Goal: Task Accomplishment & Management: Complete application form

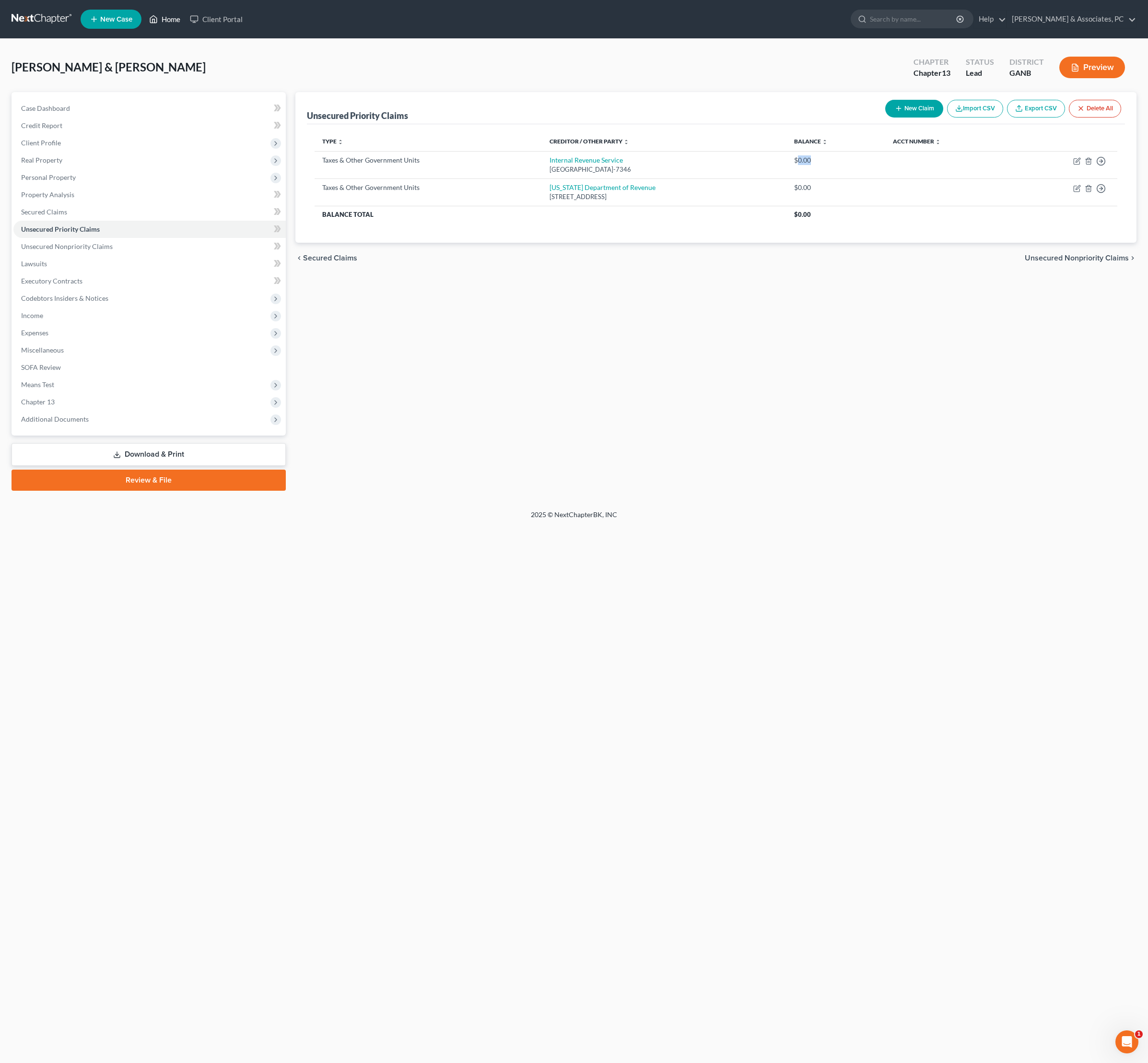
click at [185, 24] on link "Home" at bounding box center [165, 19] width 41 height 17
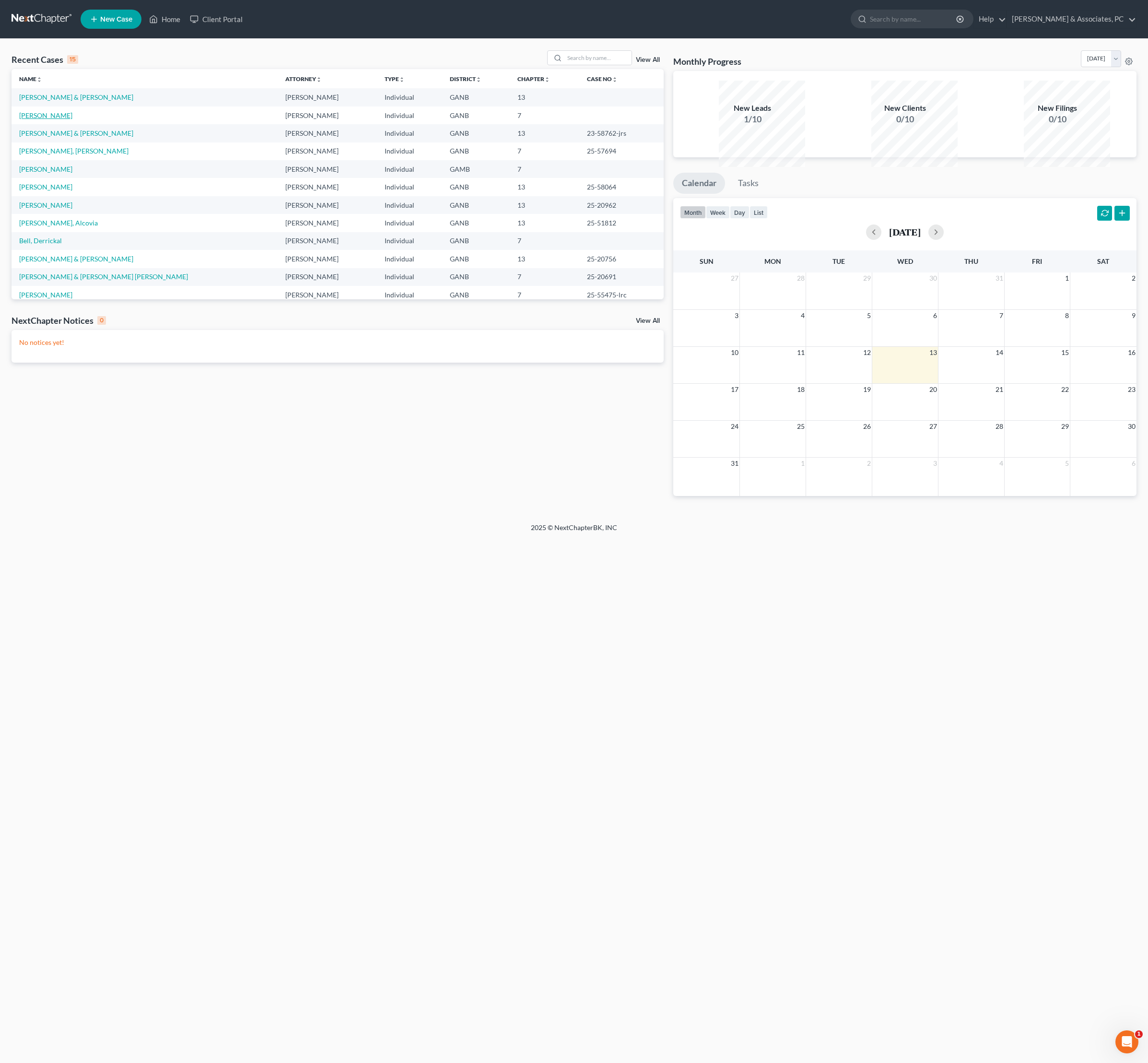
click at [73, 120] on link "[PERSON_NAME]" at bounding box center [46, 115] width 53 height 8
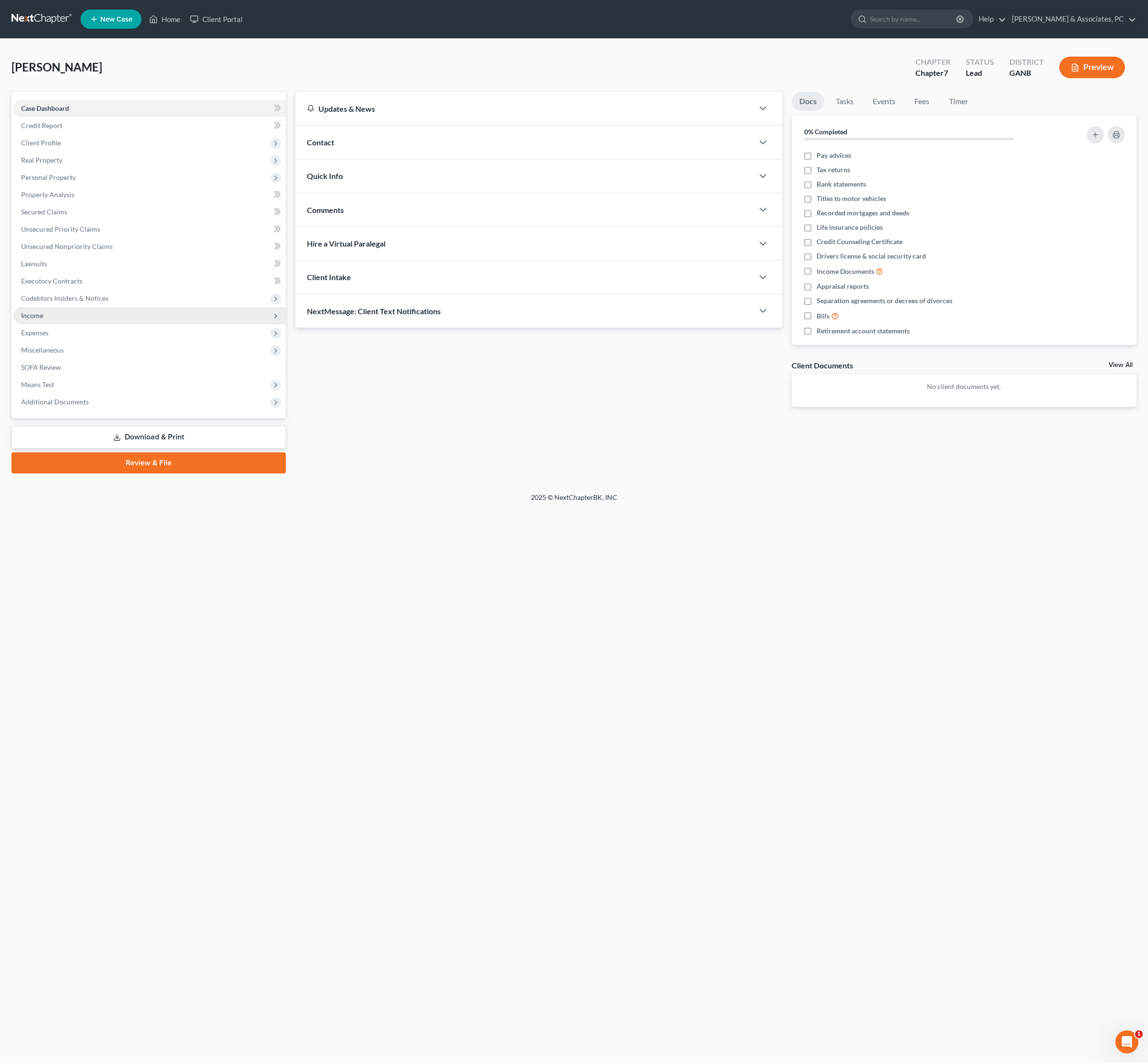
click at [43, 319] on span "Income" at bounding box center [32, 315] width 22 height 8
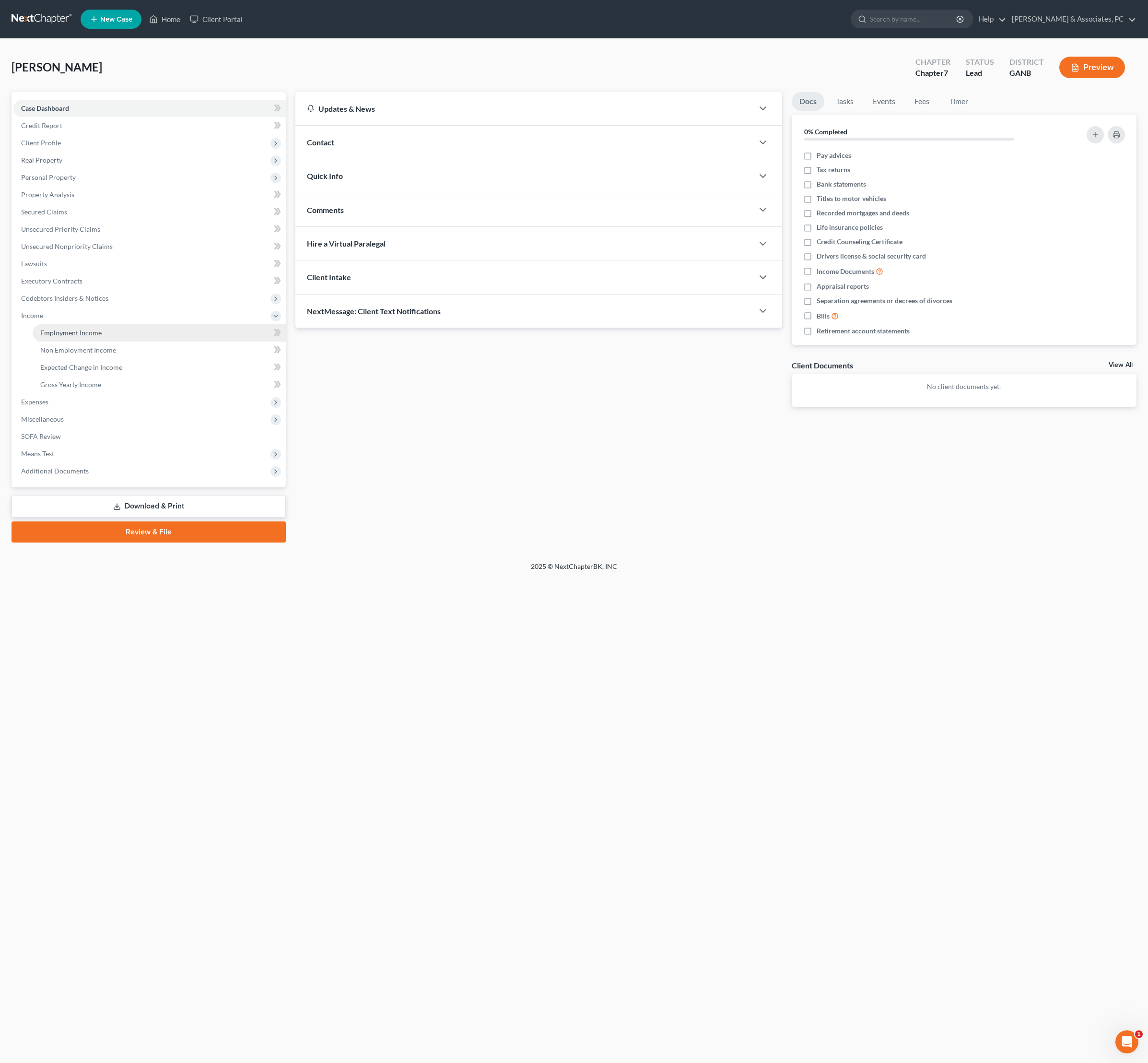
click at [80, 341] on link "Employment Income" at bounding box center [159, 333] width 253 height 17
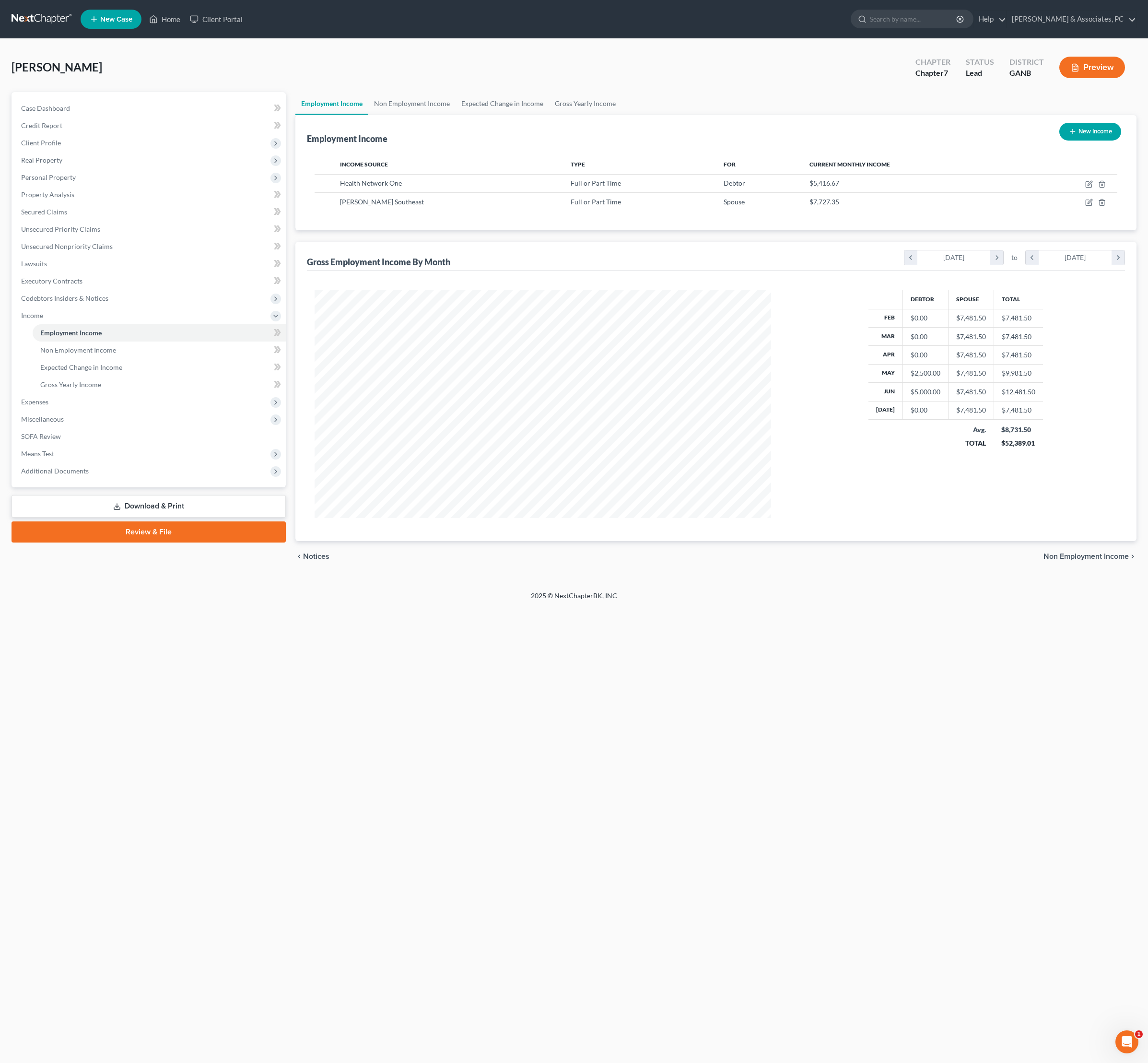
scroll to position [229, 476]
click at [1085, 188] on icon "button" at bounding box center [1089, 185] width 8 height 8
select select "0"
select select "9"
select select "2"
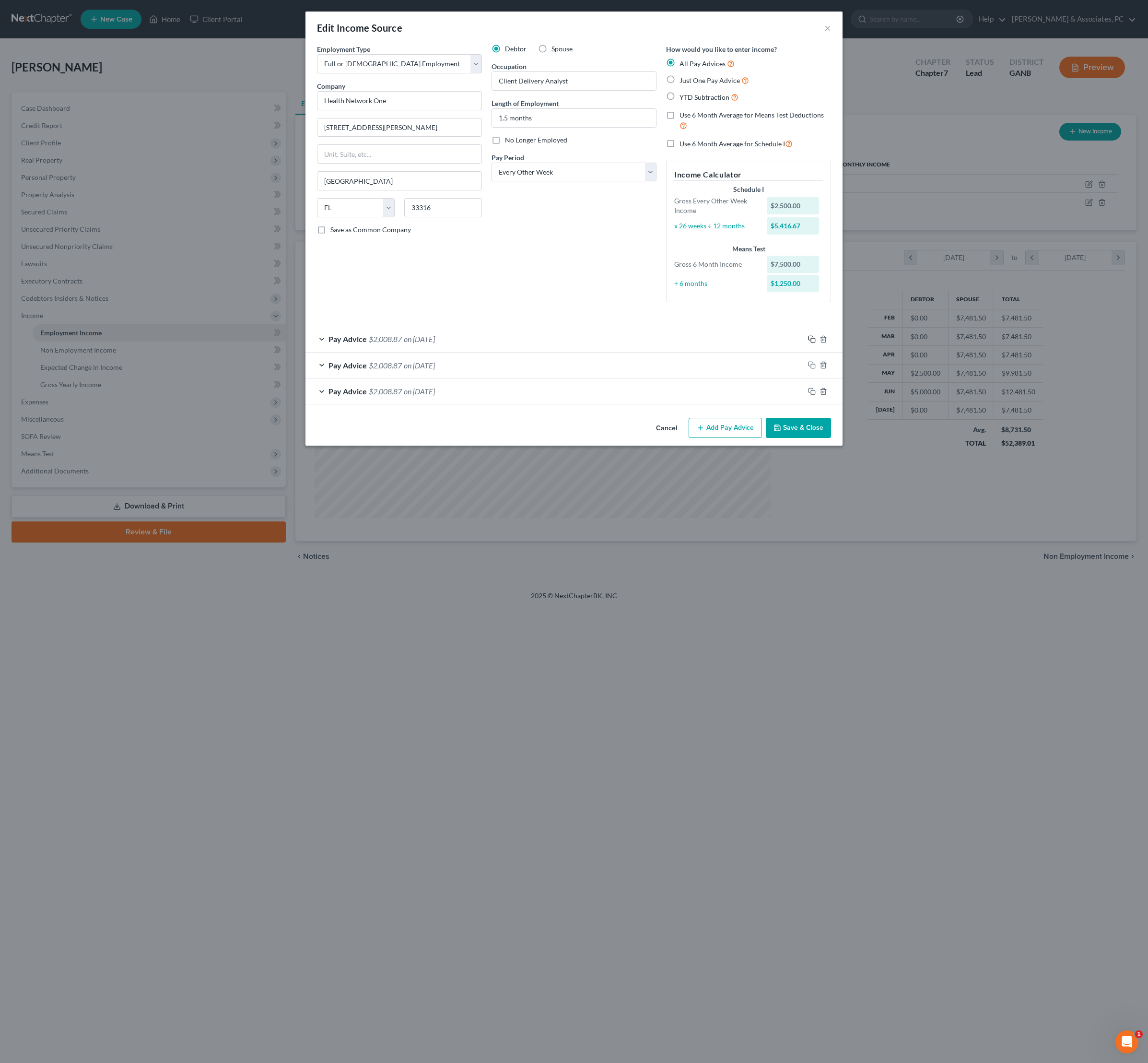
click at [816, 343] on icon "button" at bounding box center [812, 339] width 8 height 8
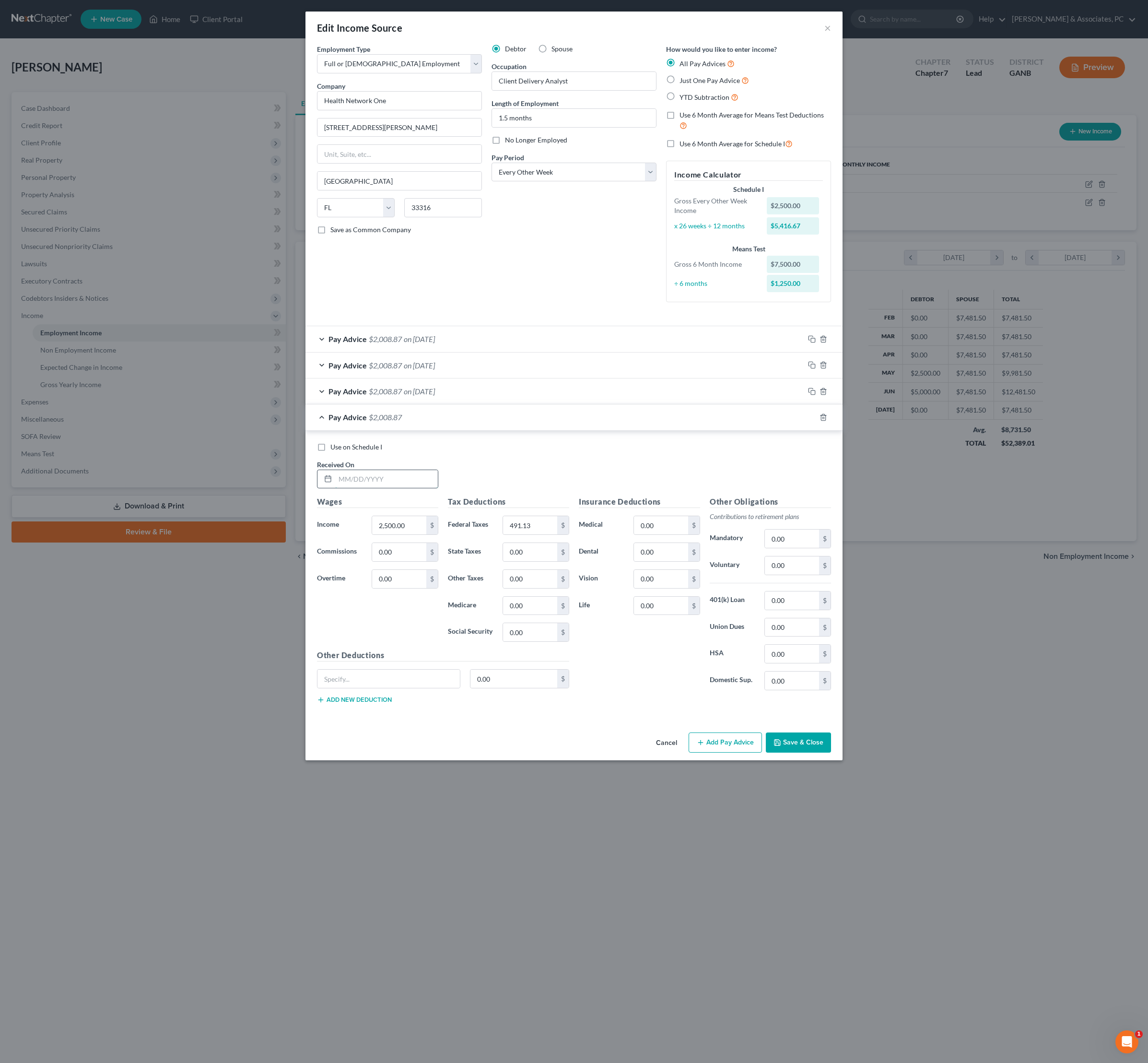
click at [379, 489] on input "text" at bounding box center [387, 479] width 102 height 18
type input "[DATE]"
click at [531, 534] on input "491.13" at bounding box center [530, 525] width 54 height 18
type input "487.49"
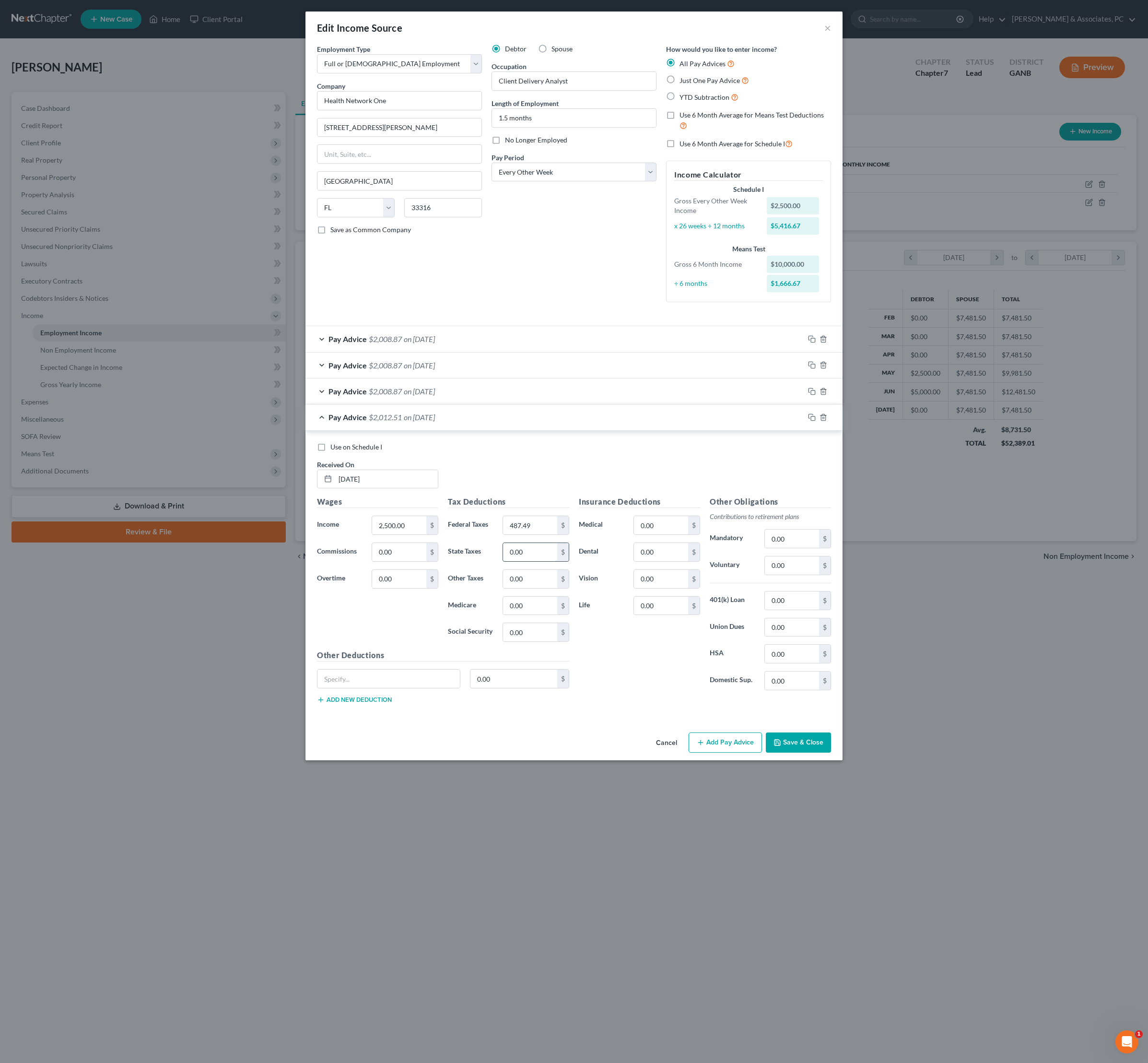
click at [519, 561] on input "0.00" at bounding box center [530, 552] width 54 height 18
click at [674, 561] on input "0.00" at bounding box center [661, 552] width 54 height 18
click at [685, 430] on div "Pay Advice $2,012.51 on [DATE]" at bounding box center [555, 417] width 499 height 25
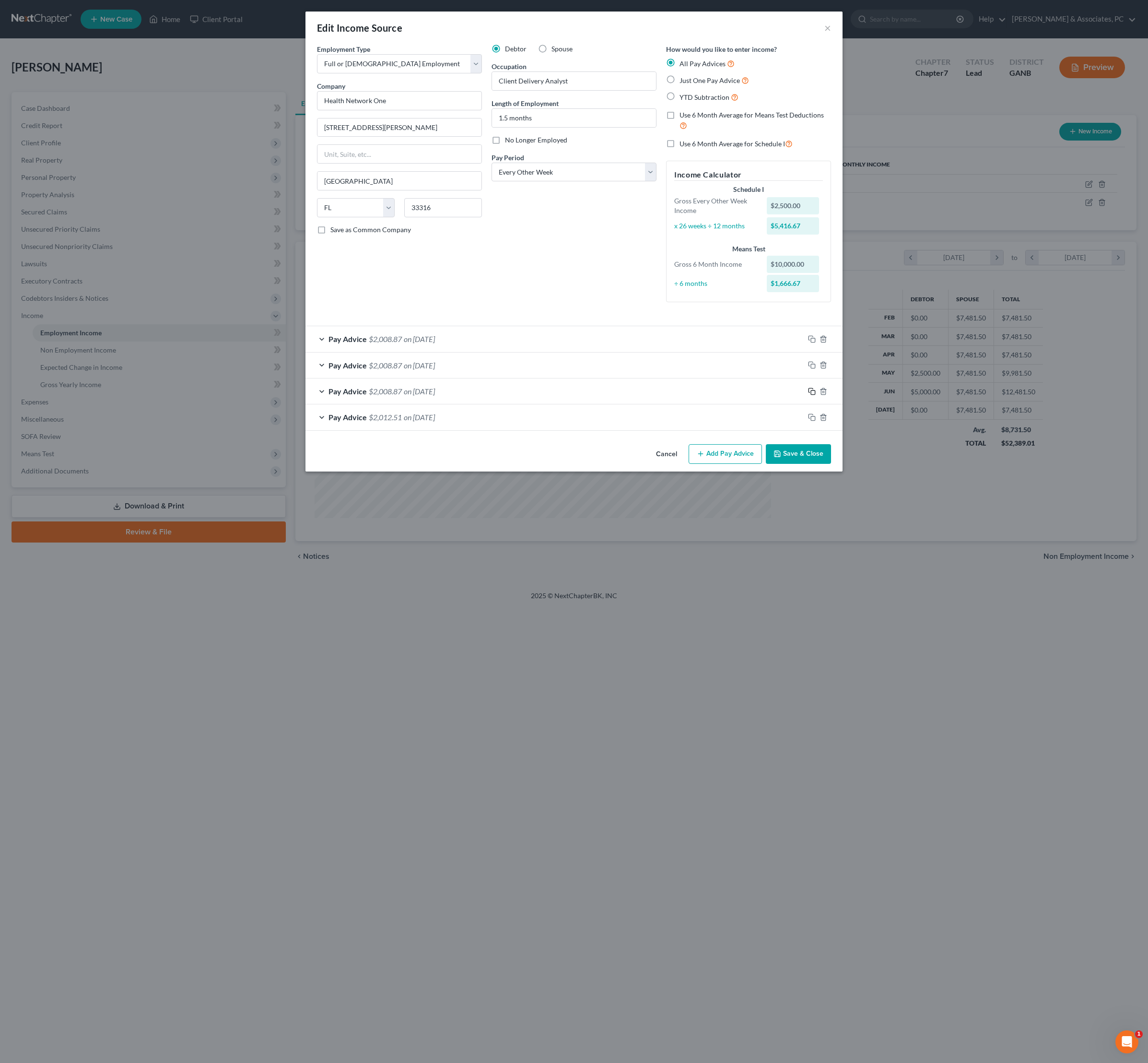
click at [816, 395] on icon "button" at bounding box center [812, 392] width 8 height 8
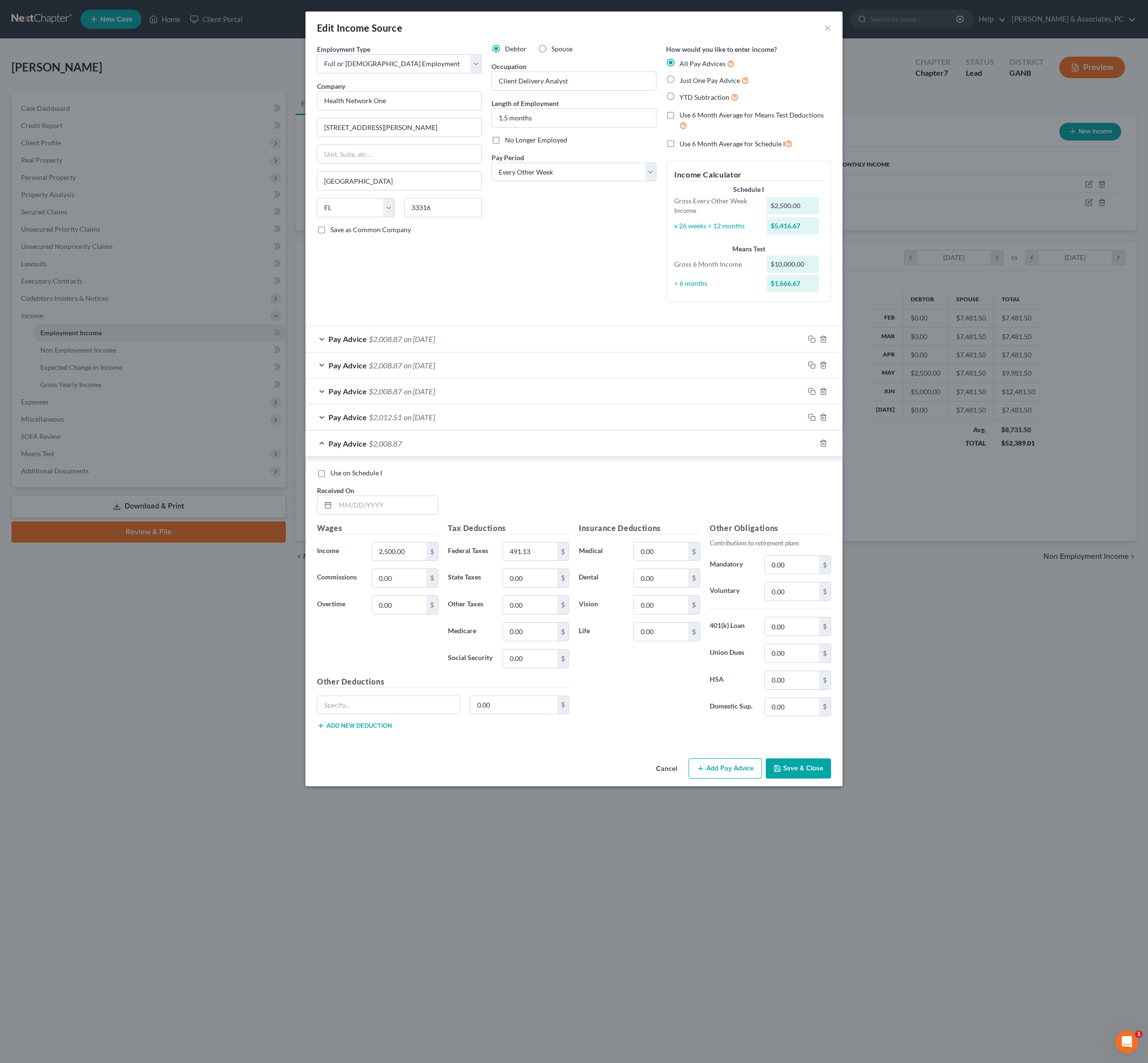
click at [330, 478] on label "Use on Schedule I" at bounding box center [356, 473] width 52 height 9
click at [334, 474] on input "Use on Schedule I" at bounding box center [337, 471] width 6 height 6
checkbox input "true"
click at [831, 779] on button "Save & Close" at bounding box center [798, 768] width 65 height 20
click at [364, 514] on input "text" at bounding box center [387, 505] width 102 height 18
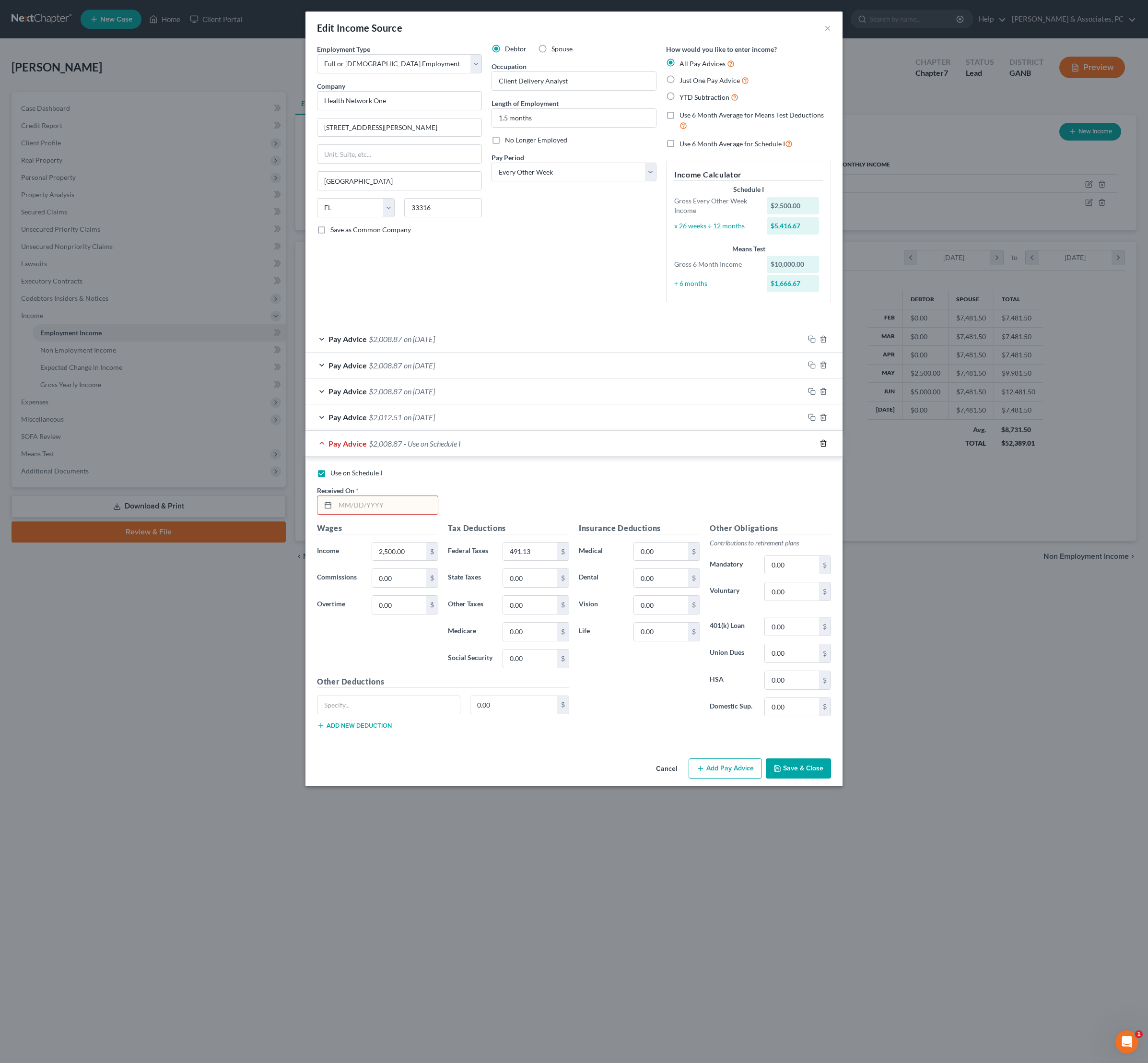
click at [824, 445] on line "button" at bounding box center [824, 444] width 0 height 2
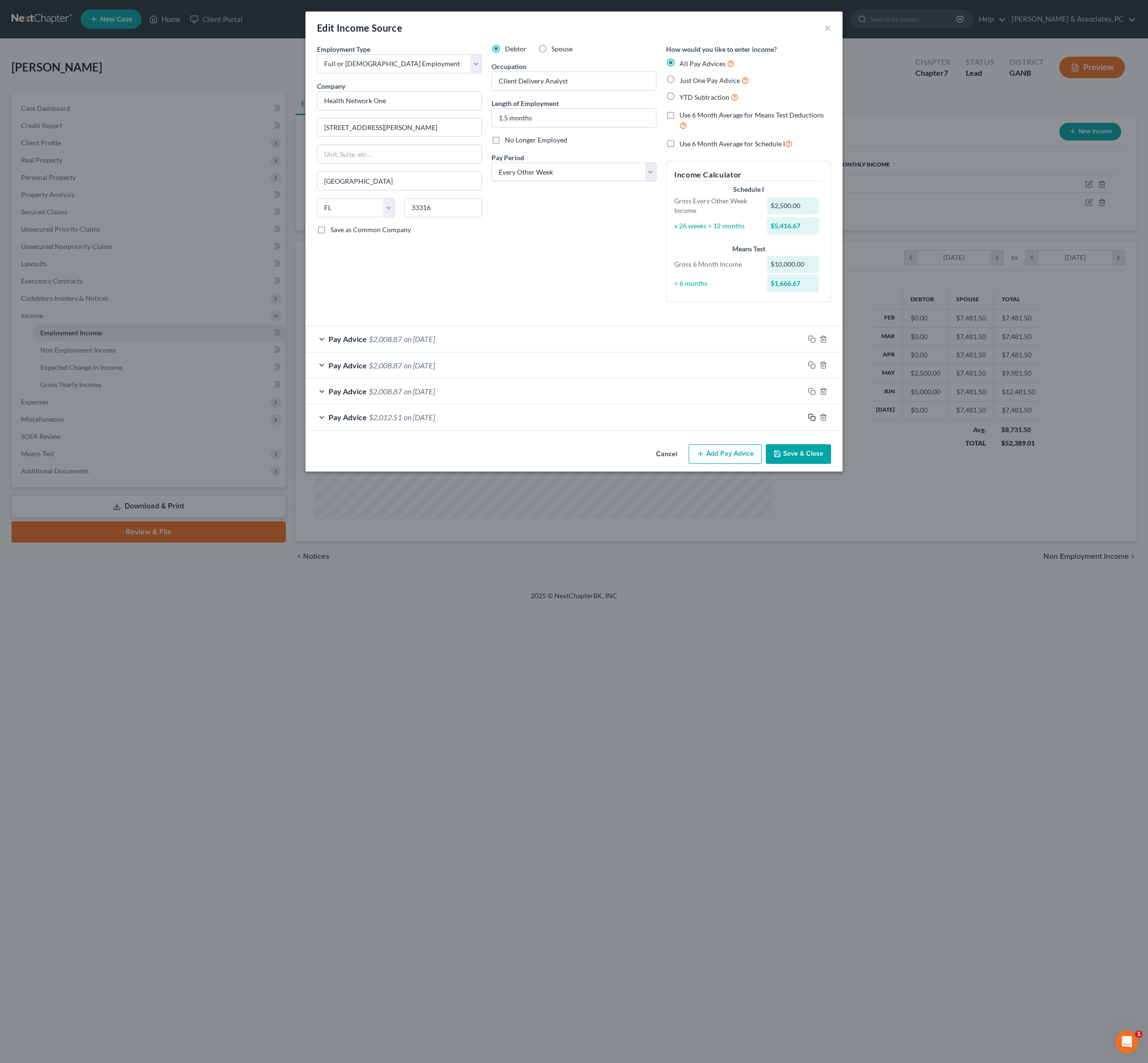
click at [815, 421] on rect "button" at bounding box center [813, 419] width 4 height 4
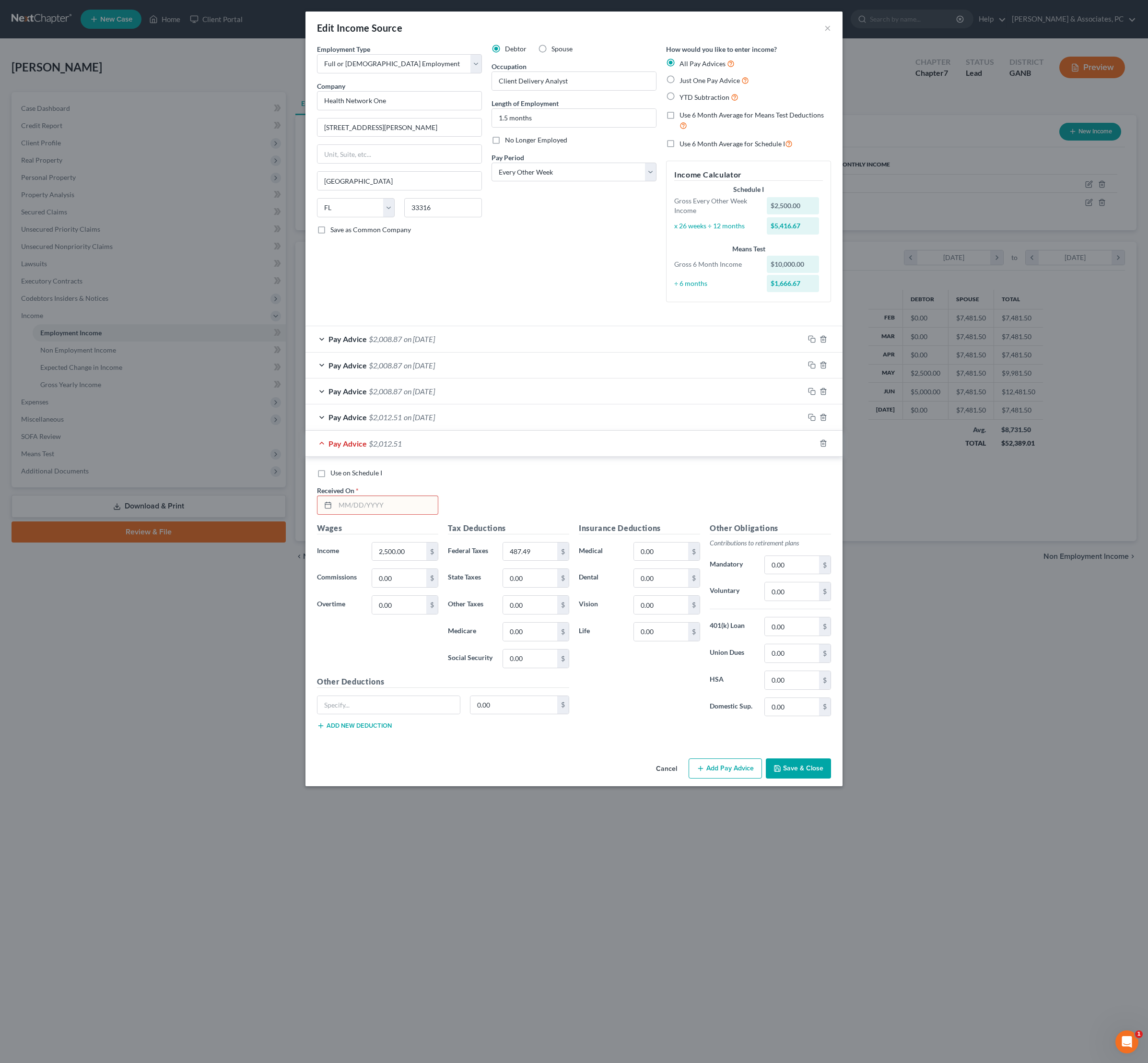
click at [336, 514] on input "text" at bounding box center [387, 505] width 102 height 18
type input "[DATE]"
click at [373, 561] on input "2,500.00" at bounding box center [399, 551] width 54 height 18
click at [831, 779] on button "Save & Close" at bounding box center [798, 768] width 65 height 20
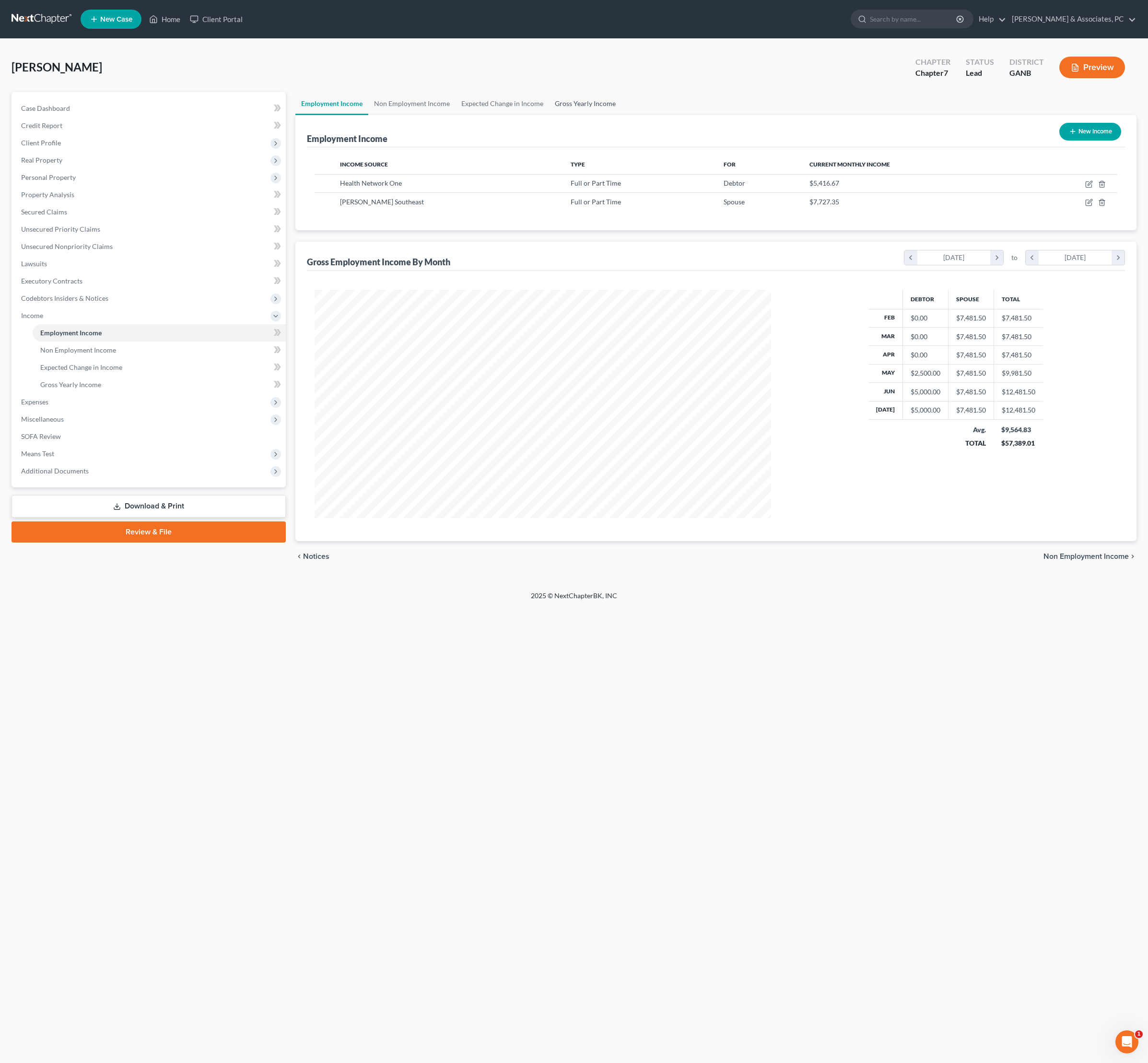
click at [622, 109] on link "Gross Yearly Income" at bounding box center [585, 104] width 73 height 23
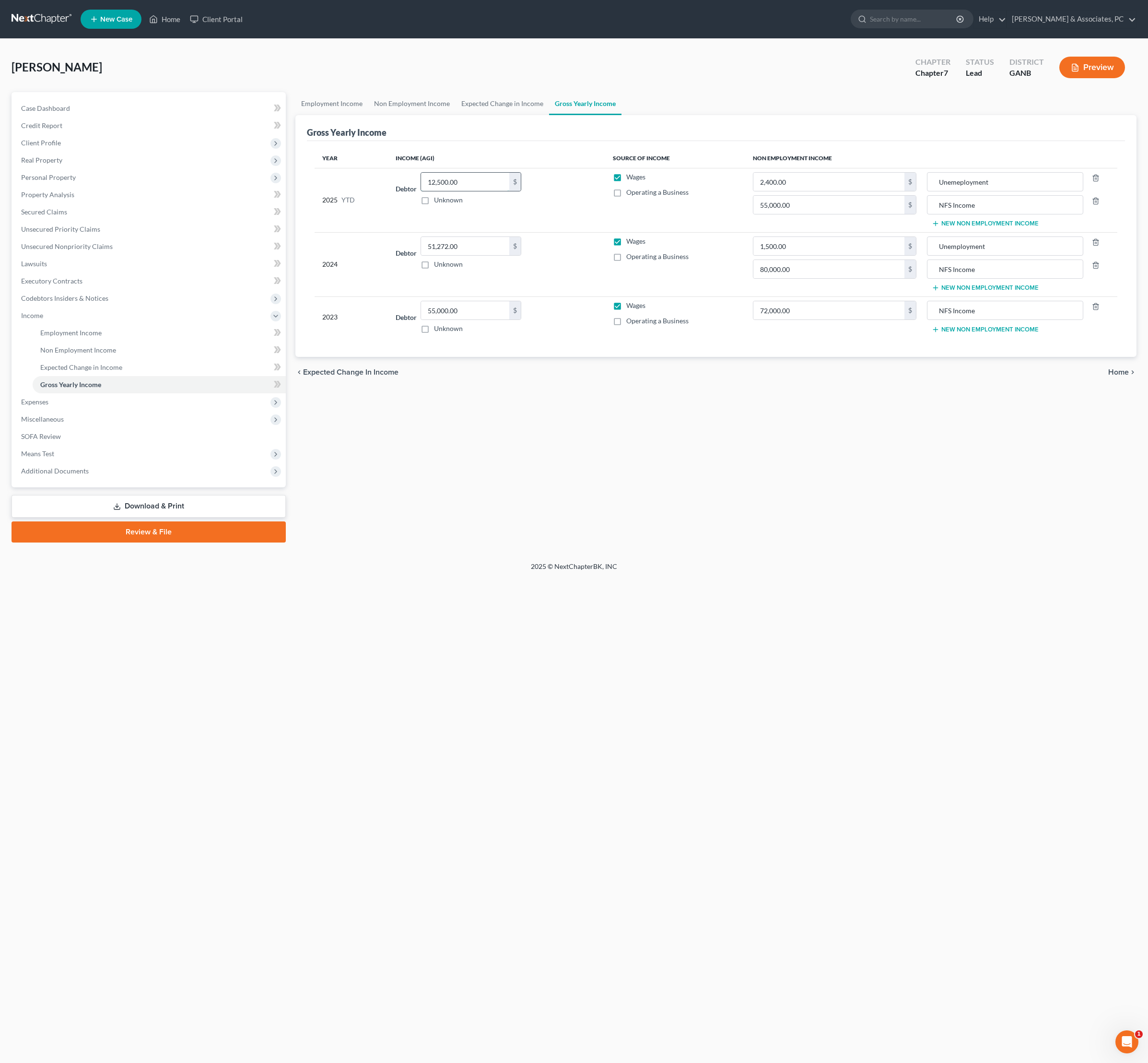
click at [509, 191] on input "12,500.00" at bounding box center [465, 182] width 88 height 18
click at [627, 262] on label "Operating a Business" at bounding box center [657, 256] width 62 height 9
click at [630, 258] on input "Operating a Business" at bounding box center [633, 254] width 6 height 6
click at [627, 262] on label "Operating a Business" at bounding box center [657, 256] width 62 height 9
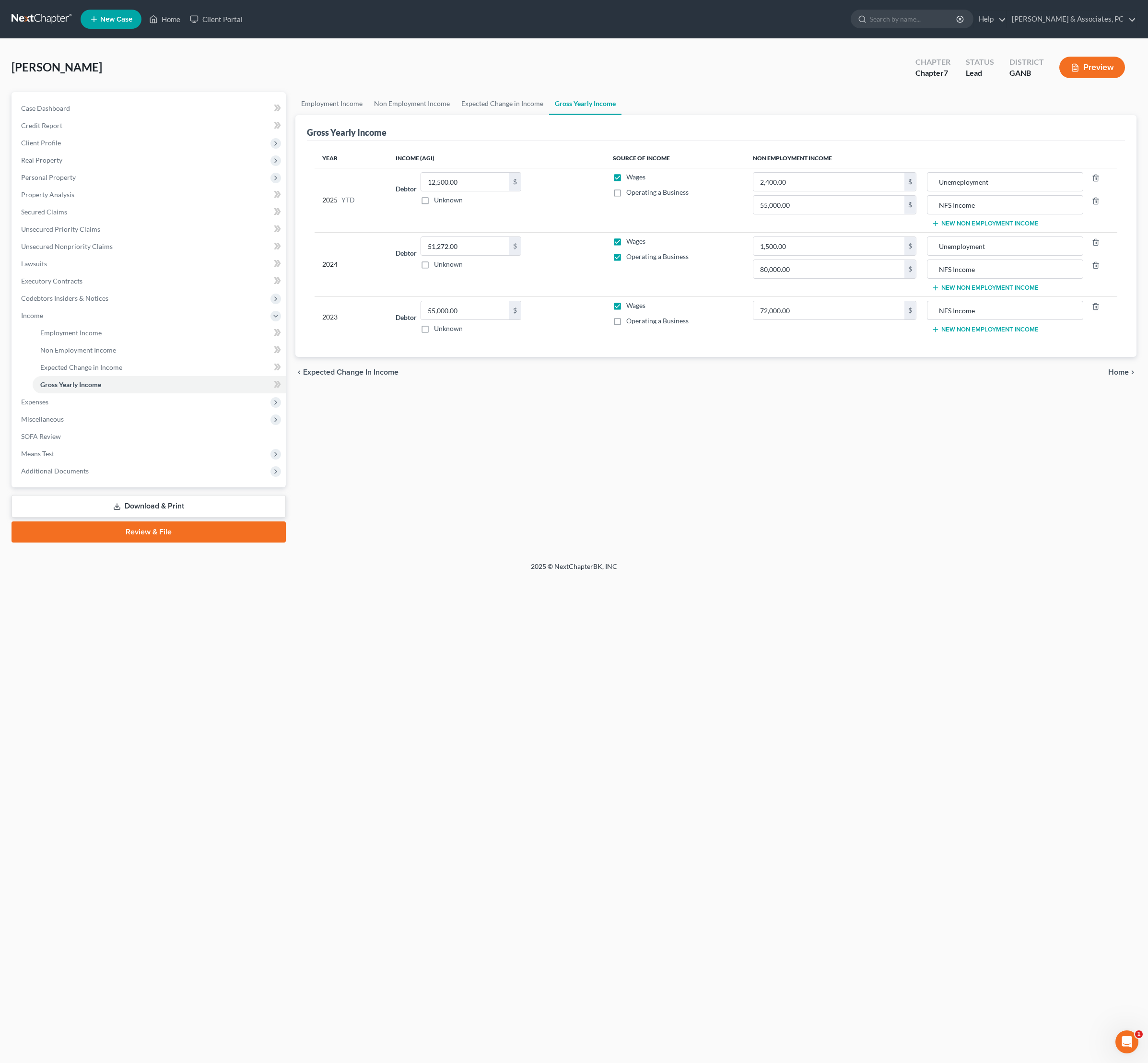
click at [630, 258] on input "Operating a Business" at bounding box center [633, 254] width 6 height 6
checkbox input "false"
click at [1114, 376] on span "Home" at bounding box center [1118, 372] width 20 height 8
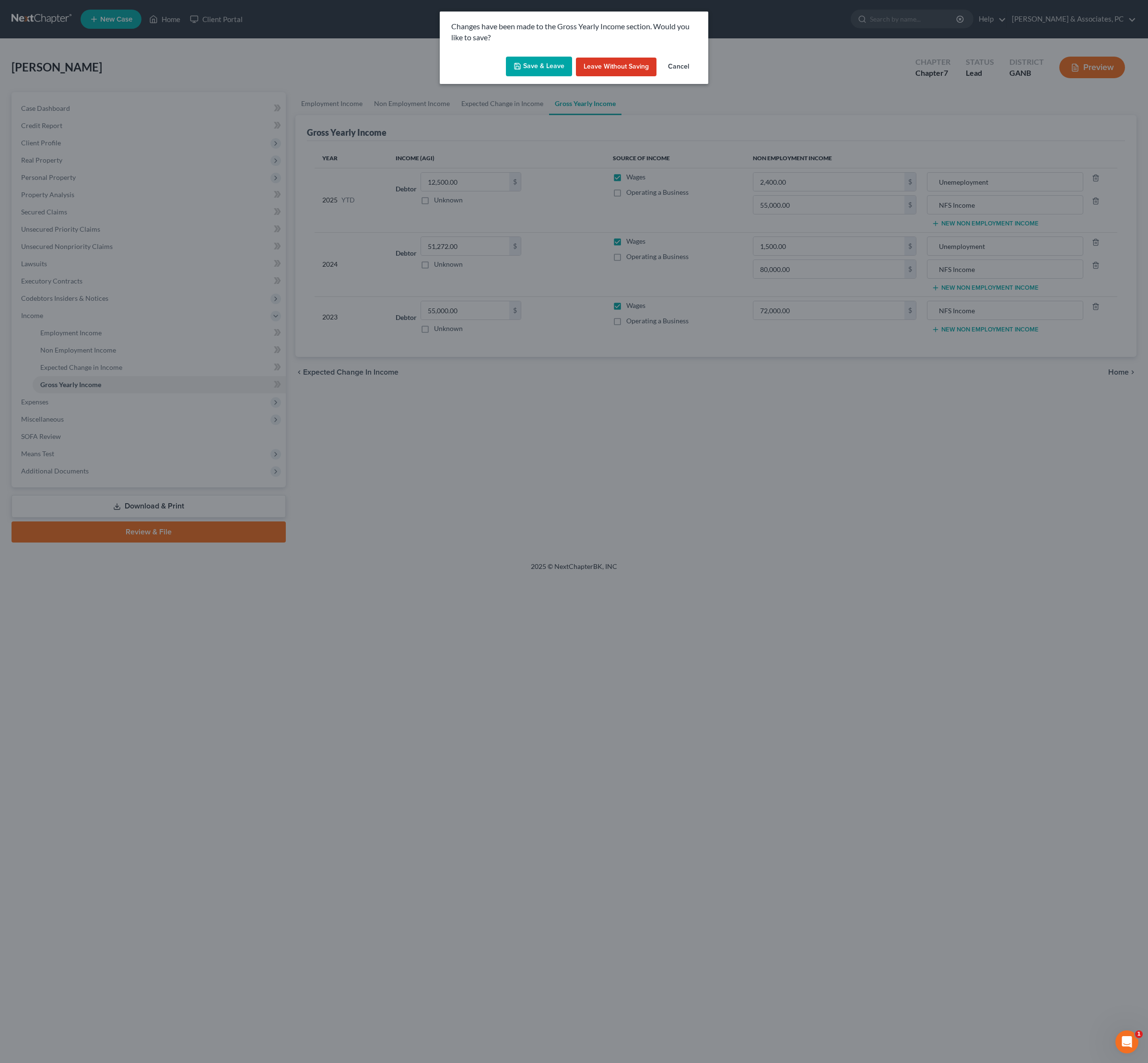
click at [530, 68] on button "Save & Leave" at bounding box center [539, 67] width 66 height 20
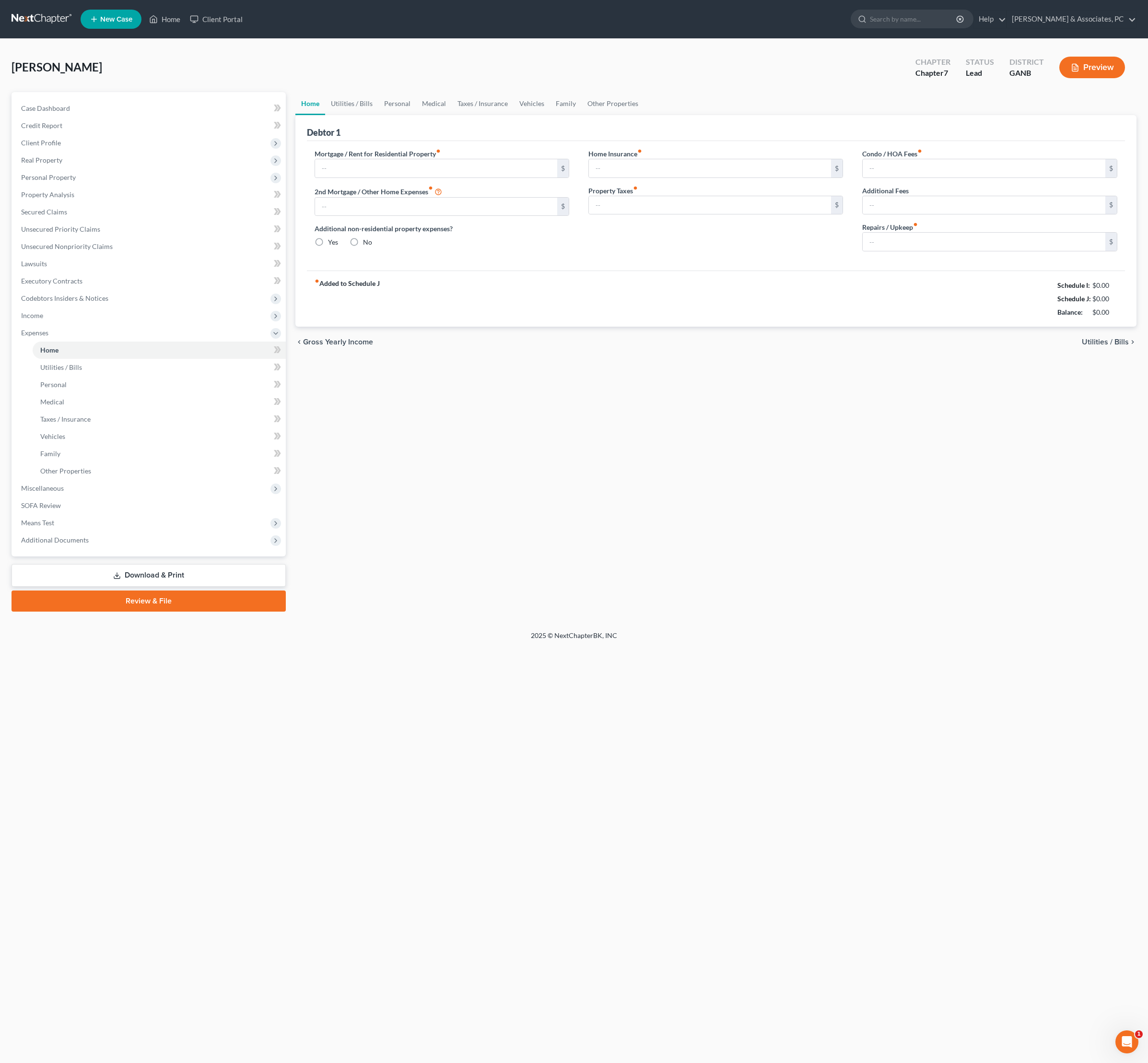
type input "2,100.00"
type input "0.00"
radio input "true"
type input "0.00"
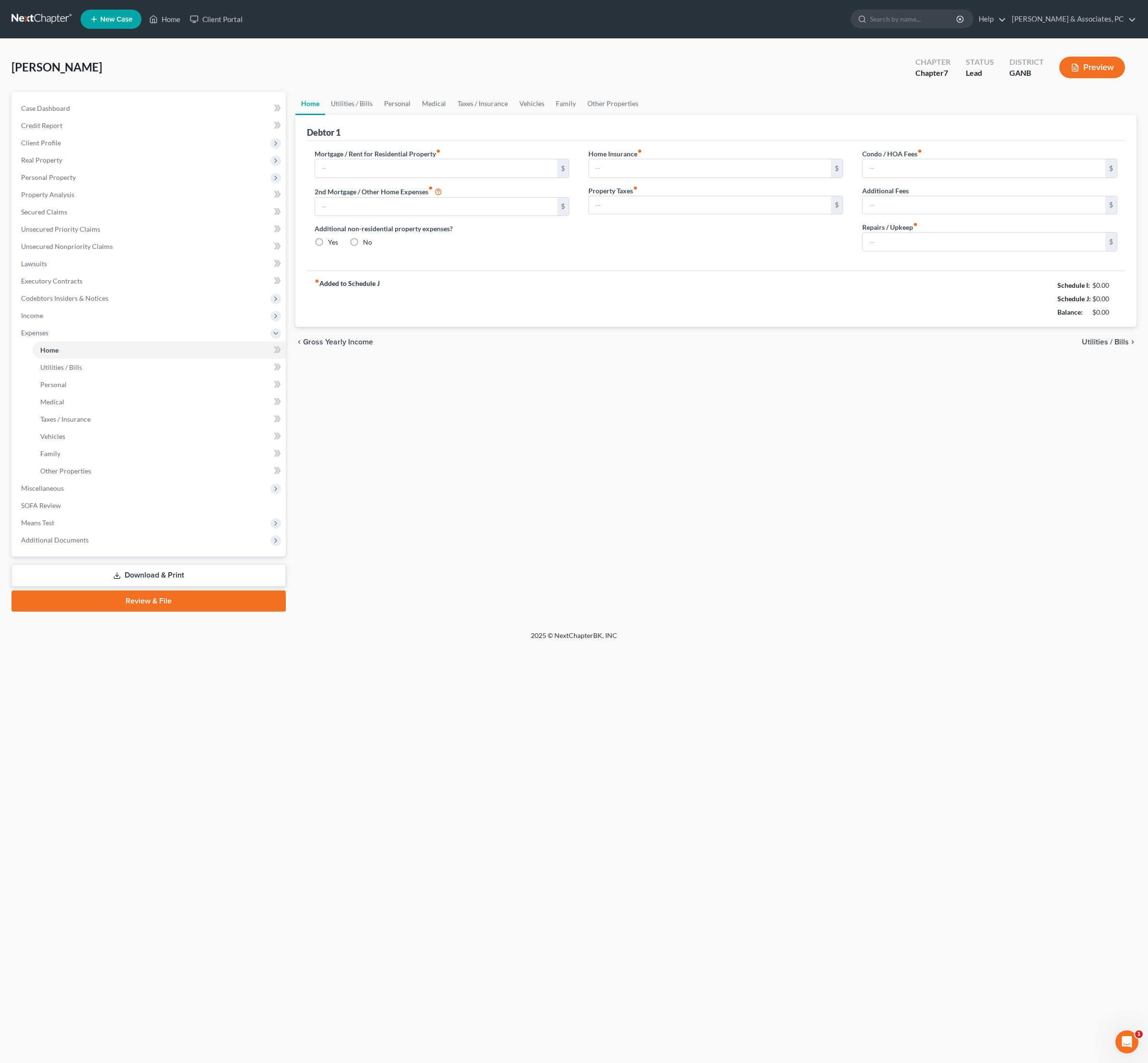
type input "0.00"
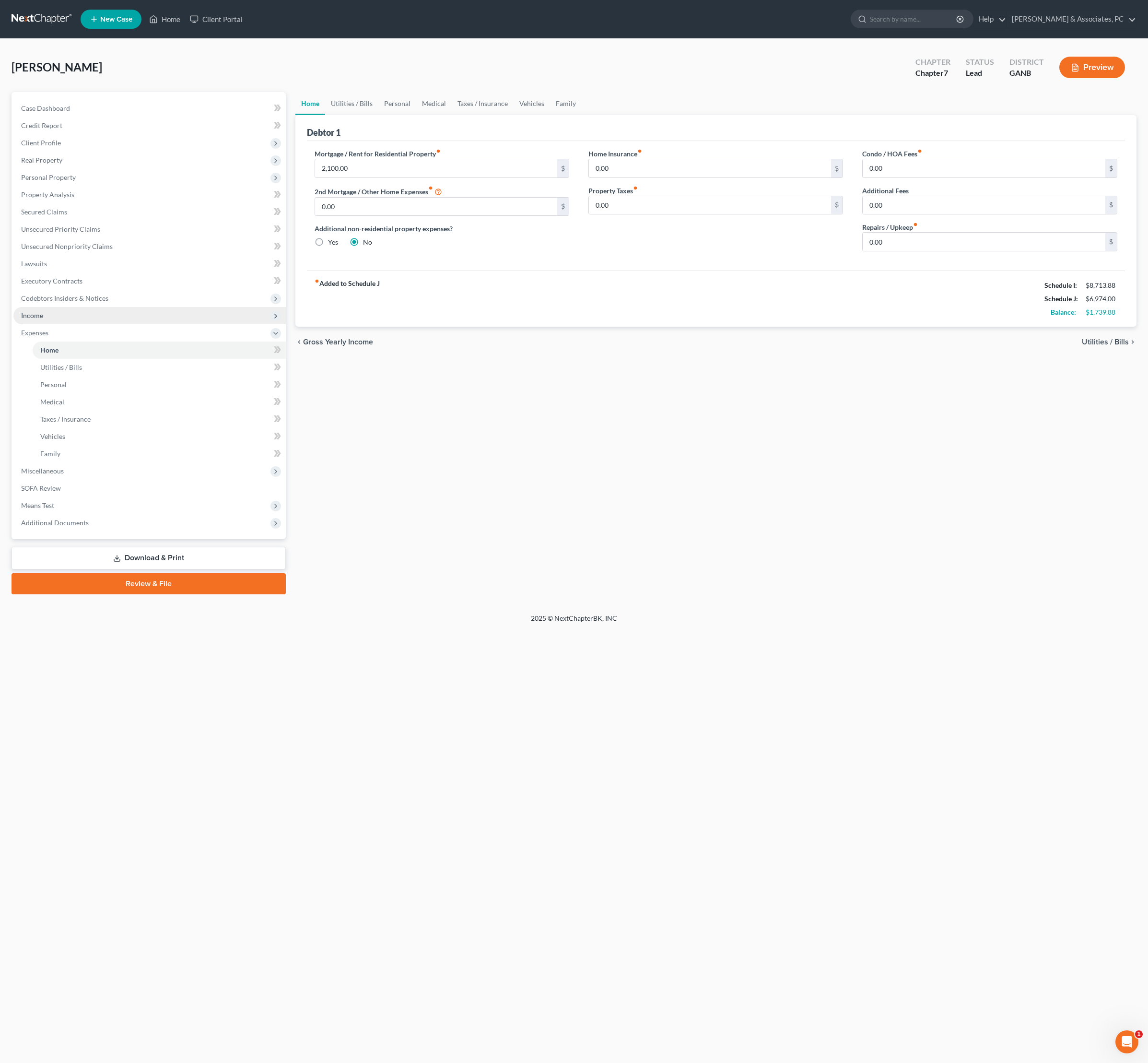
click at [63, 324] on span "Income" at bounding box center [149, 315] width 273 height 17
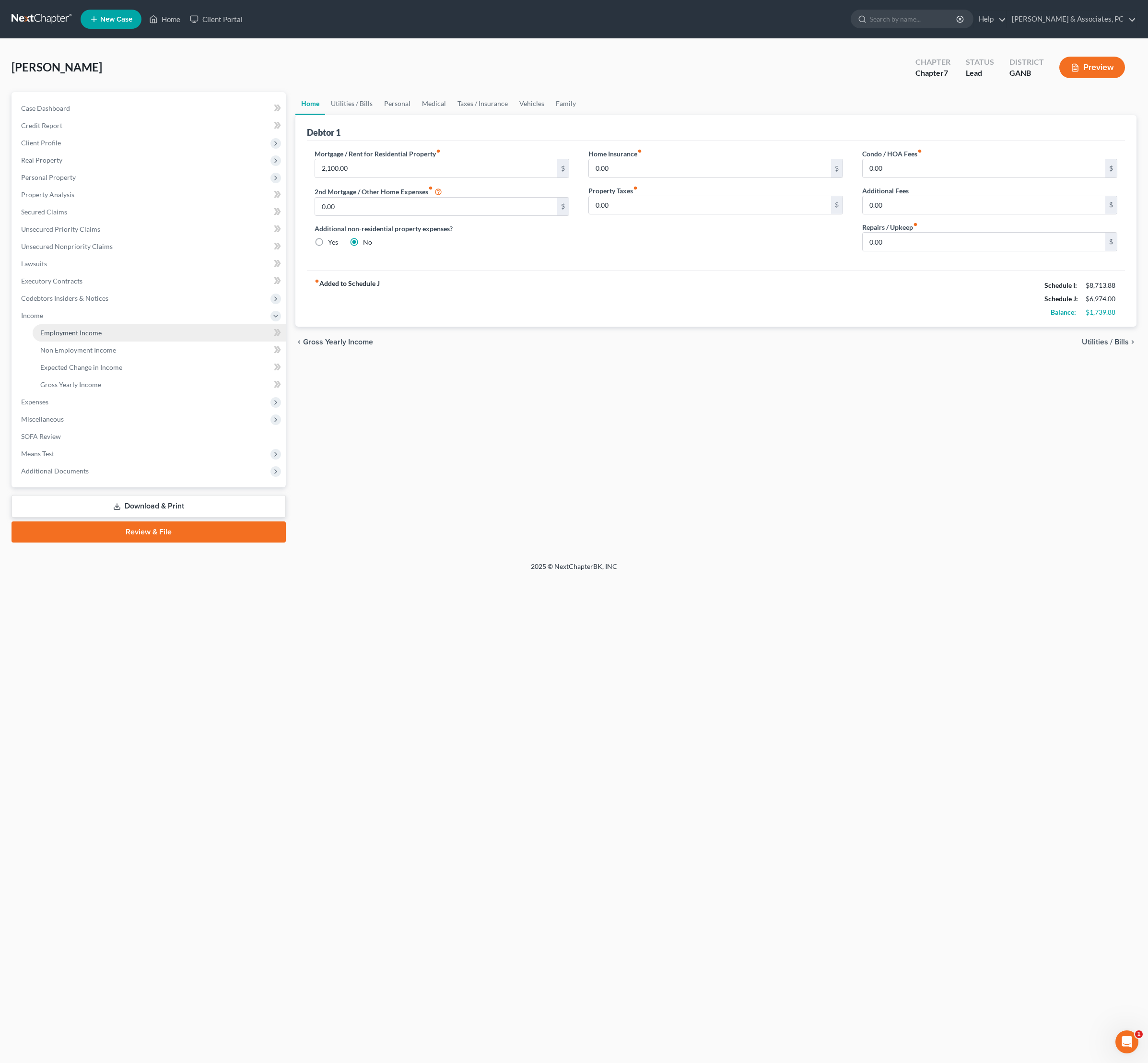
click at [97, 337] on span "Employment Income" at bounding box center [70, 333] width 61 height 8
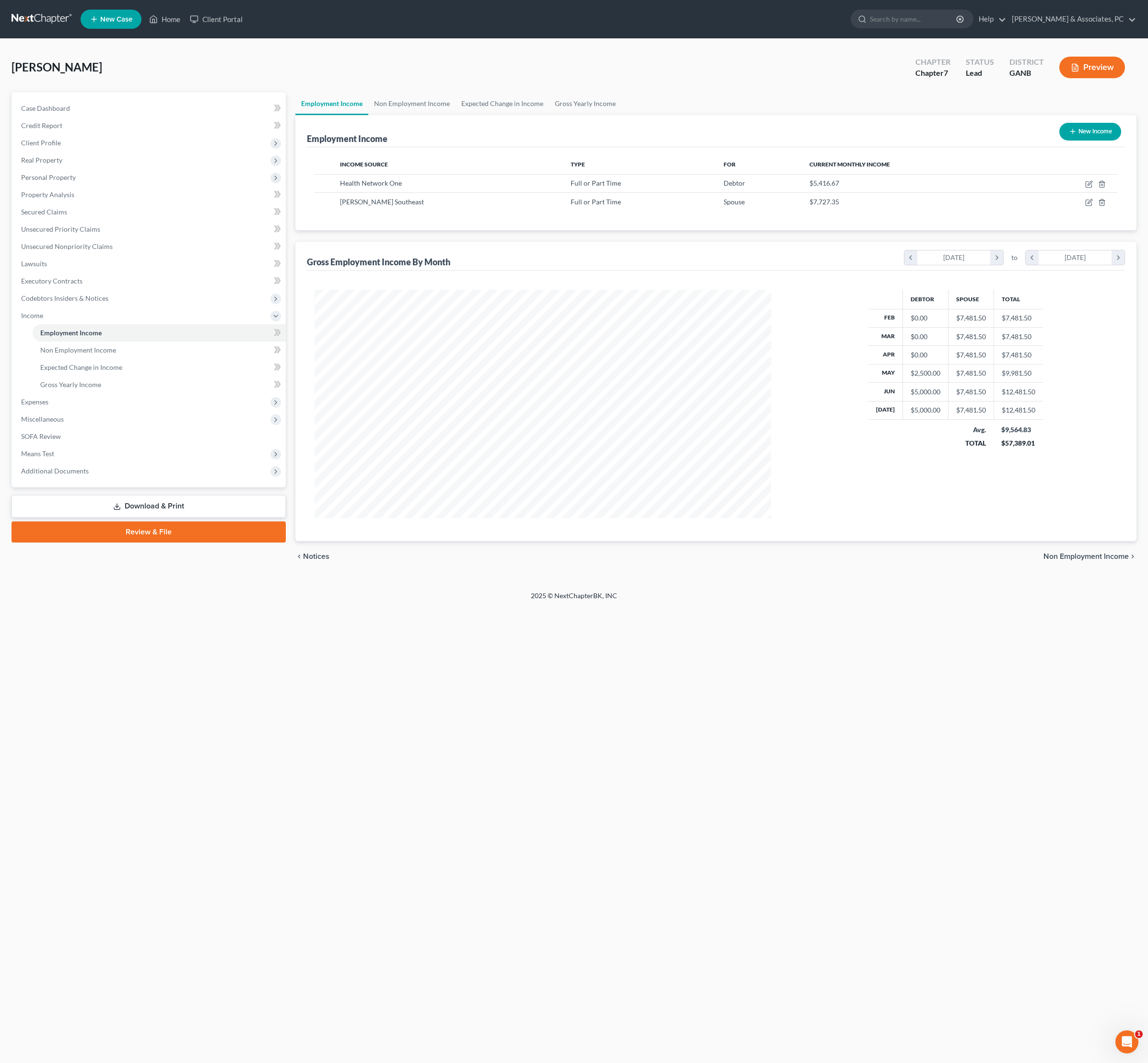
scroll to position [229, 476]
click at [1085, 188] on icon "button" at bounding box center [1089, 185] width 8 height 8
select select "0"
select select "9"
select select "2"
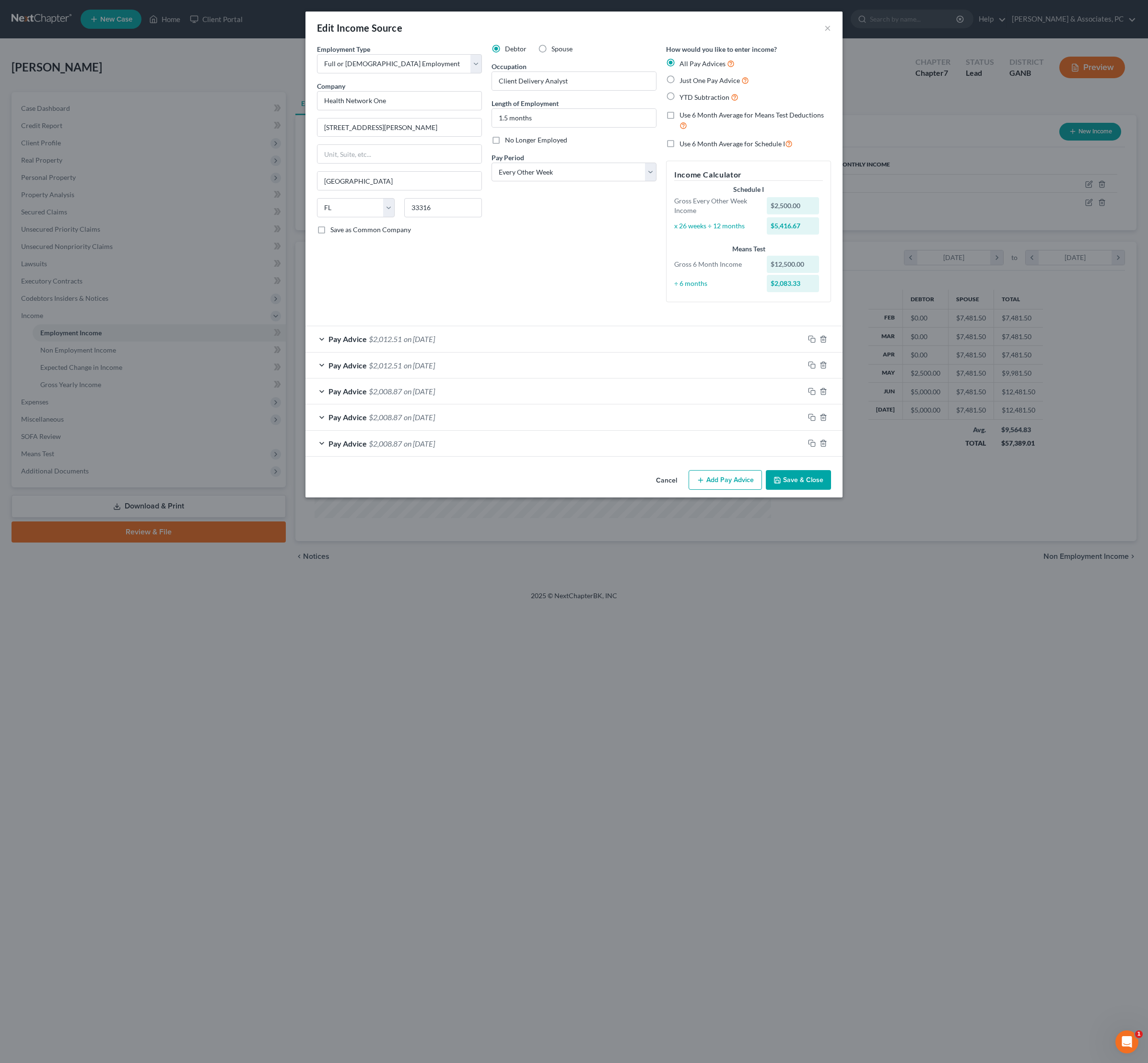
click at [520, 351] on div "Pay Advice $2,012.51 on [DATE]" at bounding box center [555, 339] width 499 height 25
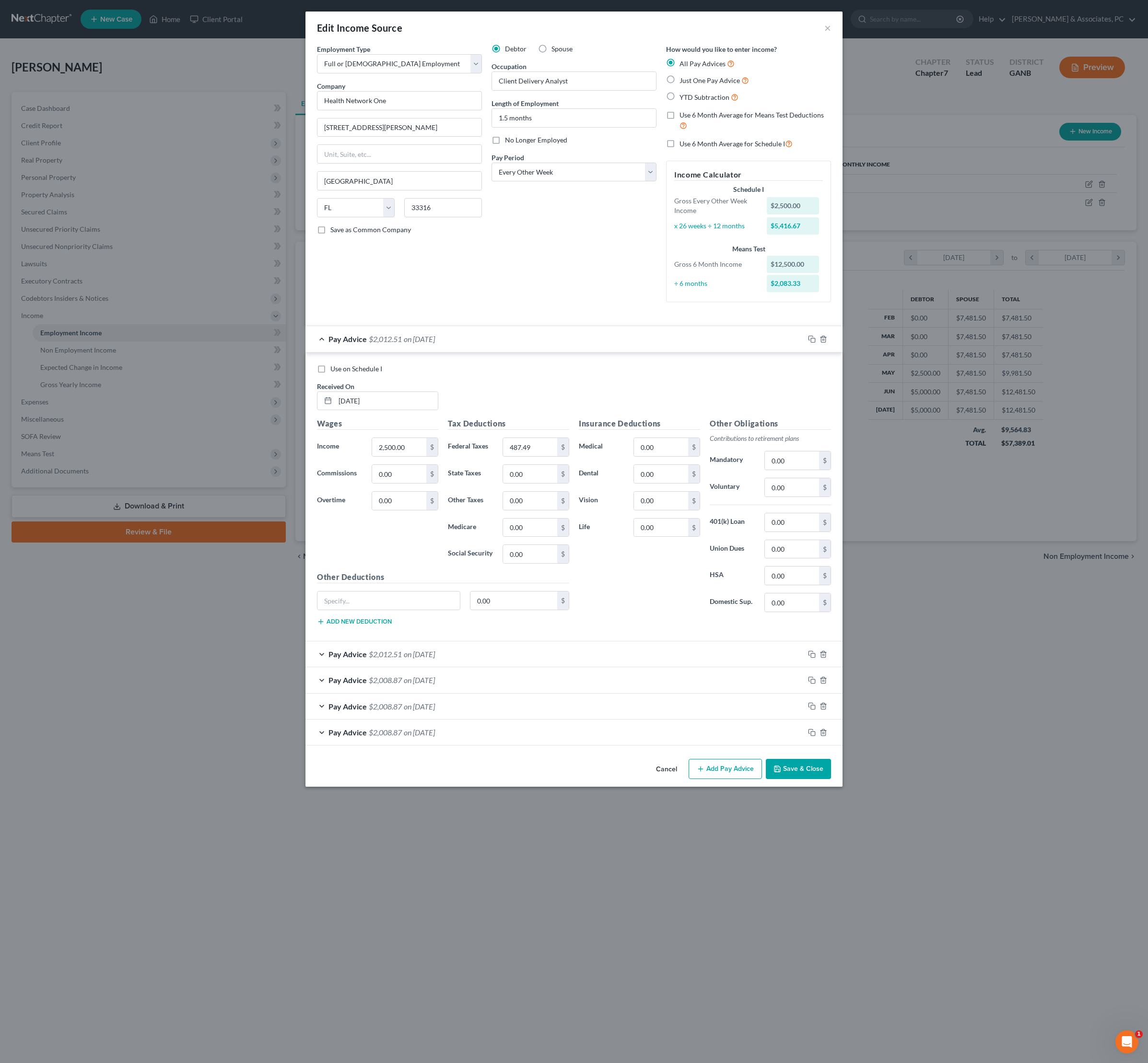
click at [330, 374] on label "Use on Schedule I" at bounding box center [356, 368] width 52 height 9
click at [334, 370] on input "Use on Schedule I" at bounding box center [337, 367] width 6 height 6
checkbox input "true"
click at [558, 351] on div "Pay Advice $2,012.51 on [DATE] - Use on Schedule I" at bounding box center [555, 339] width 499 height 25
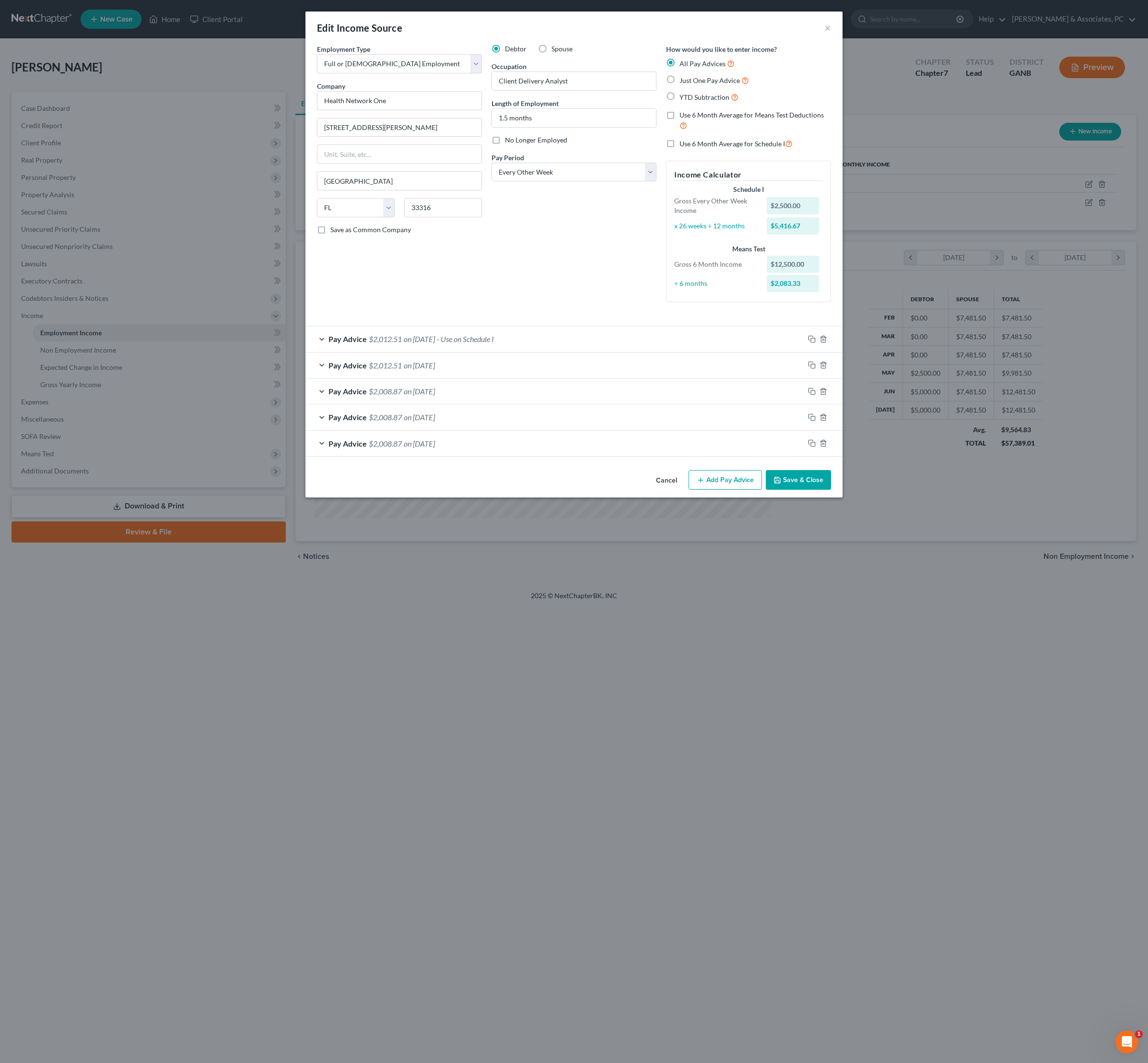
click at [822, 490] on button "Save & Close" at bounding box center [798, 480] width 65 height 20
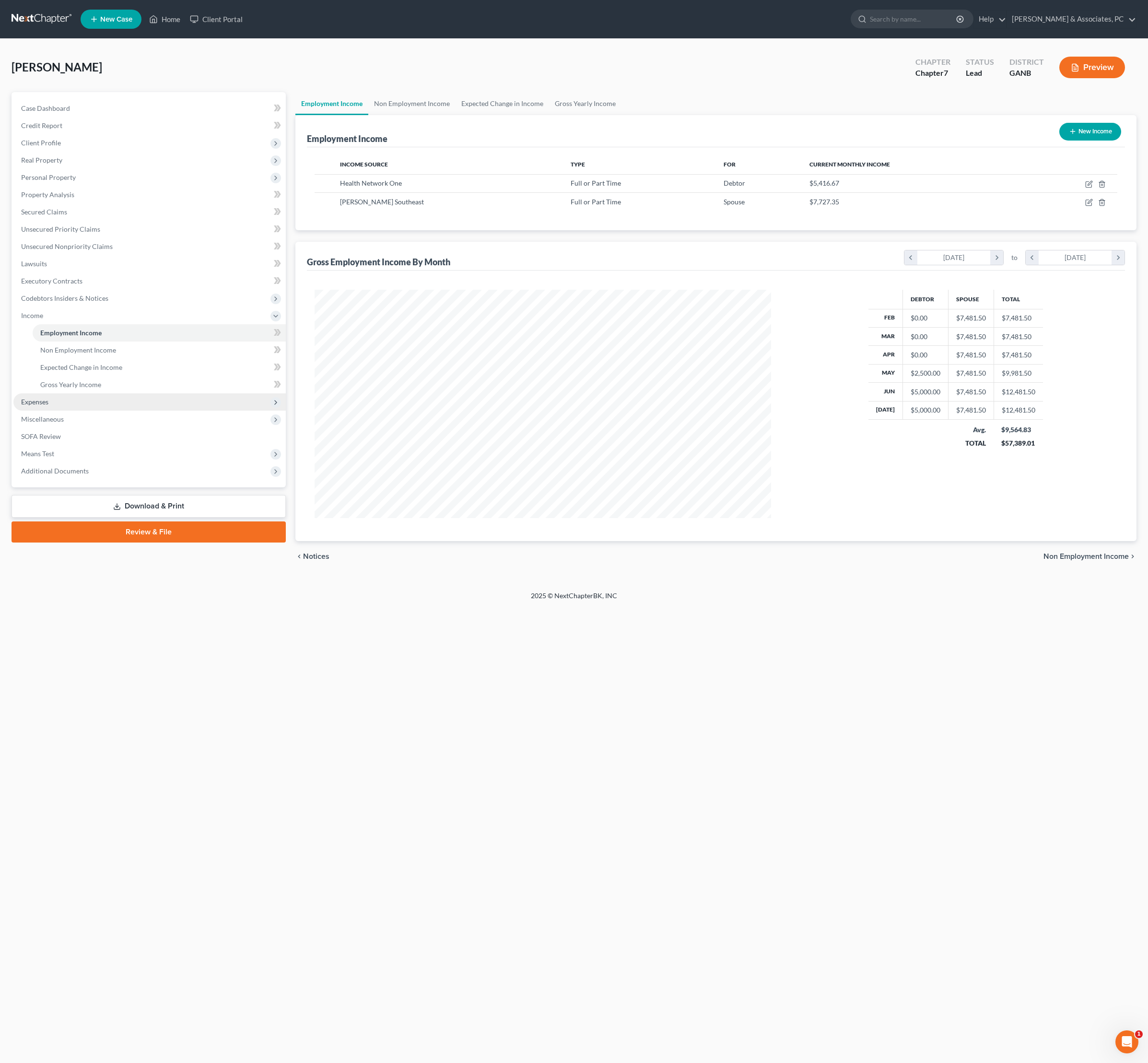
click at [61, 411] on span "Expenses" at bounding box center [149, 402] width 273 height 17
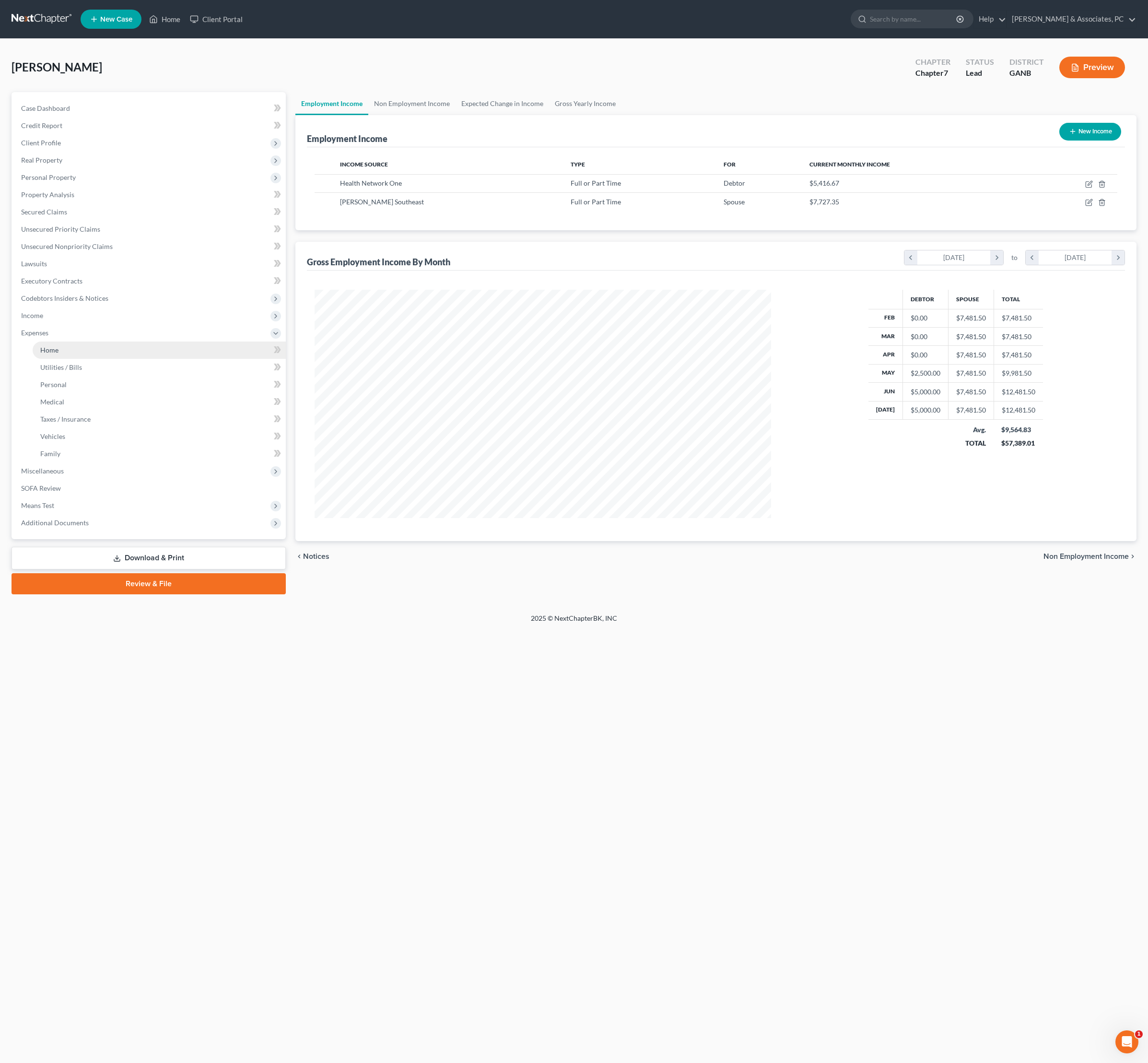
click at [51, 354] on span "Home" at bounding box center [49, 350] width 18 height 8
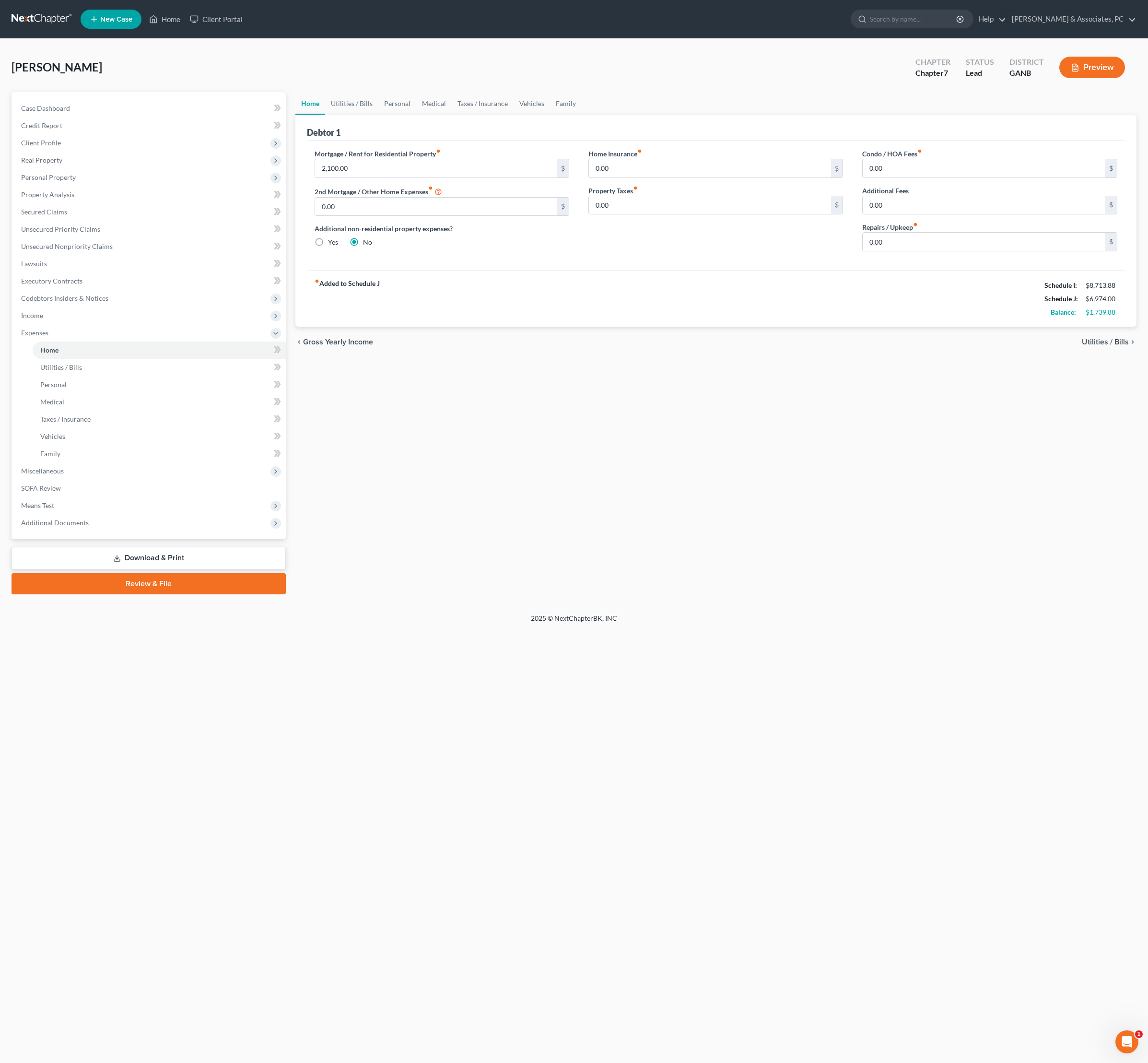
click at [641, 485] on div "Home Utilities / Bills Personal Medical Taxes / Insurance Vehicles Family Debto…" at bounding box center [716, 343] width 851 height 502
click at [378, 114] on link "Utilities / Bills" at bounding box center [352, 104] width 53 height 23
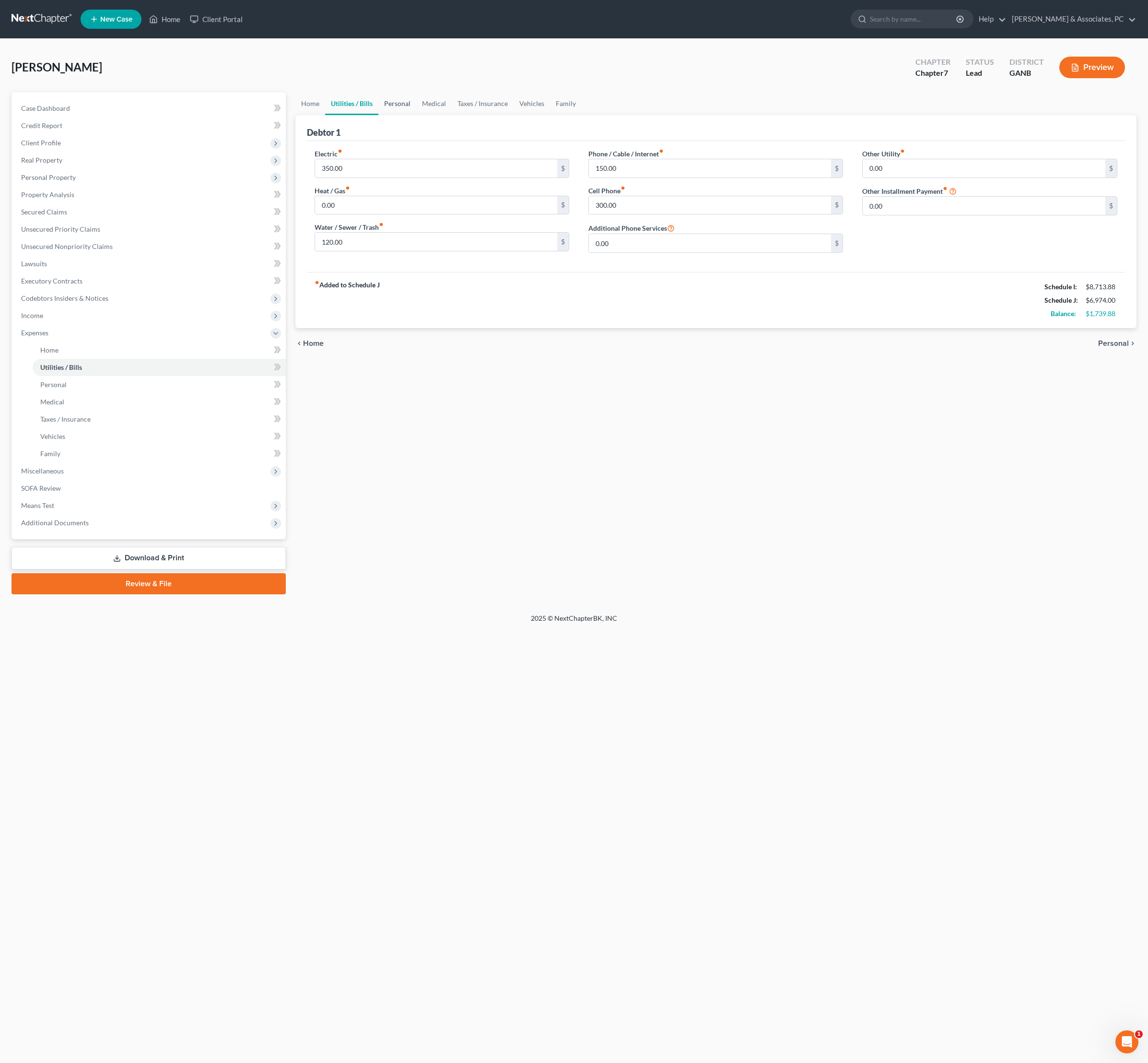
click at [416, 106] on link "Personal" at bounding box center [397, 104] width 38 height 23
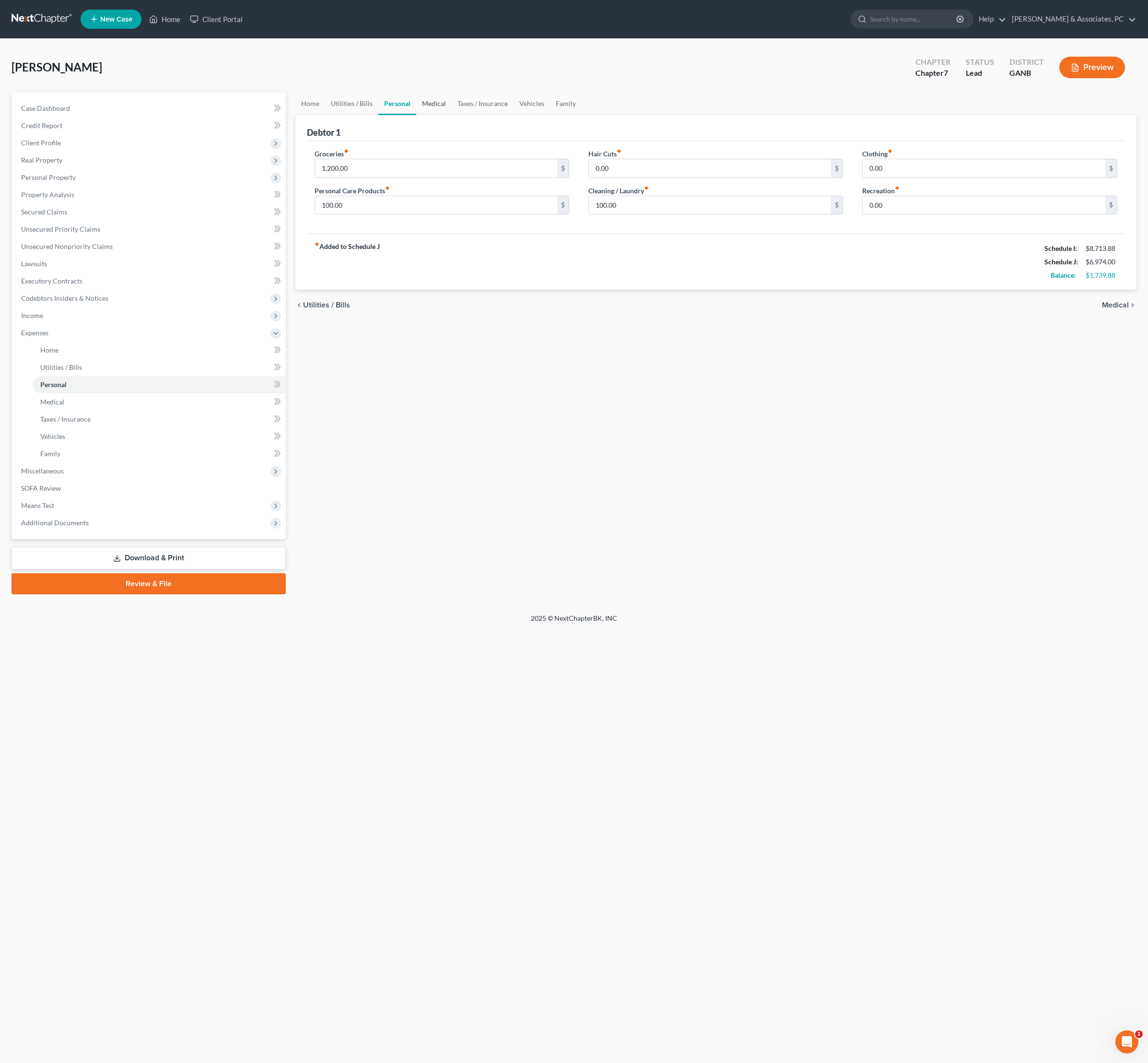
click at [452, 112] on link "Medical" at bounding box center [434, 104] width 35 height 23
click at [514, 110] on link "Taxes / Insurance" at bounding box center [483, 104] width 62 height 23
click at [551, 113] on link "Vehicles" at bounding box center [532, 104] width 36 height 23
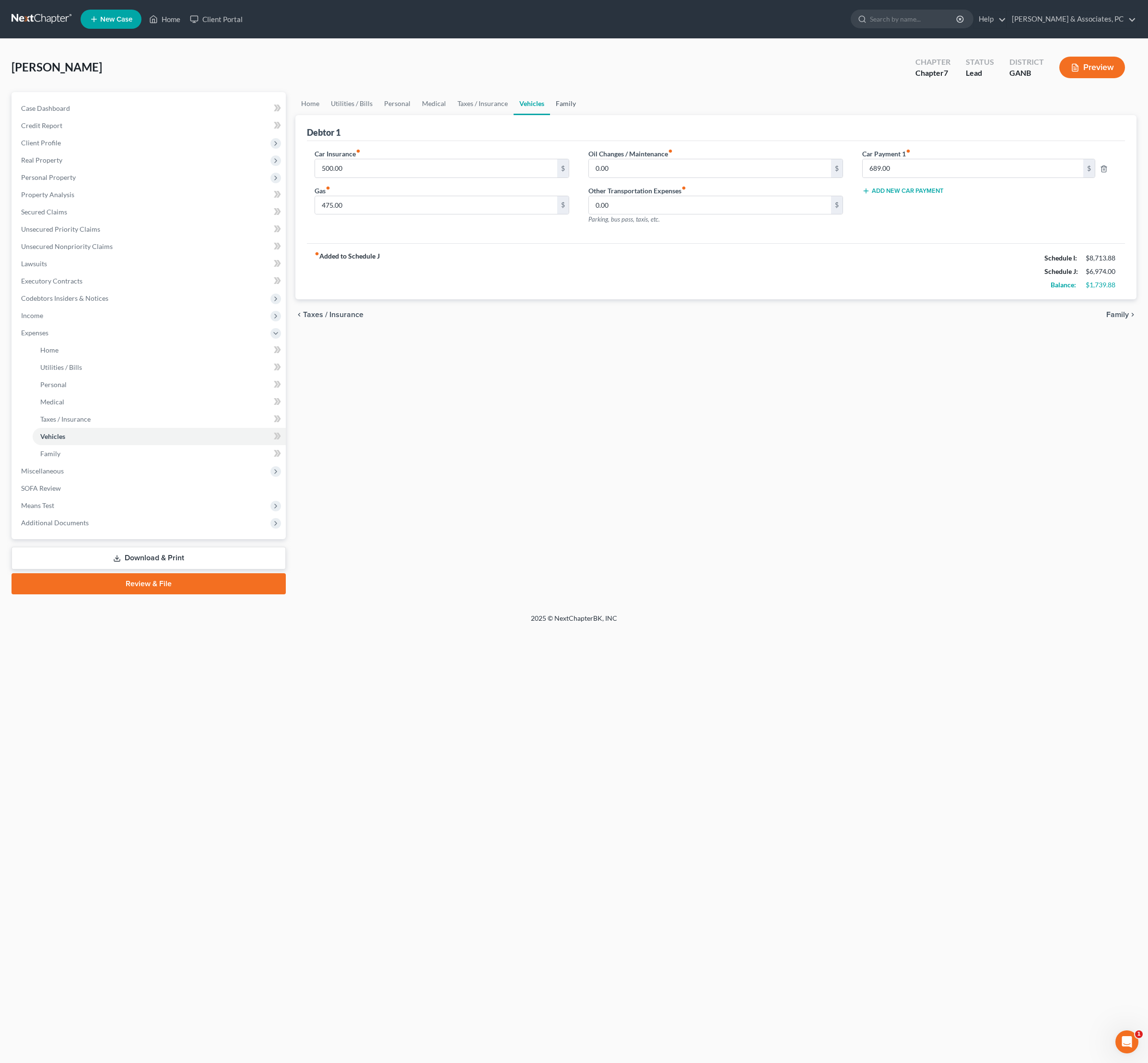
click at [582, 114] on link "Family" at bounding box center [565, 104] width 31 height 23
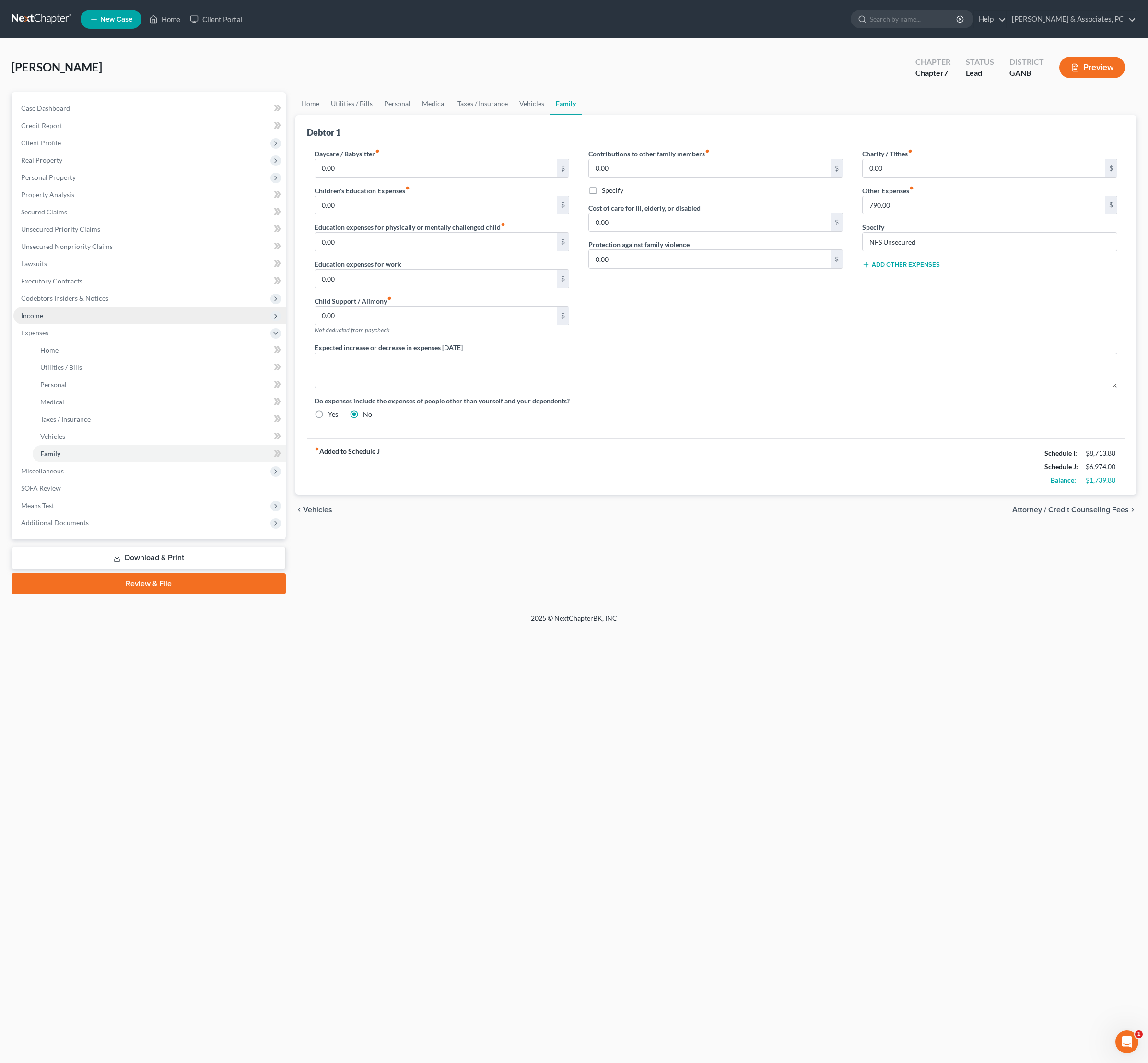
click at [43, 319] on span "Income" at bounding box center [32, 315] width 22 height 8
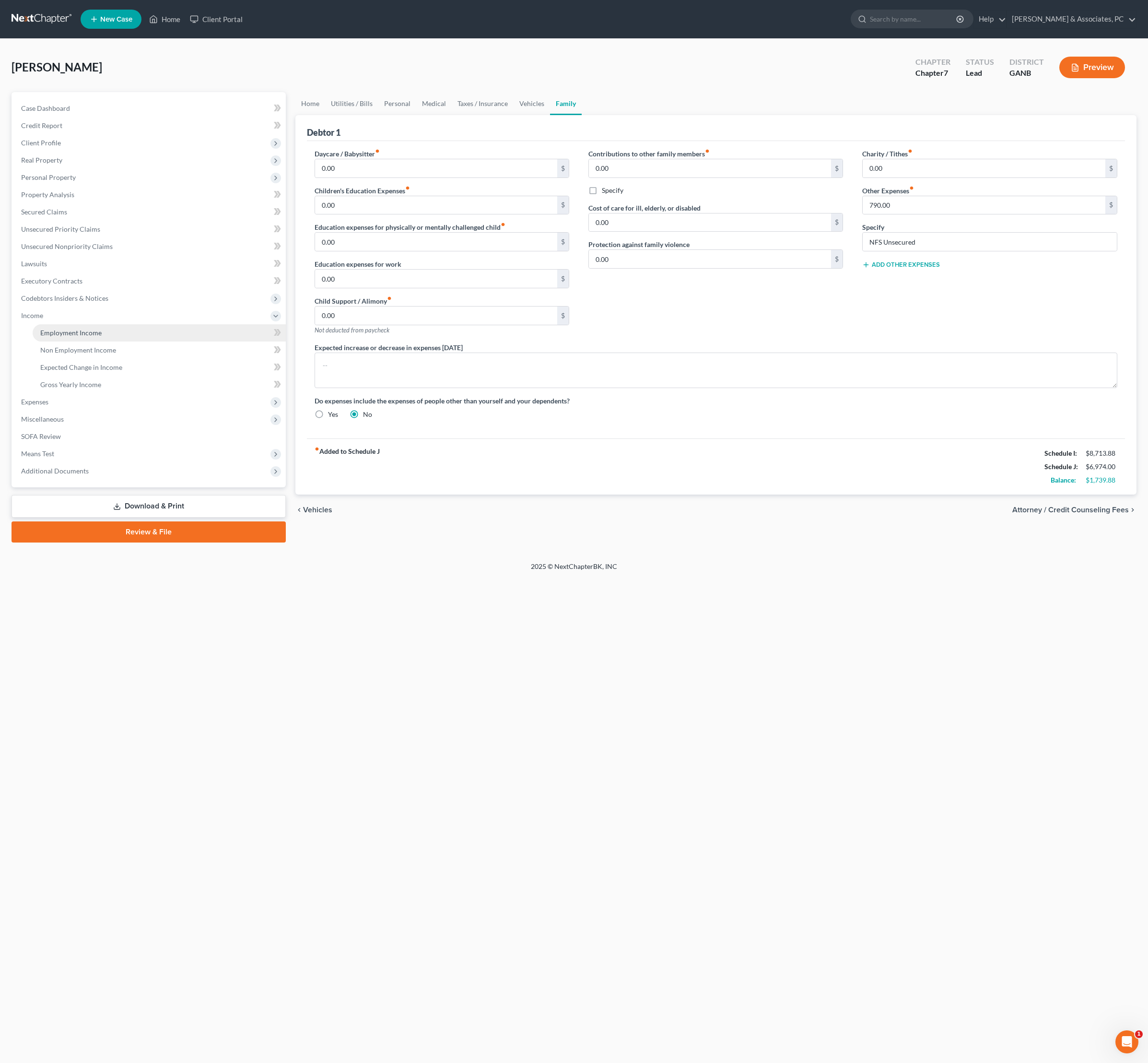
click at [78, 337] on span "Employment Income" at bounding box center [70, 333] width 61 height 8
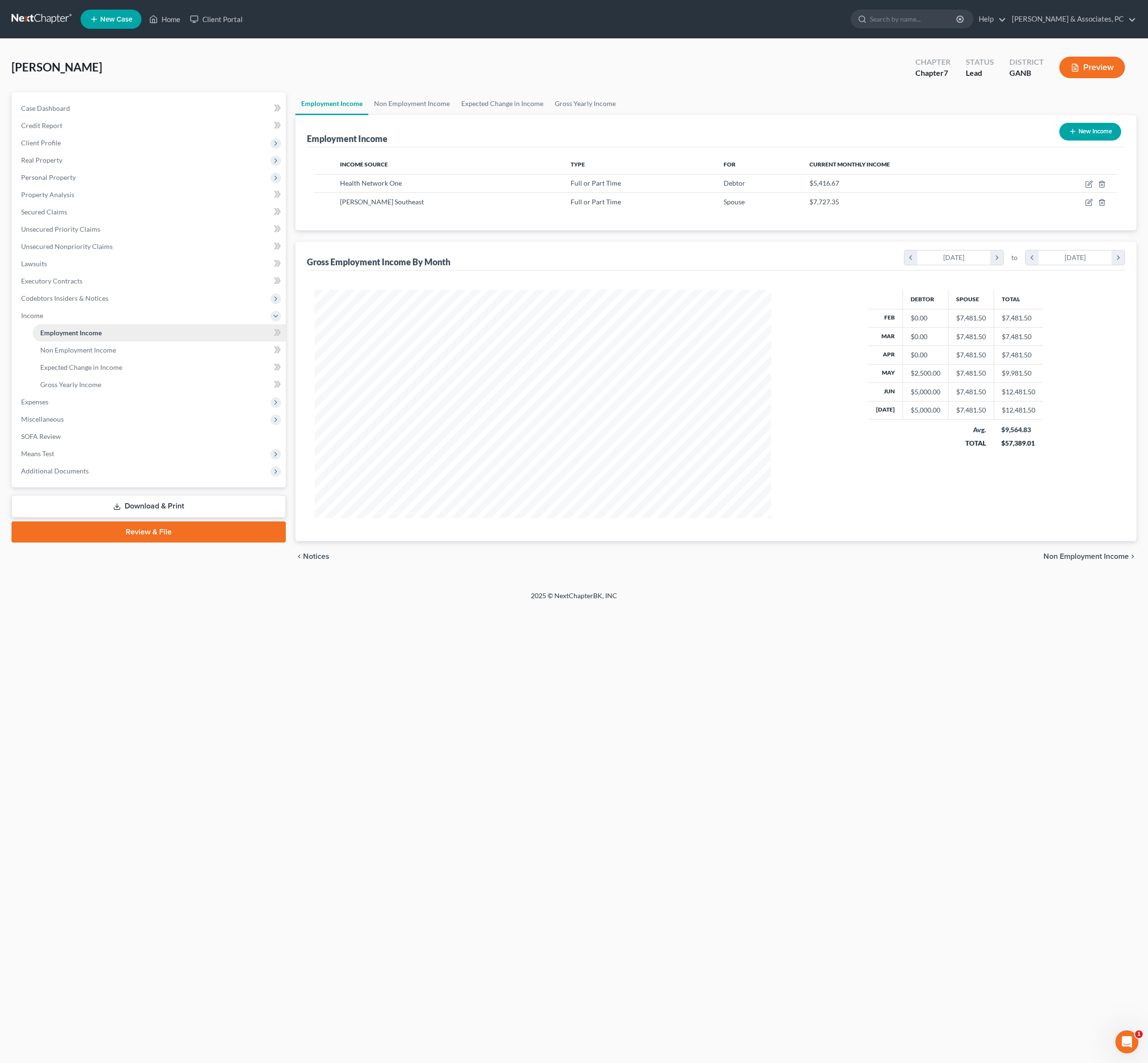
scroll to position [229, 476]
click at [1085, 188] on icon "button" at bounding box center [1089, 185] width 8 height 8
select select "0"
select select "9"
select select "2"
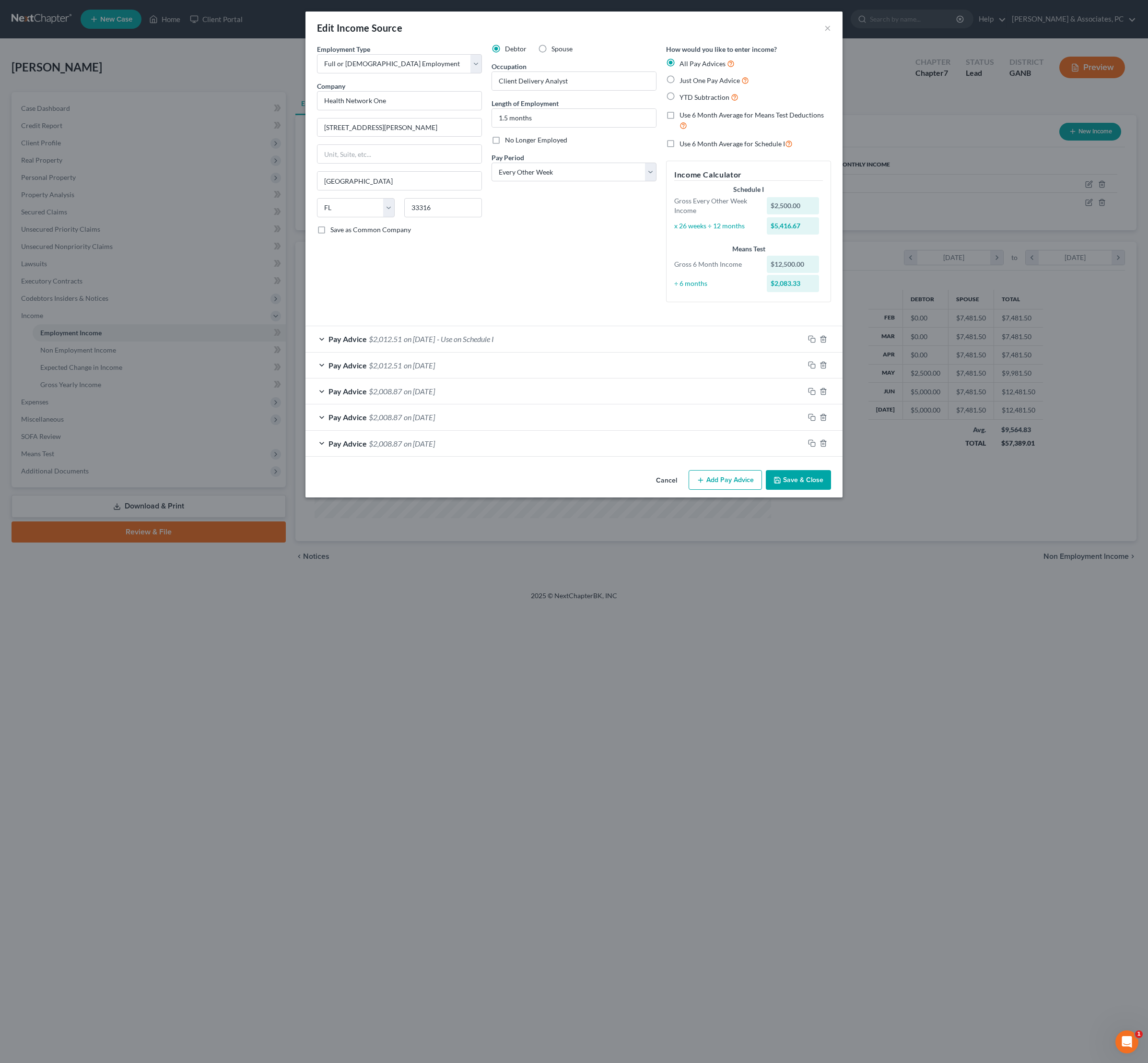
click at [575, 404] on div "Pay Advice $2,008.87 on [DATE]" at bounding box center [555, 391] width 499 height 25
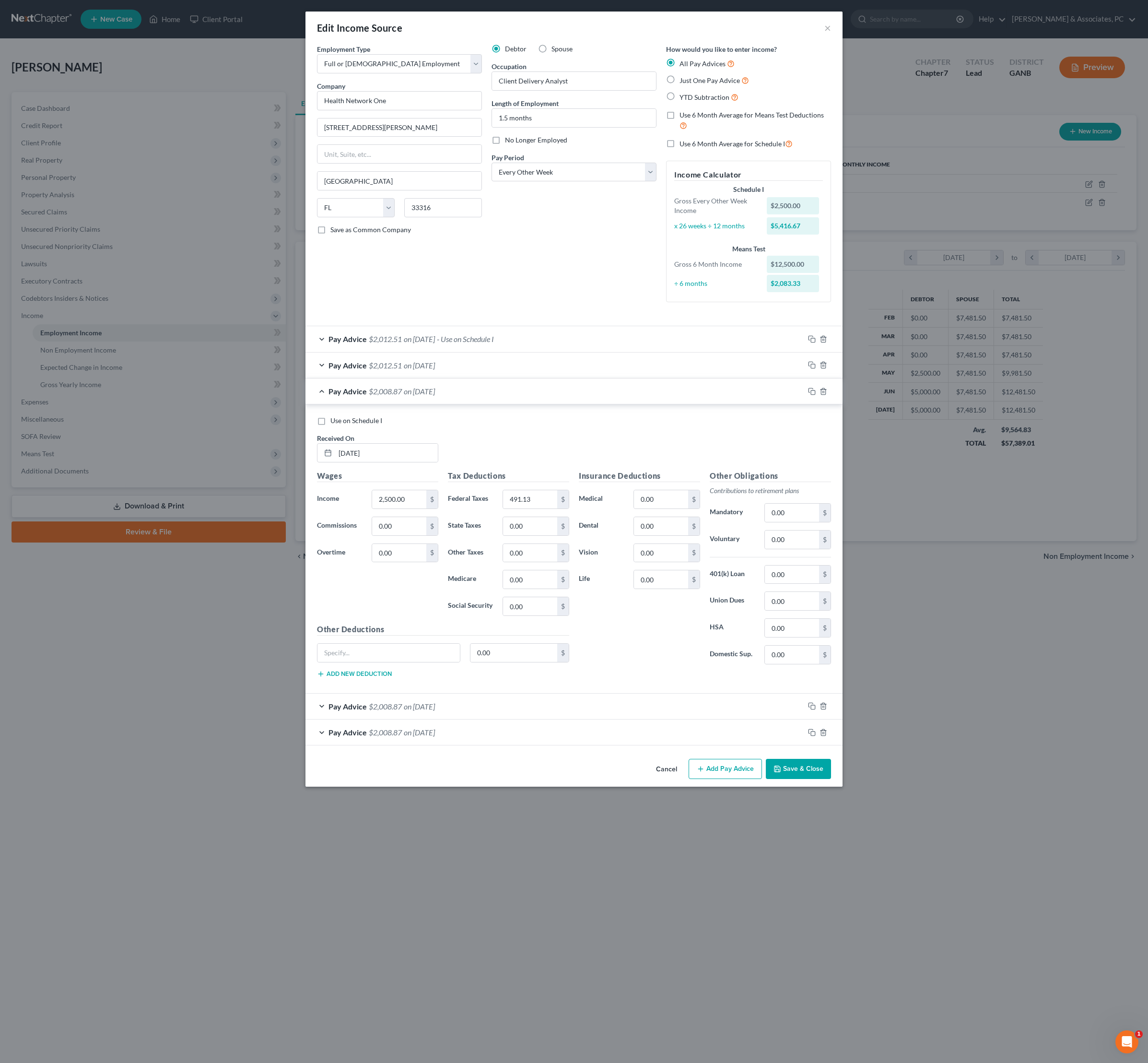
click at [330, 426] on label "Use on Schedule I" at bounding box center [356, 420] width 52 height 9
click at [334, 422] on input "Use on Schedule I" at bounding box center [337, 419] width 6 height 6
checkbox input "true"
click at [582, 404] on div "Pay Advice $2,008.87 on [DATE] - Use on Schedule I" at bounding box center [555, 391] width 499 height 25
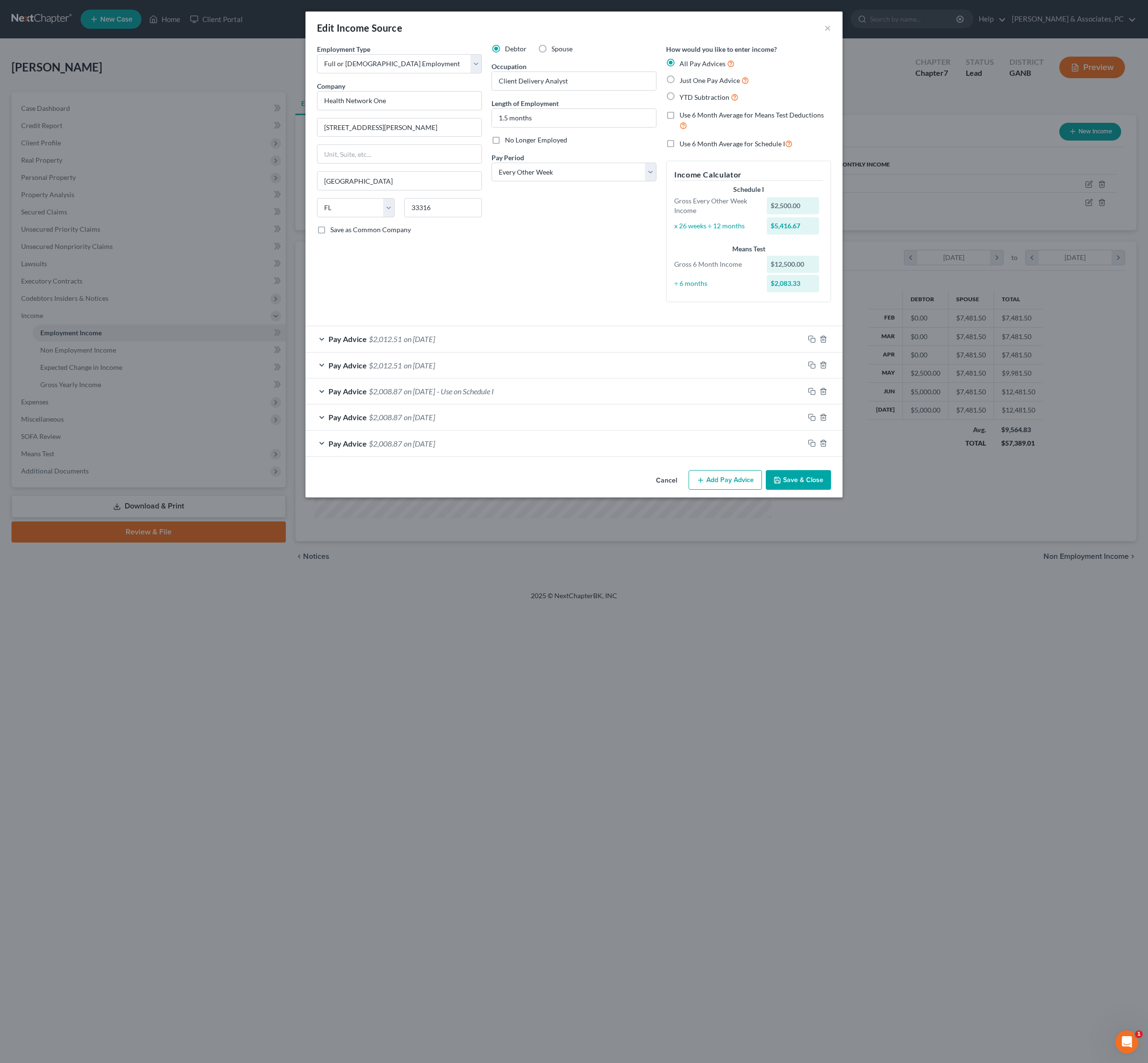
click at [827, 490] on button "Save & Close" at bounding box center [798, 480] width 65 height 20
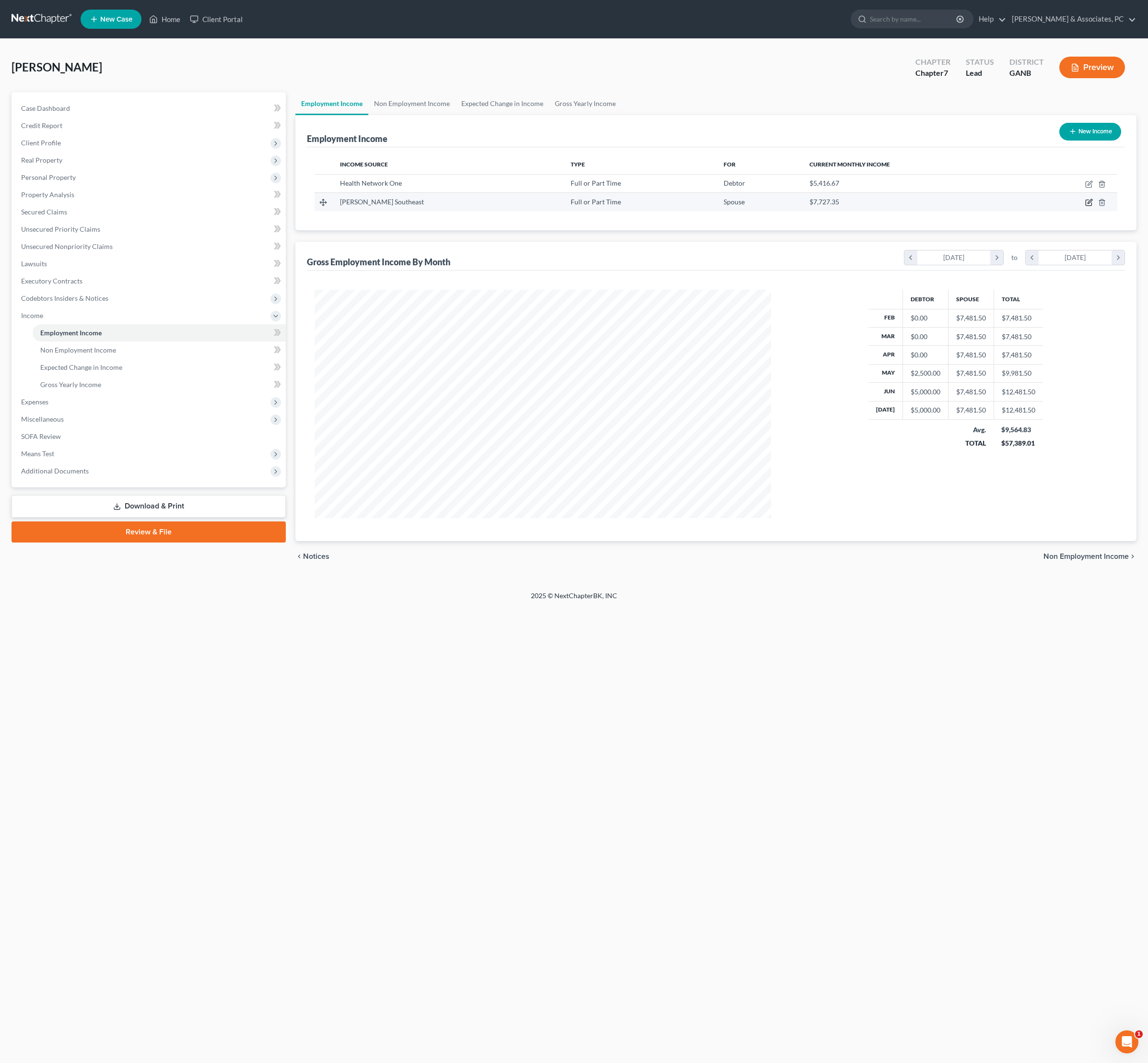
click at [1085, 207] on icon "button" at bounding box center [1089, 203] width 8 height 8
select select "0"
select select "10"
select select "2"
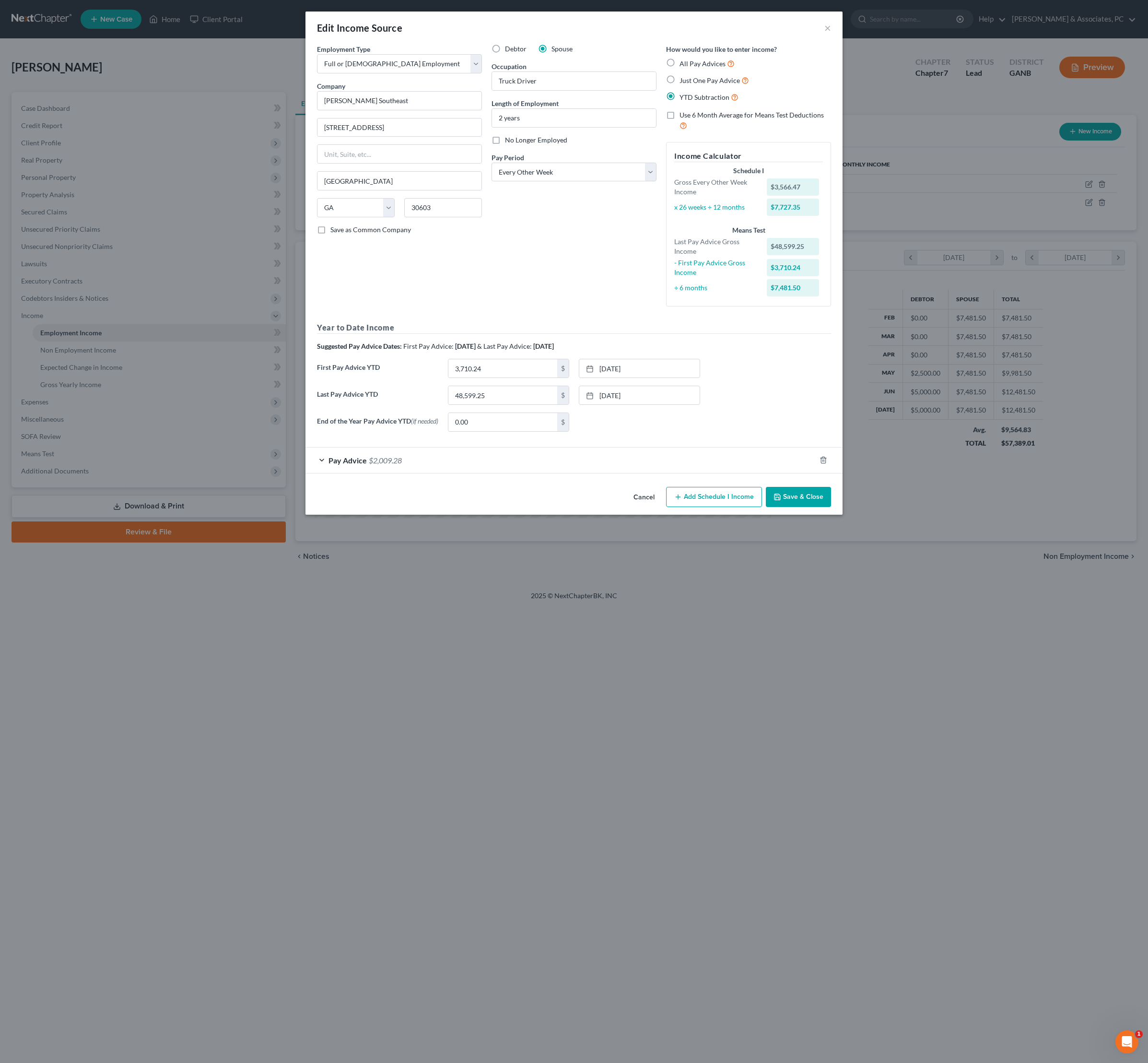
click at [719, 507] on button "Add Schedule I Income" at bounding box center [714, 497] width 96 height 20
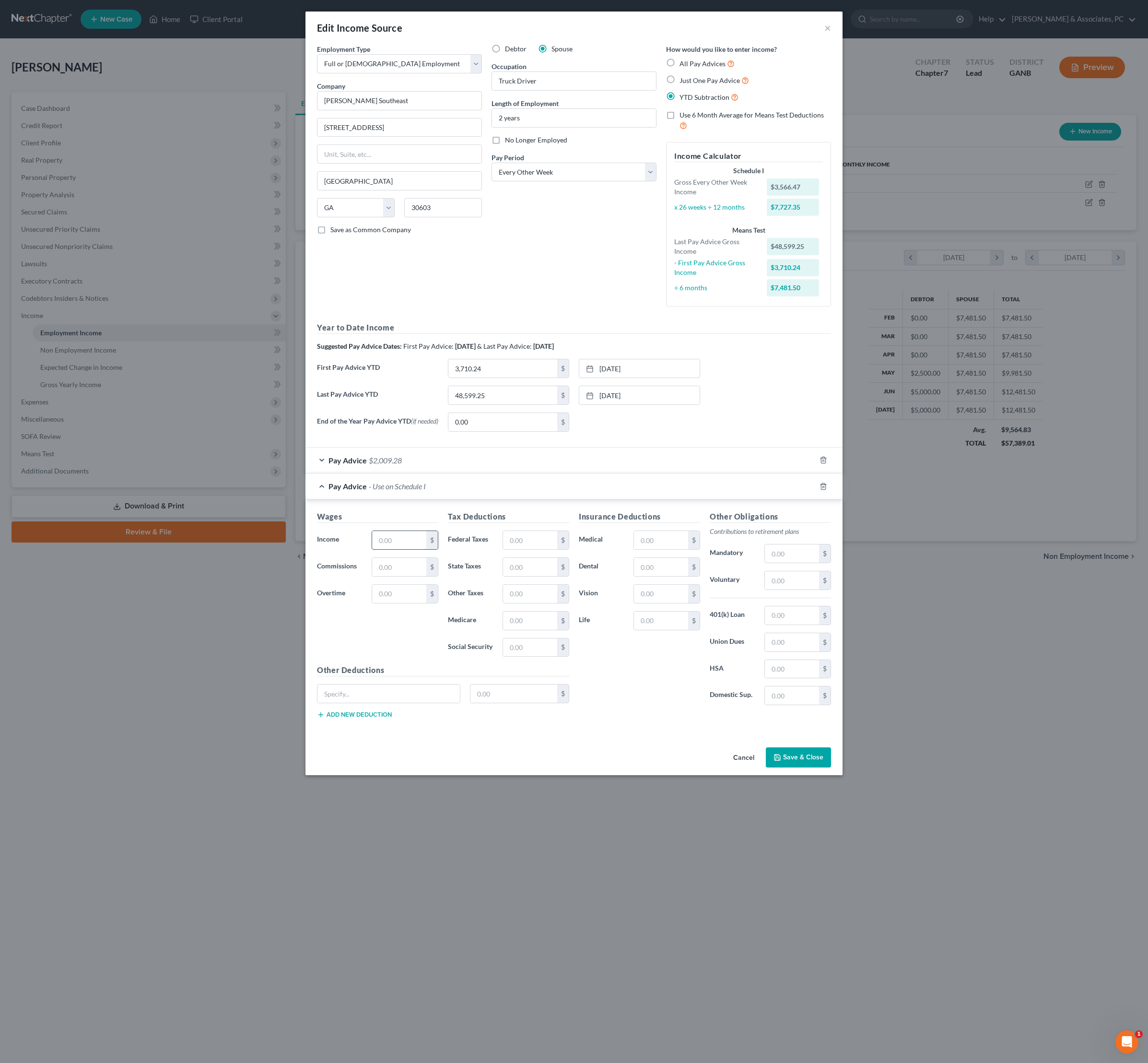
click at [376, 549] on input "text" at bounding box center [399, 540] width 54 height 18
type input "4,089.18"
type input "998.03"
click at [672, 549] on input "text" at bounding box center [661, 540] width 54 height 18
type input "363.79"
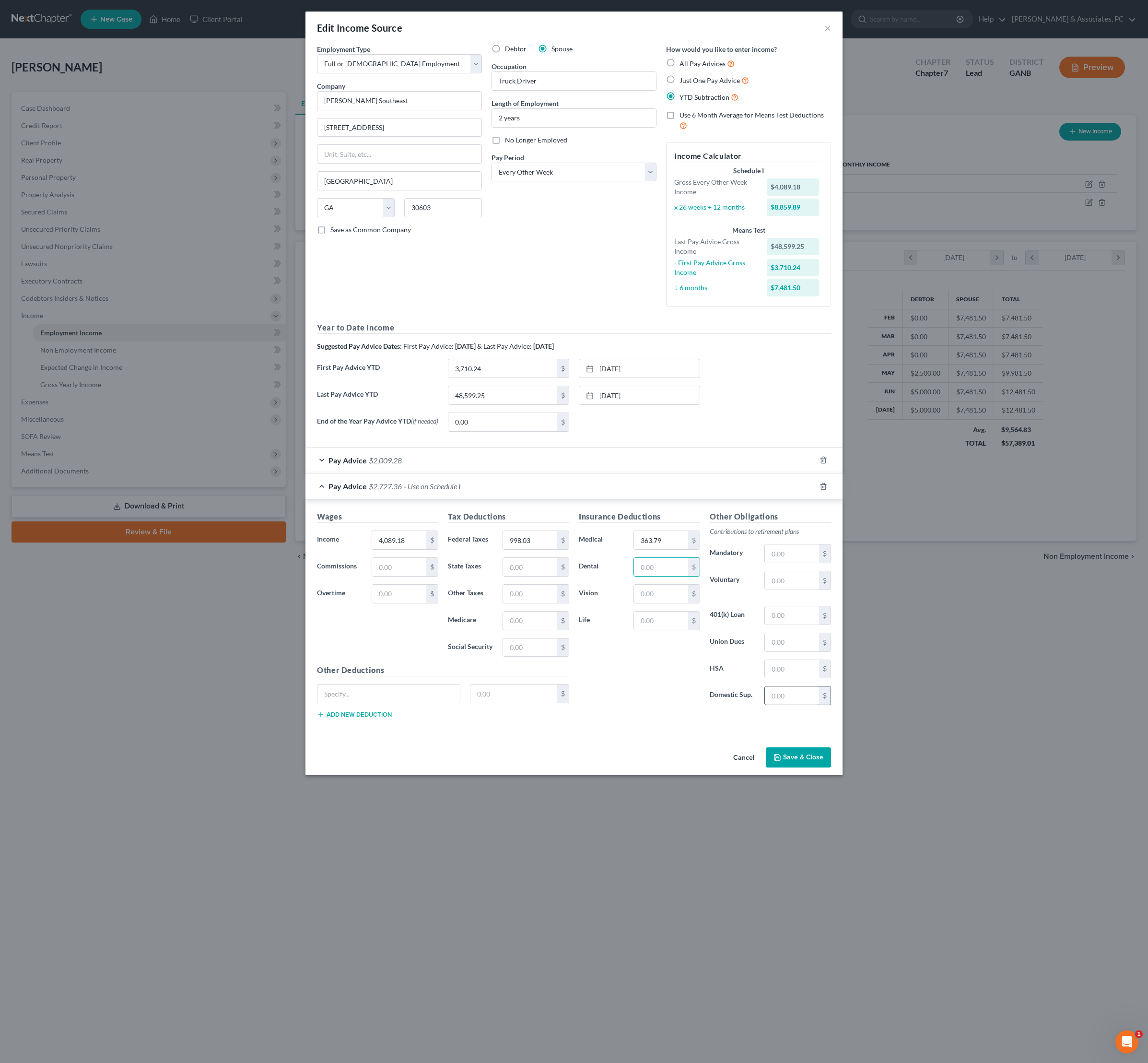
click at [819, 705] on input "text" at bounding box center [792, 695] width 54 height 18
type input "472"
click at [688, 630] on input "text" at bounding box center [661, 621] width 54 height 18
type input "16.80"
click at [680, 603] on input "text" at bounding box center [661, 594] width 54 height 18
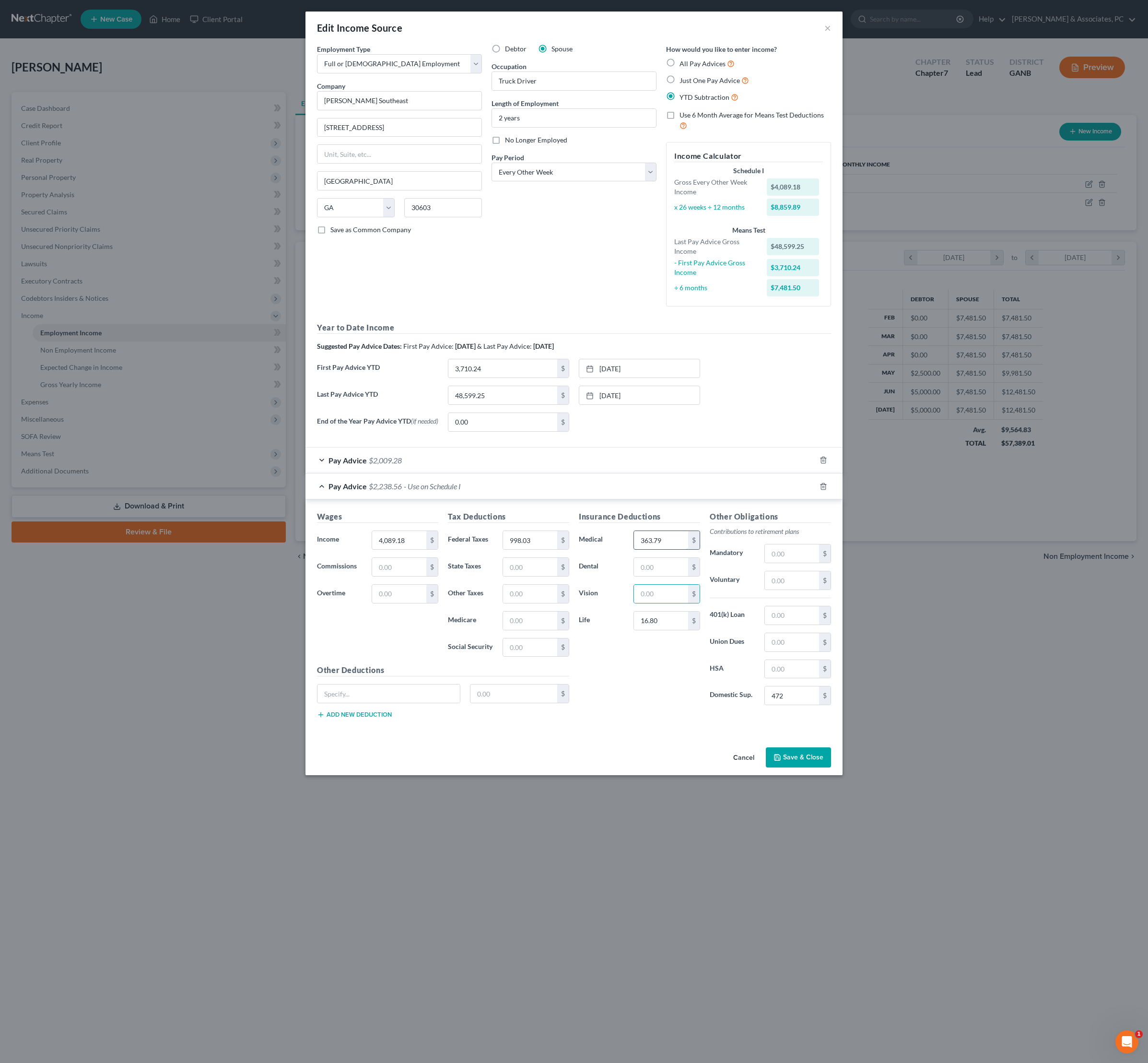
click at [688, 549] on input "363.79" at bounding box center [661, 540] width 54 height 18
type input "258.81"
click at [688, 576] on input "text" at bounding box center [661, 567] width 54 height 18
click at [702, 499] on div "Pay Advice $2,343.54 - Use on Schedule I" at bounding box center [561, 486] width 510 height 25
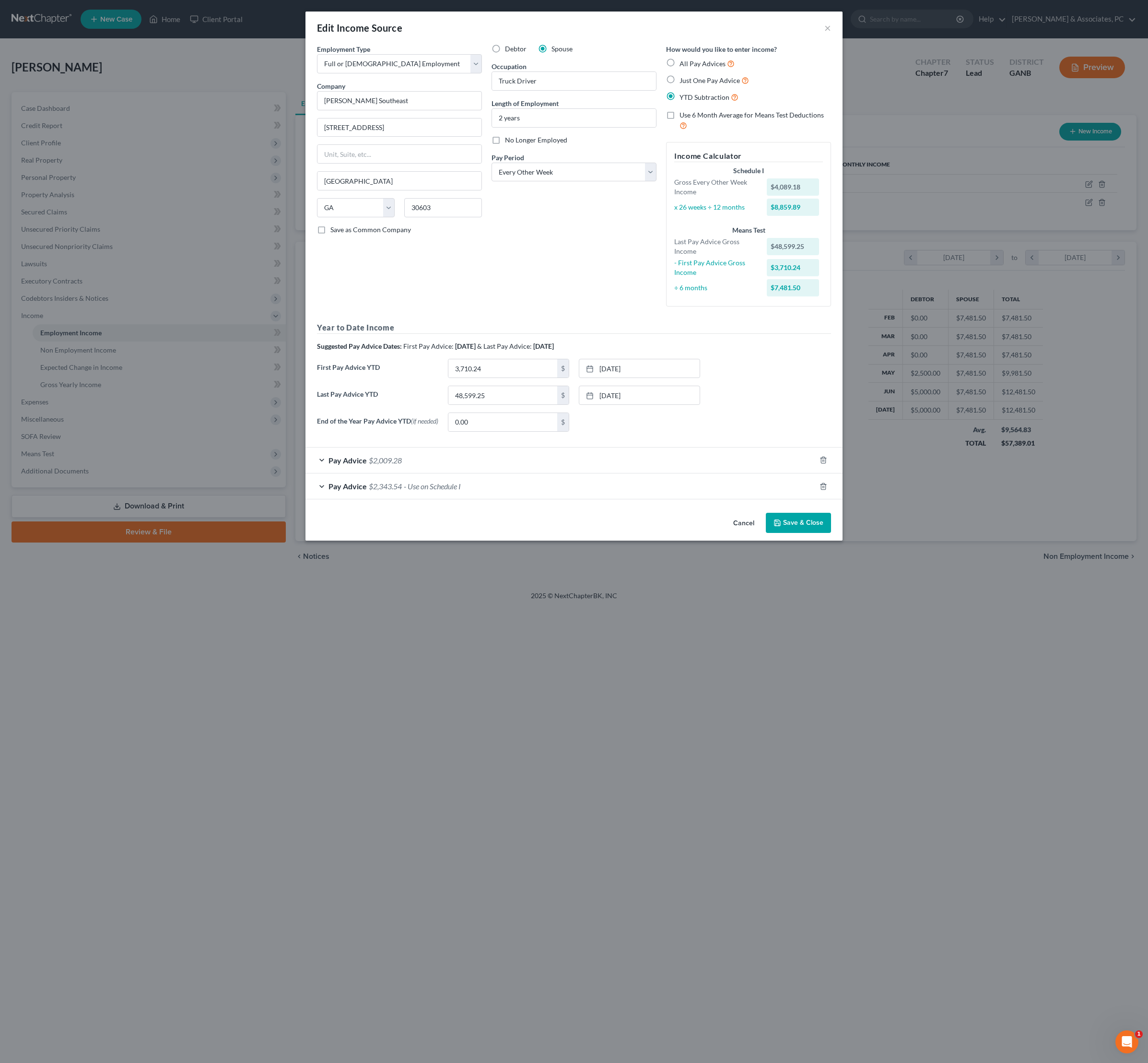
click at [831, 533] on button "Save & Close" at bounding box center [798, 523] width 65 height 20
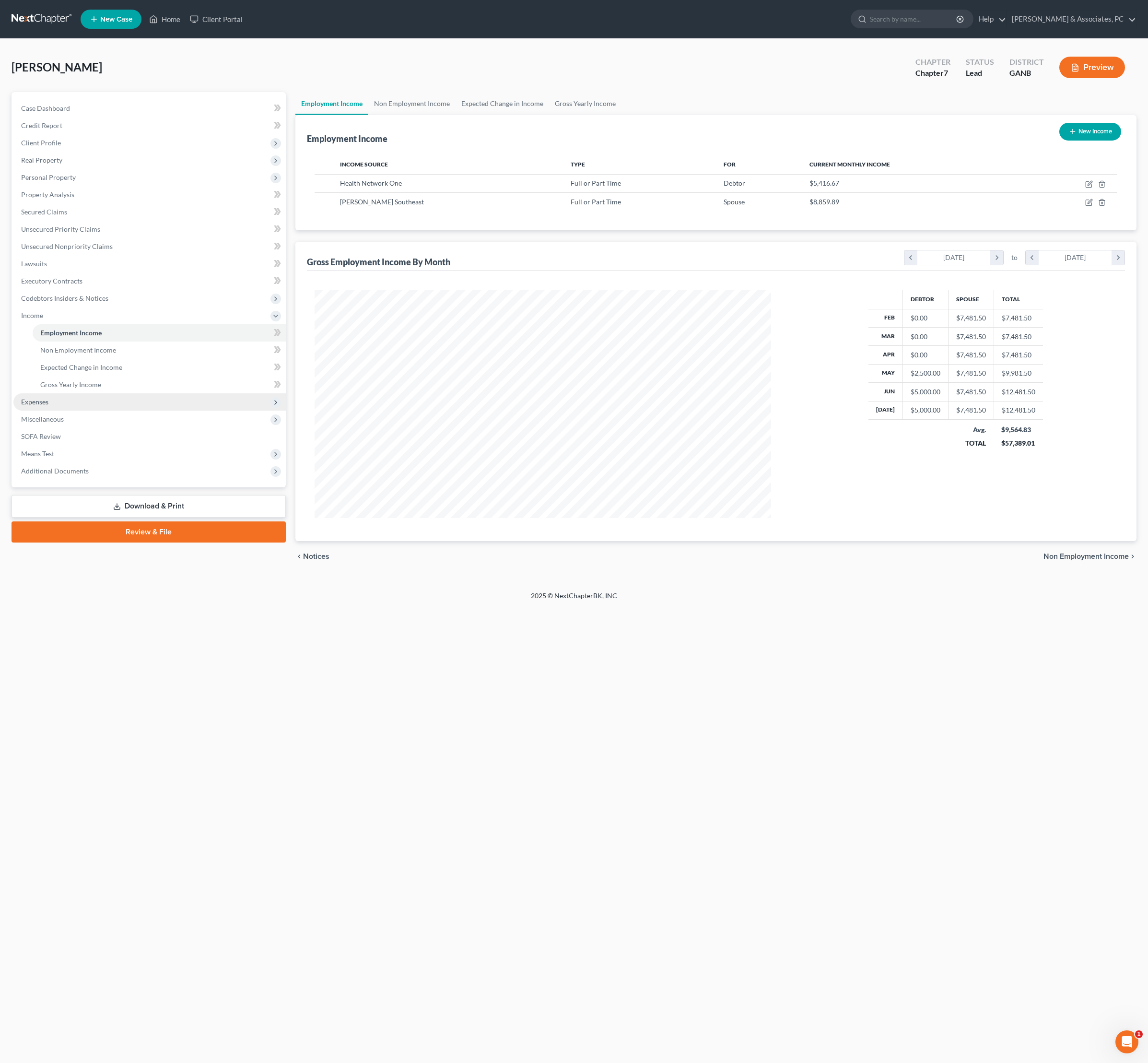
click at [69, 411] on span "Expenses" at bounding box center [149, 402] width 273 height 17
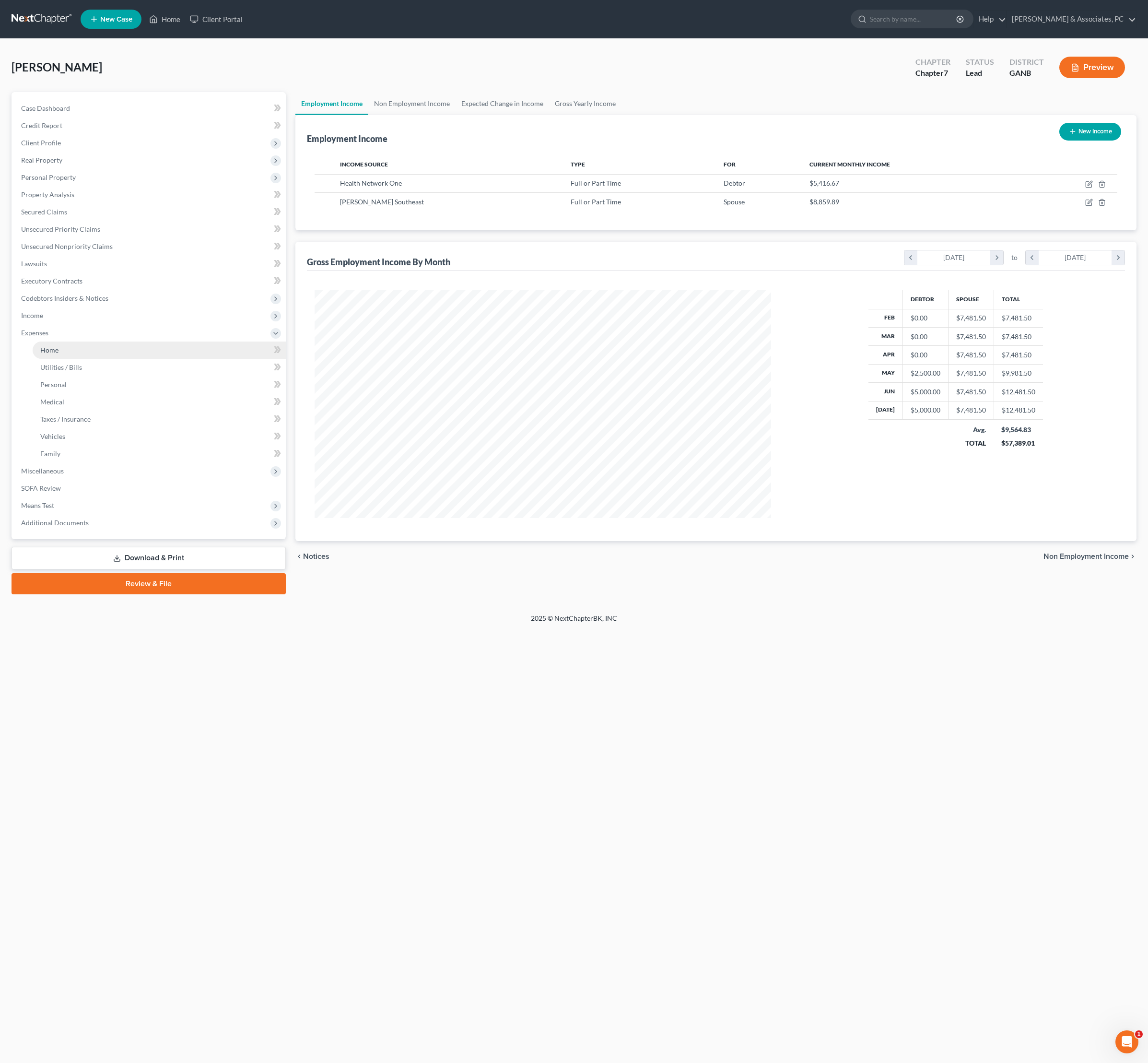
click at [71, 359] on link "Home" at bounding box center [159, 350] width 253 height 17
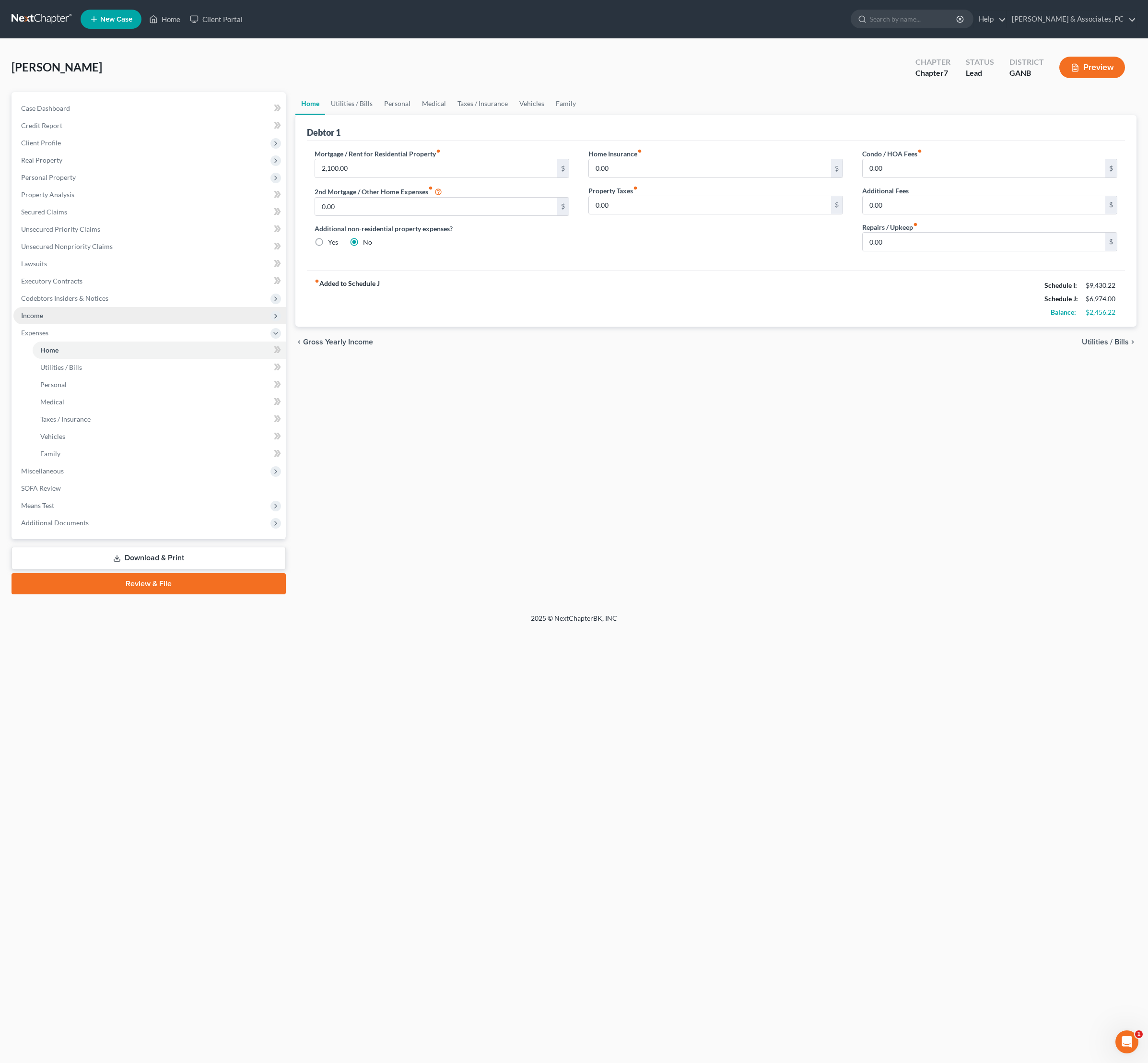
click at [120, 324] on span "Income" at bounding box center [149, 315] width 273 height 17
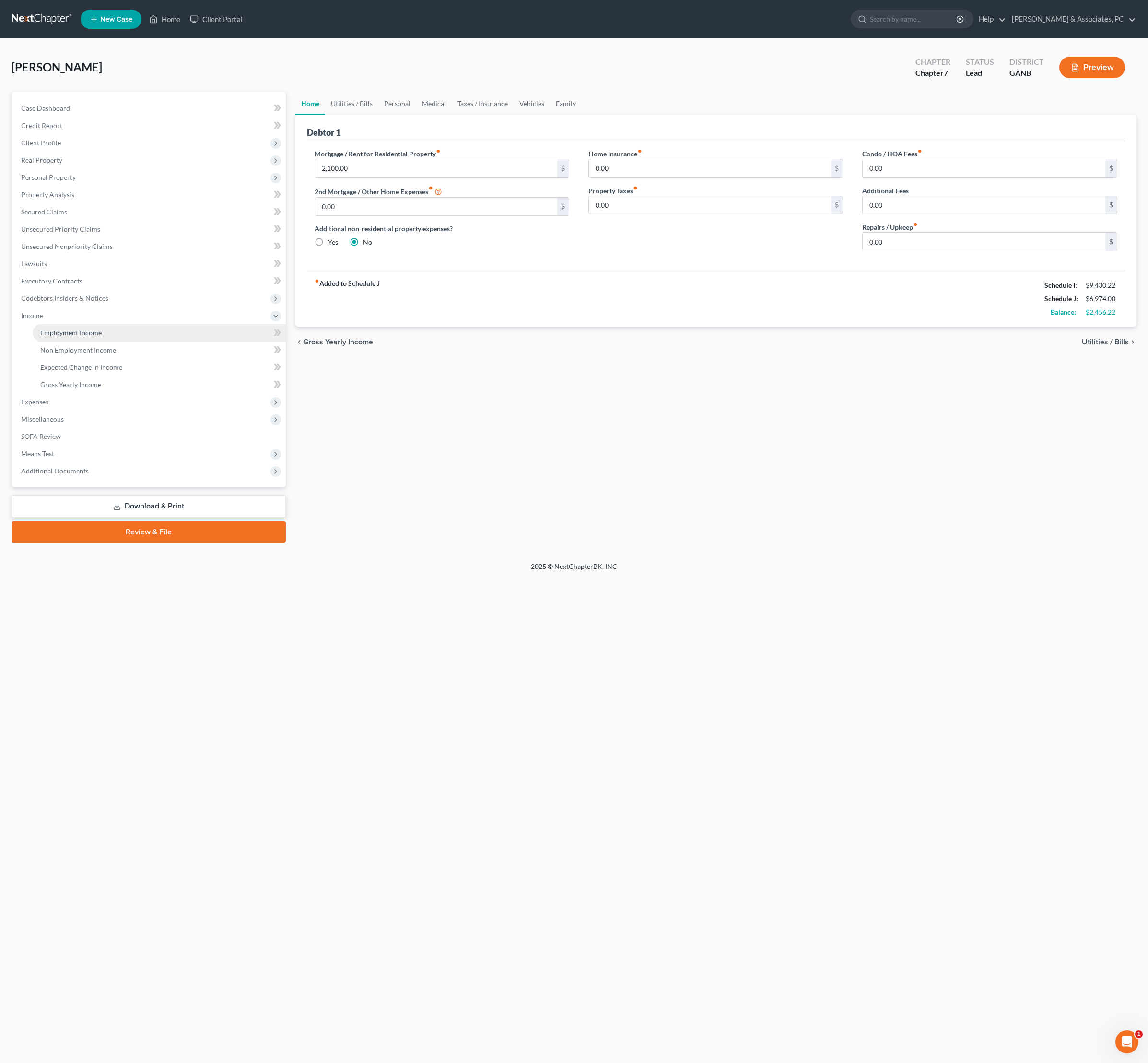
click at [102, 337] on span "Employment Income" at bounding box center [70, 333] width 61 height 8
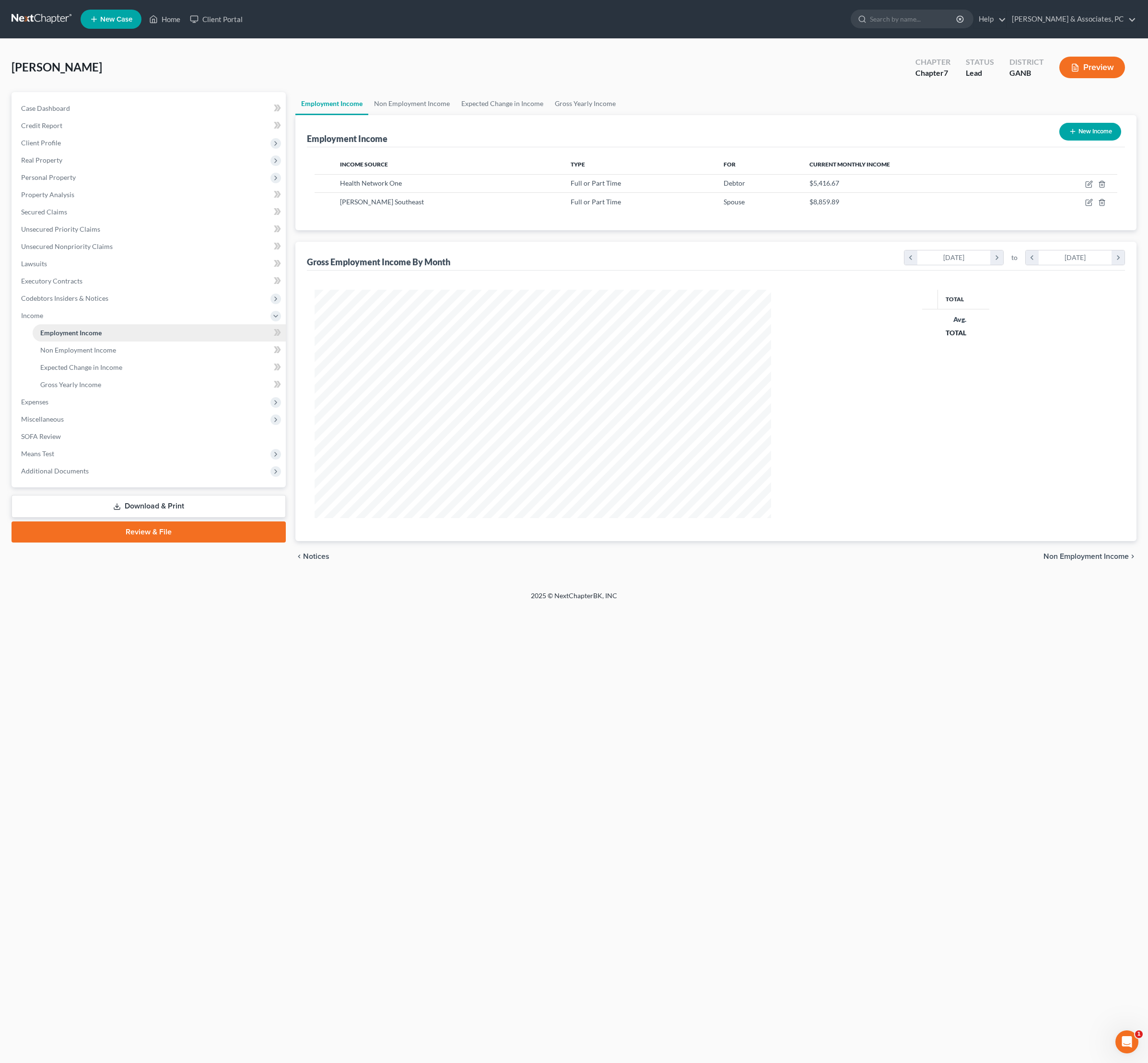
scroll to position [229, 476]
click at [1085, 207] on icon "button" at bounding box center [1089, 203] width 8 height 8
select select "0"
select select "10"
select select "2"
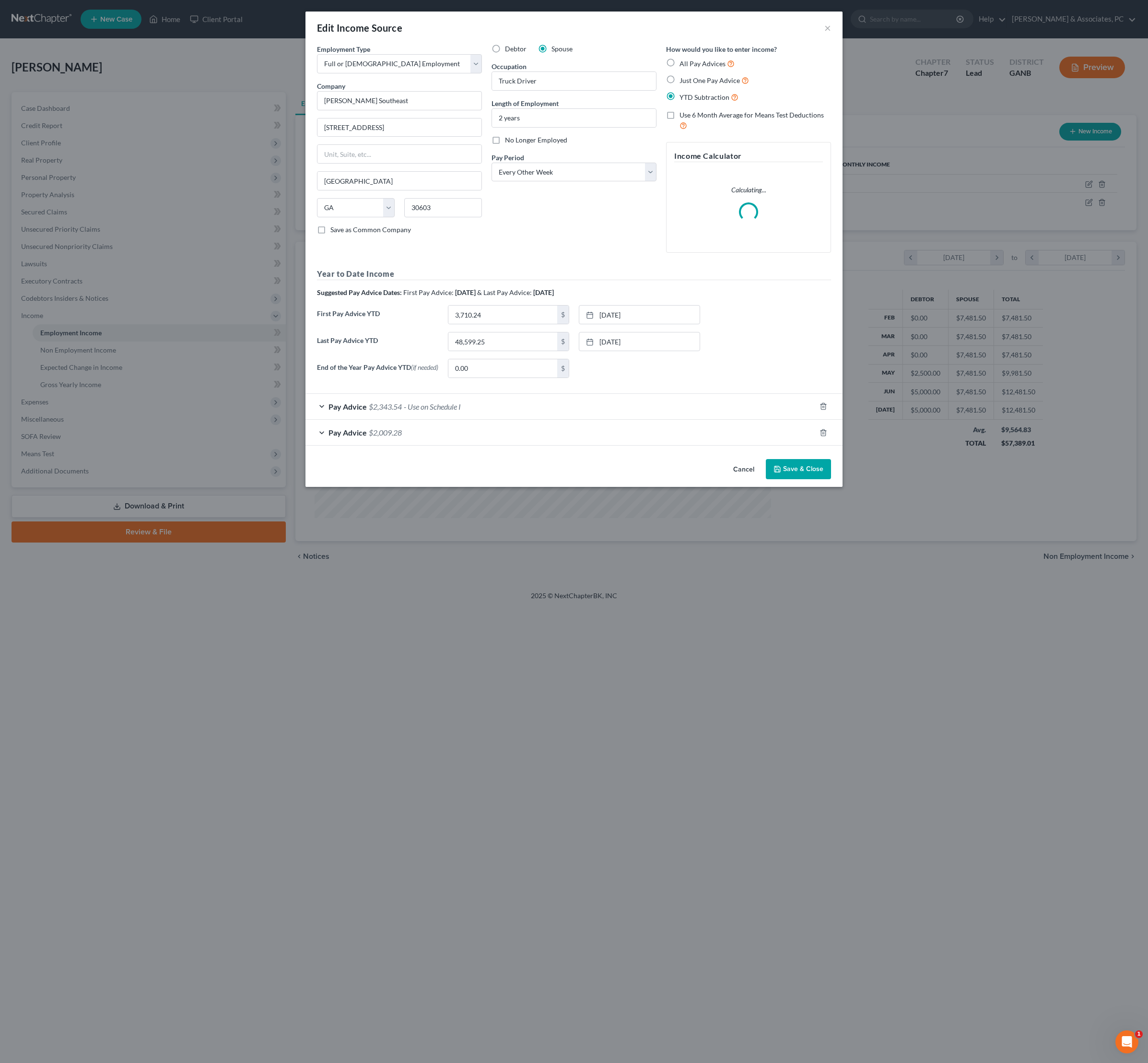
click at [641, 419] on div "Pay Advice $2,343.54 - Use on Schedule I" at bounding box center [561, 406] width 510 height 25
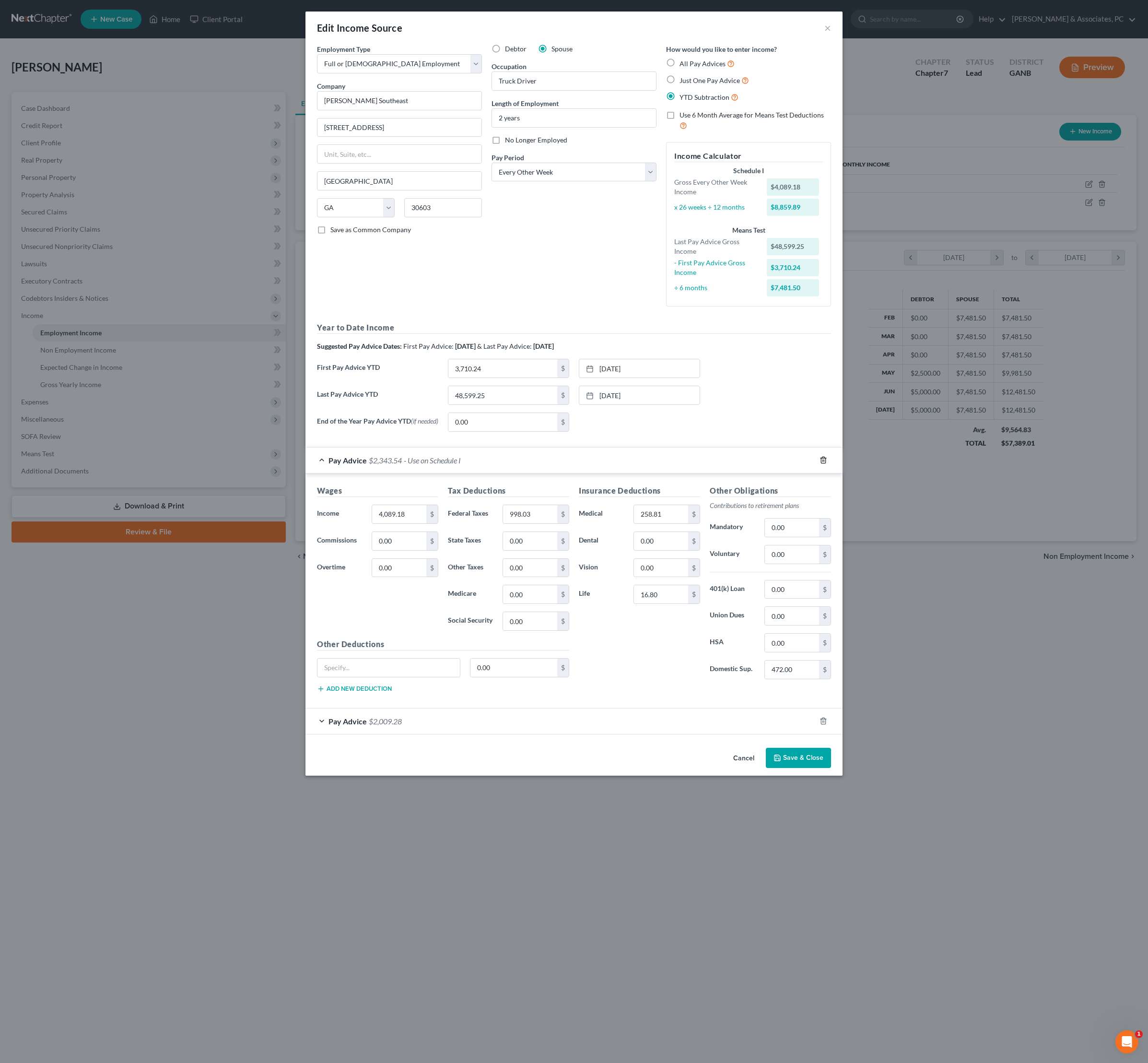
click at [828, 464] on icon "button" at bounding box center [824, 460] width 8 height 8
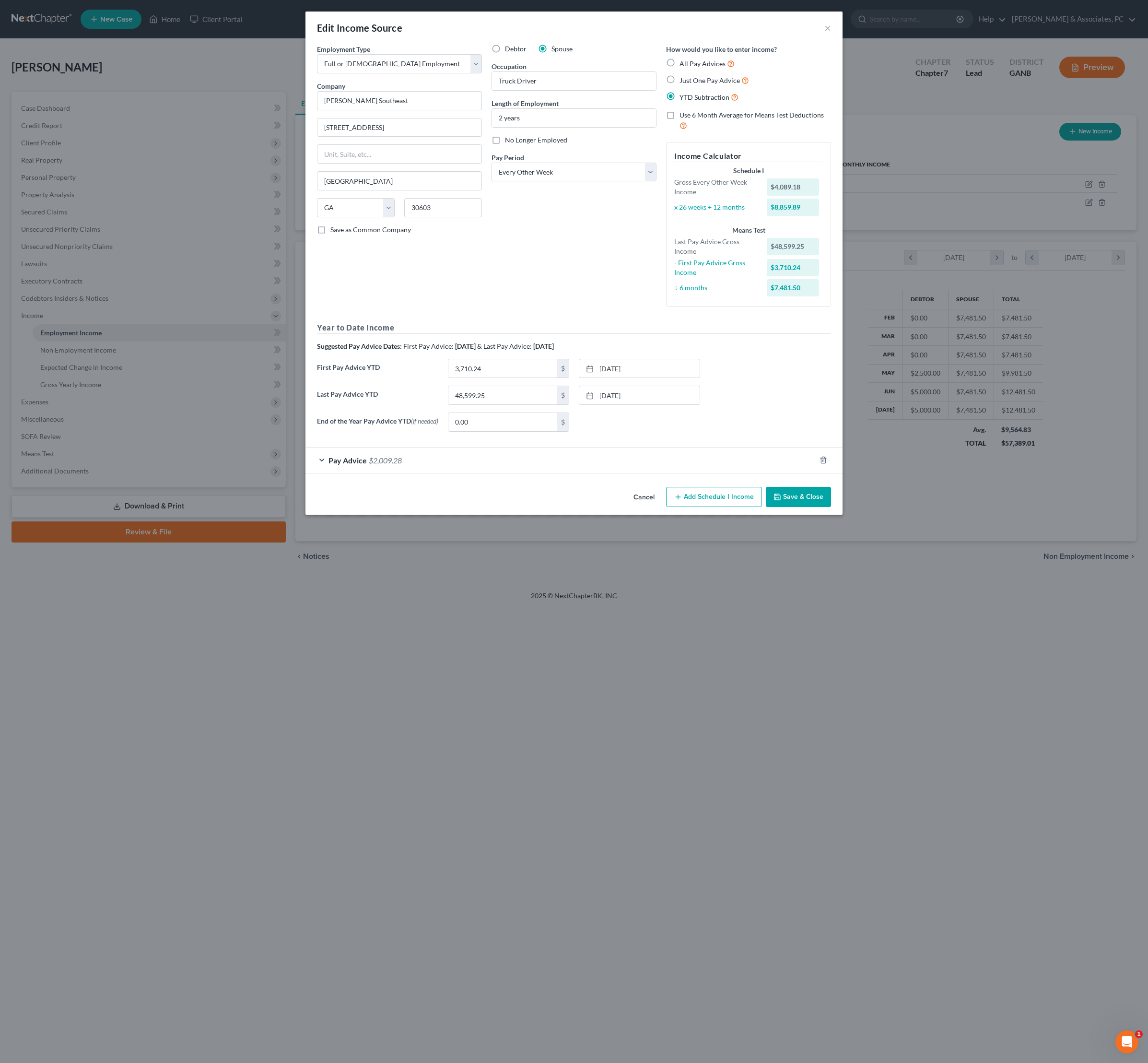
click at [831, 507] on button "Save & Close" at bounding box center [798, 497] width 65 height 20
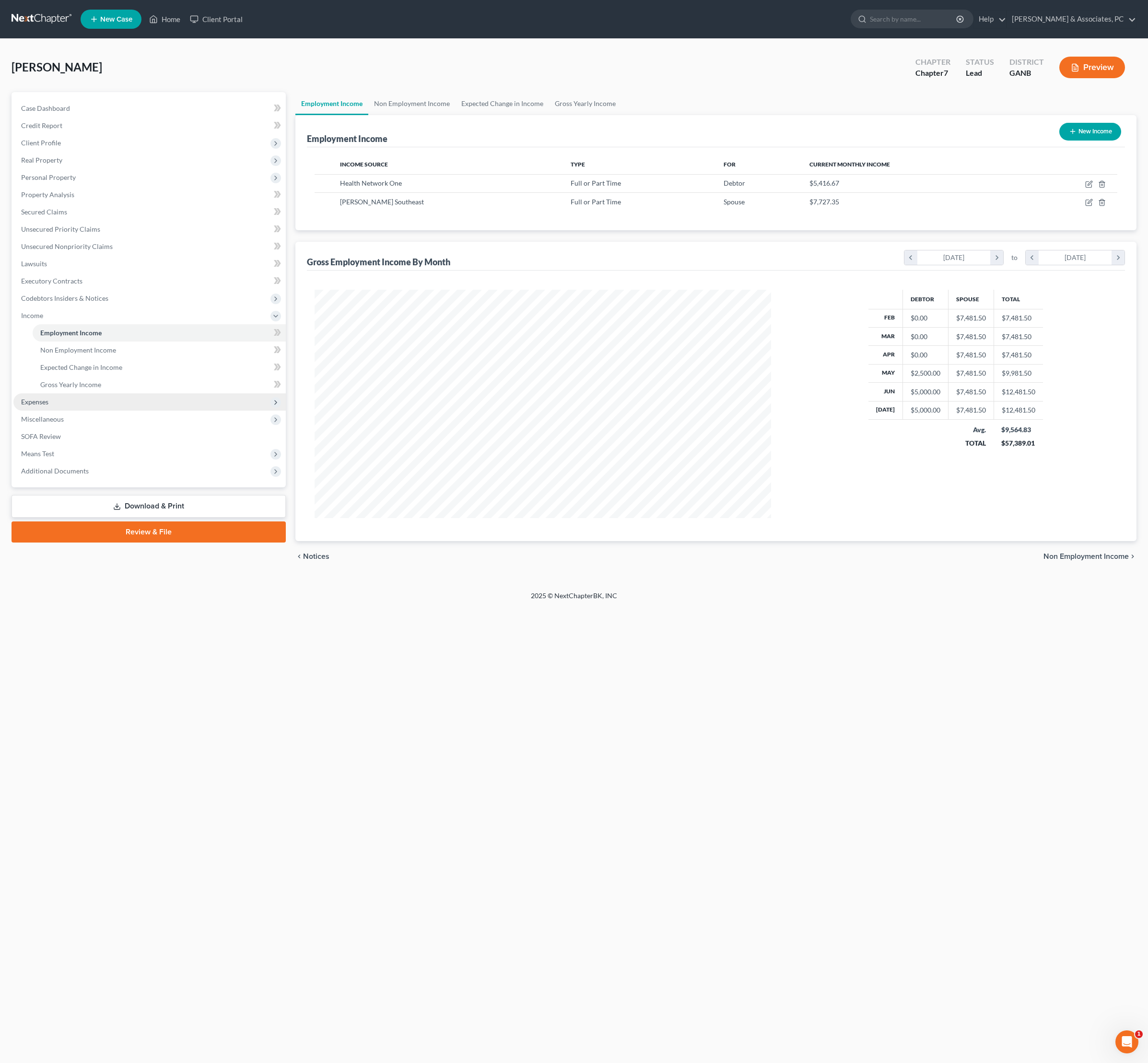
click at [47, 406] on span "Expenses" at bounding box center [35, 402] width 28 height 8
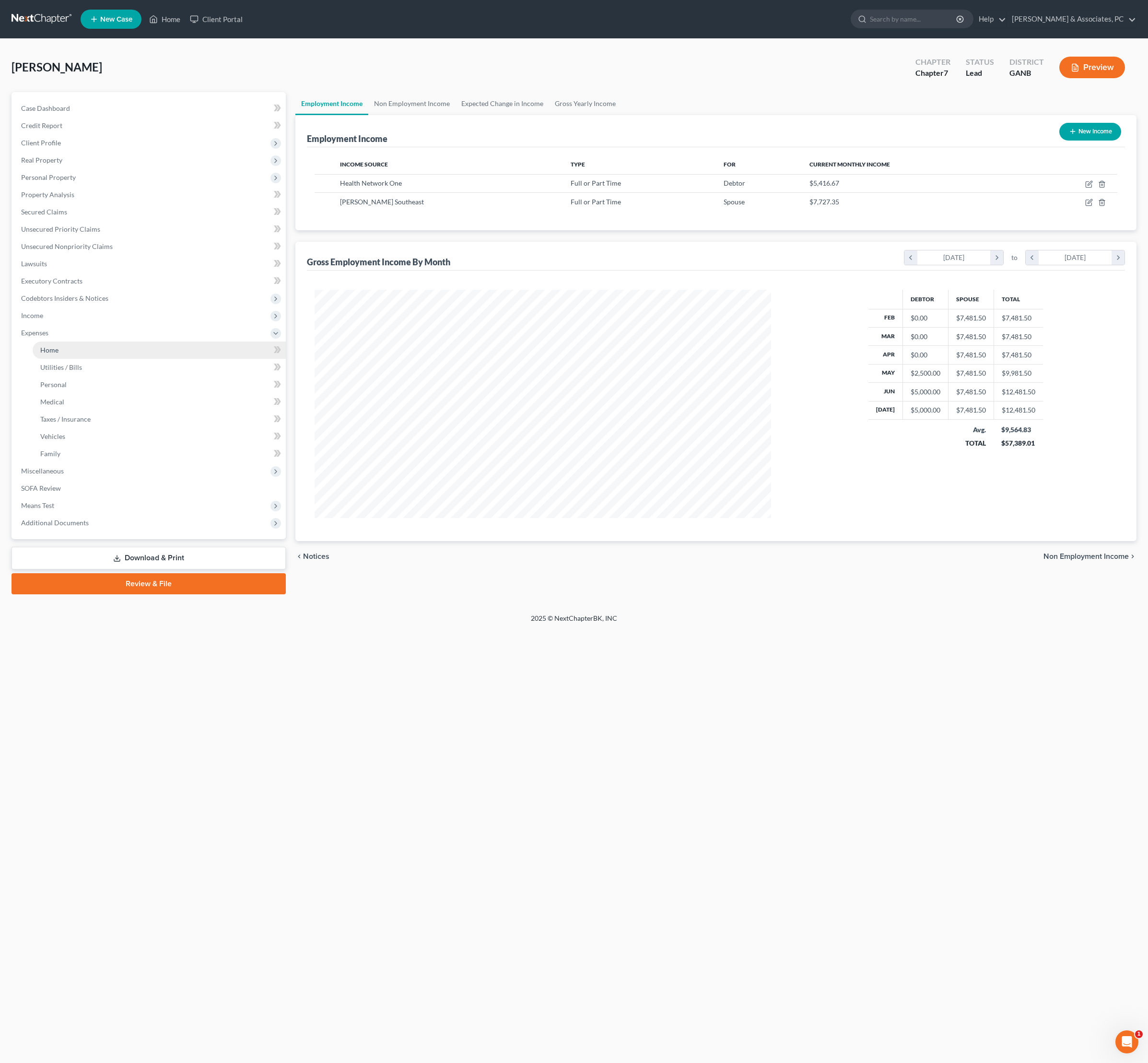
click at [63, 359] on link "Home" at bounding box center [159, 350] width 253 height 17
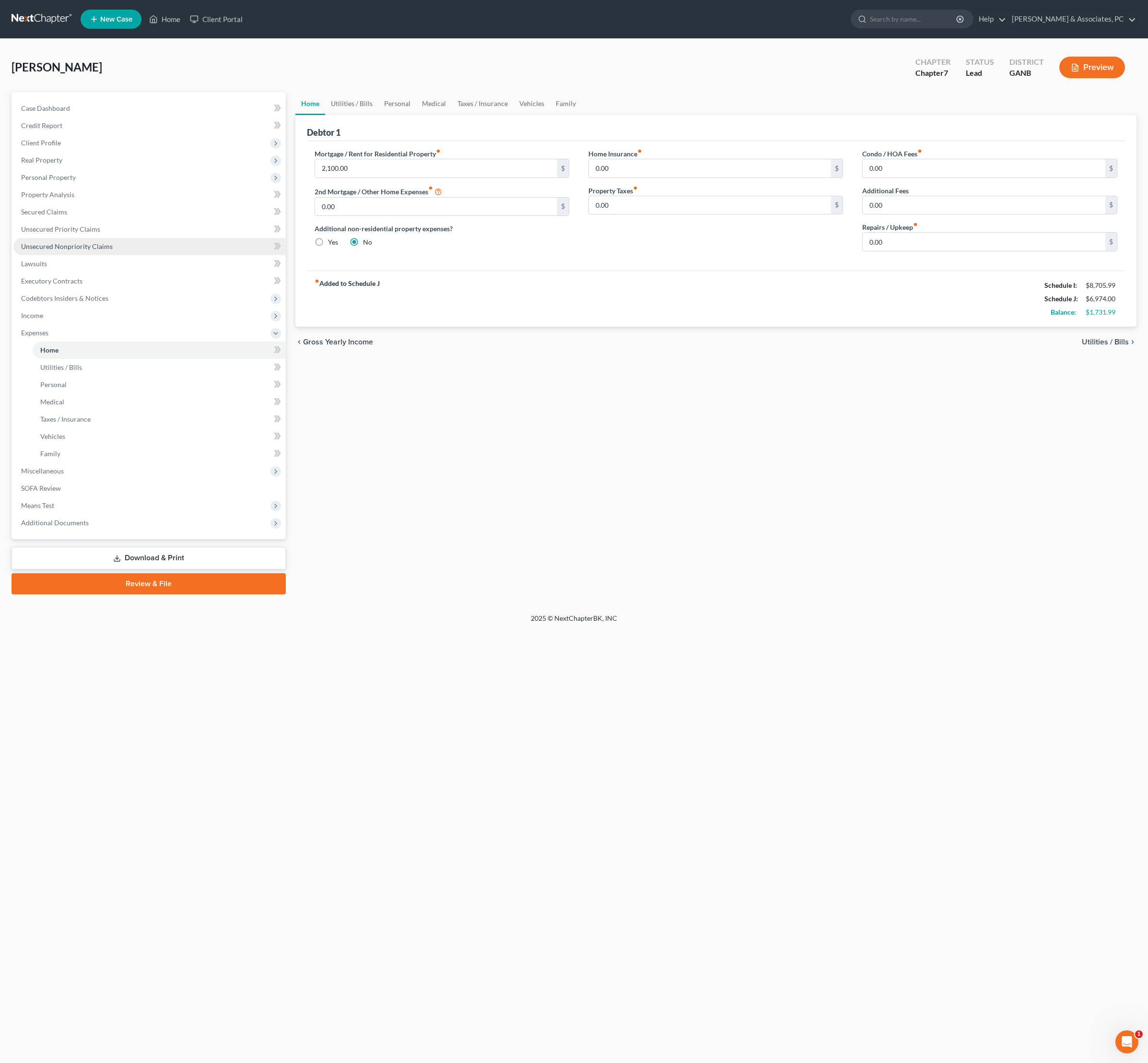
click at [68, 251] on span "Unsecured Nonpriority Claims" at bounding box center [67, 246] width 91 height 8
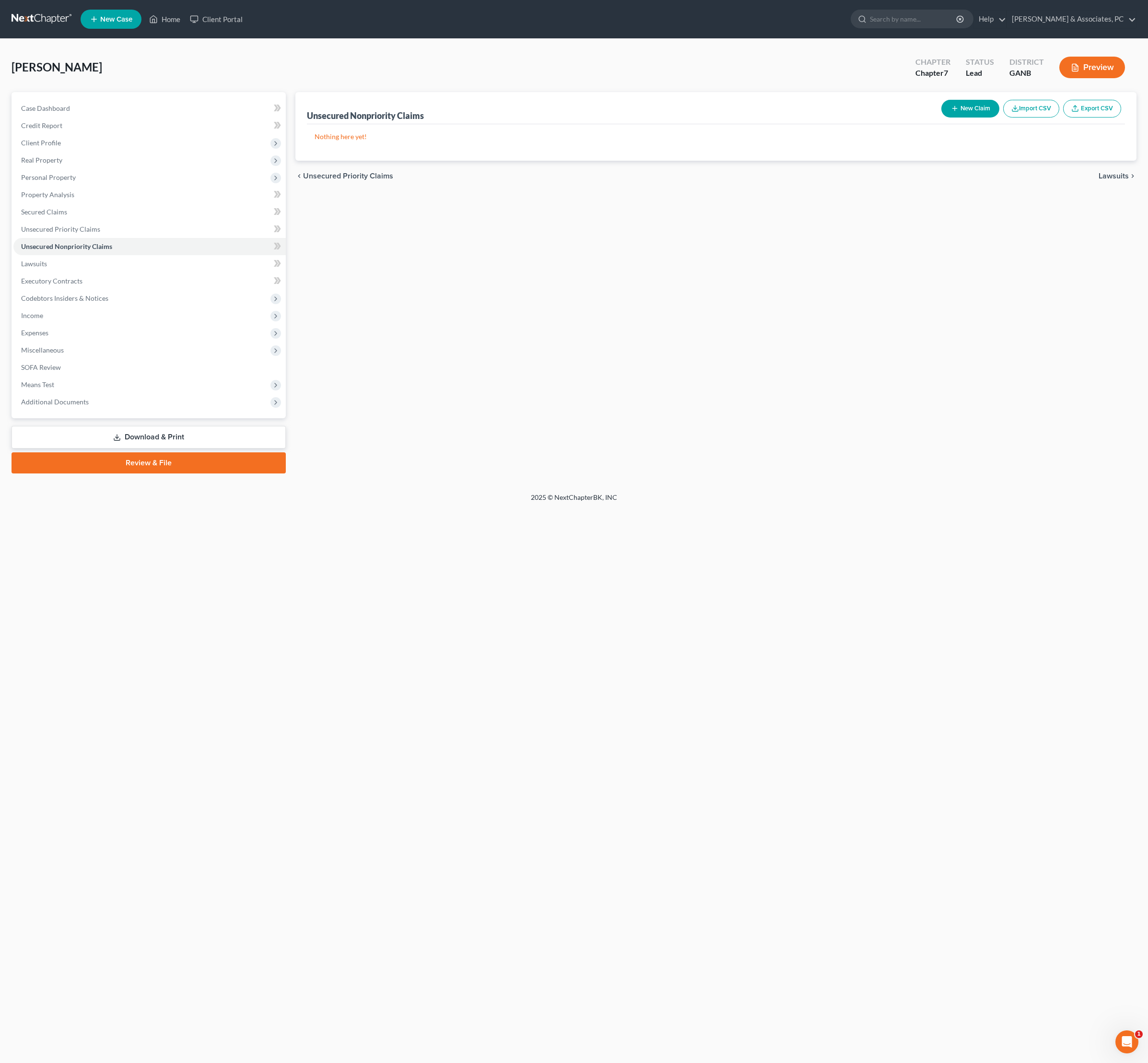
click at [546, 415] on div "Unsecured Nonpriority Claims New Claim Import CSV Export CSV Nothing here yet! …" at bounding box center [716, 283] width 851 height 381
click at [67, 216] on span "Secured Claims" at bounding box center [44, 211] width 46 height 8
click at [942, 114] on button "New Claim" at bounding box center [970, 109] width 58 height 18
select select "0"
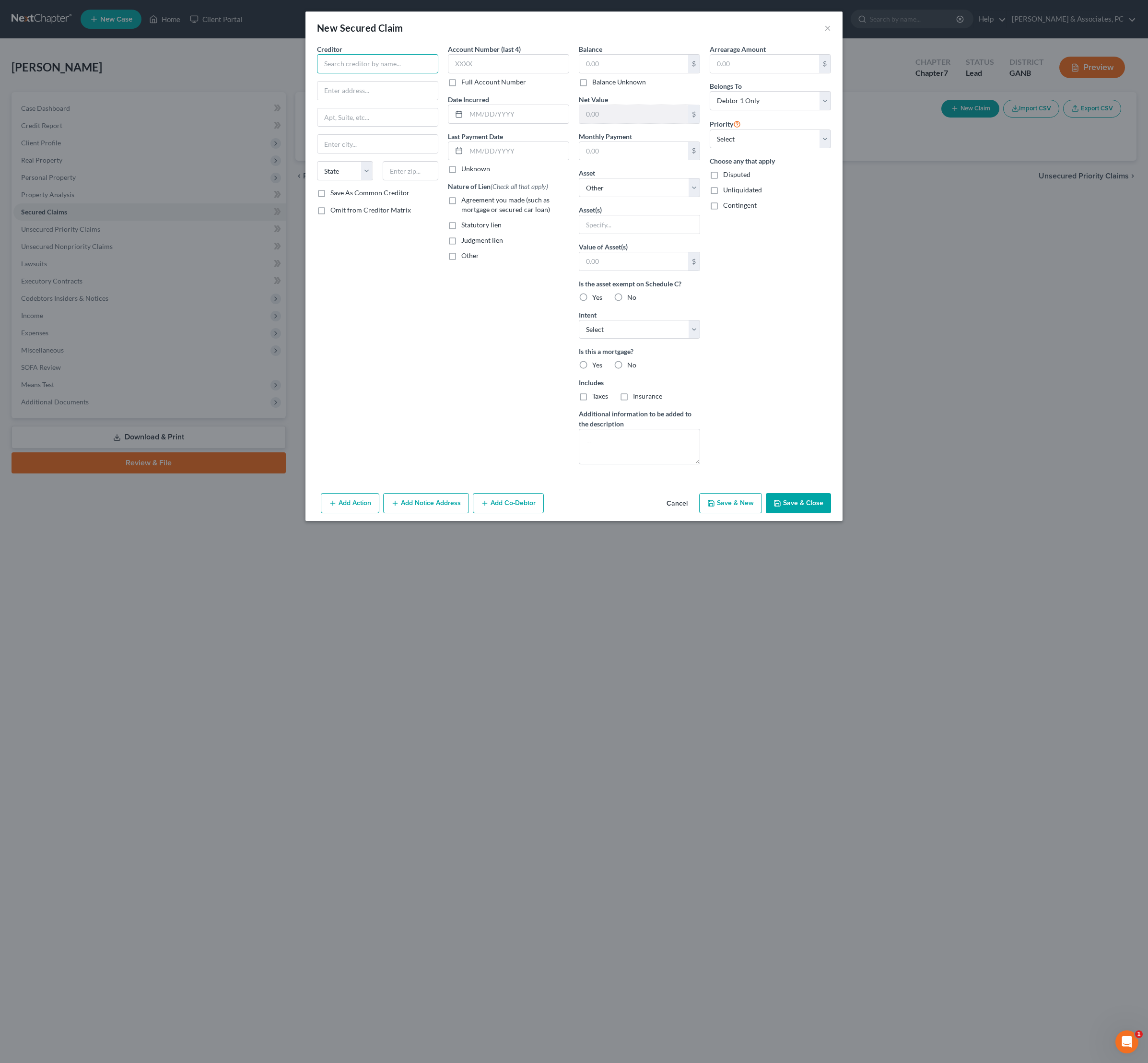
click at [319, 59] on div "Creditor *" at bounding box center [378, 58] width 121 height 29
click at [325, 94] on div "[STREET_ADDRESS]" at bounding box center [374, 89] width 100 height 8
type input "American Honda Finance"
type input "[STREET_ADDRESS]"
type input "Suite 350"
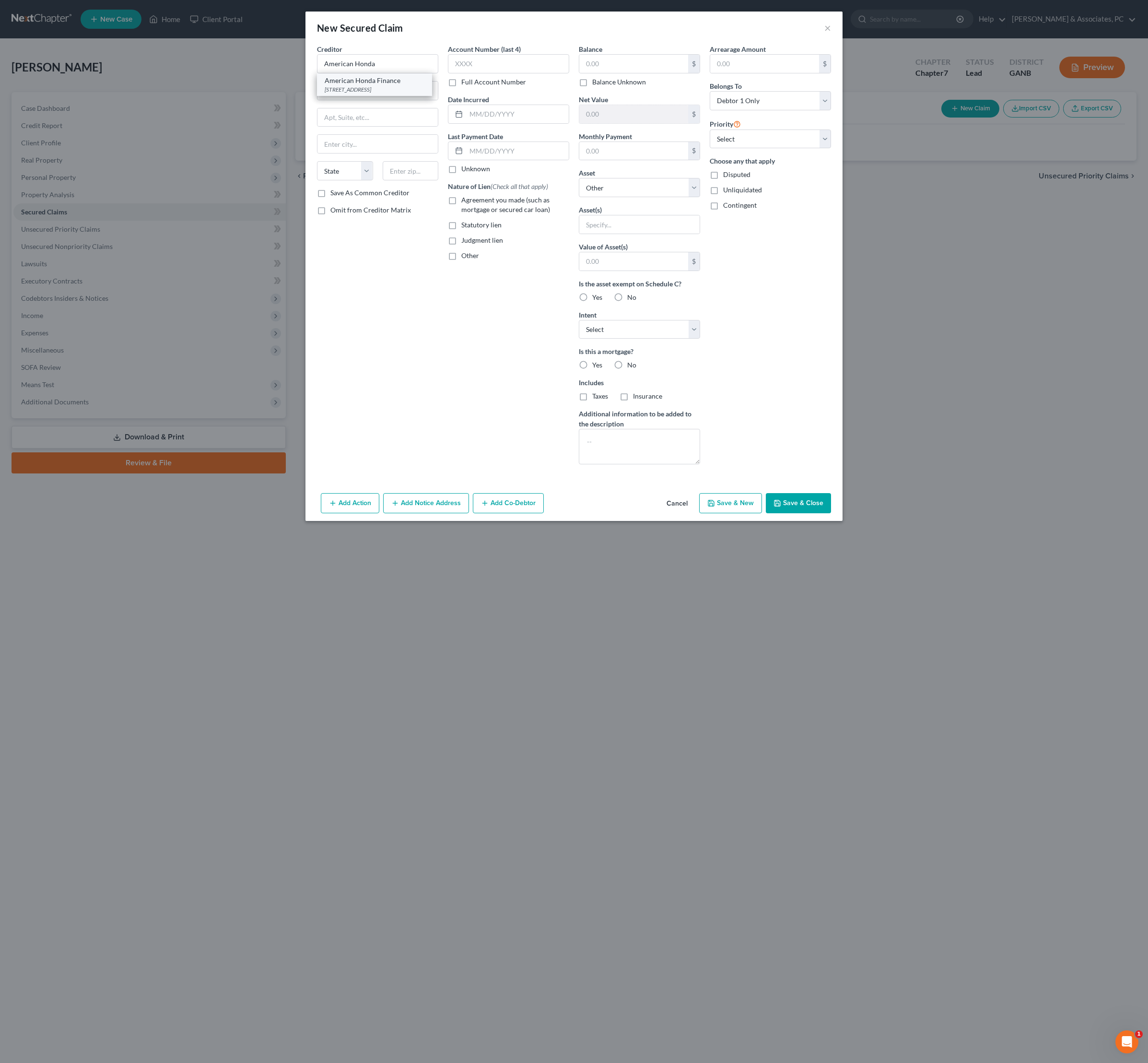
type input "Alpharetta"
select select "10"
type input "30005"
click at [601, 73] on input "text" at bounding box center [634, 63] width 109 height 18
type input "10,732"
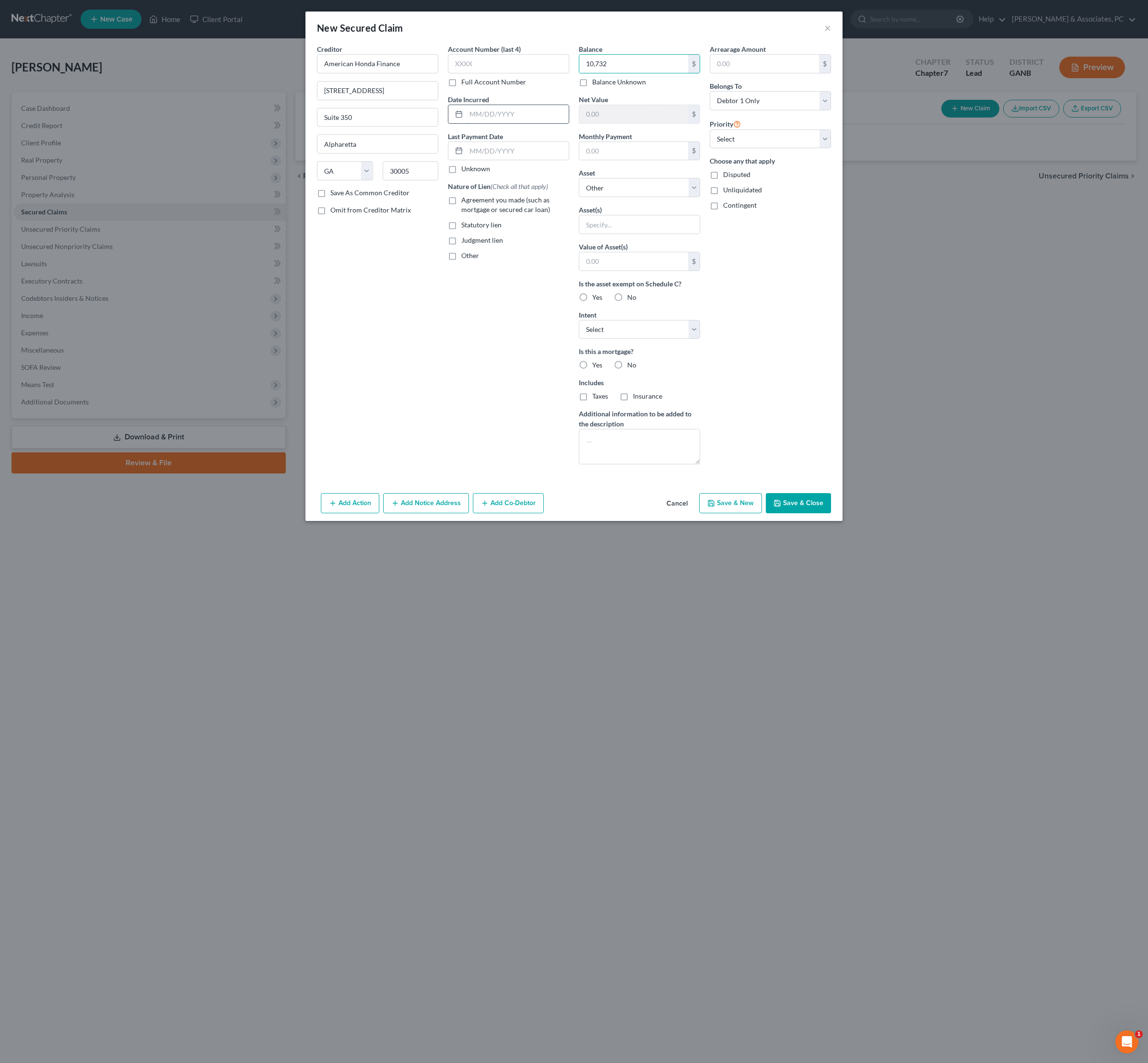
click at [476, 123] on input "text" at bounding box center [518, 114] width 102 height 18
type input "01/24"
click at [498, 214] on span "Agreement you made (such as mortgage or secured car loan)" at bounding box center [505, 204] width 89 height 18
click at [471, 202] on input "Agreement you made (such as mortgage or secured car loan)" at bounding box center [468, 198] width 6 height 6
checkbox input "true"
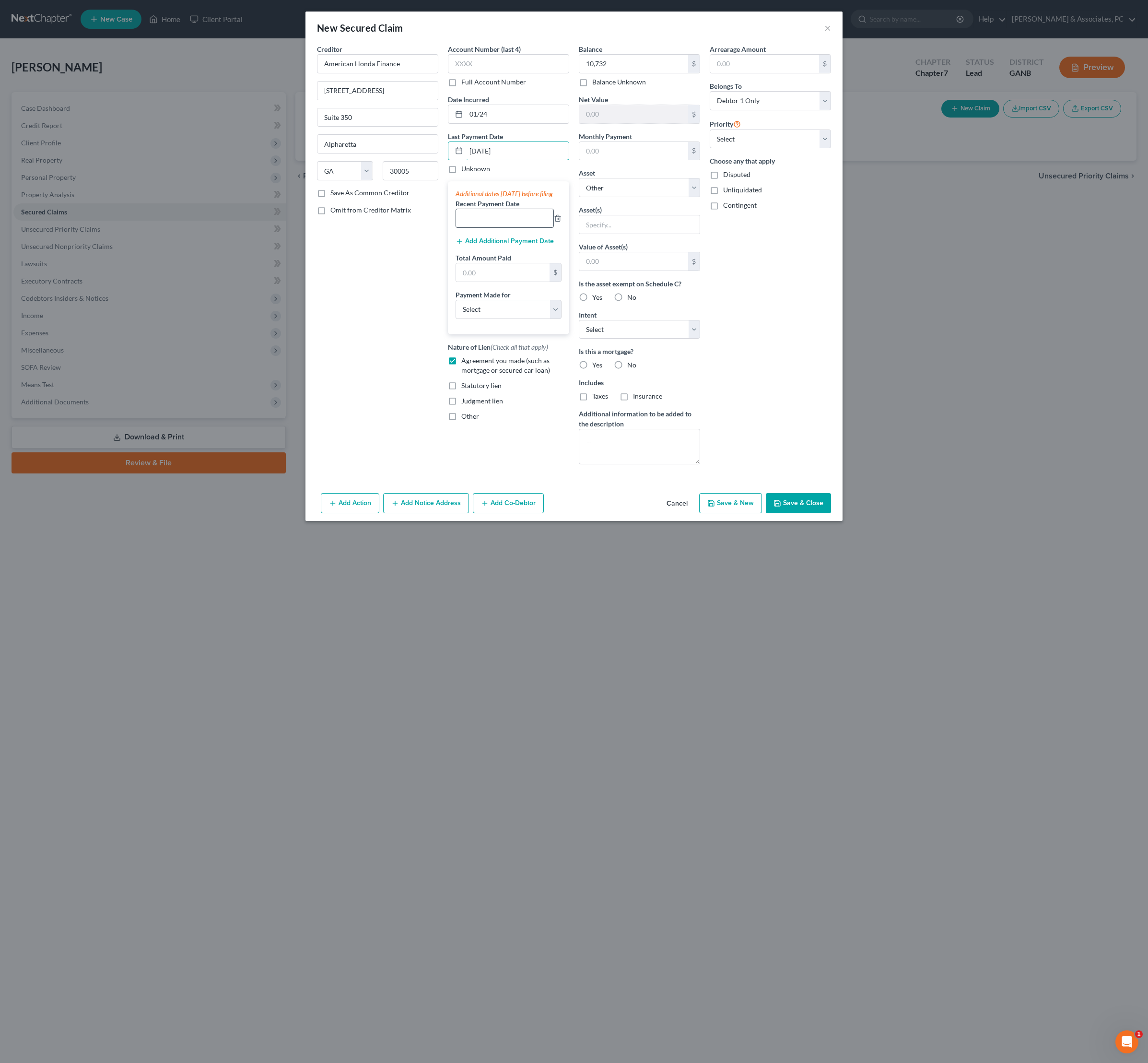
type input "[DATE]"
click at [504, 227] on input "text" at bounding box center [504, 218] width 97 height 18
type input "07/25, 06/25, 05/25"
click at [468, 281] on input "text" at bounding box center [503, 272] width 94 height 18
click at [502, 281] on input "text" at bounding box center [503, 272] width 94 height 18
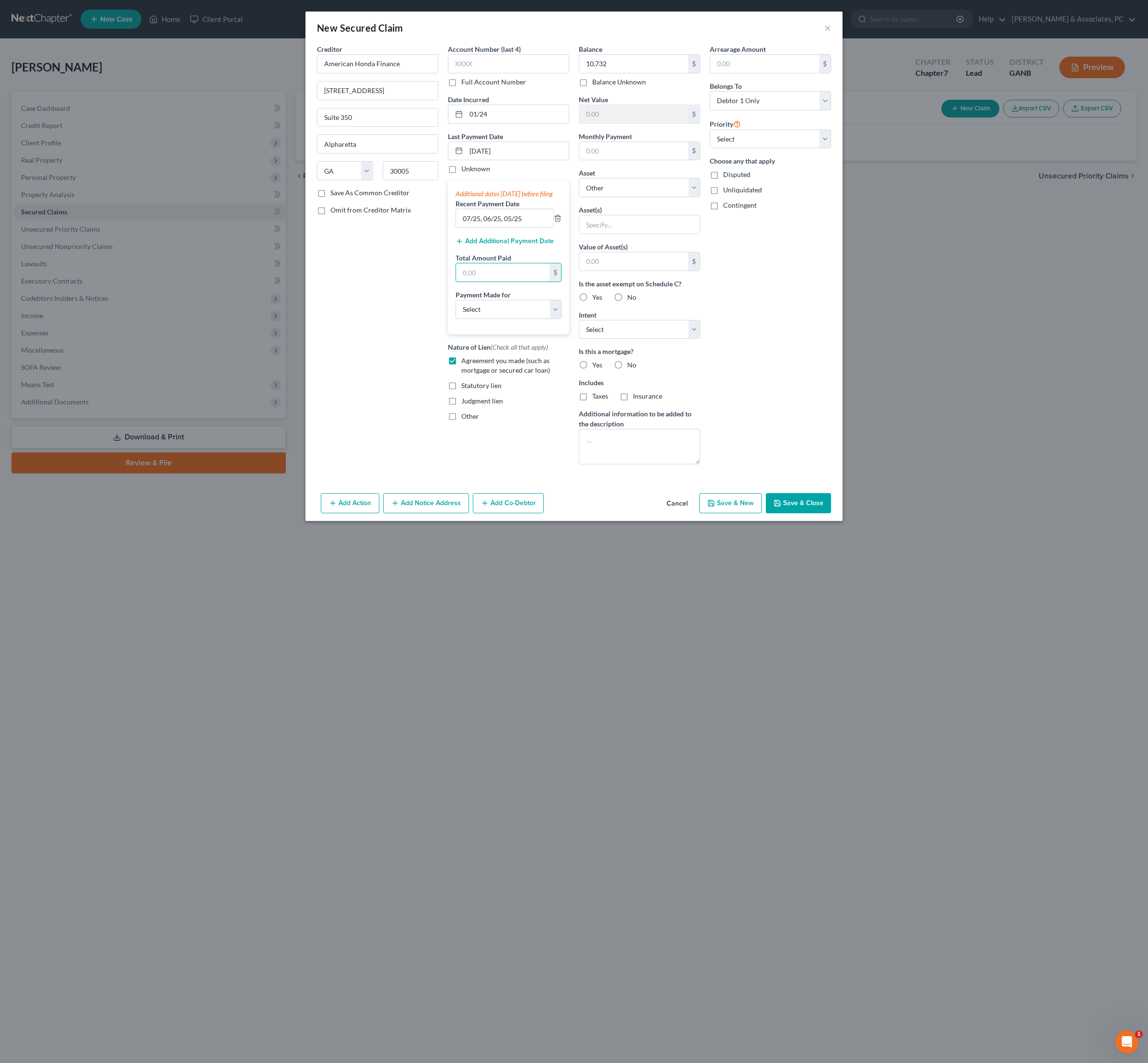
click at [502, 281] on input "text" at bounding box center [503, 272] width 94 height 18
type input "1,134"
select select "0"
click at [700, 270] on div "$" at bounding box center [694, 261] width 12 height 18
select select "5"
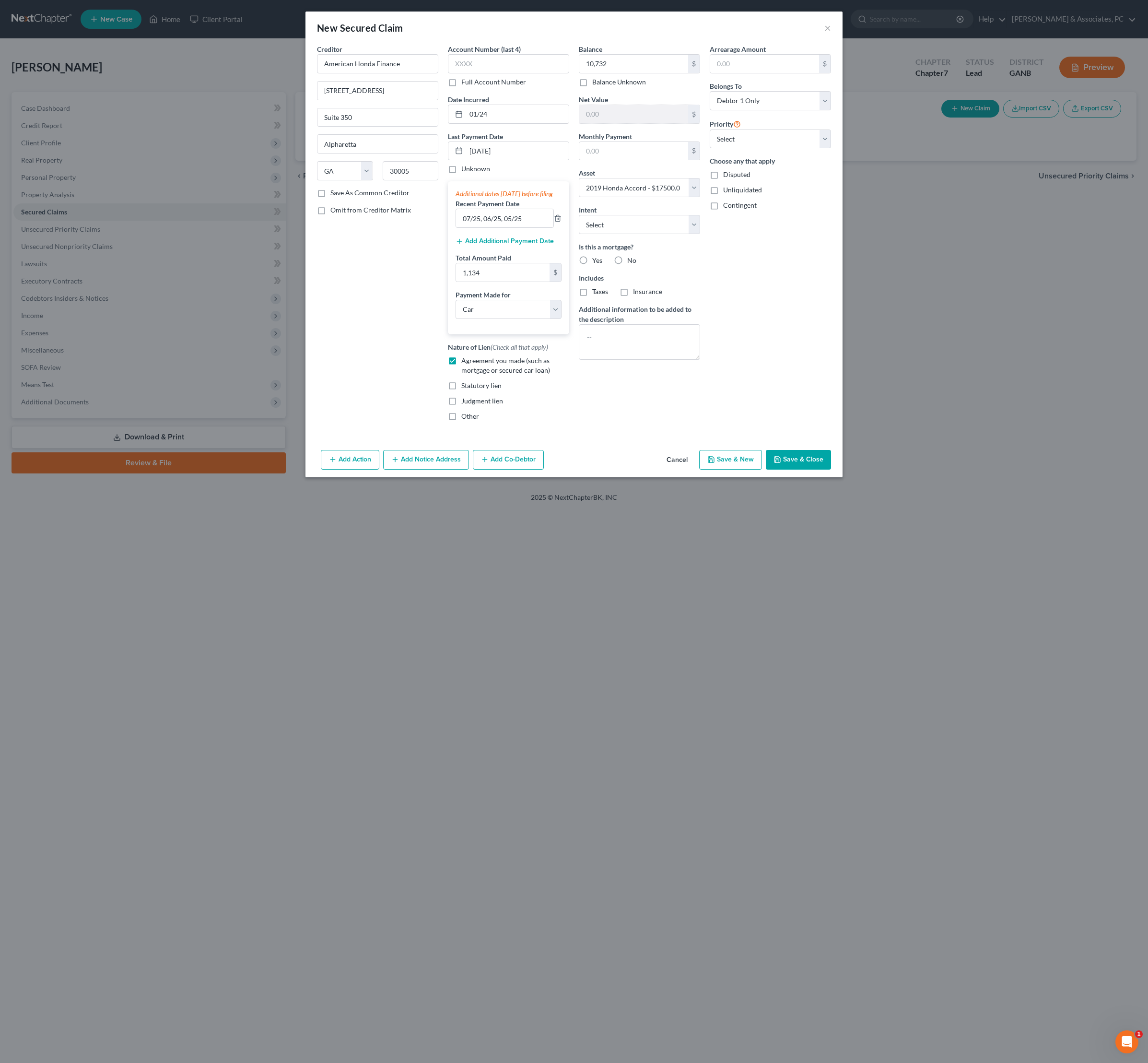
click at [826, 470] on button "Save & Close" at bounding box center [798, 460] width 65 height 20
select select
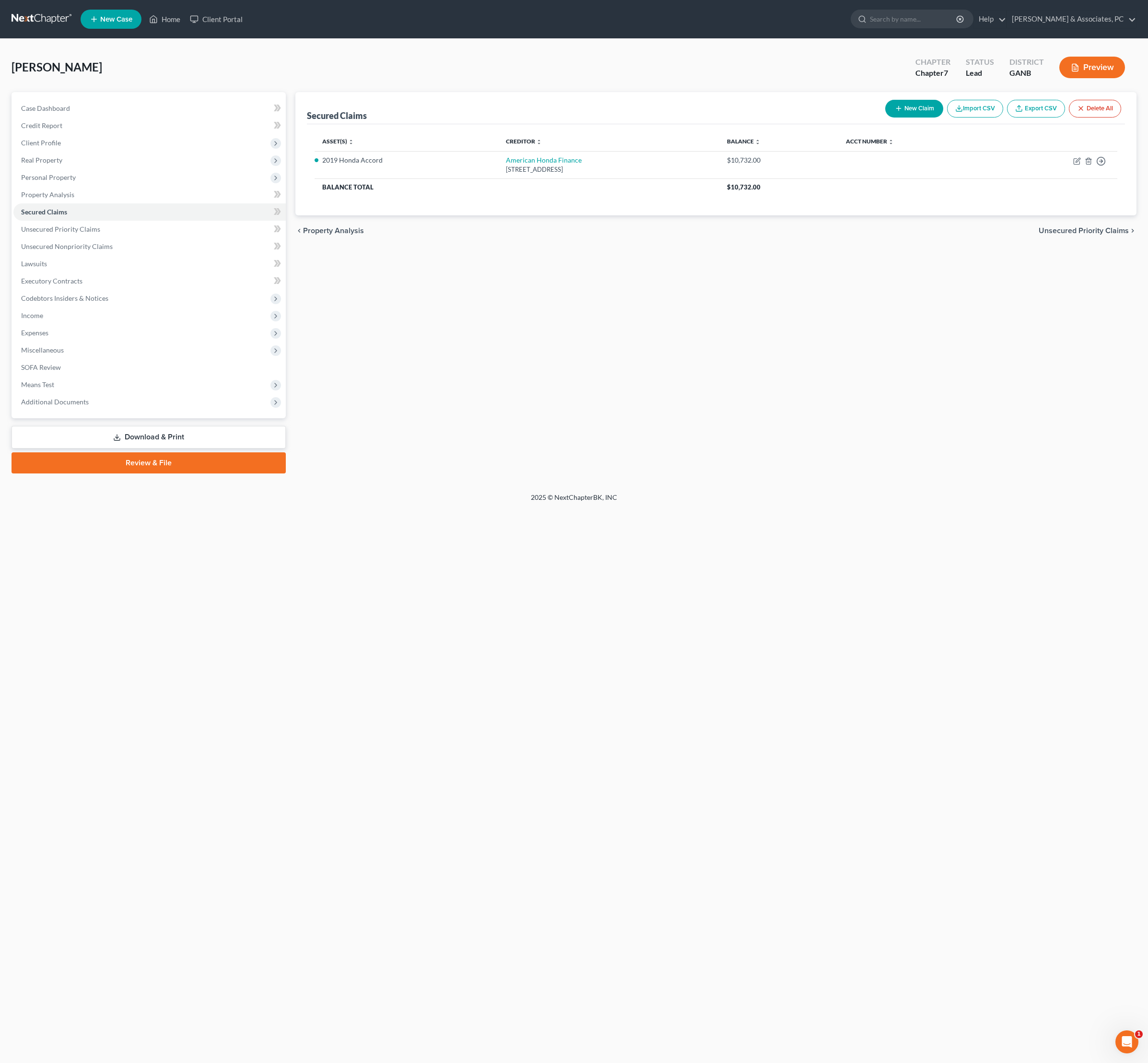
click at [880, 395] on div "Secured Claims New Claim Import CSV Export CSV Delete All Asset(s) expand_more …" at bounding box center [716, 283] width 851 height 381
click at [107, 251] on span "Unsecured Nonpriority Claims" at bounding box center [67, 246] width 91 height 8
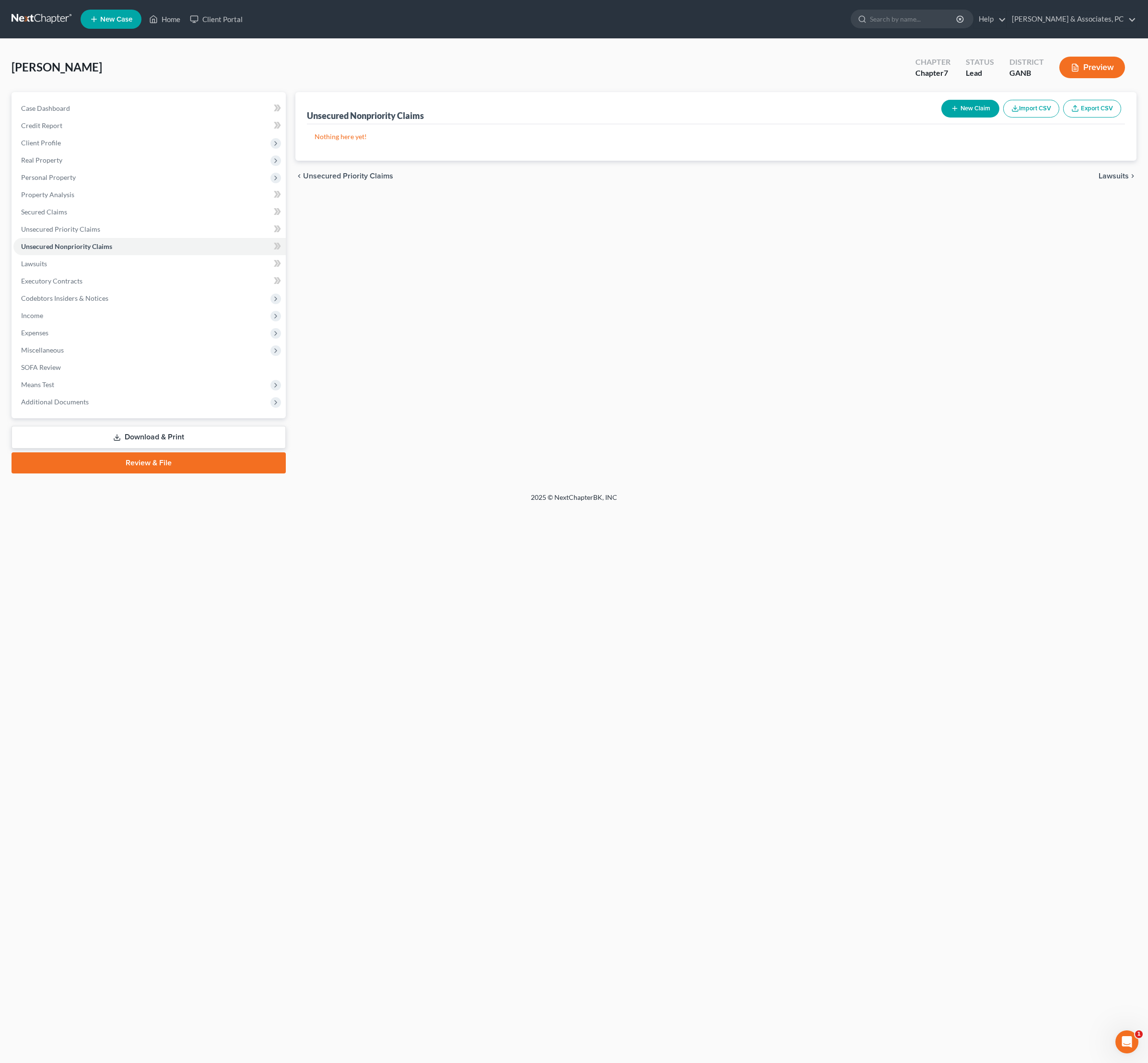
click at [942, 117] on button "New Claim" at bounding box center [970, 109] width 58 height 18
select select "0"
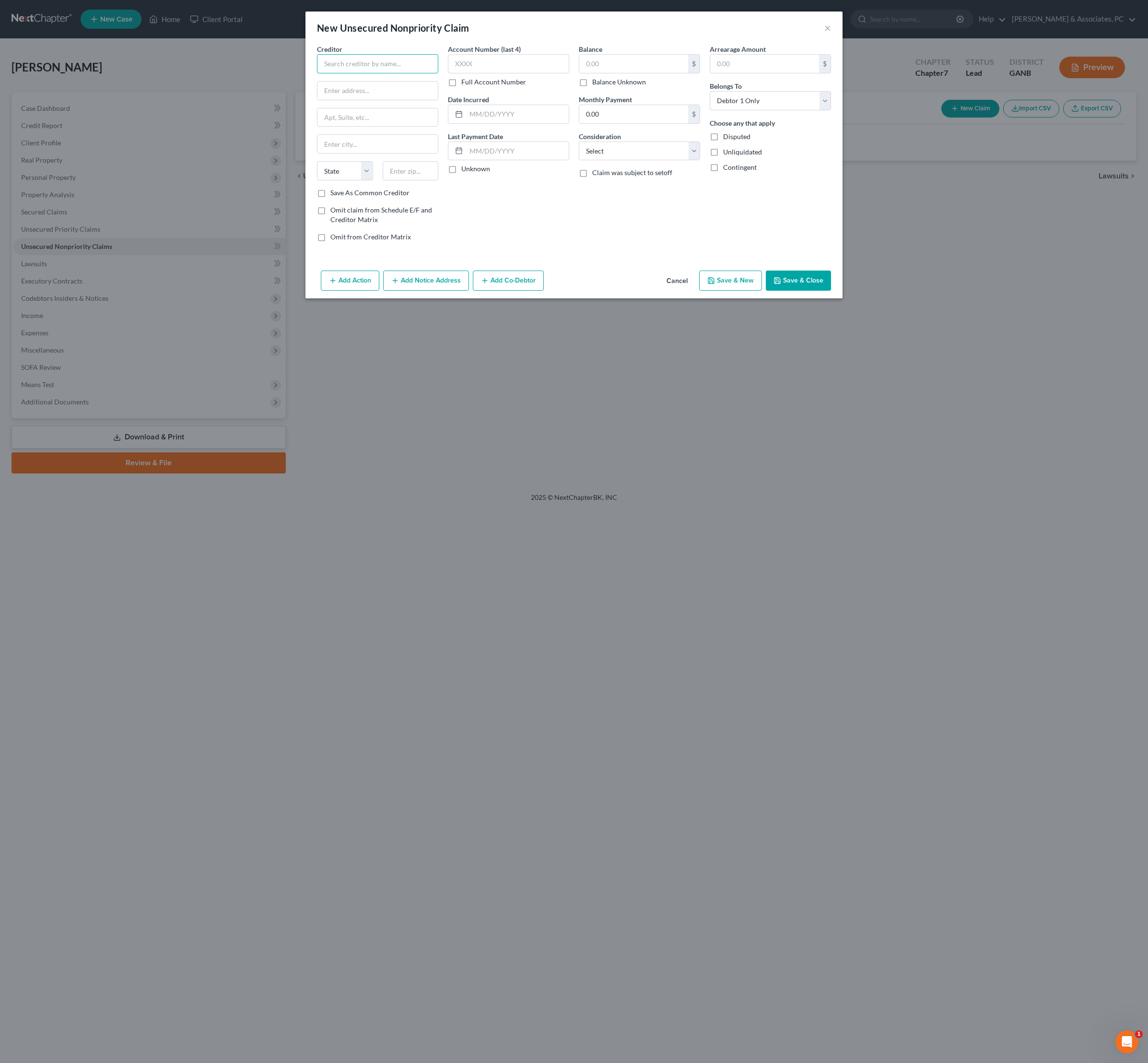
click at [345, 73] on input "text" at bounding box center [378, 63] width 121 height 19
click at [345, 94] on div "PO. [STREET_ADDRESS]" at bounding box center [374, 89] width 100 height 8
type input "American Express"
type input "PO. Box 981537"
type input "[GEOGRAPHIC_DATA]"
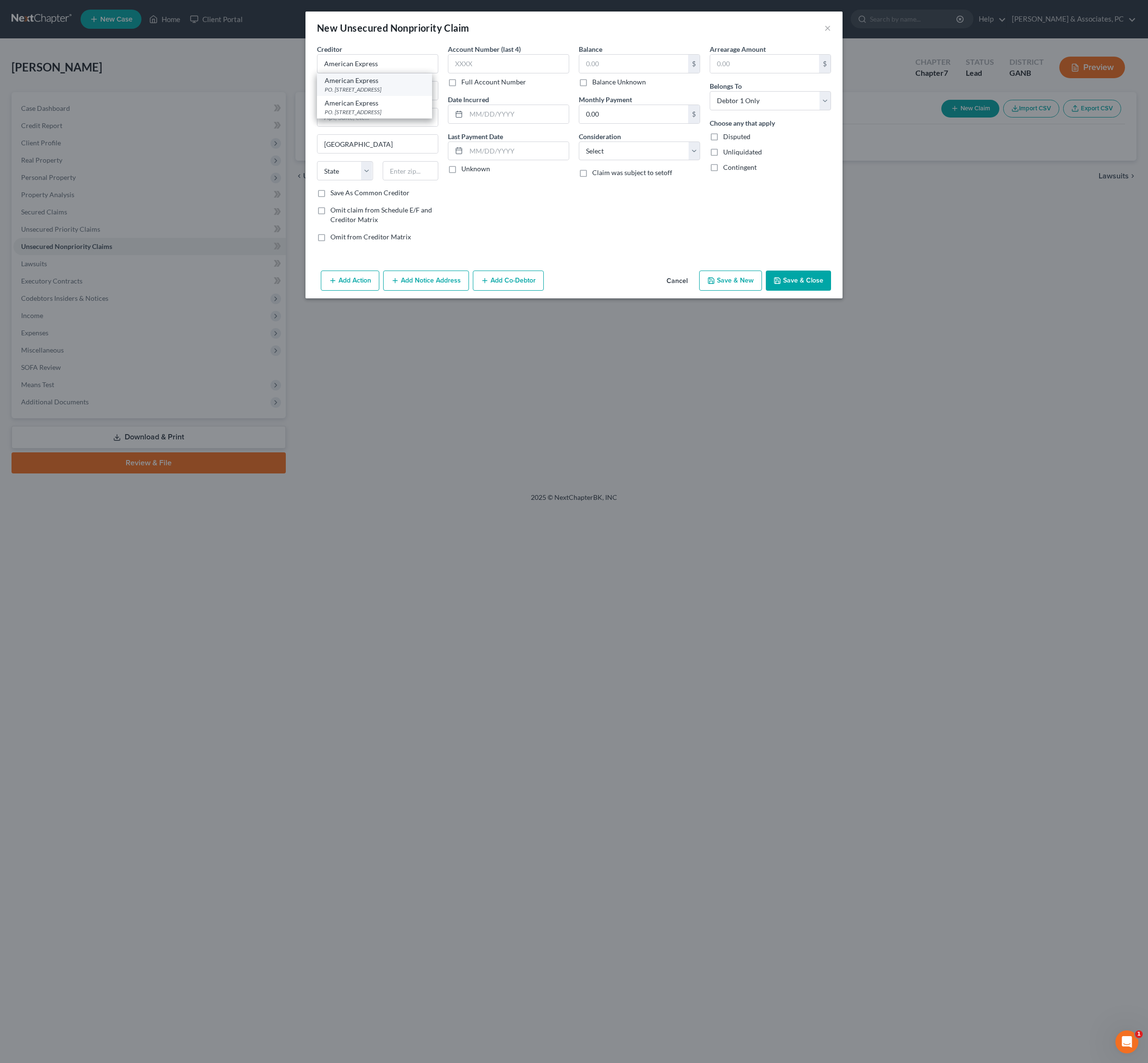
select select "45"
type input "79998-1537"
click at [609, 69] on input "text" at bounding box center [634, 63] width 109 height 18
type input "1,454"
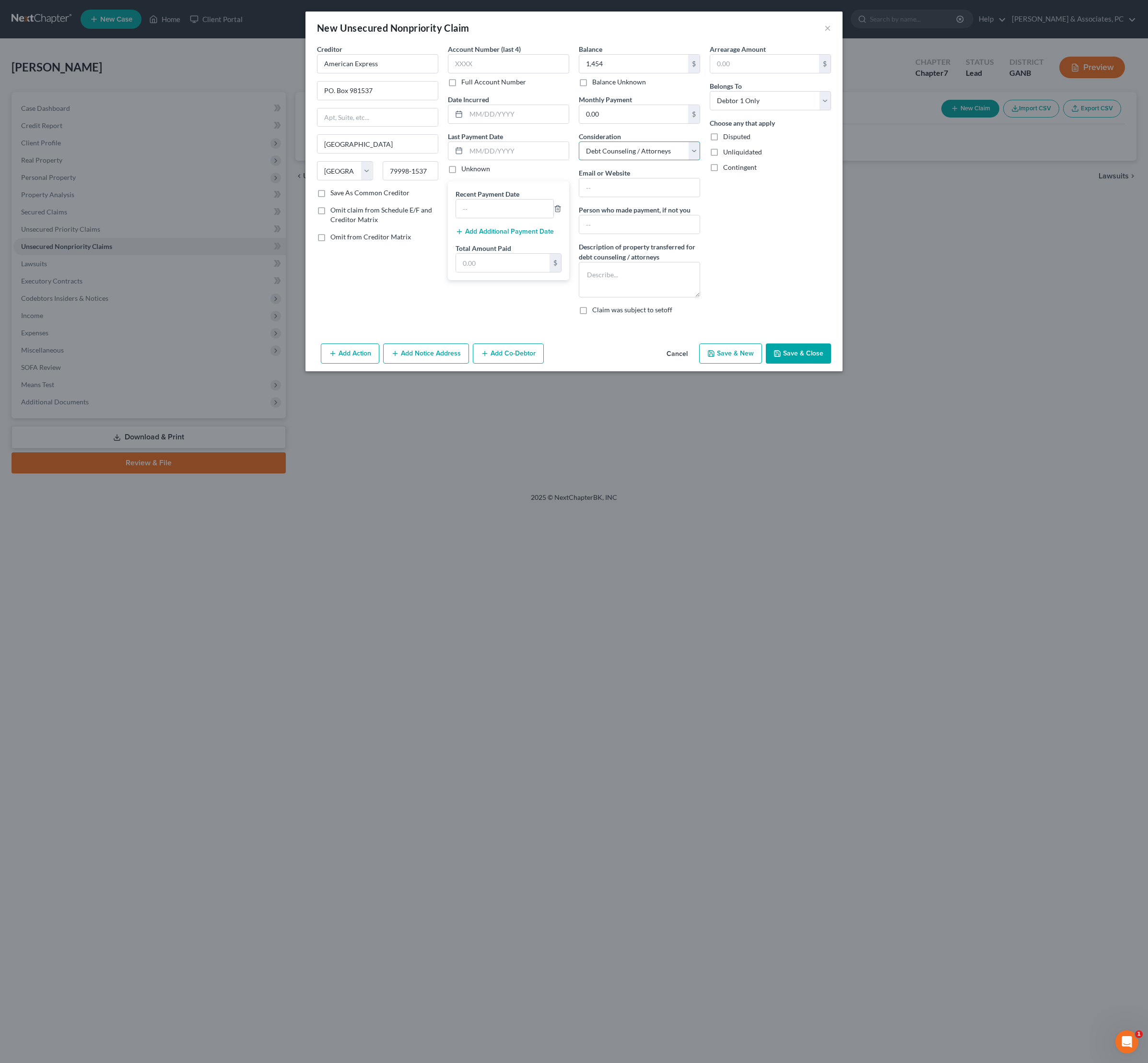
select select "2"
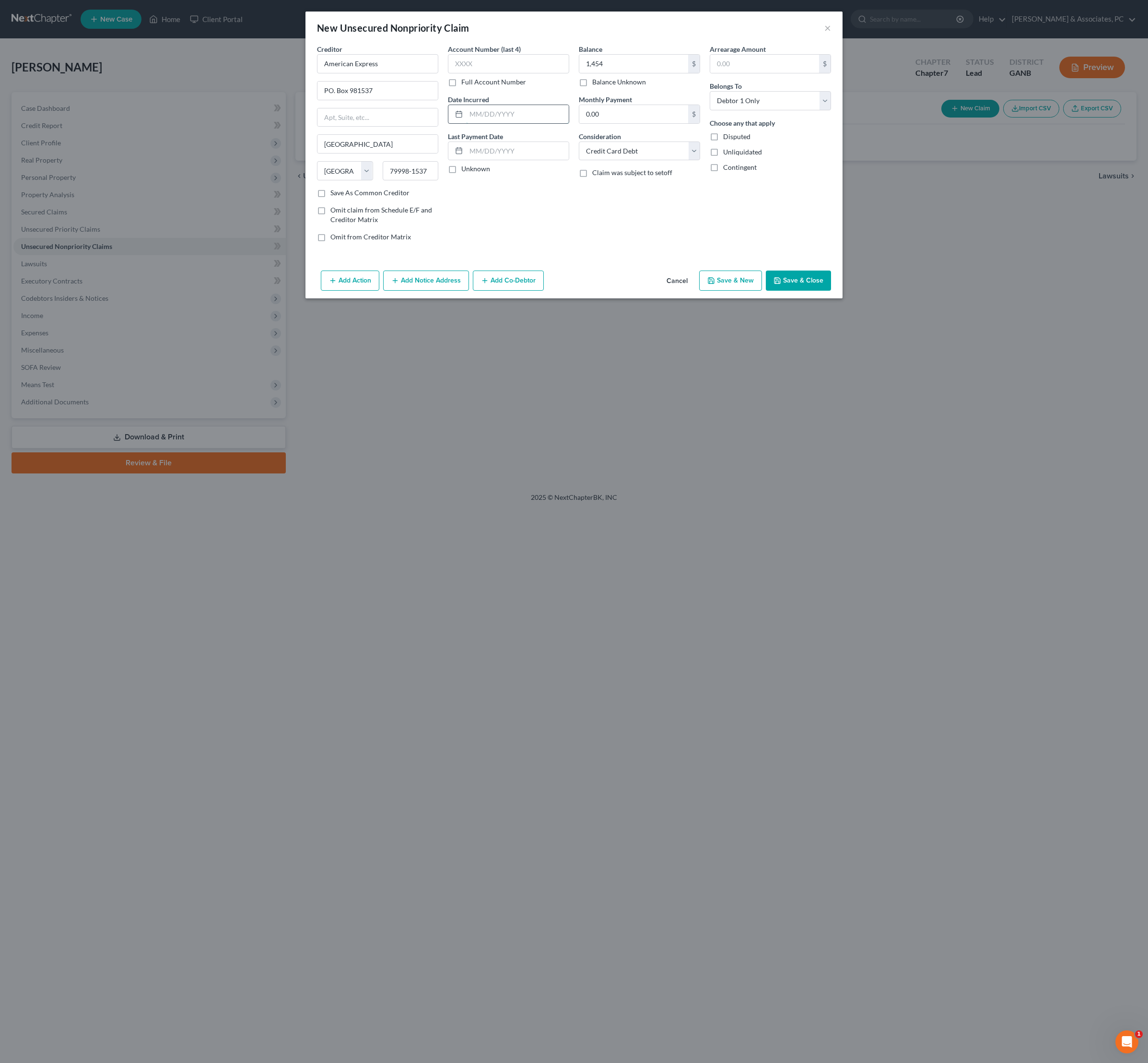
click at [527, 123] on input "text" at bounding box center [518, 114] width 102 height 18
type input "08/22"
click at [702, 250] on div "Balance 1,454.00 $ Balance Unknown Balance Undetermined 1,454 $ Balance Unknown…" at bounding box center [640, 147] width 131 height 205
click at [828, 291] on button "Save & Close" at bounding box center [798, 280] width 65 height 20
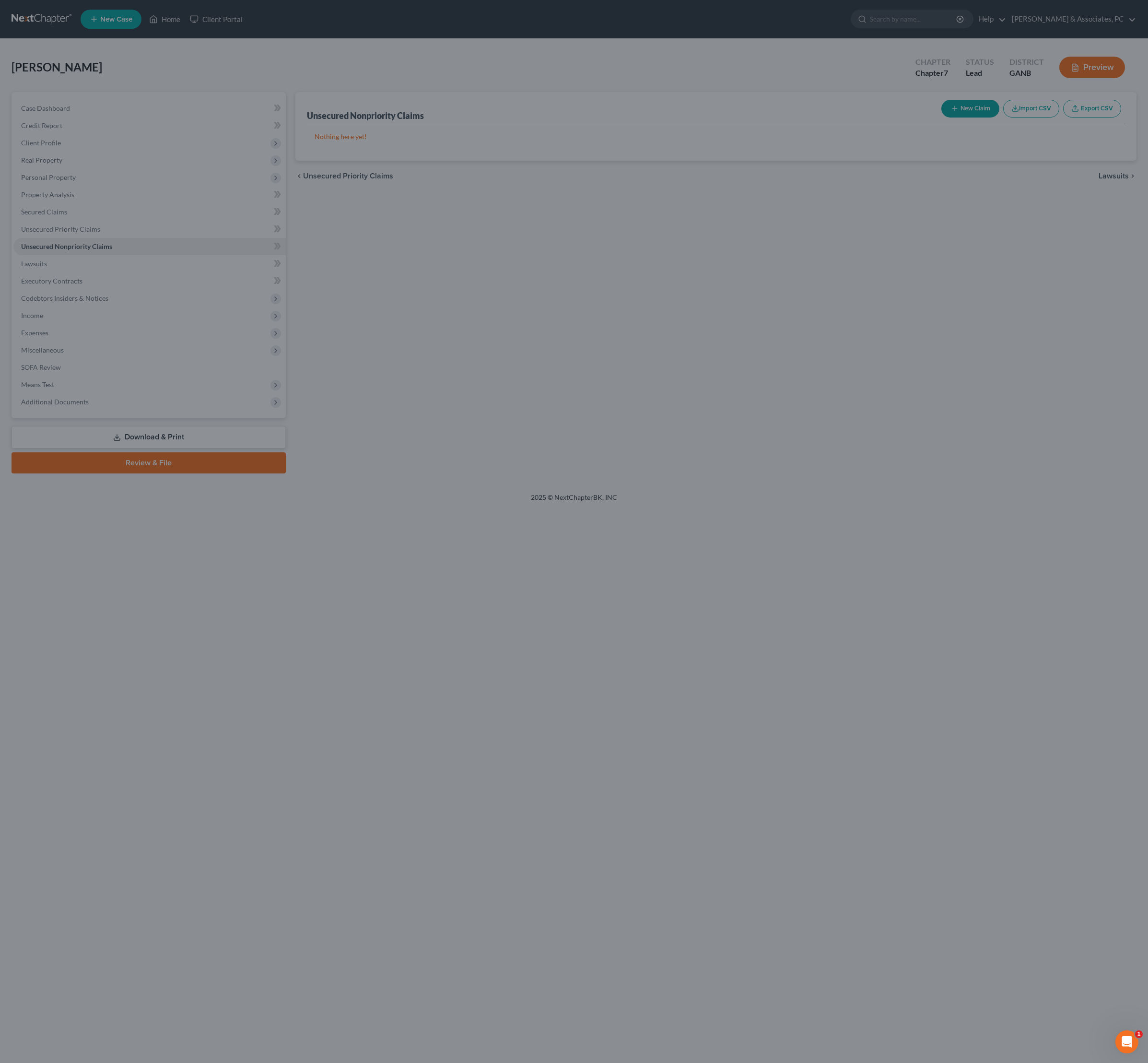
type input "1,454.00"
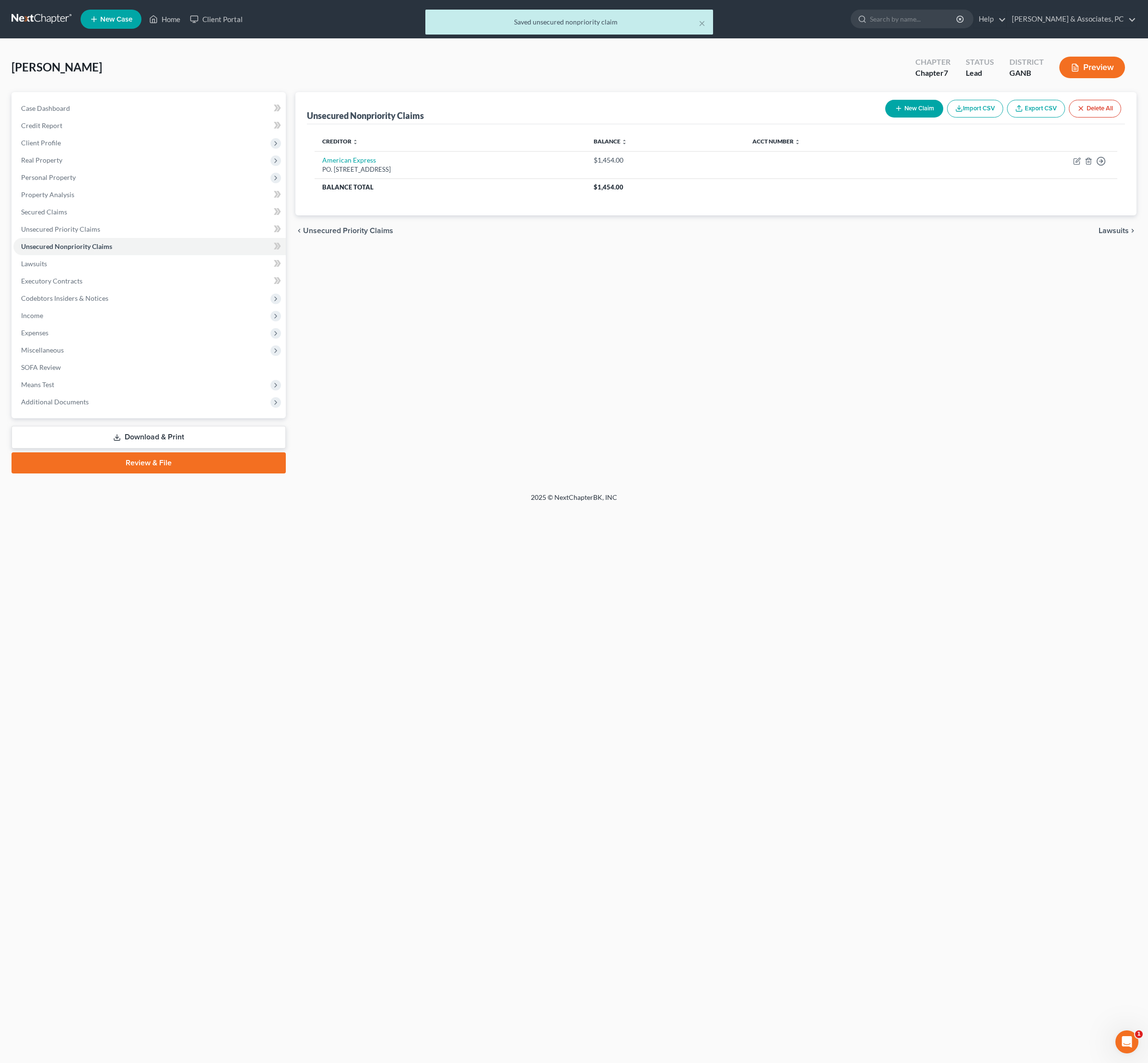
click at [885, 117] on button "New Claim" at bounding box center [914, 109] width 58 height 18
select select "0"
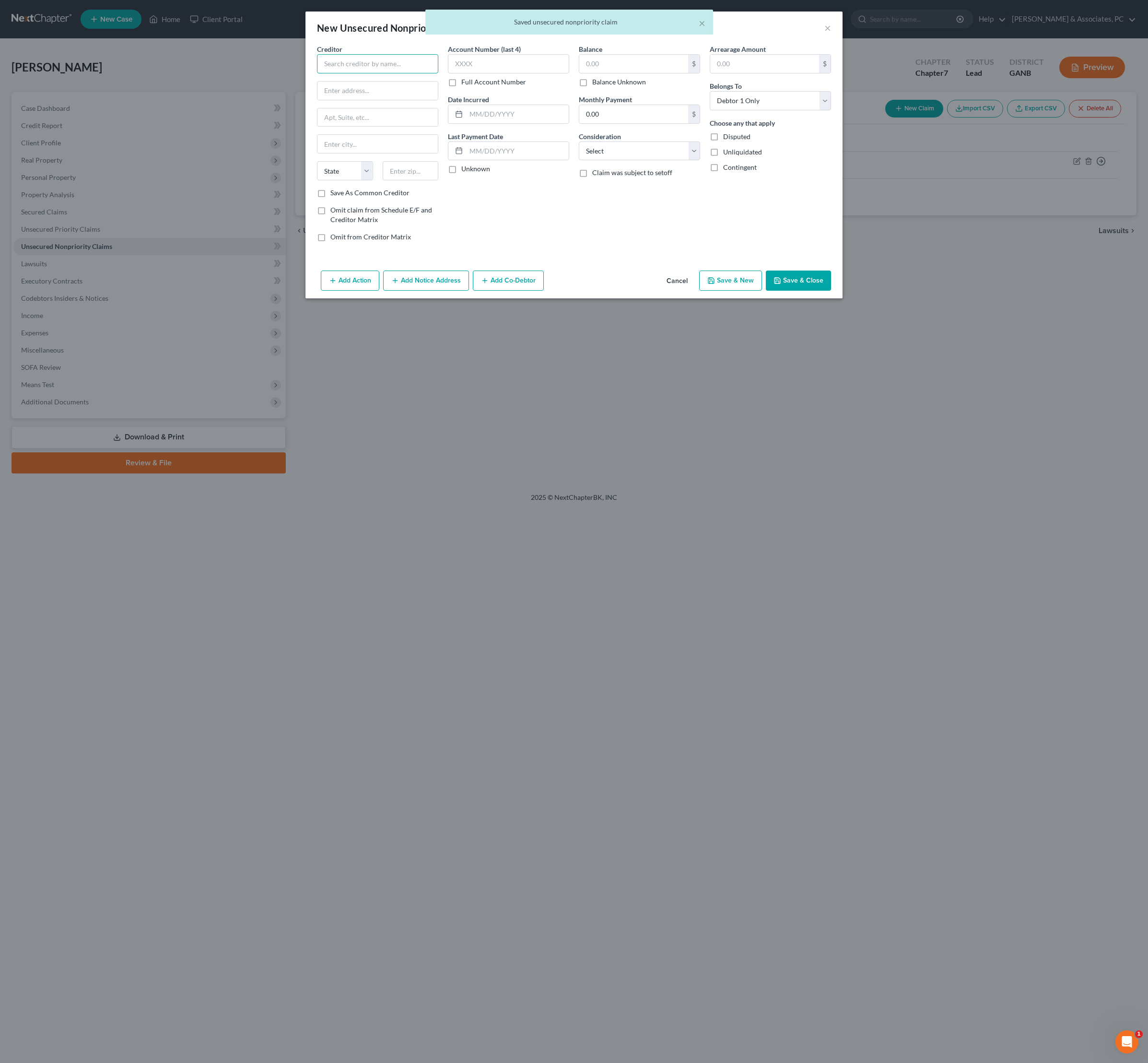
click at [317, 69] on input "text" at bounding box center [378, 63] width 121 height 19
click at [325, 94] on div "[STREET_ADDRESS]" at bounding box center [374, 89] width 100 height 8
type input "Capital One Bank USA NA"
type input "PO Box 30281"
type input "[GEOGRAPHIC_DATA]"
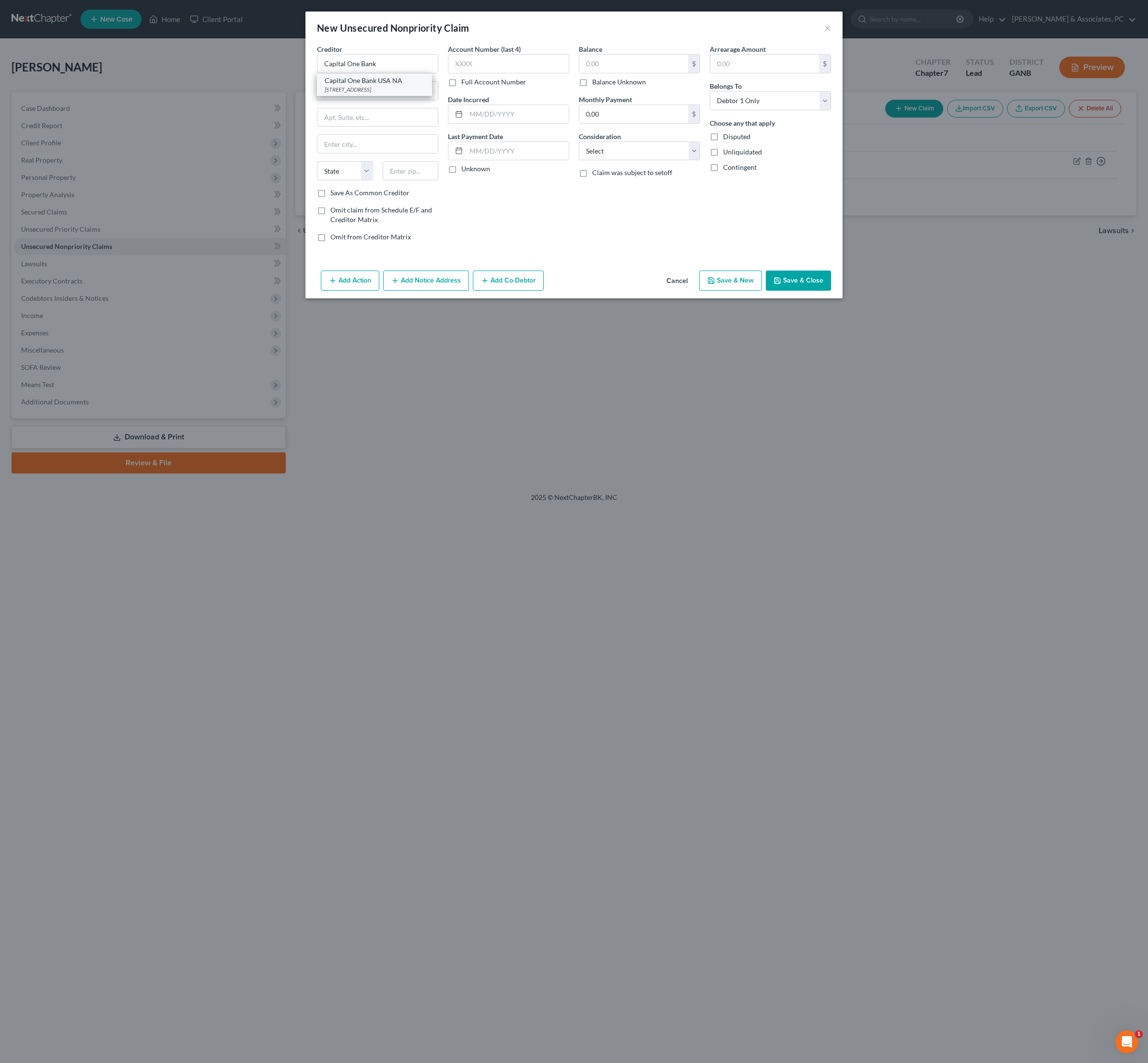
select select "46"
type input "84130"
click at [625, 70] on input "text" at bounding box center [634, 63] width 109 height 18
type input "4,094"
select select "2"
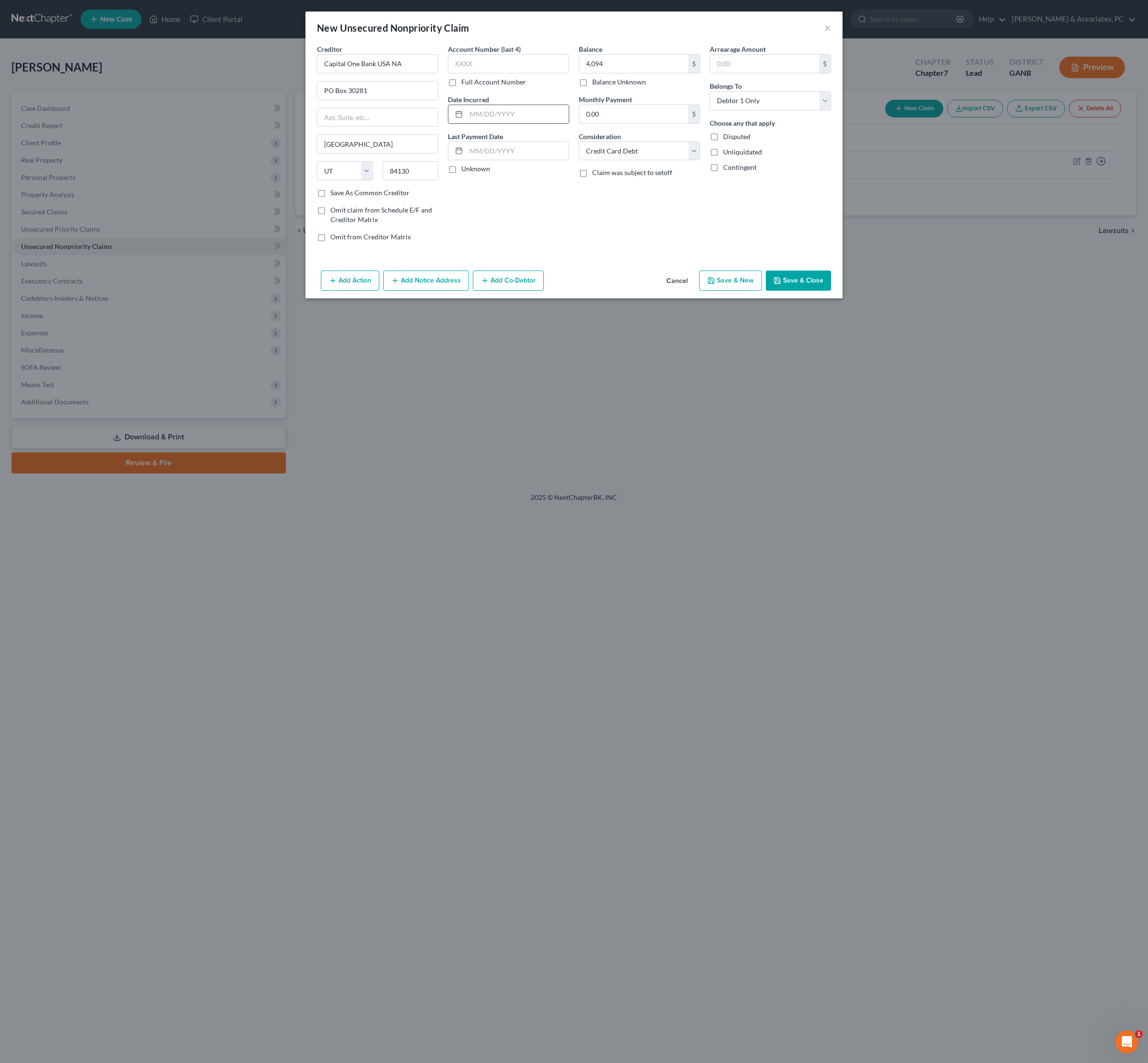
click at [502, 123] on input "text" at bounding box center [518, 114] width 102 height 18
type input "09/24"
click at [831, 291] on button "Save & Close" at bounding box center [798, 280] width 65 height 20
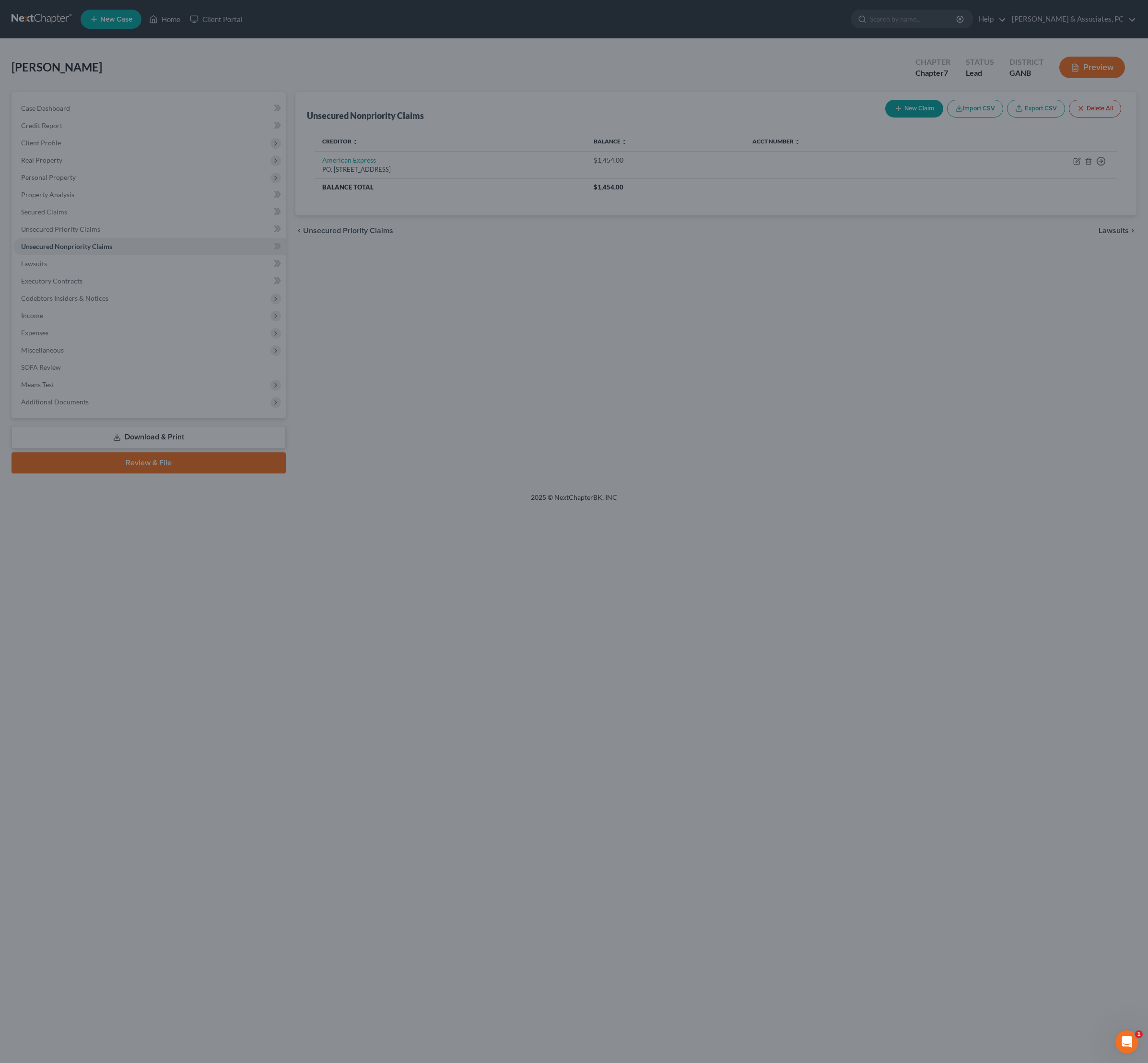
type input "4,094.00"
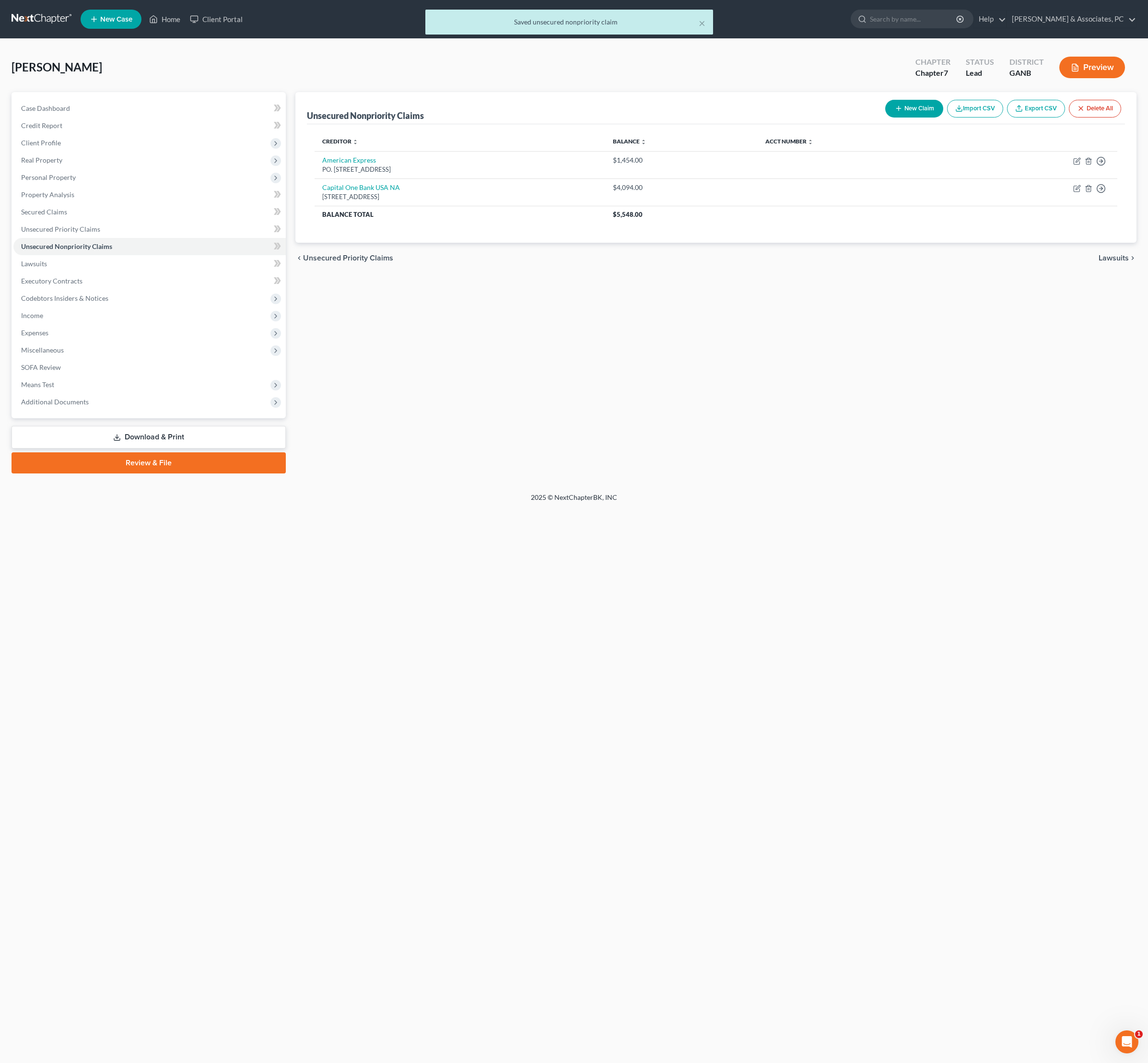
click at [885, 113] on button "New Claim" at bounding box center [914, 109] width 58 height 18
select select "0"
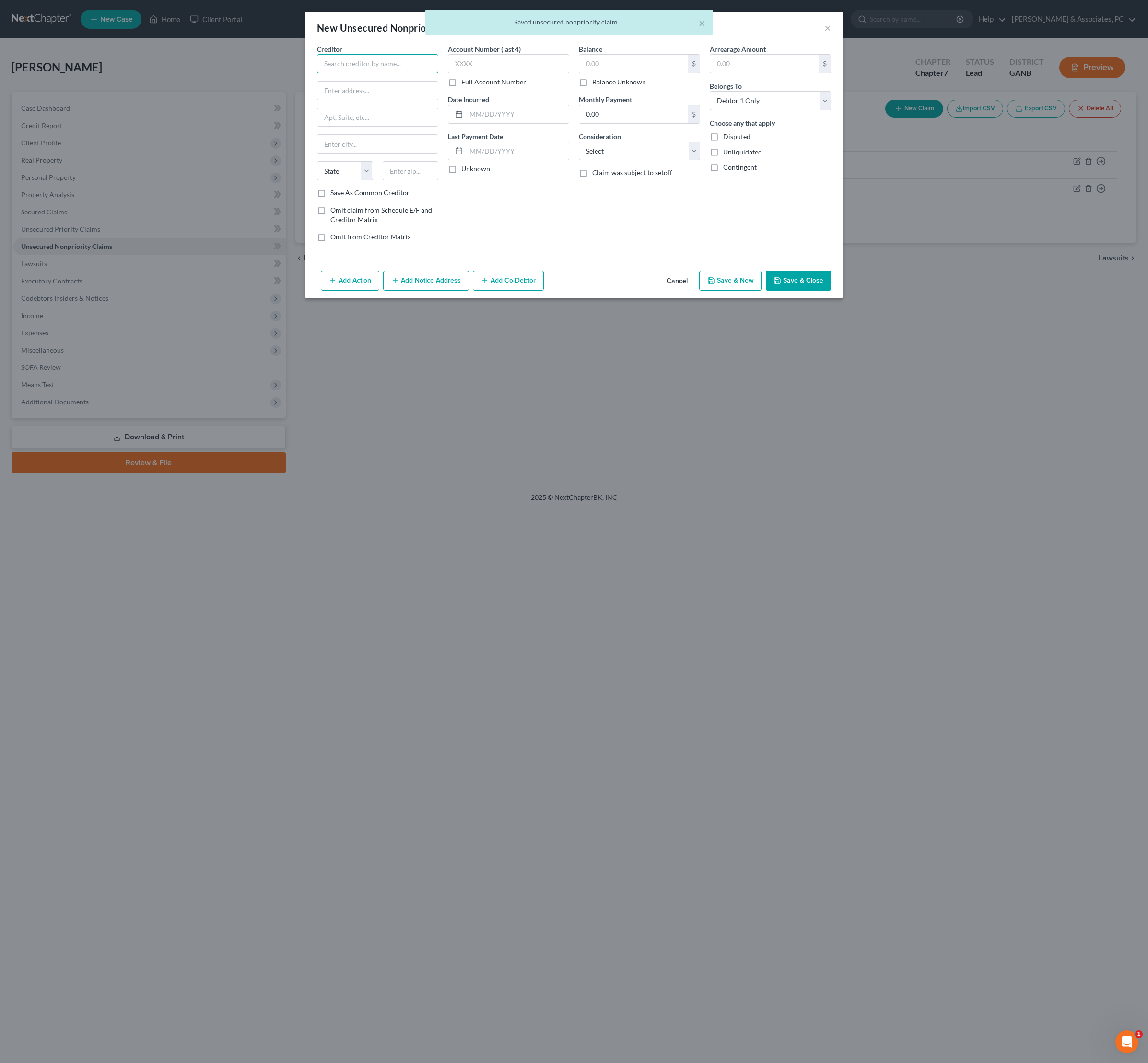
click at [339, 73] on input "text" at bounding box center [378, 63] width 121 height 19
click at [366, 95] on div "Apple Card - GS Bank [GEOGRAPHIC_DATA]" at bounding box center [380, 85] width 111 height 19
type input "Apple Card - GS Bank [GEOGRAPHIC_DATA]"
type input "Lockbox 6112"
type input "PO Box 7247"
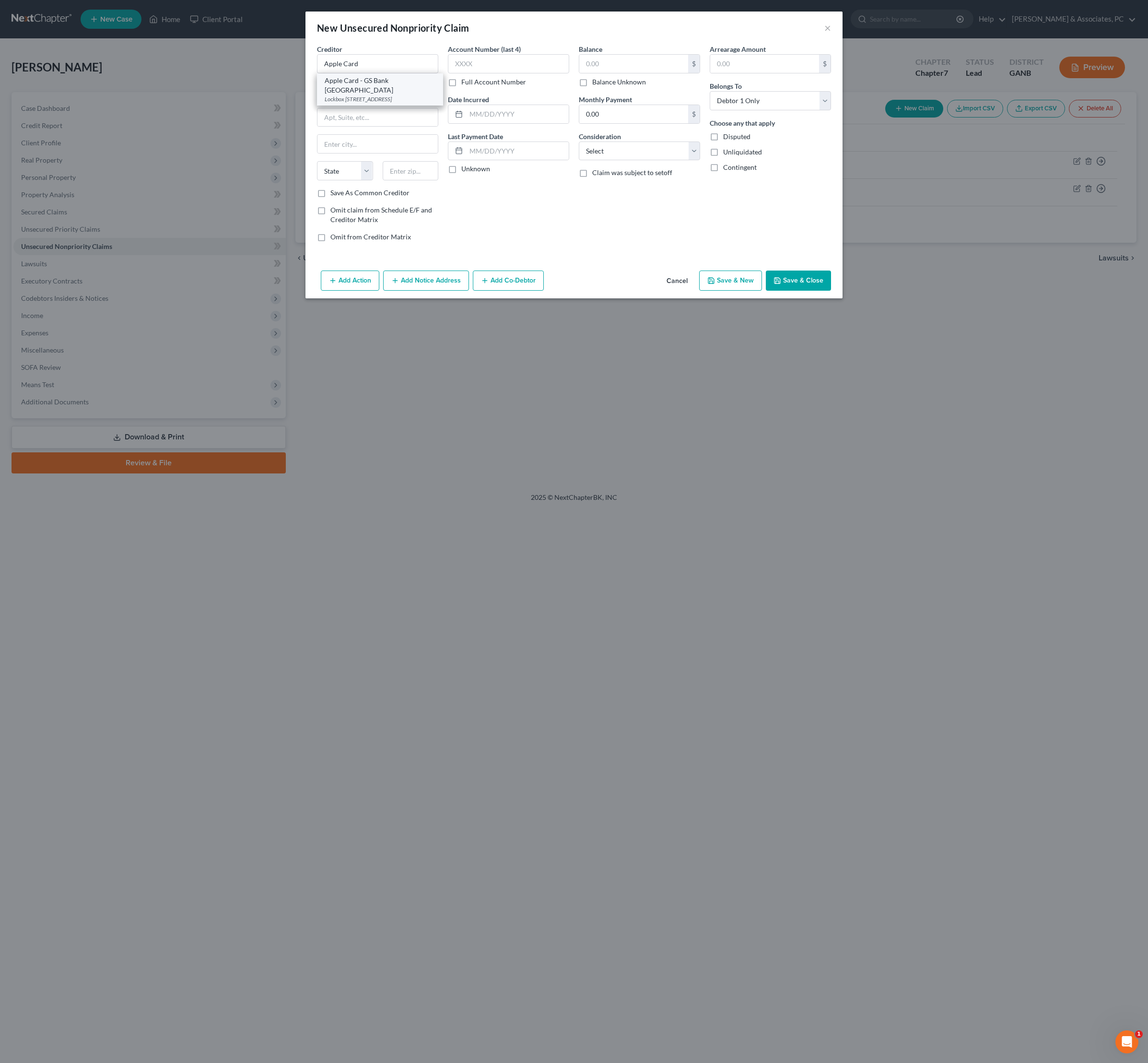
type input "[GEOGRAPHIC_DATA]"
select select "39"
type input "19170"
click at [611, 71] on input "text" at bounding box center [634, 63] width 109 height 18
type input "552"
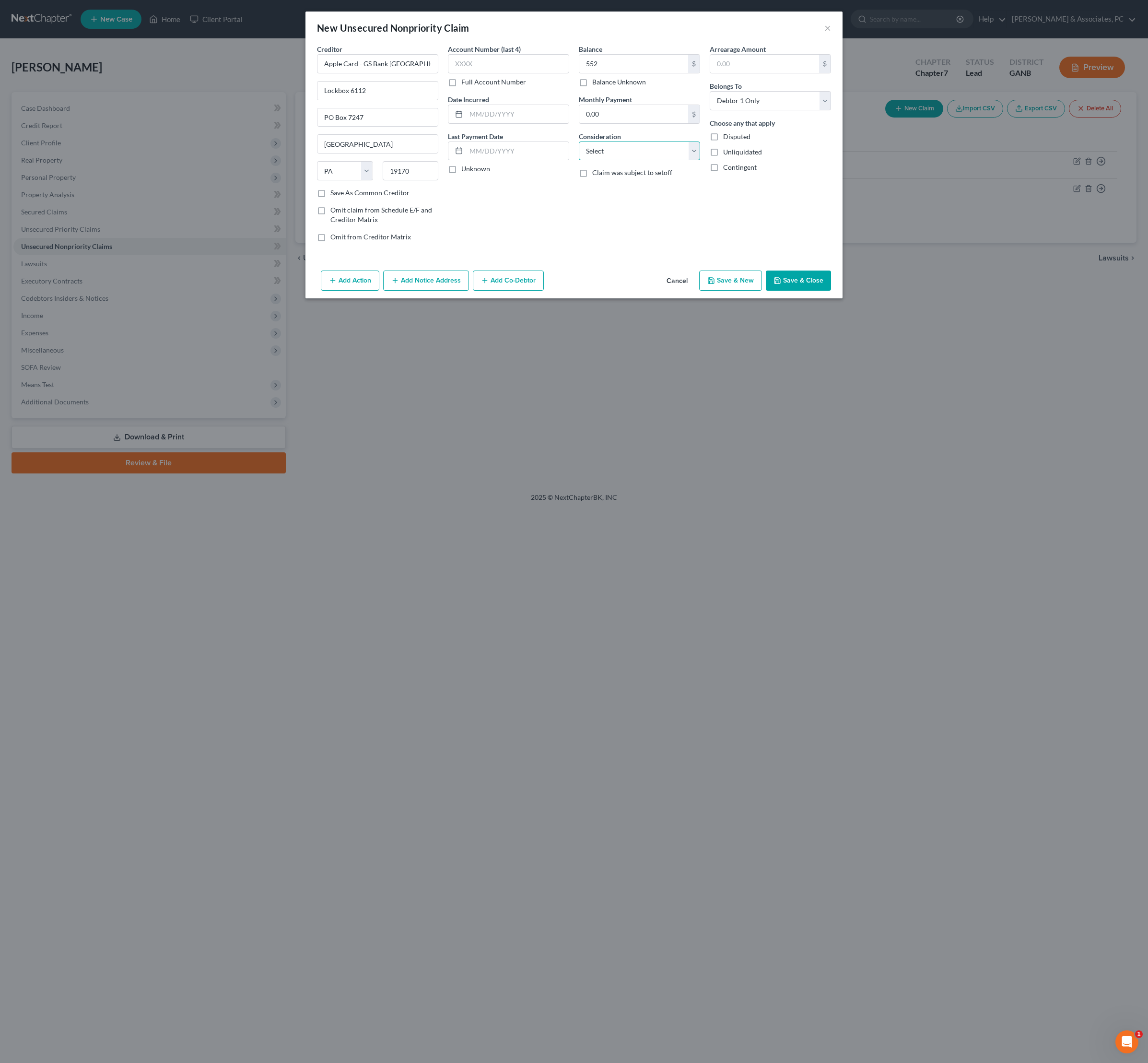
select select "2"
click at [512, 123] on input "text" at bounding box center [518, 114] width 102 height 18
type input "12/22"
click at [585, 250] on div "Balance 552.00 $ Balance Unknown Balance Undetermined 552 $ Balance Unknown Mon…" at bounding box center [640, 147] width 131 height 205
click at [817, 291] on button "Save & Close" at bounding box center [798, 280] width 65 height 20
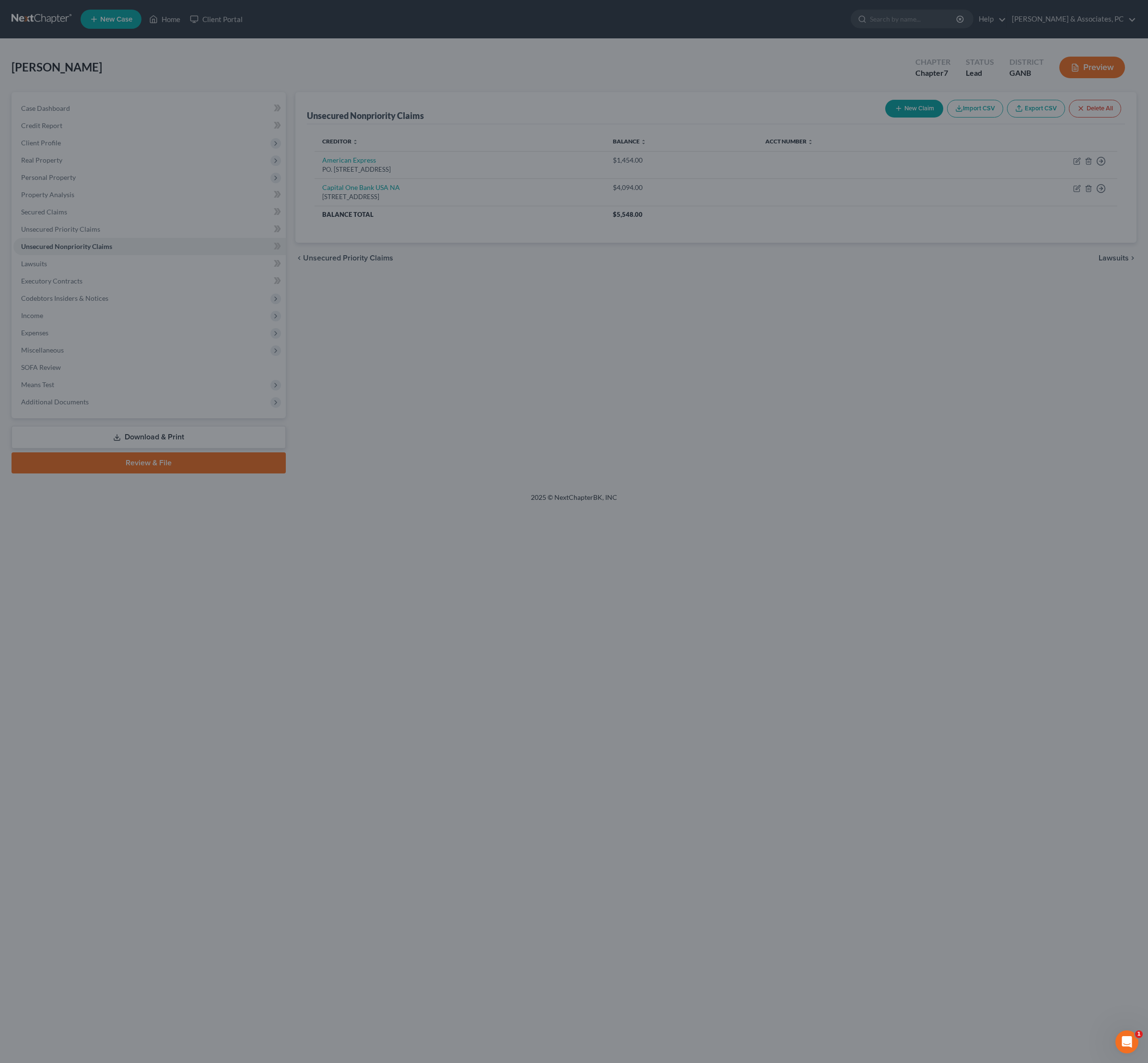
type input "552.00"
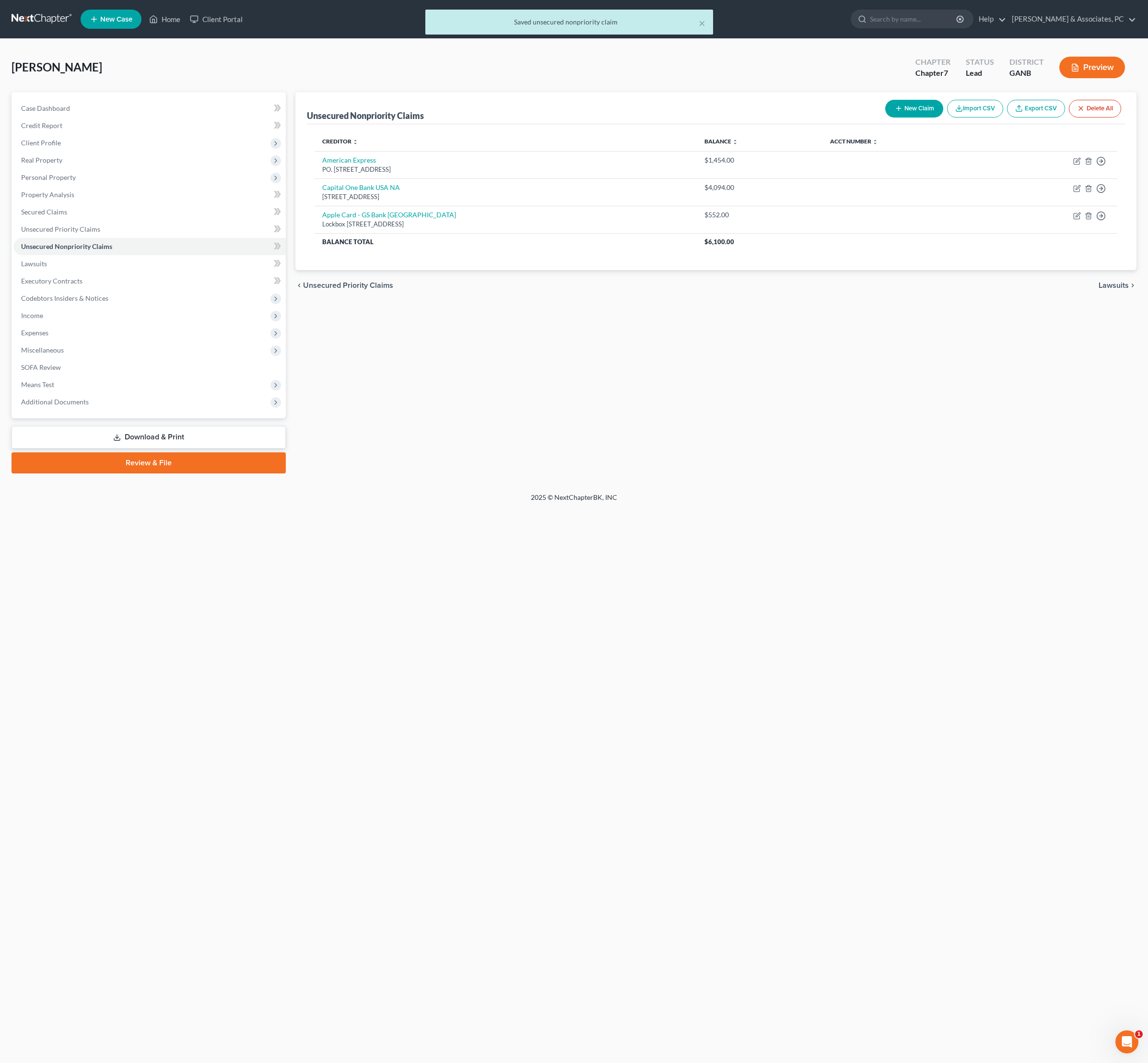
click at [885, 116] on button "New Claim" at bounding box center [914, 109] width 58 height 18
select select "0"
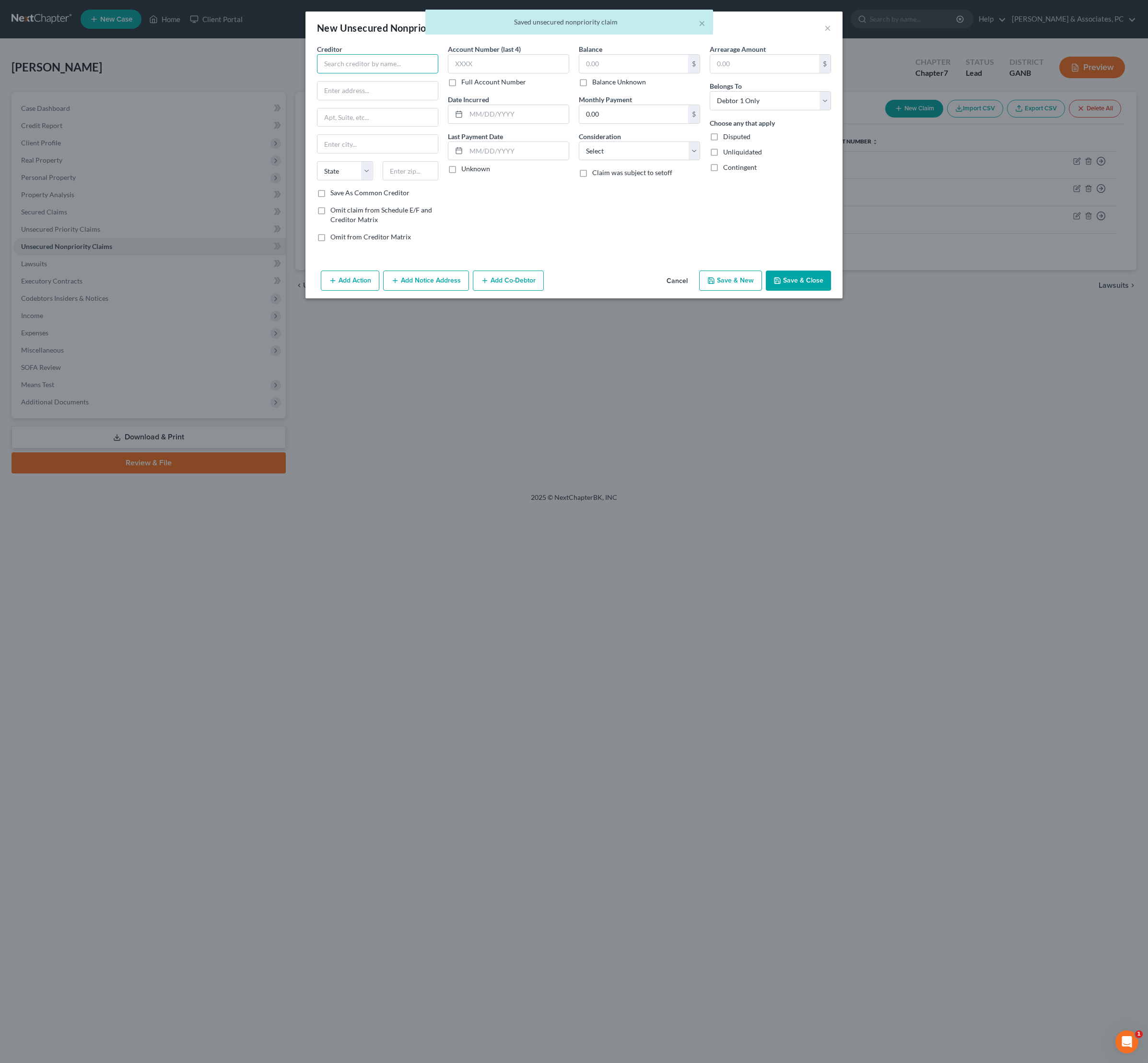
click at [317, 73] on input "text" at bounding box center [378, 63] width 121 height 19
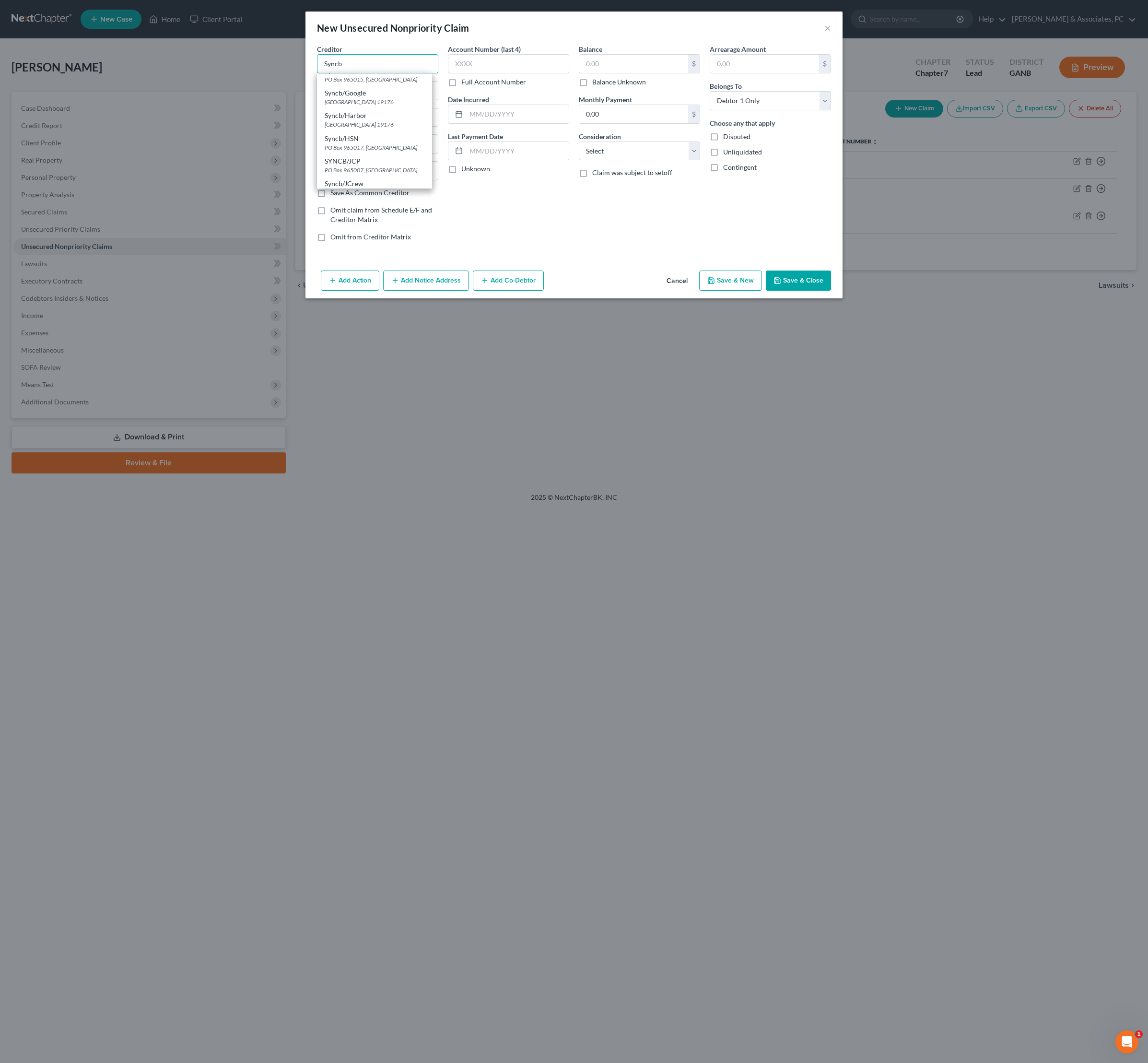
scroll to position [263, 0]
click at [328, 12] on div "[GEOGRAPHIC_DATA]" at bounding box center [374, 7] width 100 height 8
type input "Syncb/Care Credit"
type input "PO Box 965036"
type input "Orlando"
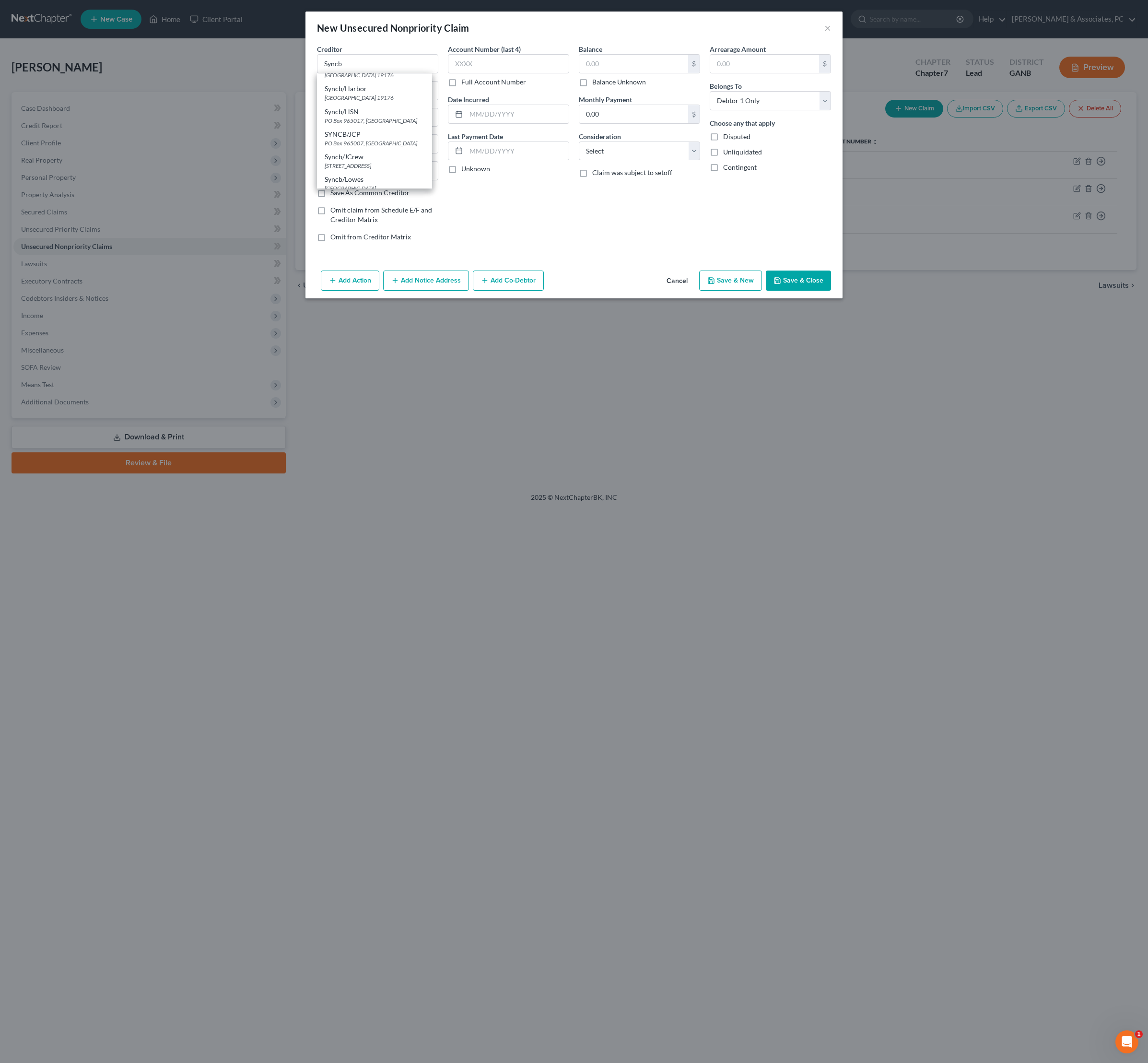
select select "9"
type input "32896"
click at [658, 69] on input "text" at bounding box center [634, 63] width 109 height 18
type input "2,532"
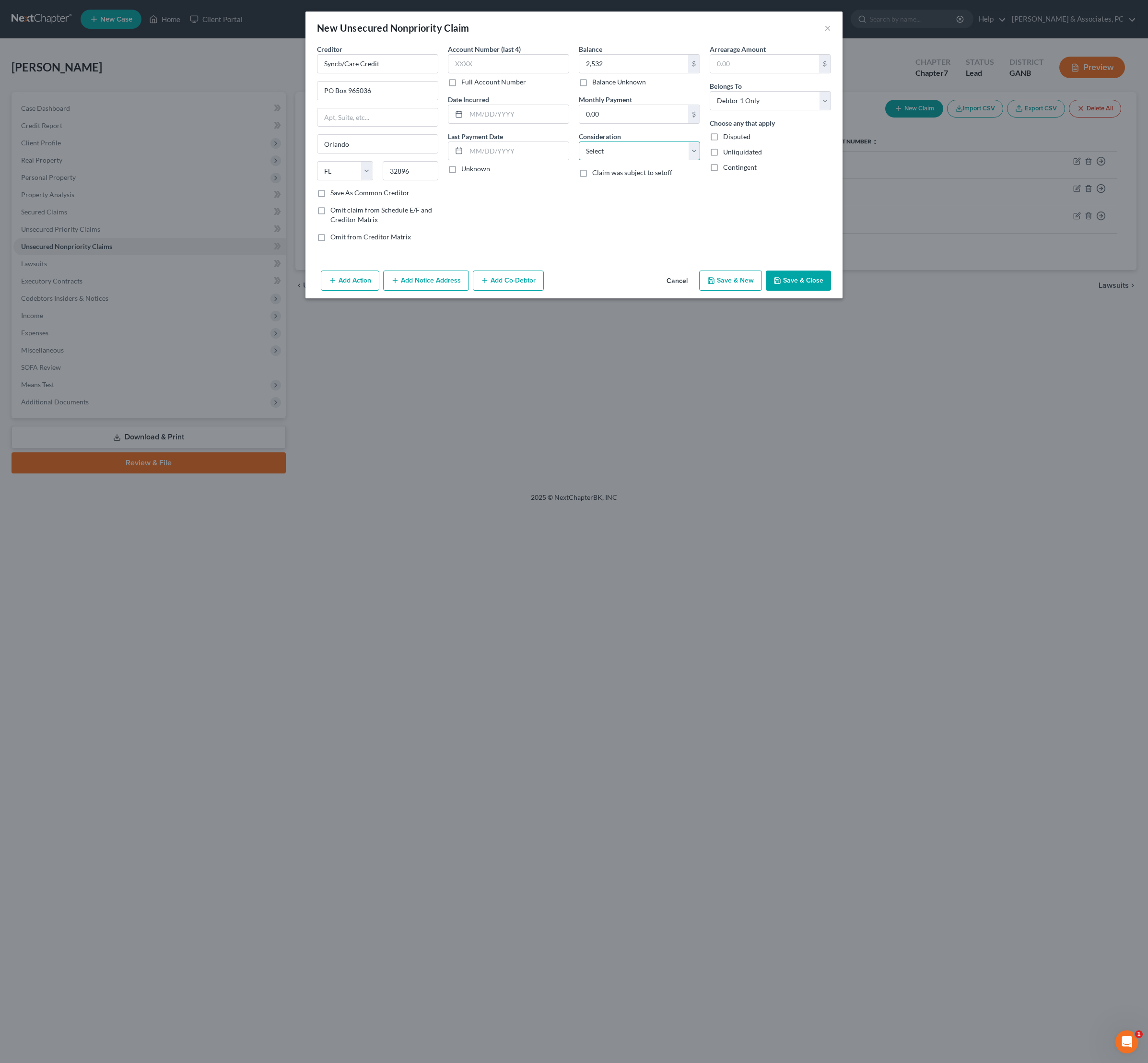
select select "2"
click at [521, 123] on input "text" at bounding box center [518, 114] width 102 height 18
type input "02/24"
click at [831, 291] on button "Save & Close" at bounding box center [798, 280] width 65 height 20
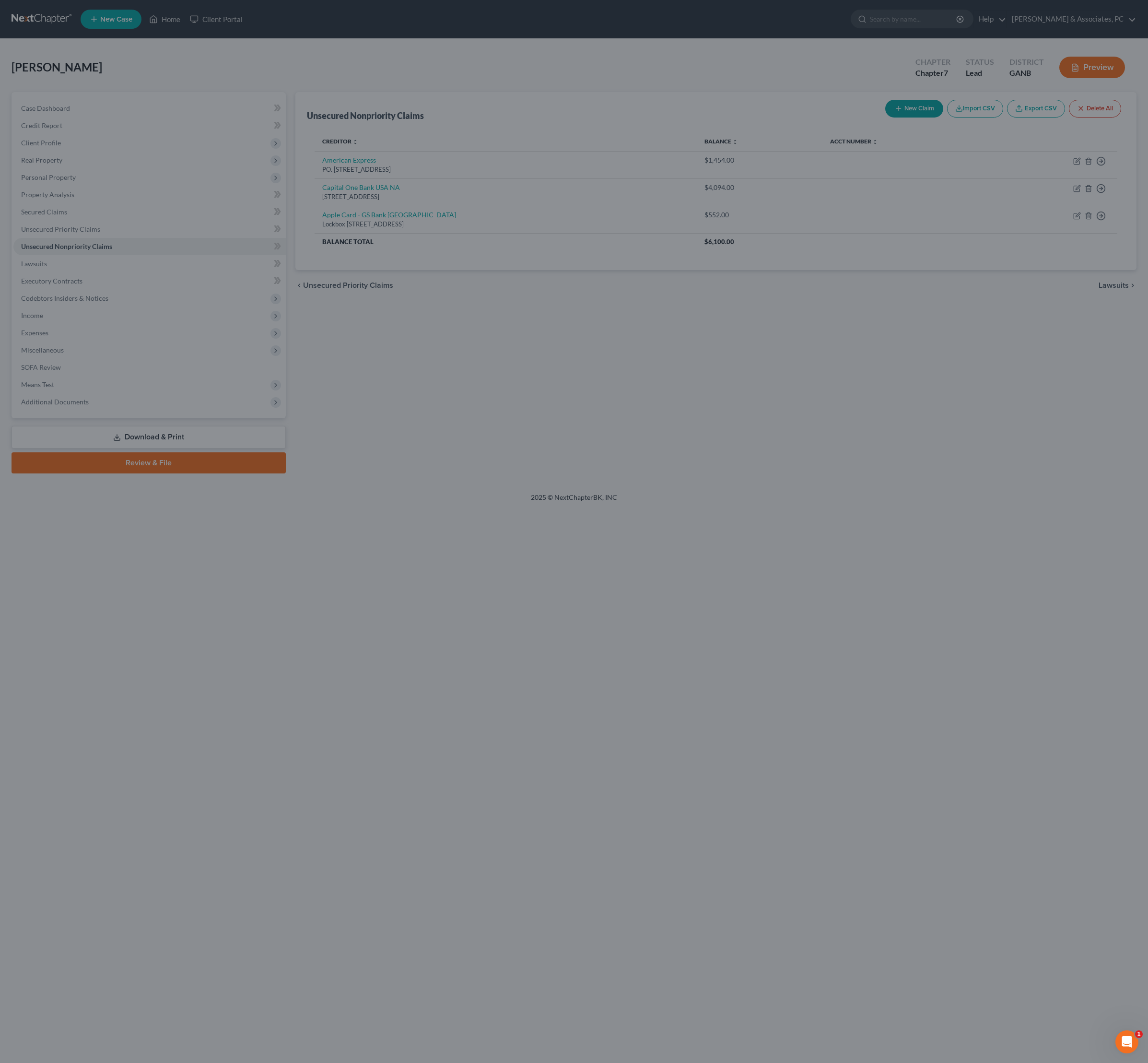
type input "2,532.00"
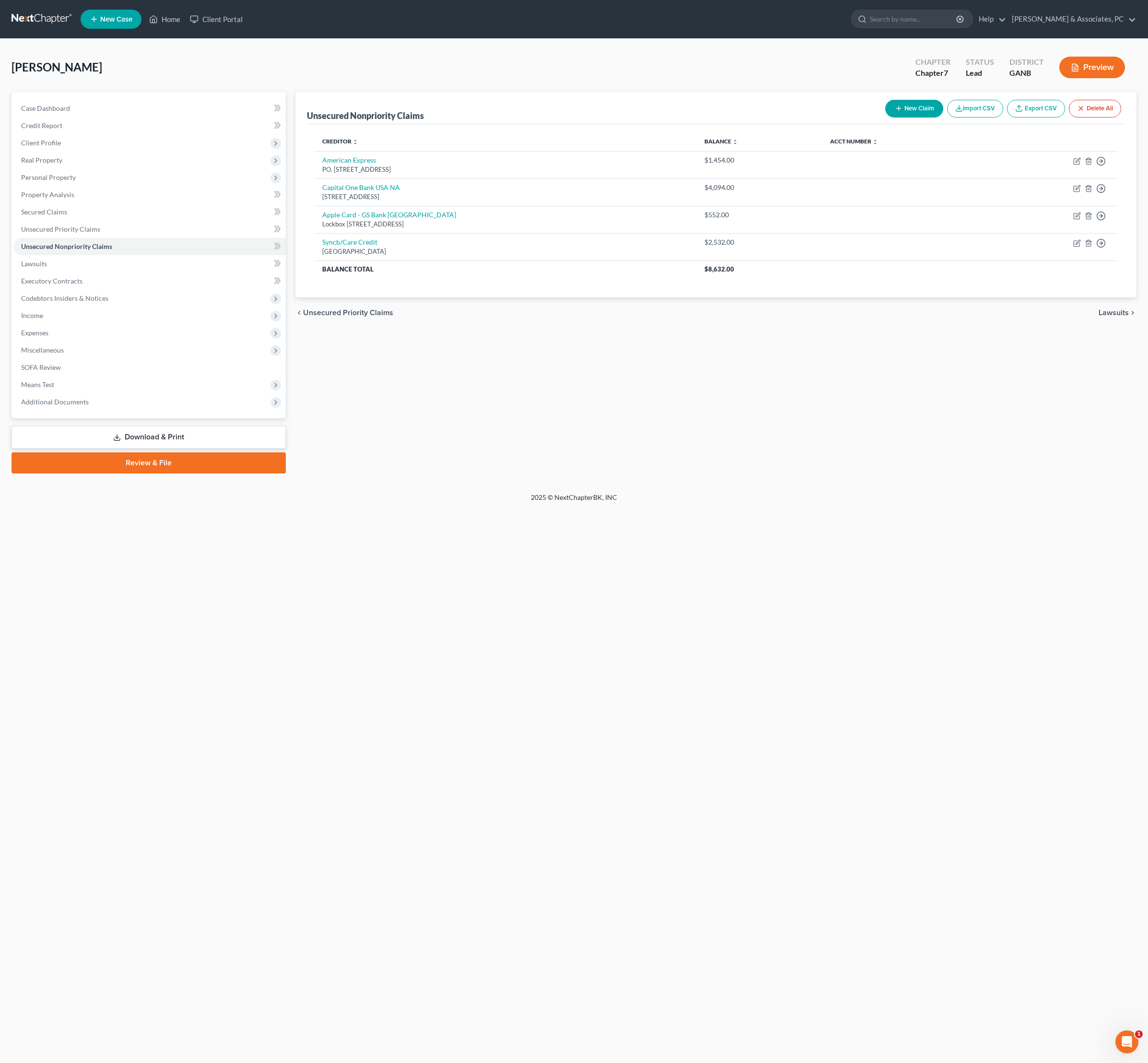
click at [885, 117] on button "New Claim" at bounding box center [914, 109] width 58 height 18
select select "0"
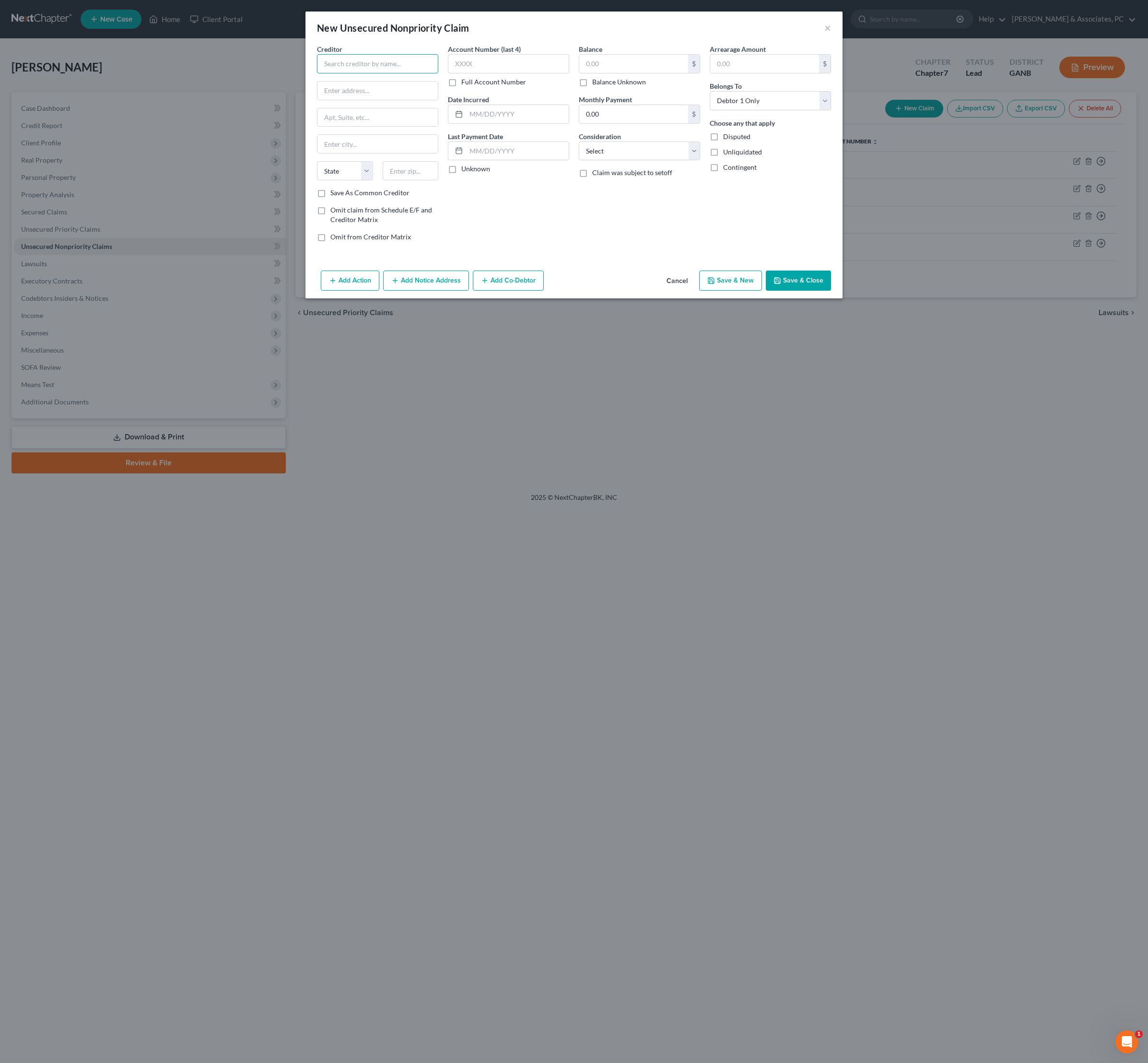
click at [344, 73] on input "text" at bounding box center [378, 63] width 121 height 19
type input "S"
type input "Discover Bank"
click at [348, 85] on div "Discover Bank" at bounding box center [374, 80] width 100 height 9
type input "PO Box 6103"
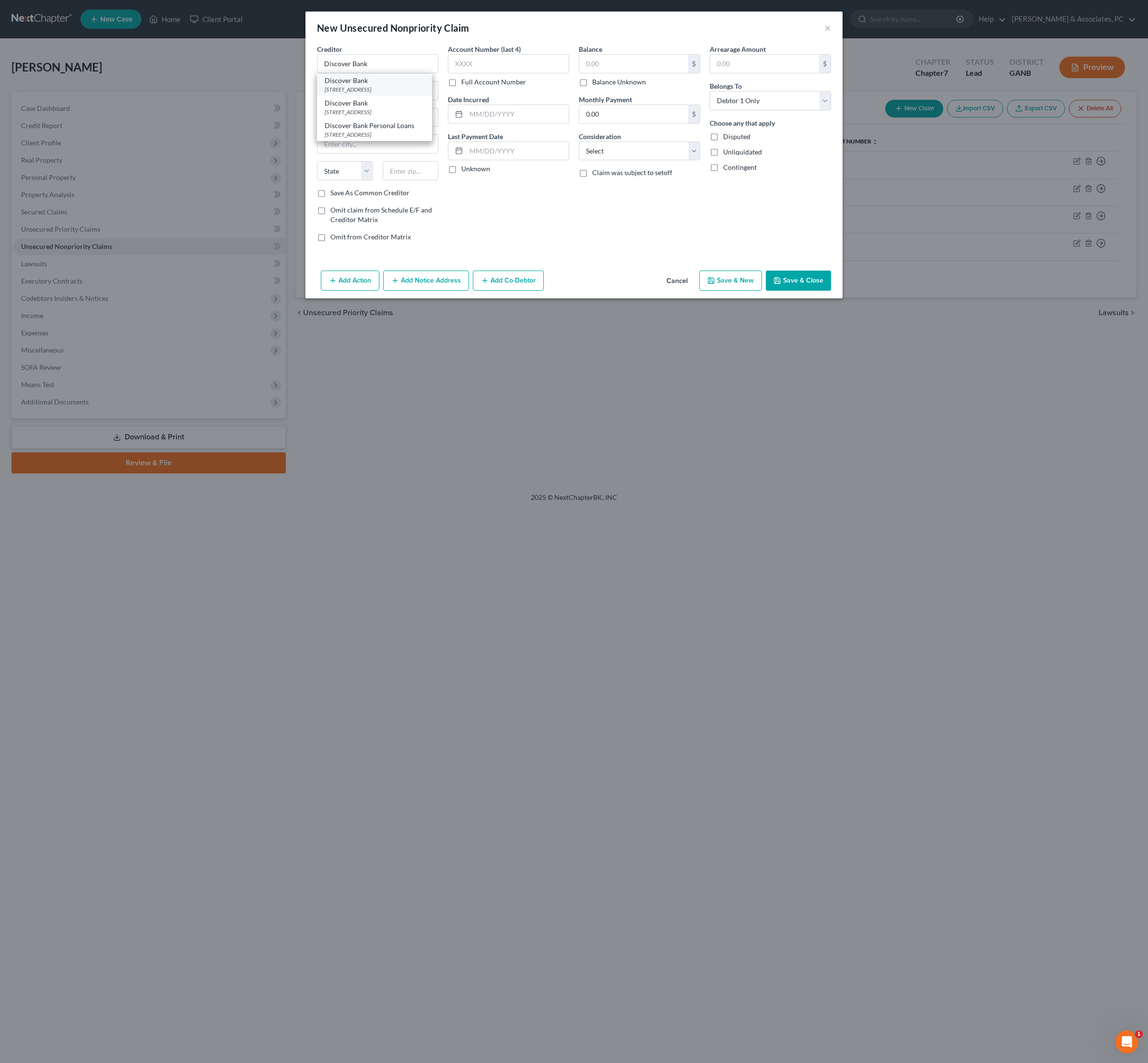
type input "[PERSON_NAME] Stream"
select select "14"
type input "60197-6103"
click at [641, 66] on input "text" at bounding box center [634, 63] width 109 height 18
type input "14,147"
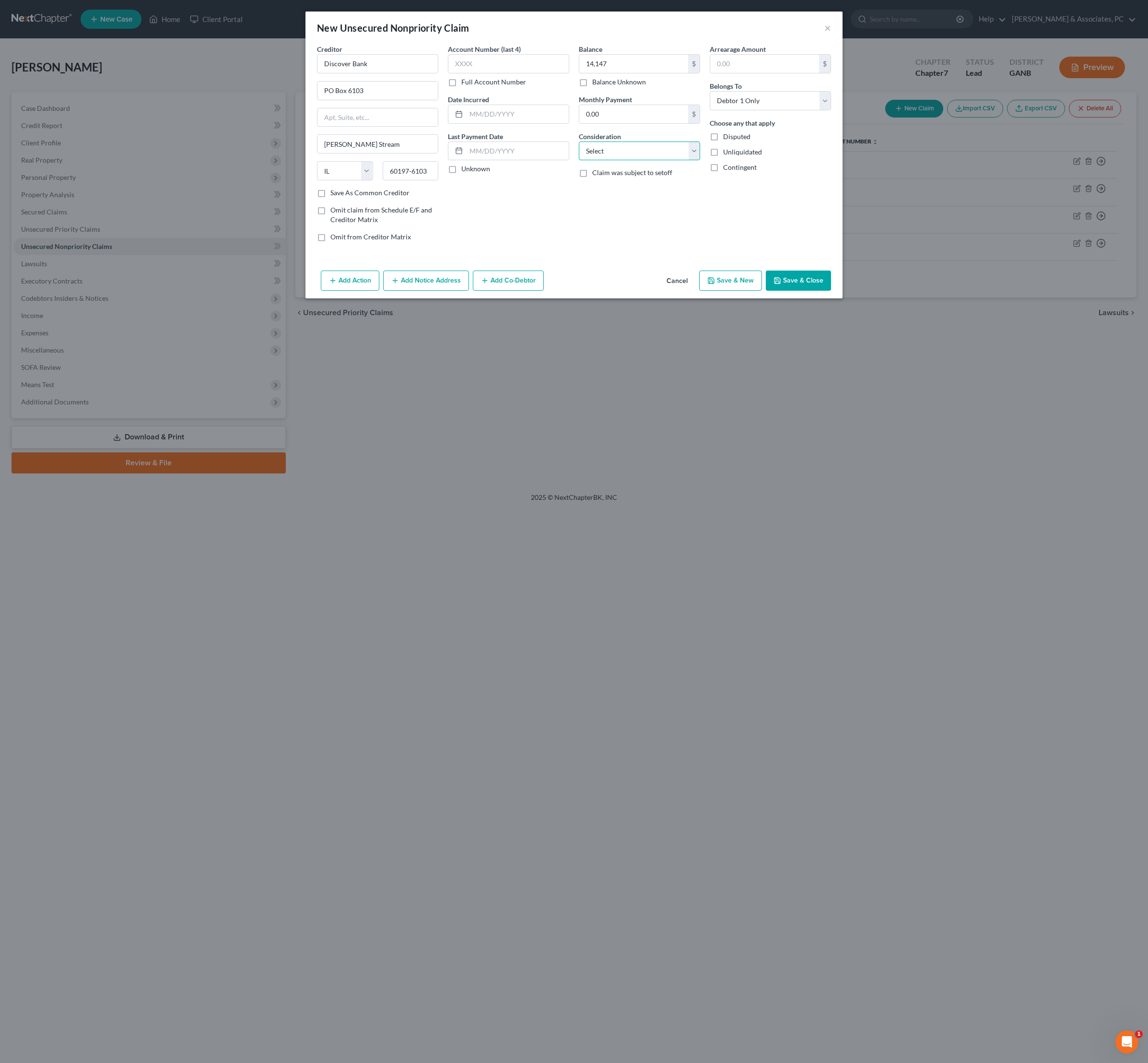
select select "2"
click at [518, 123] on input "text" at bounding box center [518, 114] width 102 height 18
type input "07/19"
click at [824, 291] on button "Save & Close" at bounding box center [798, 280] width 65 height 20
type input "14,147.00"
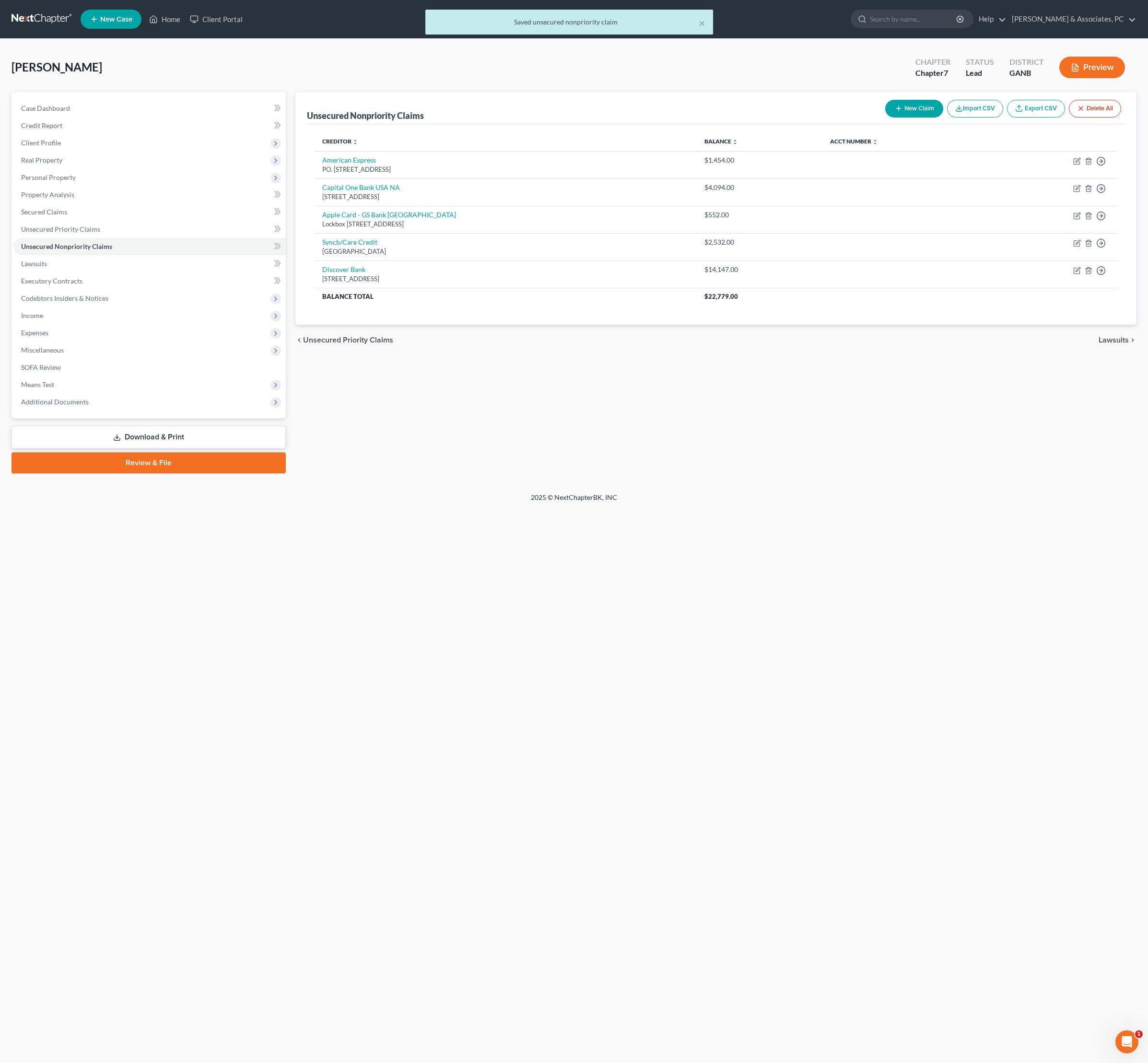
click at [885, 117] on button "New Claim" at bounding box center [914, 109] width 58 height 18
select select "0"
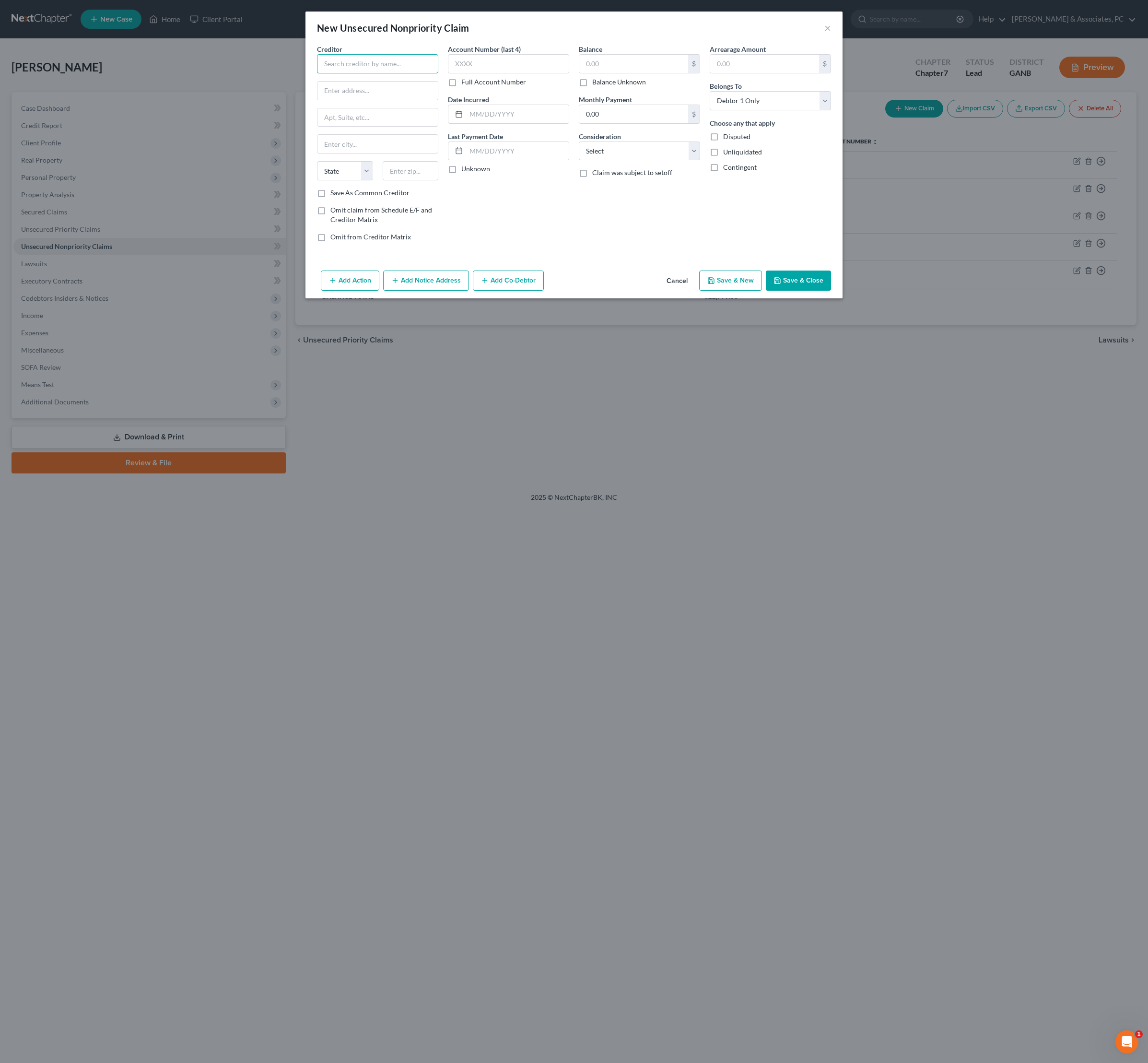
click at [367, 73] on input "text" at bounding box center [378, 63] width 121 height 19
type input "C"
click at [362, 70] on input "text" at bounding box center [378, 63] width 121 height 19
click at [364, 85] on div "Credit Card/FB & T" at bounding box center [374, 80] width 100 height 9
type input "Credit Card/FB & T"
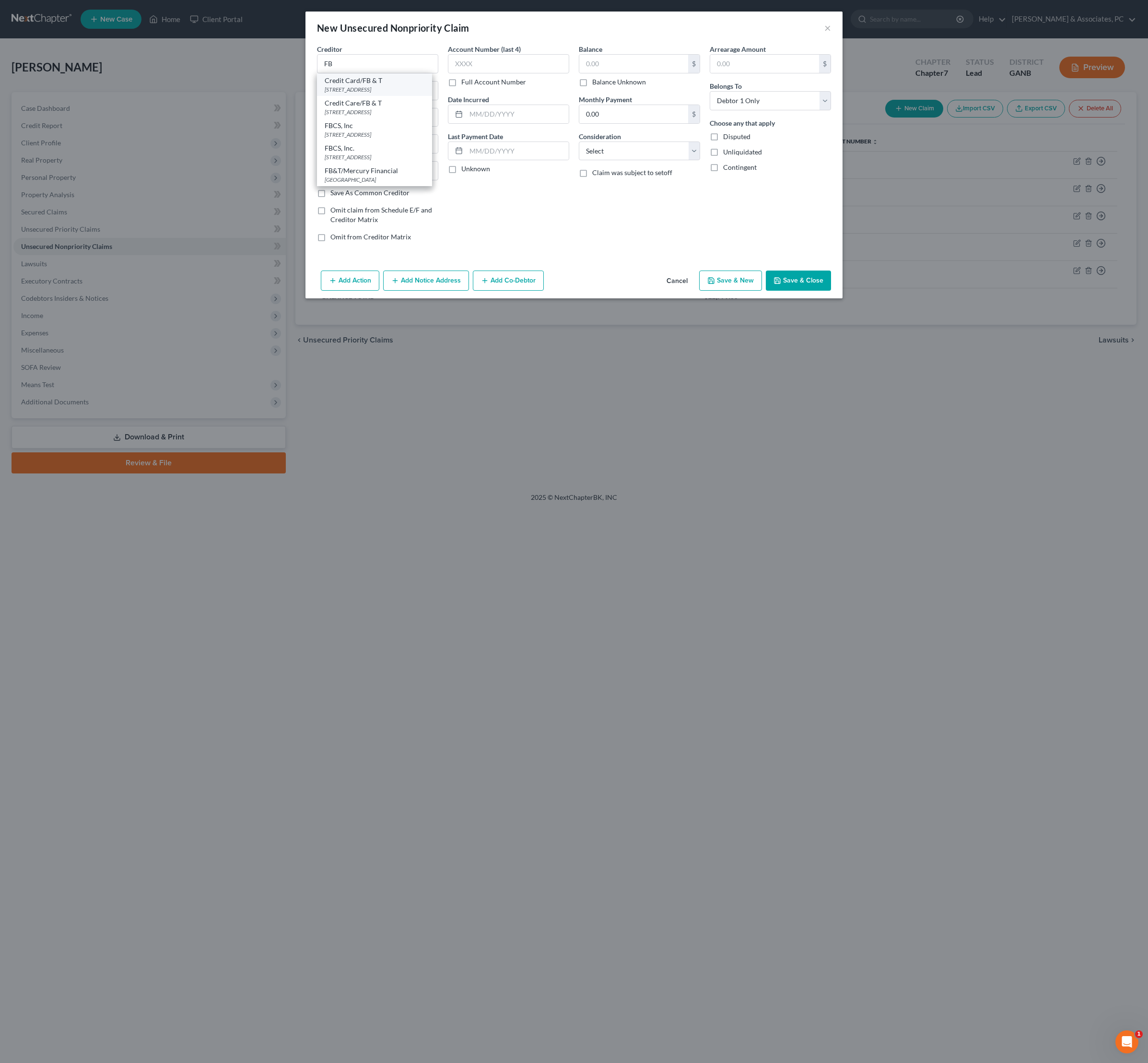
type input "[STREET_ADDRESS]"
type input "Columbus"
select select "10"
type input "31904"
click at [619, 66] on input "text" at bounding box center [634, 63] width 109 height 18
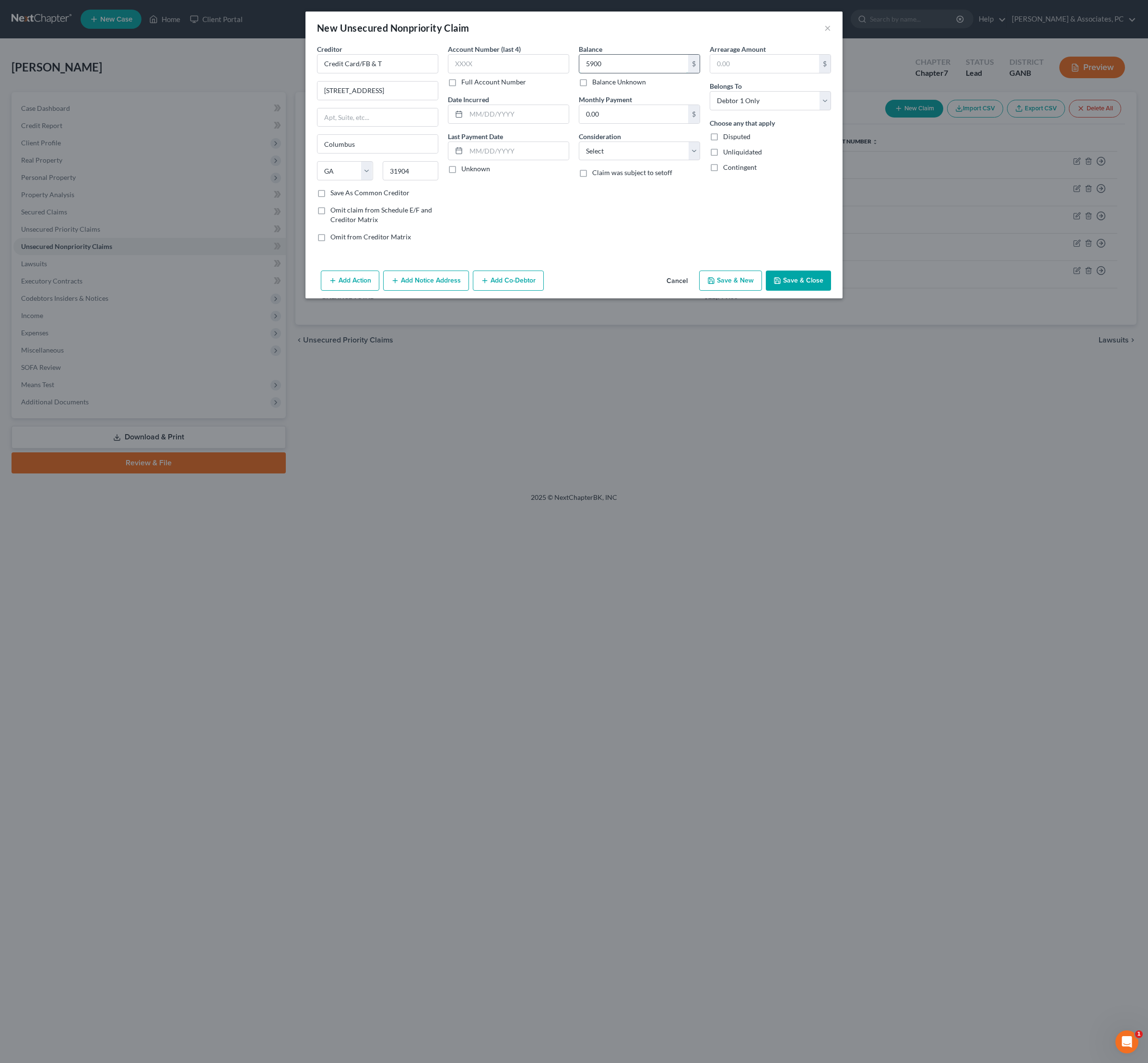
type input "5,900"
select select "2"
click at [486, 123] on input "text" at bounding box center [518, 114] width 102 height 18
type input "04/22"
click at [831, 291] on button "Save & Close" at bounding box center [798, 280] width 65 height 20
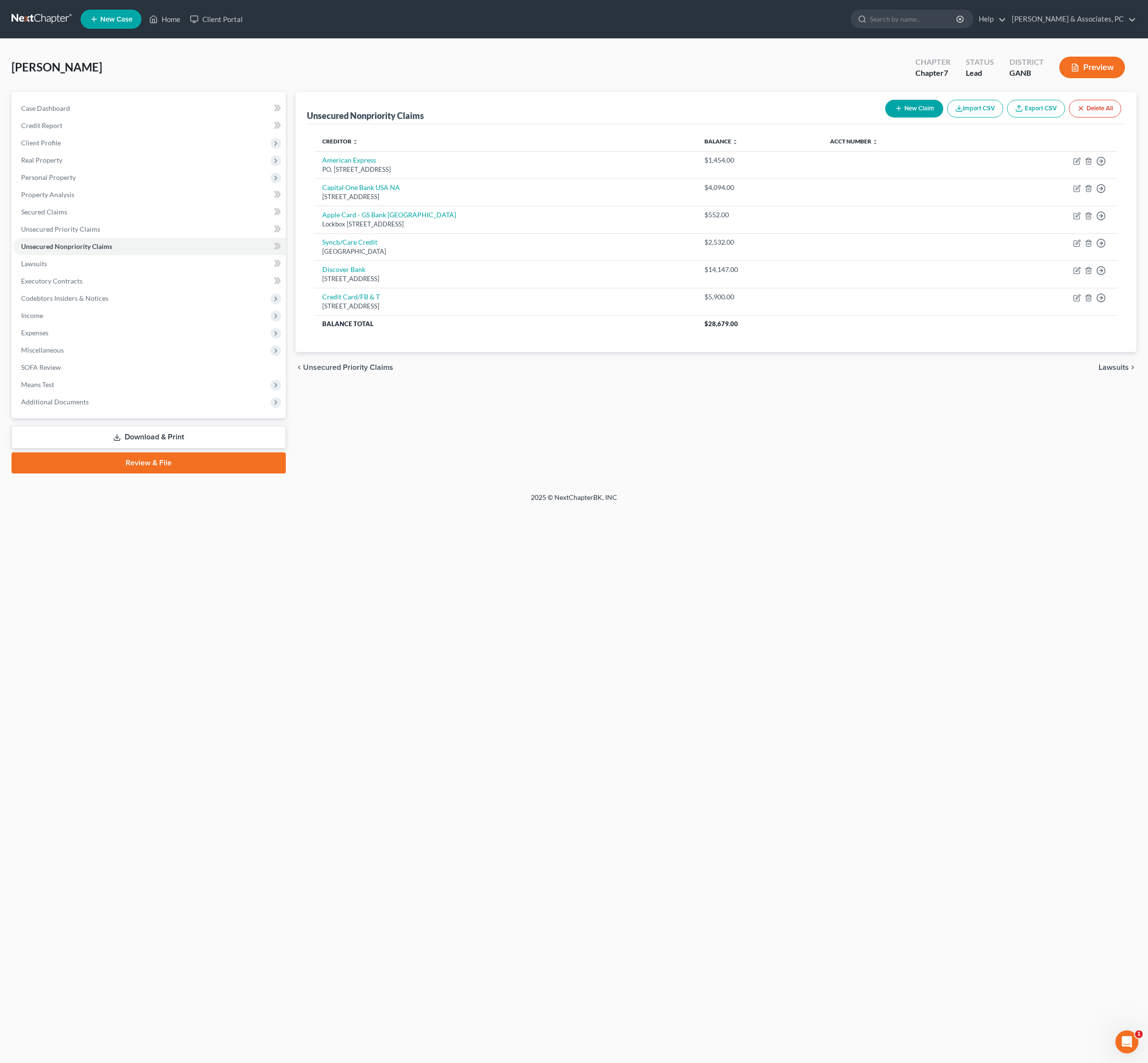
click at [888, 105] on div "New Claim Import CSV Export CSV Delete All" at bounding box center [1003, 109] width 244 height 25
click at [885, 116] on button "New Claim" at bounding box center [914, 109] width 58 height 18
select select "0"
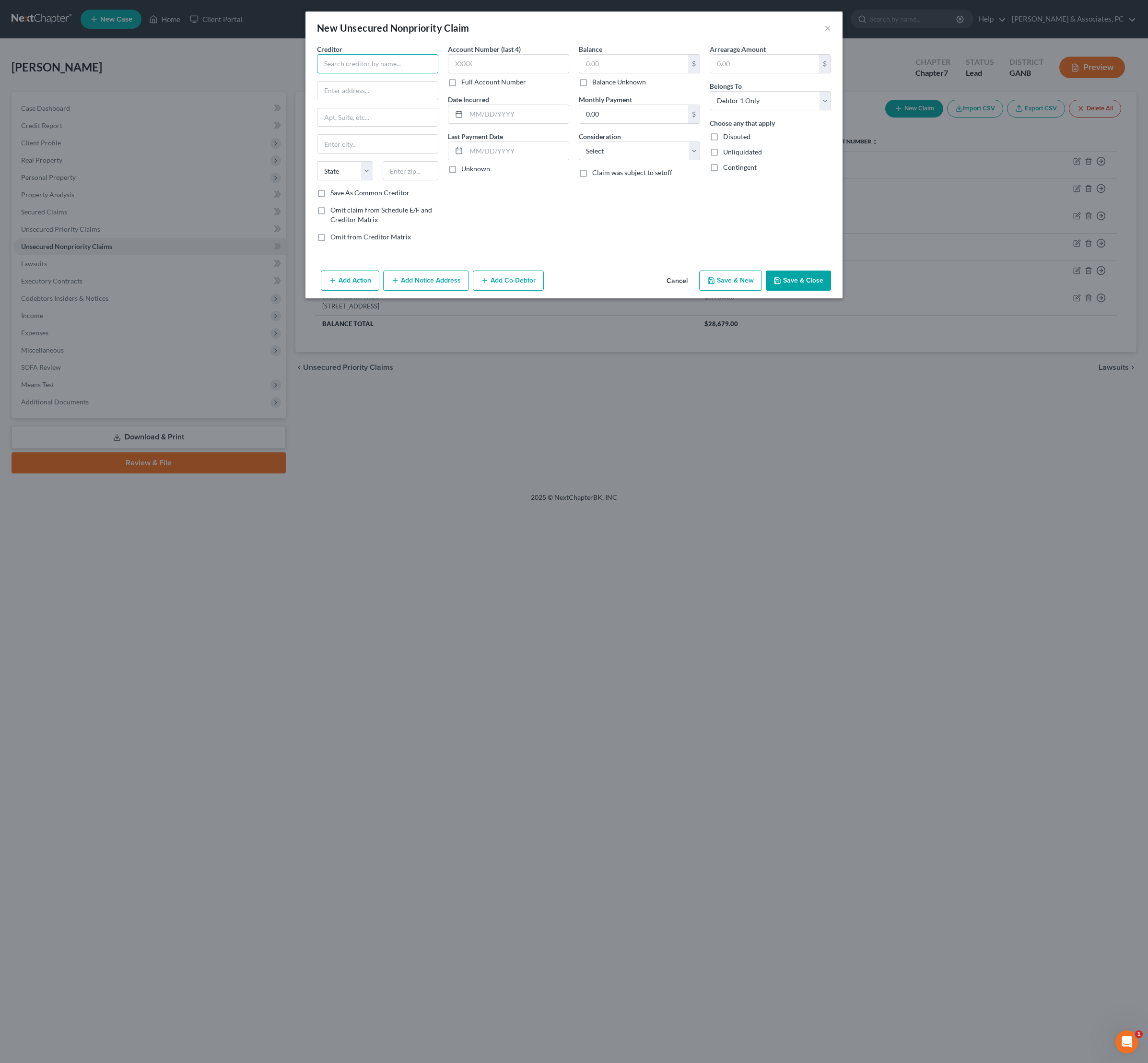
click at [371, 69] on input "text" at bounding box center [378, 63] width 121 height 19
type input "K"
click at [366, 116] on div "[STREET_ADDRESS]" at bounding box center [374, 112] width 100 height 8
type input "Lending Club Corporation"
type input "[STREET_ADDRESS]"
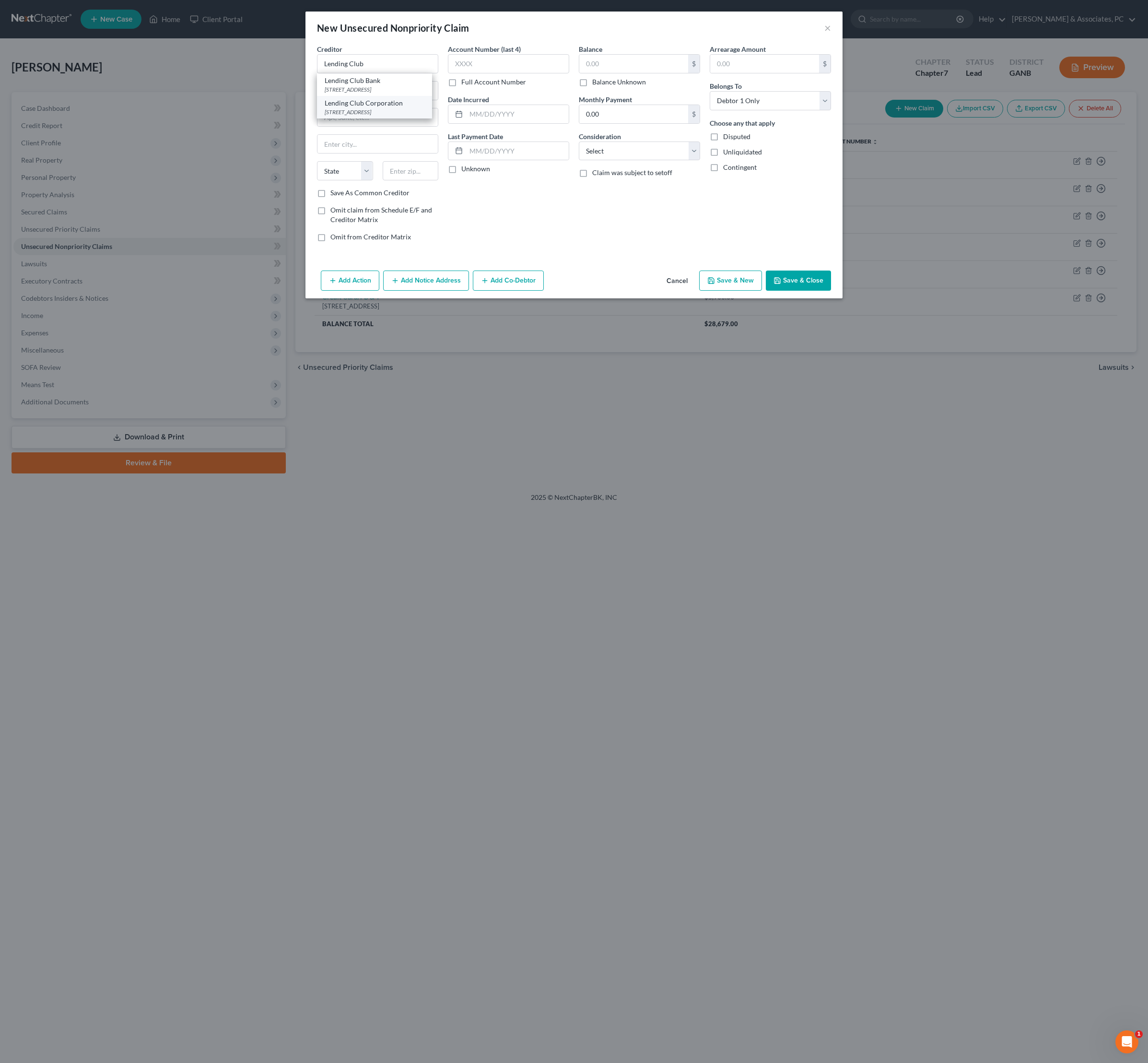
type input "200"
type input "[GEOGRAPHIC_DATA]"
select select "4"
type input "94105"
click at [628, 69] on input "text" at bounding box center [634, 63] width 109 height 18
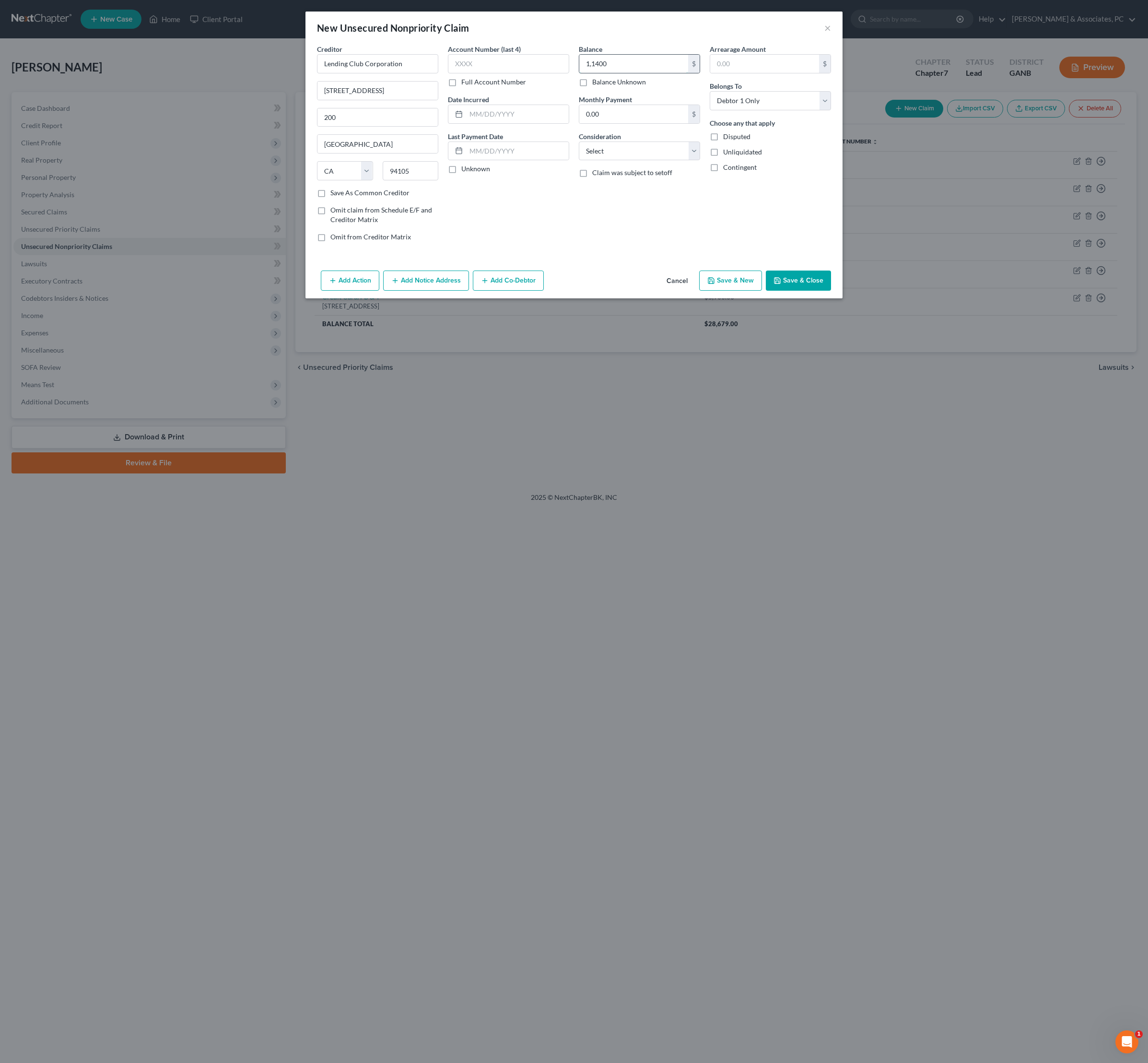
type input "11,400"
select select "10"
click at [491, 123] on input "text" at bounding box center [518, 114] width 102 height 18
type input "01/23"
click at [831, 291] on button "Save & Close" at bounding box center [798, 280] width 65 height 20
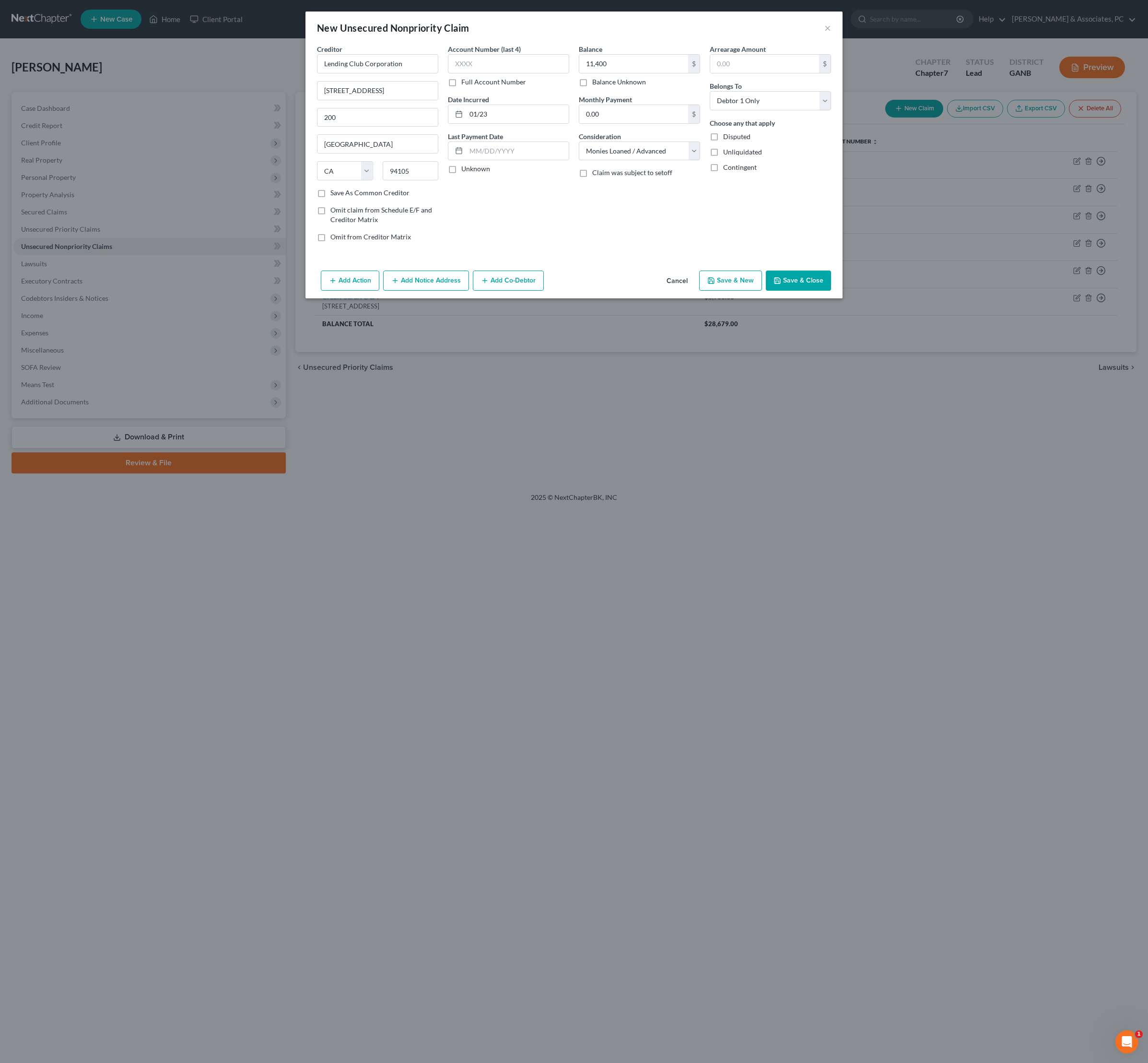
type input "11,400.00"
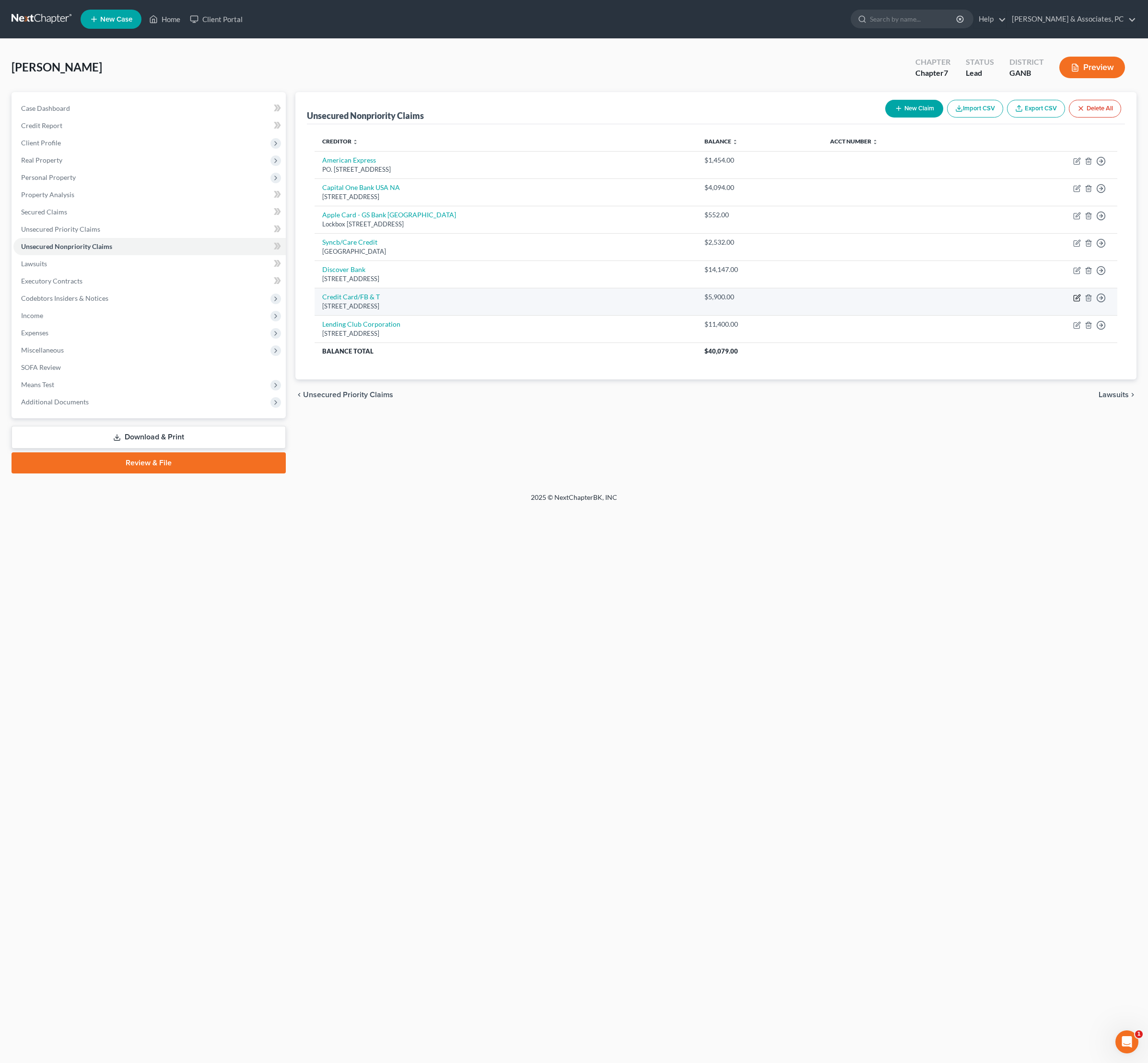
click at [1073, 302] on icon "button" at bounding box center [1077, 298] width 8 height 8
select select "10"
select select "2"
select select "0"
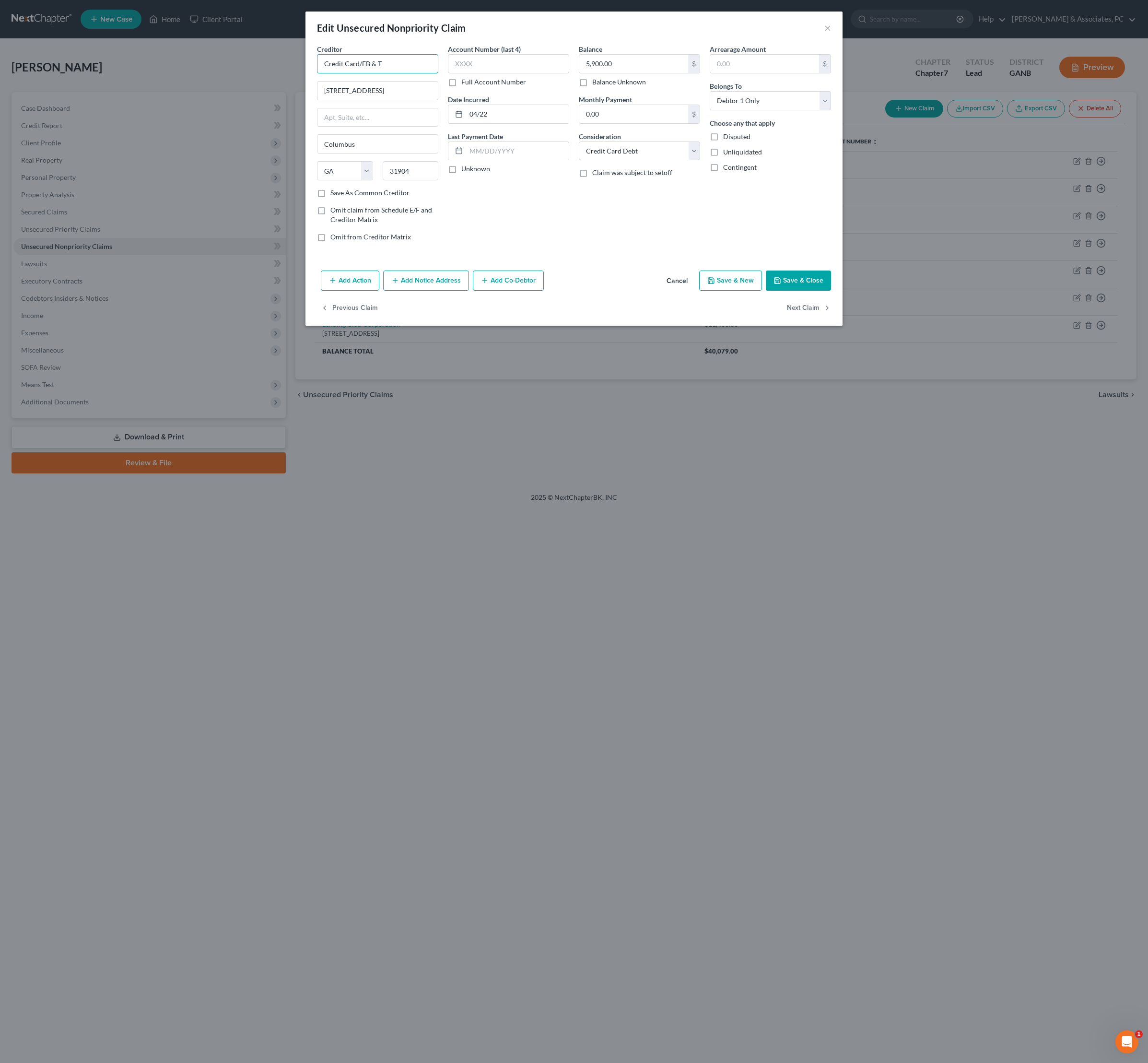
drag, startPoint x: 340, startPoint y: 74, endPoint x: 260, endPoint y: 74, distance: 80.0
click at [266, 74] on div "Edit Unsecured Nonpriority Claim × Creditor * Credit Card/FB & T [GEOGRAPHIC_DA…" at bounding box center [574, 532] width 1148 height 1063
type input "FB & T/Mercury"
click at [515, 235] on div "Account Number (last 4) Full Account Number Date Incurred 04/22 Last Payment Da…" at bounding box center [509, 147] width 131 height 205
click at [385, 100] on input "[STREET_ADDRESS]" at bounding box center [378, 90] width 121 height 18
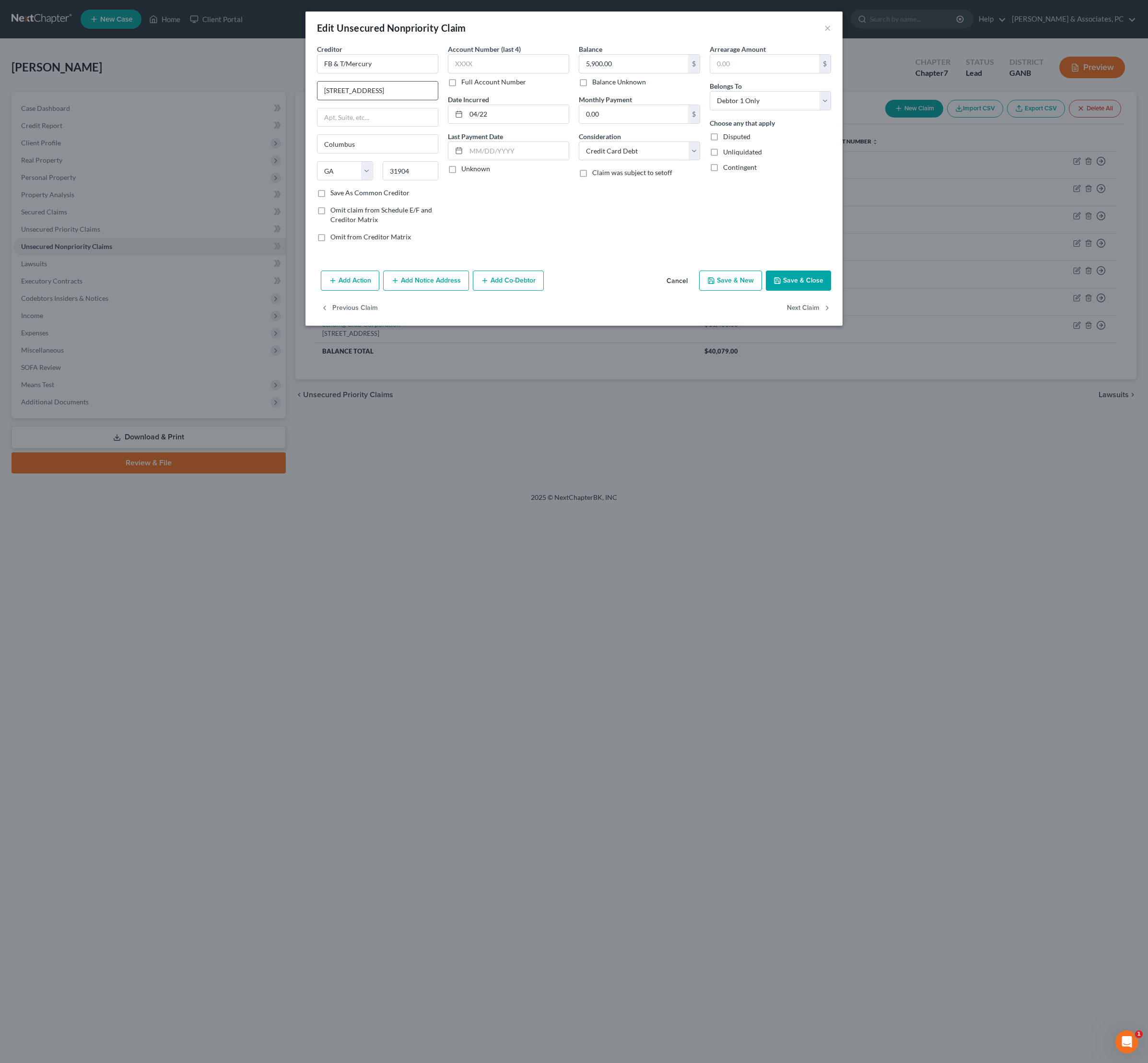
click at [385, 100] on input "[STREET_ADDRESS]" at bounding box center [378, 90] width 121 height 18
type input "PO Box 84064"
click at [493, 250] on div "Account Number (last 4) Full Account Number Date Incurred 04/22 Last Payment Da…" at bounding box center [509, 147] width 131 height 205
click at [402, 181] on input "31904" at bounding box center [411, 171] width 56 height 19
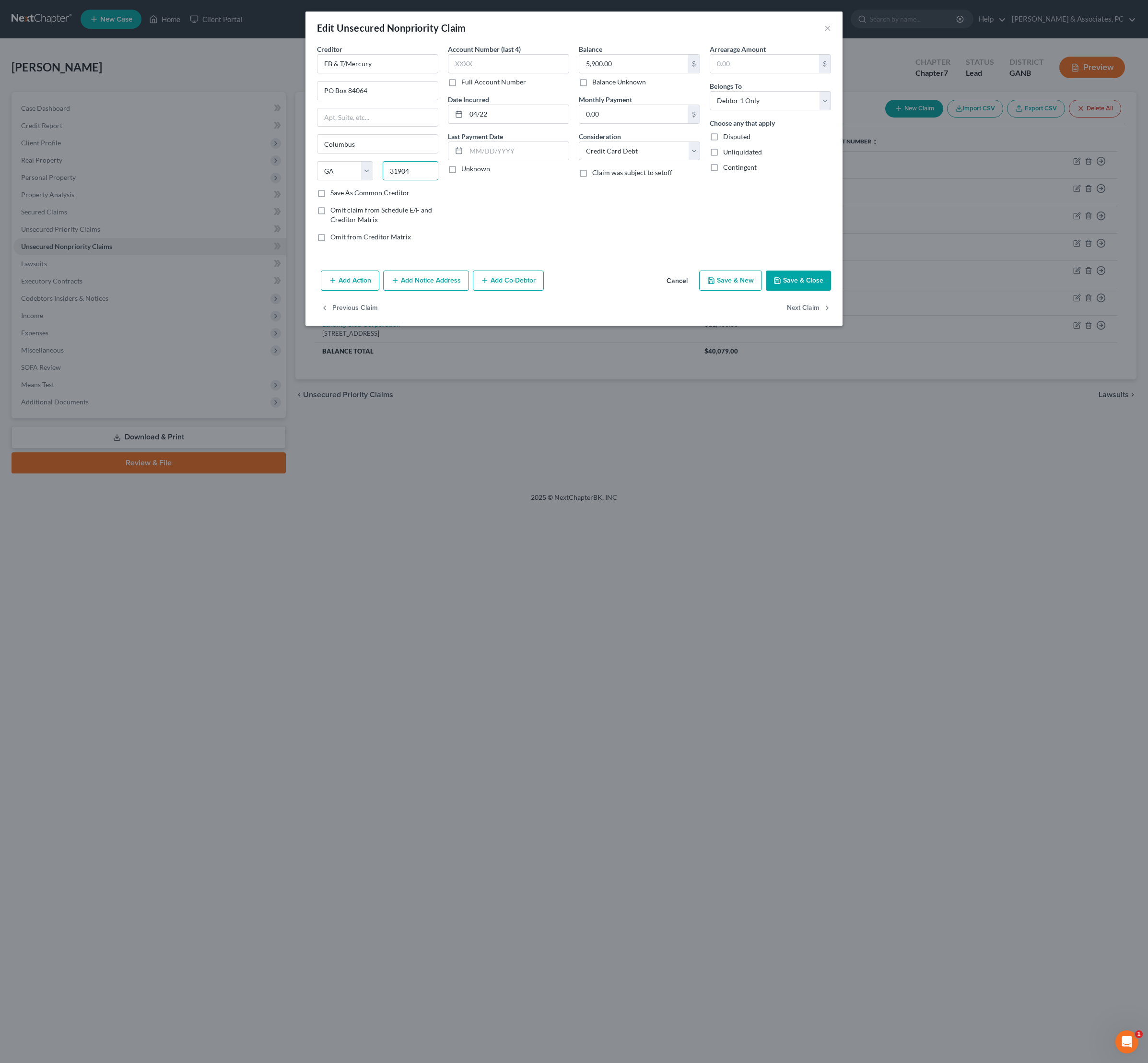
click at [402, 181] on input "31904" at bounding box center [411, 171] width 56 height 19
type input "31908"
click at [529, 250] on div "Account Number (last 4) Full Account Number Date Incurred 04/22 Last Payment Da…" at bounding box center [509, 147] width 131 height 205
click at [831, 291] on button "Save & Close" at bounding box center [798, 280] width 65 height 20
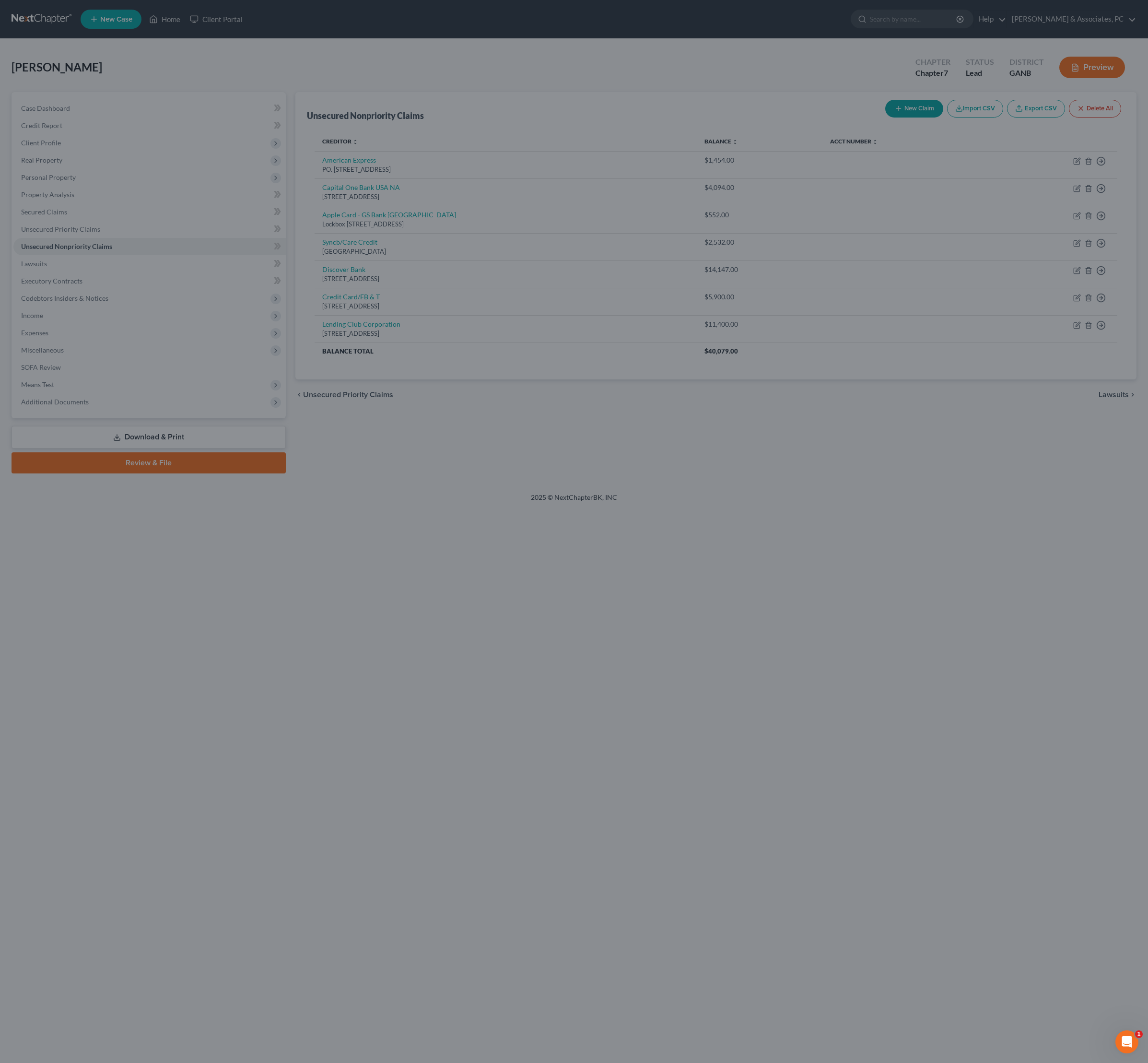
type input "0"
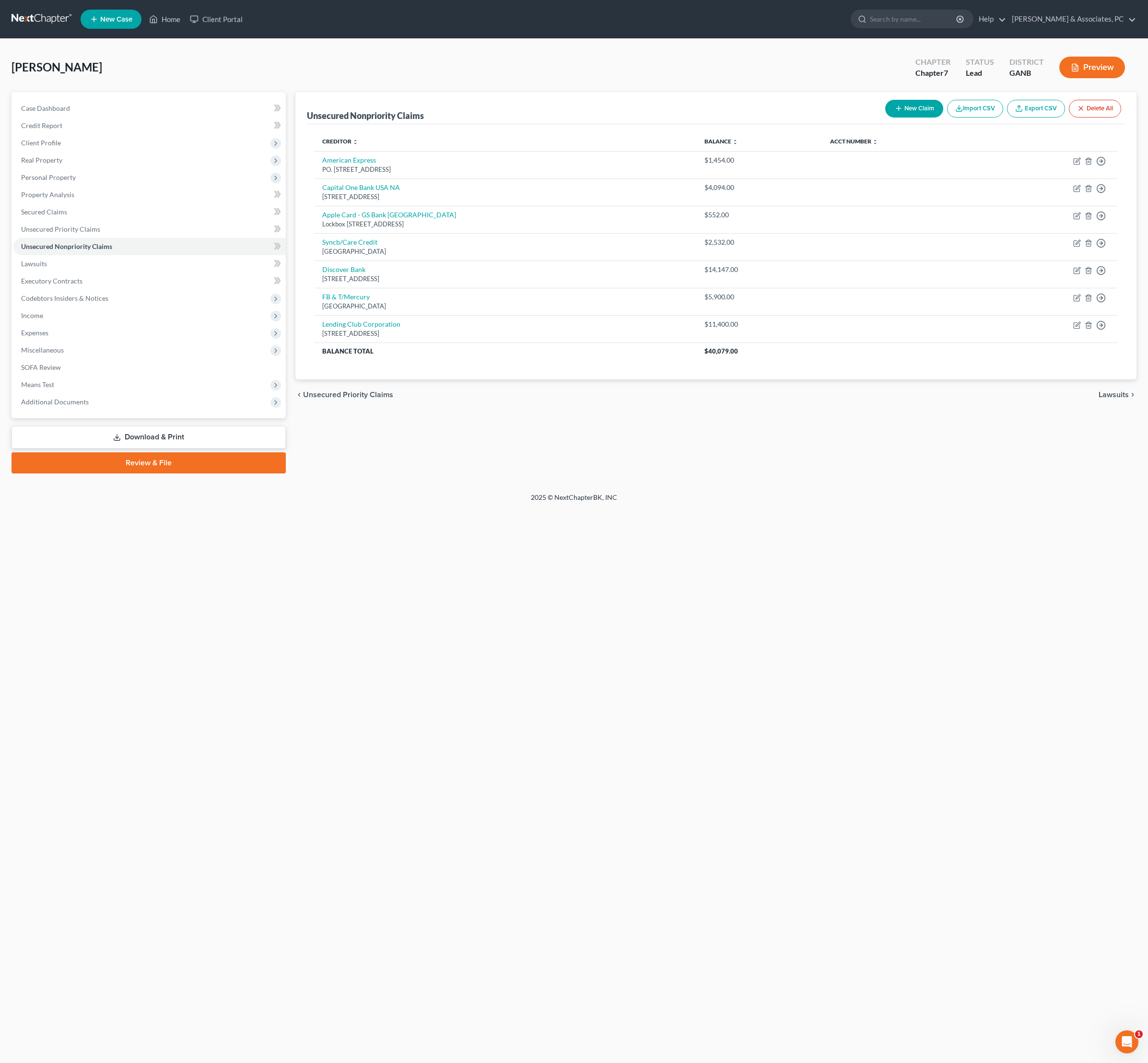
click at [861, 510] on footer "2025 © NextChapterBK, INC" at bounding box center [574, 501] width 1148 height 17
click at [593, 410] on div "chevron_left Unsecured Priority Claims Lawsuits chevron_right" at bounding box center [716, 395] width 842 height 31
click at [43, 319] on span "Income" at bounding box center [32, 315] width 22 height 8
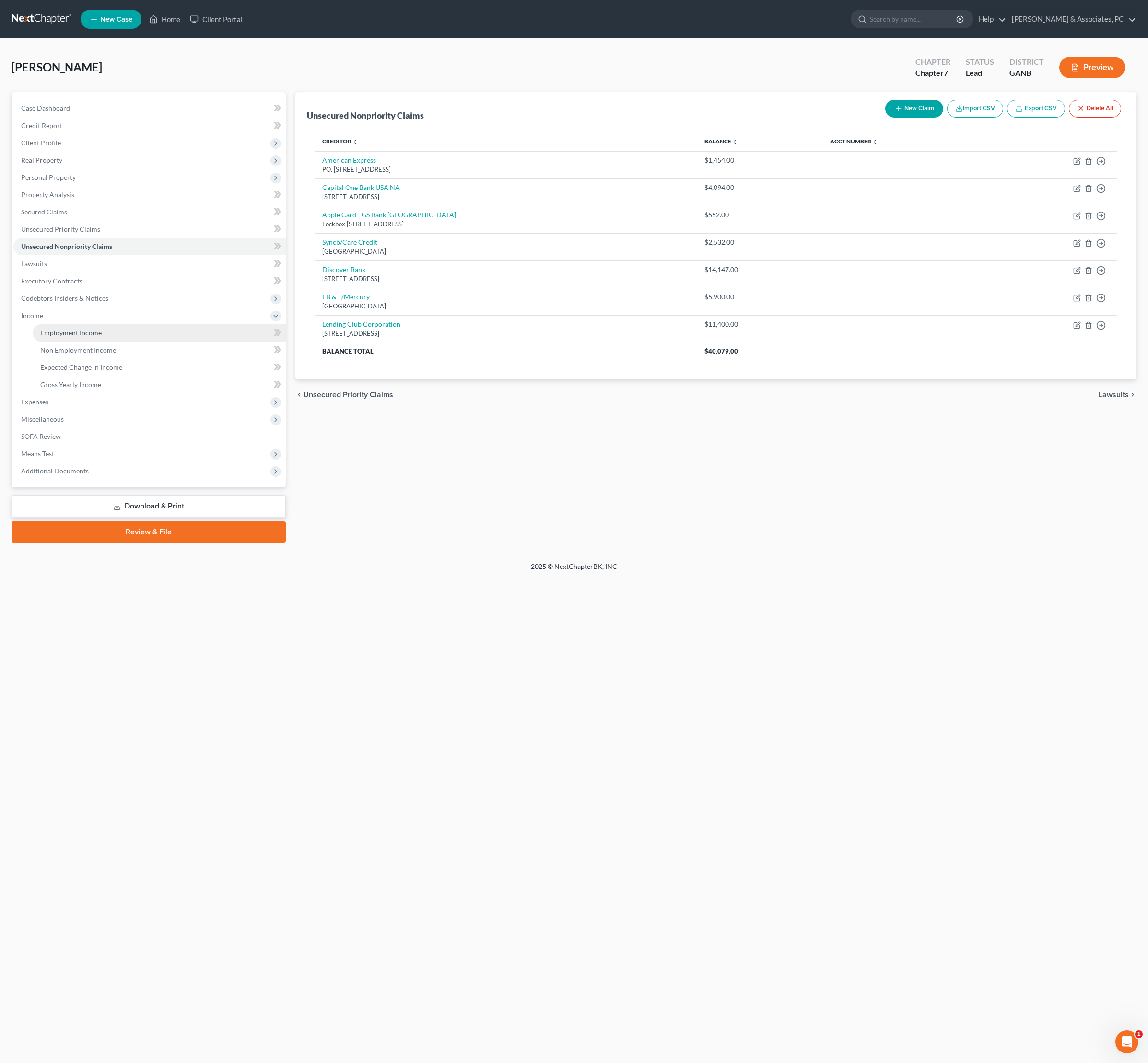
click at [79, 337] on span "Employment Income" at bounding box center [70, 333] width 61 height 8
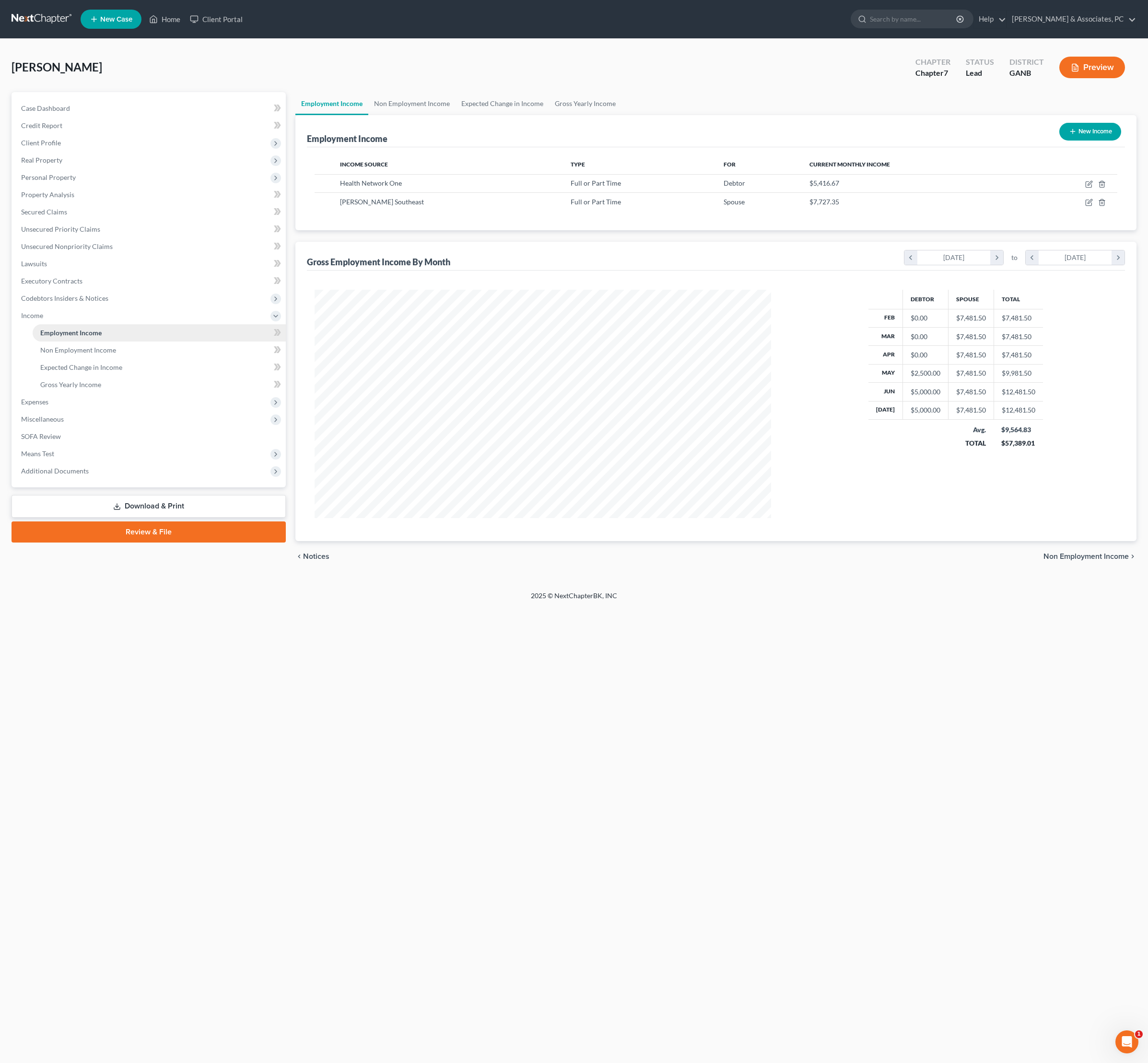
scroll to position [229, 476]
click at [456, 115] on link "Non Employment Income" at bounding box center [412, 104] width 88 height 23
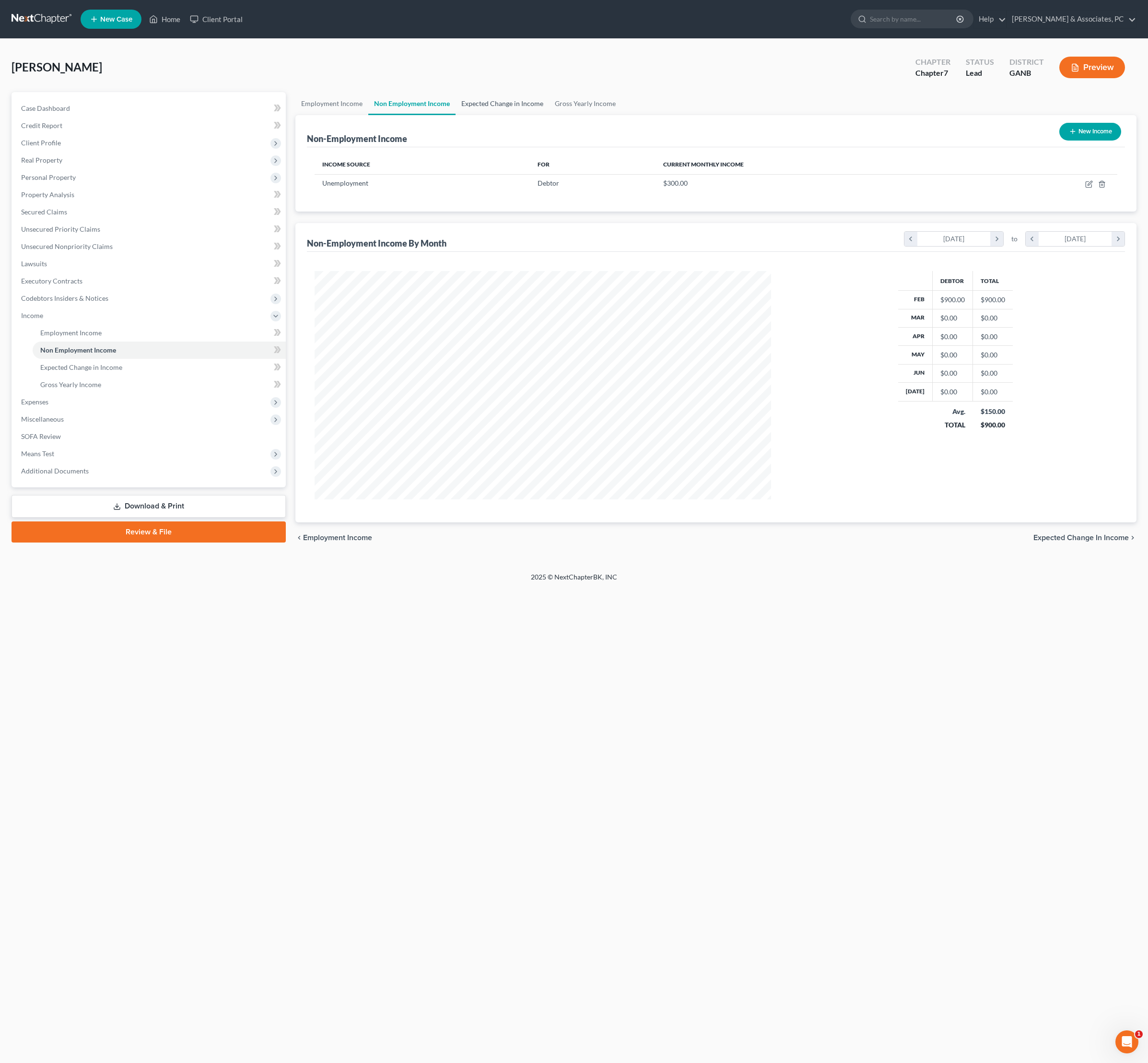
scroll to position [229, 476]
click at [1085, 188] on icon "button" at bounding box center [1089, 185] width 8 height 8
select select "0"
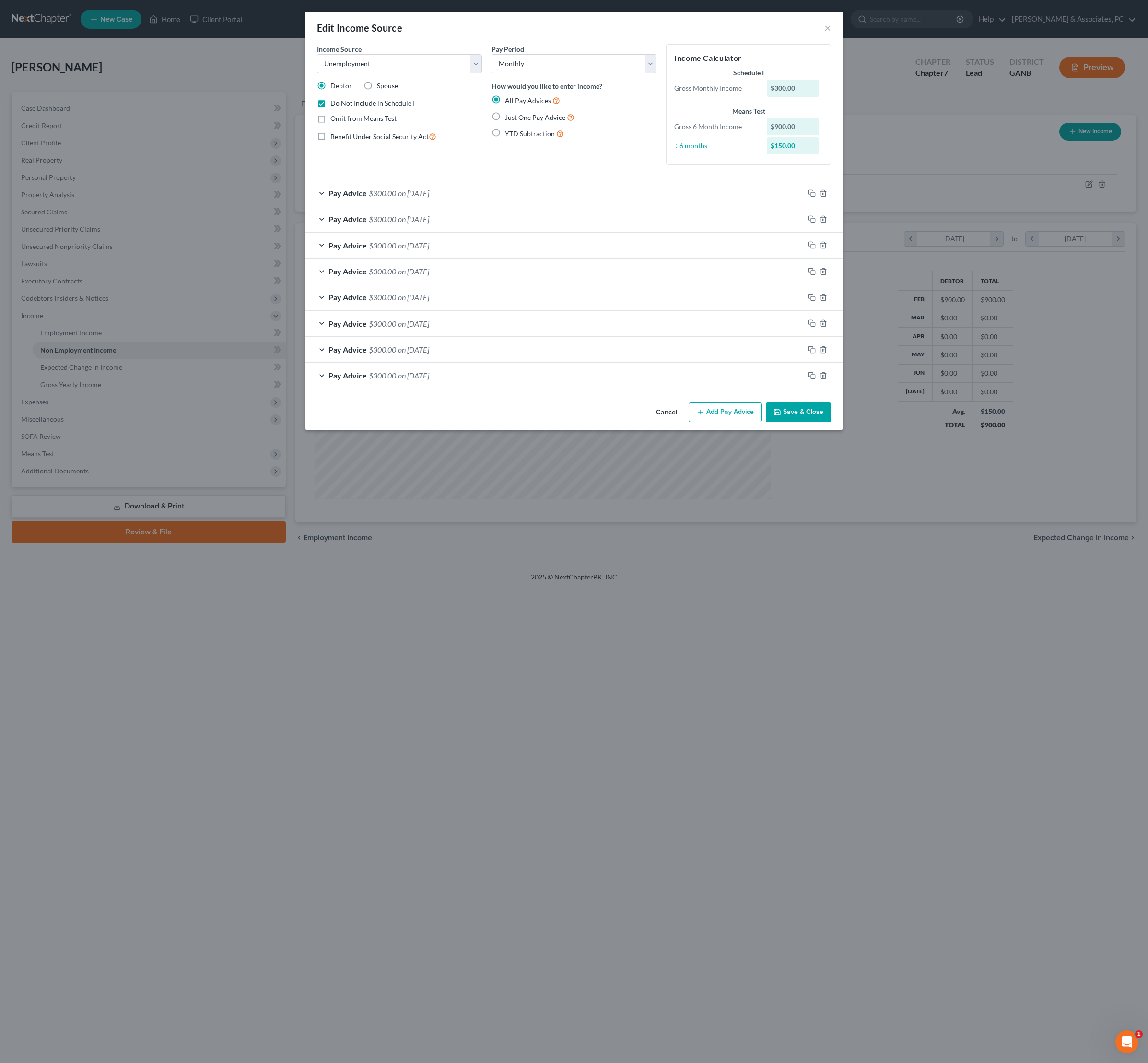
click at [831, 422] on button "Save & Close" at bounding box center [798, 413] width 65 height 20
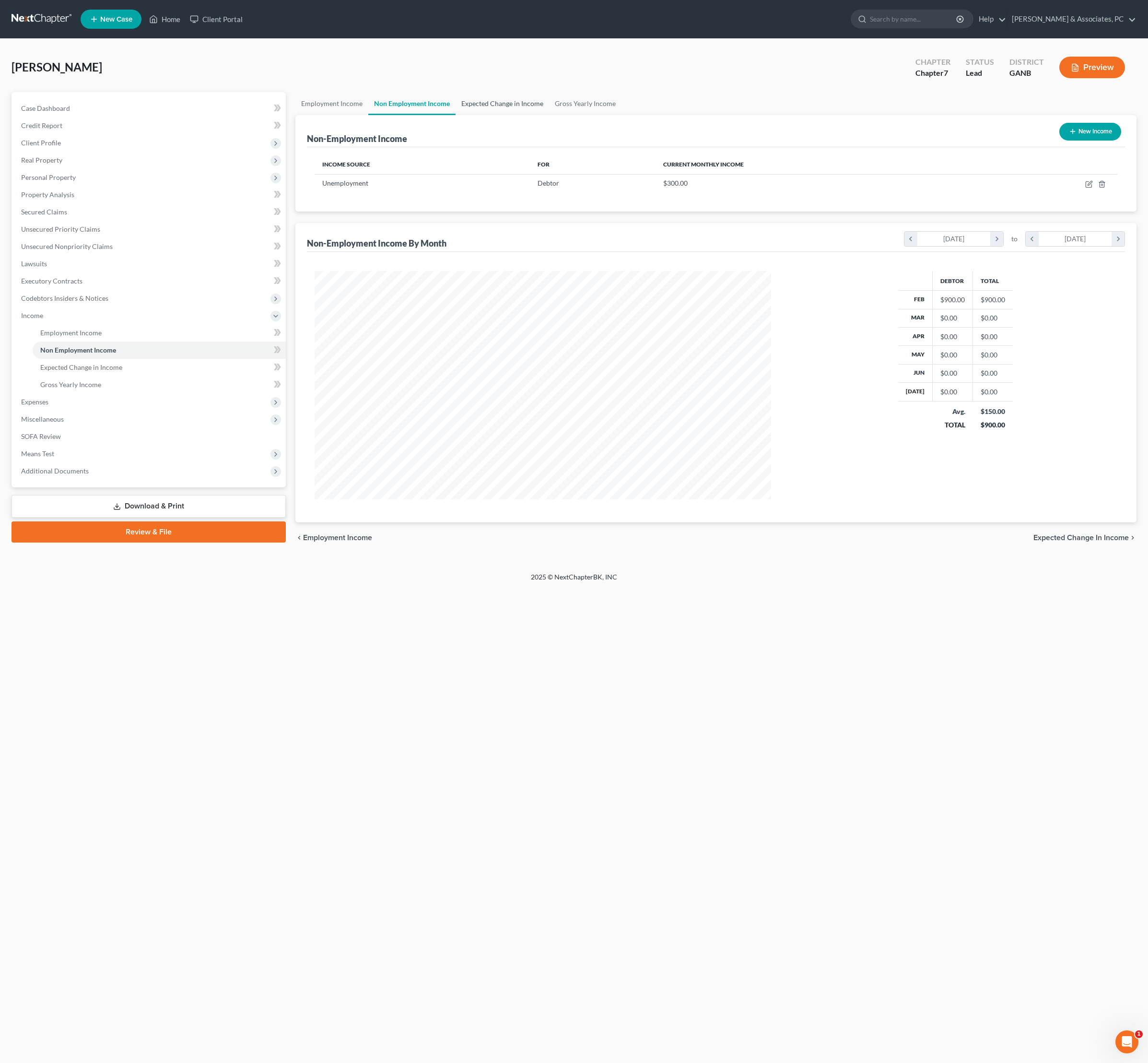
click at [526, 110] on link "Expected Change in Income" at bounding box center [503, 104] width 94 height 23
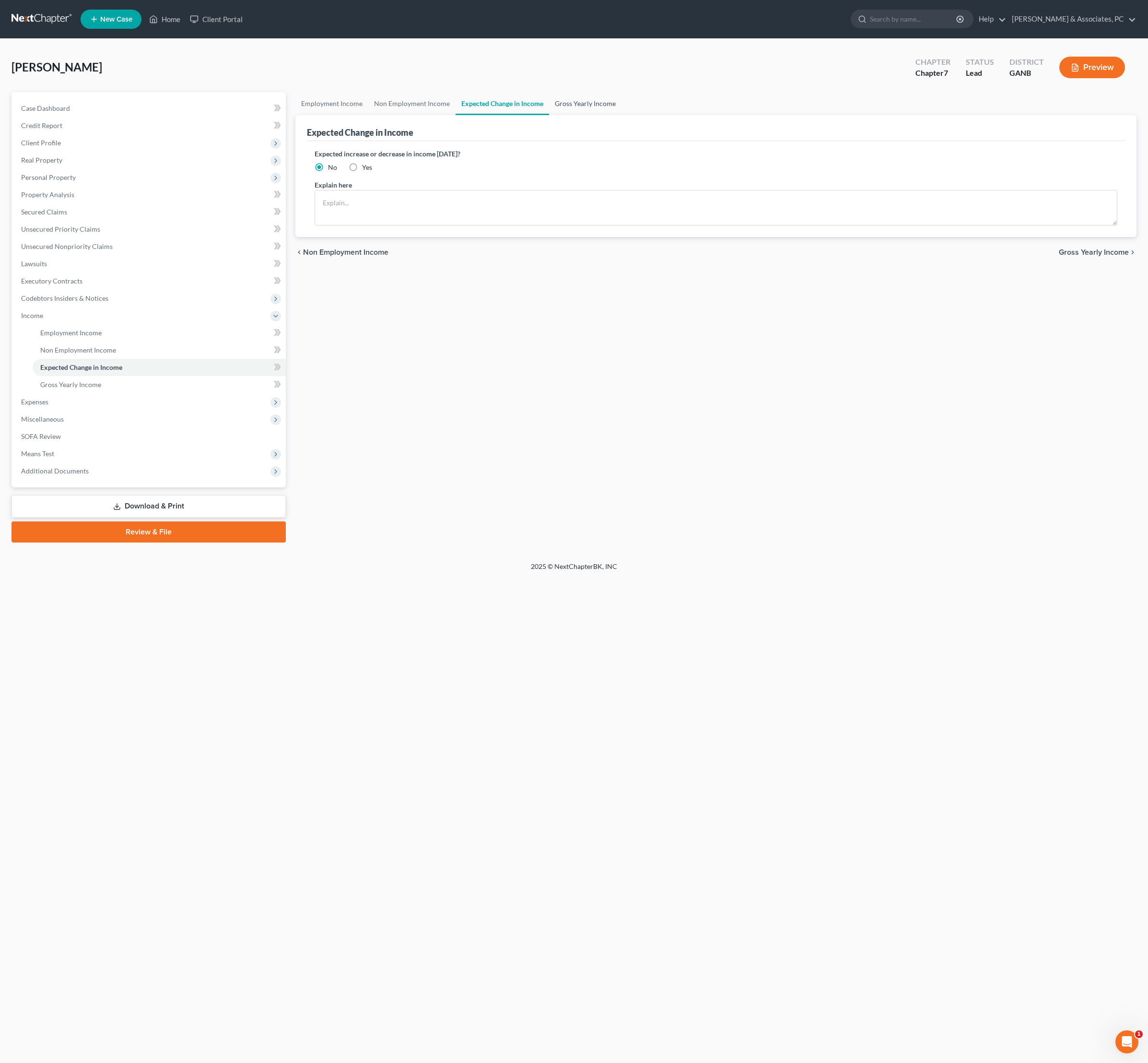
click at [622, 110] on link "Gross Yearly Income" at bounding box center [585, 104] width 73 height 23
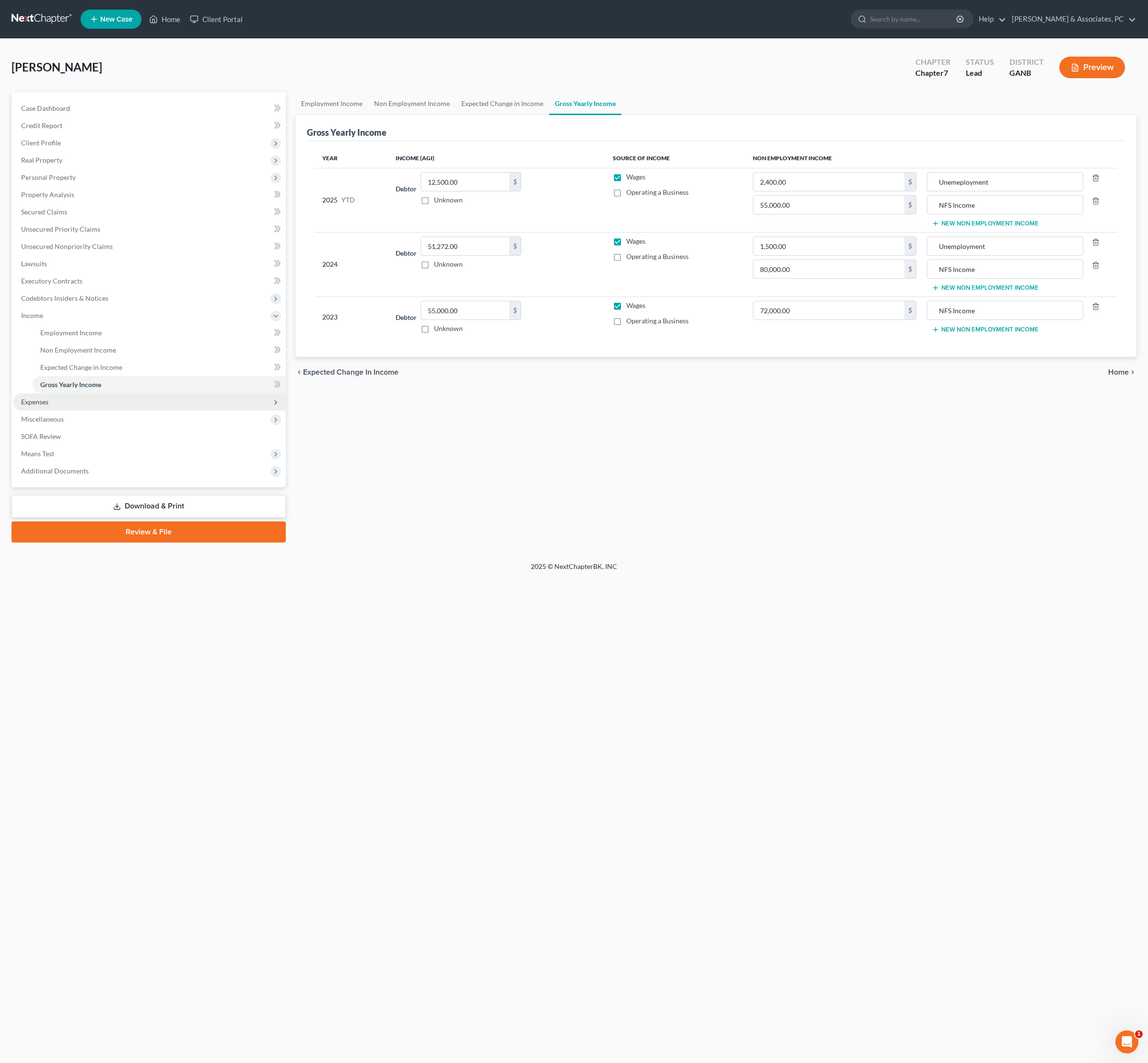
click at [48, 406] on span "Expenses" at bounding box center [35, 402] width 28 height 8
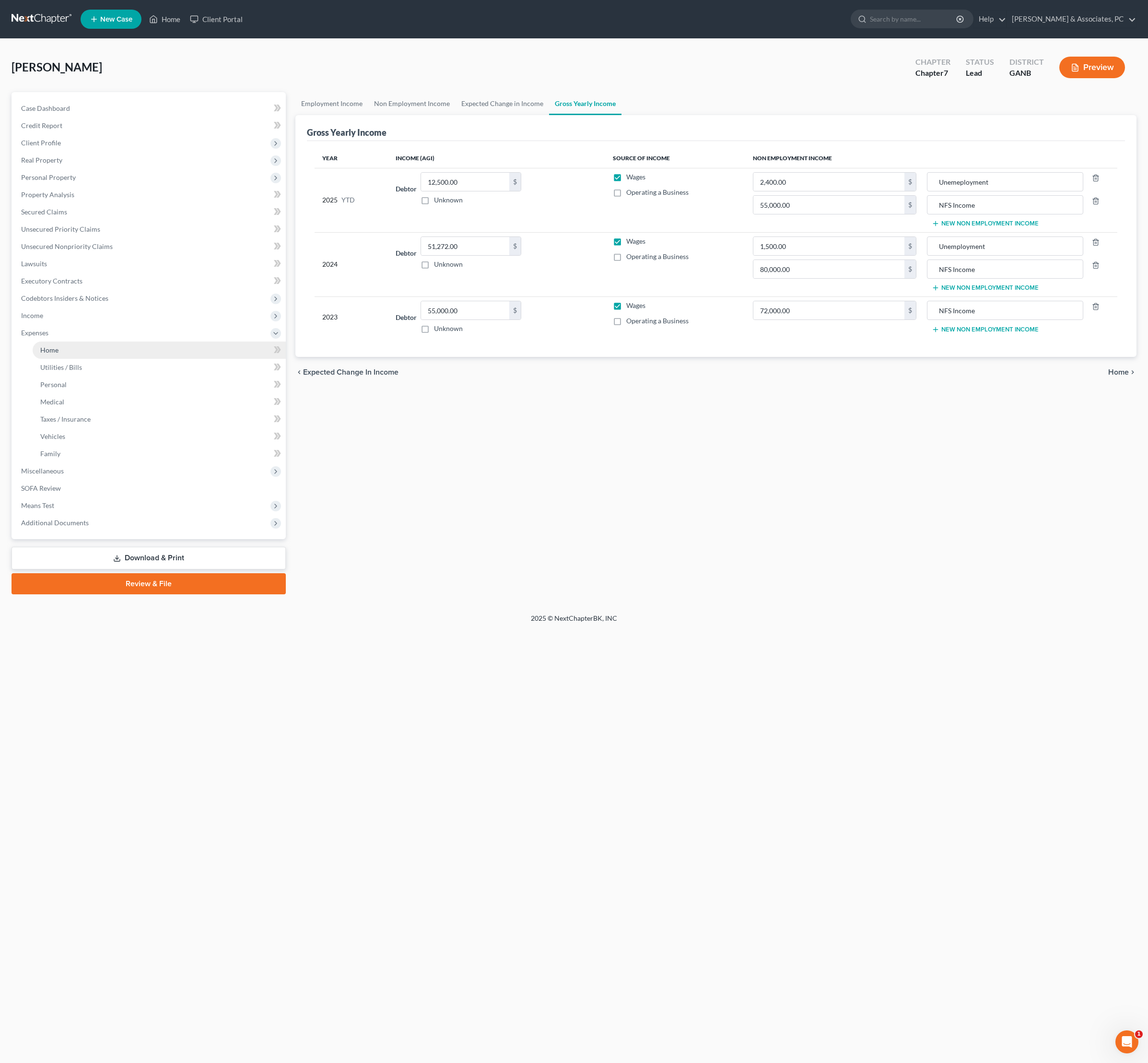
click at [58, 354] on span "Home" at bounding box center [49, 350] width 18 height 8
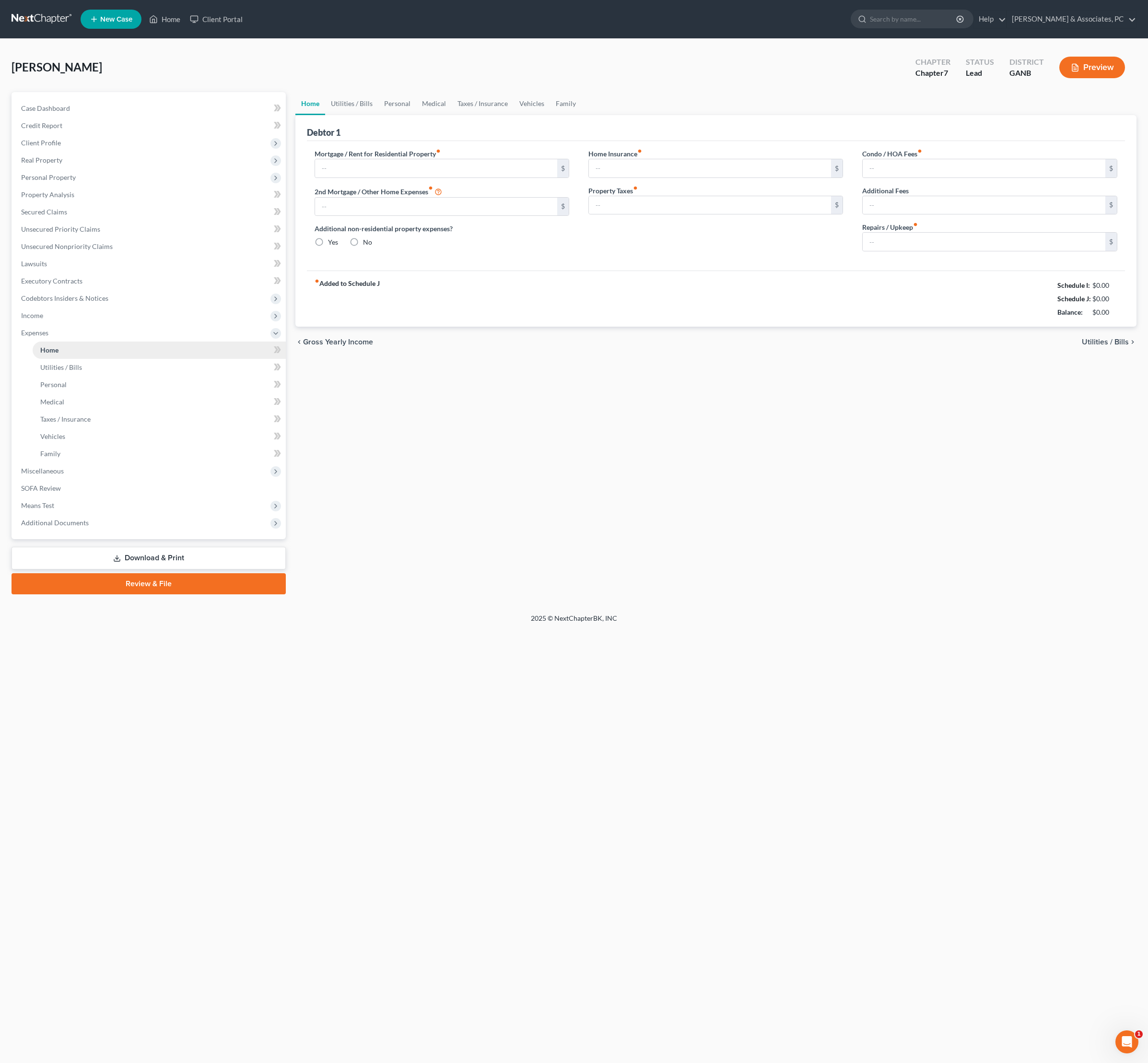
type input "2,100.00"
type input "0.00"
radio input "true"
type input "0.00"
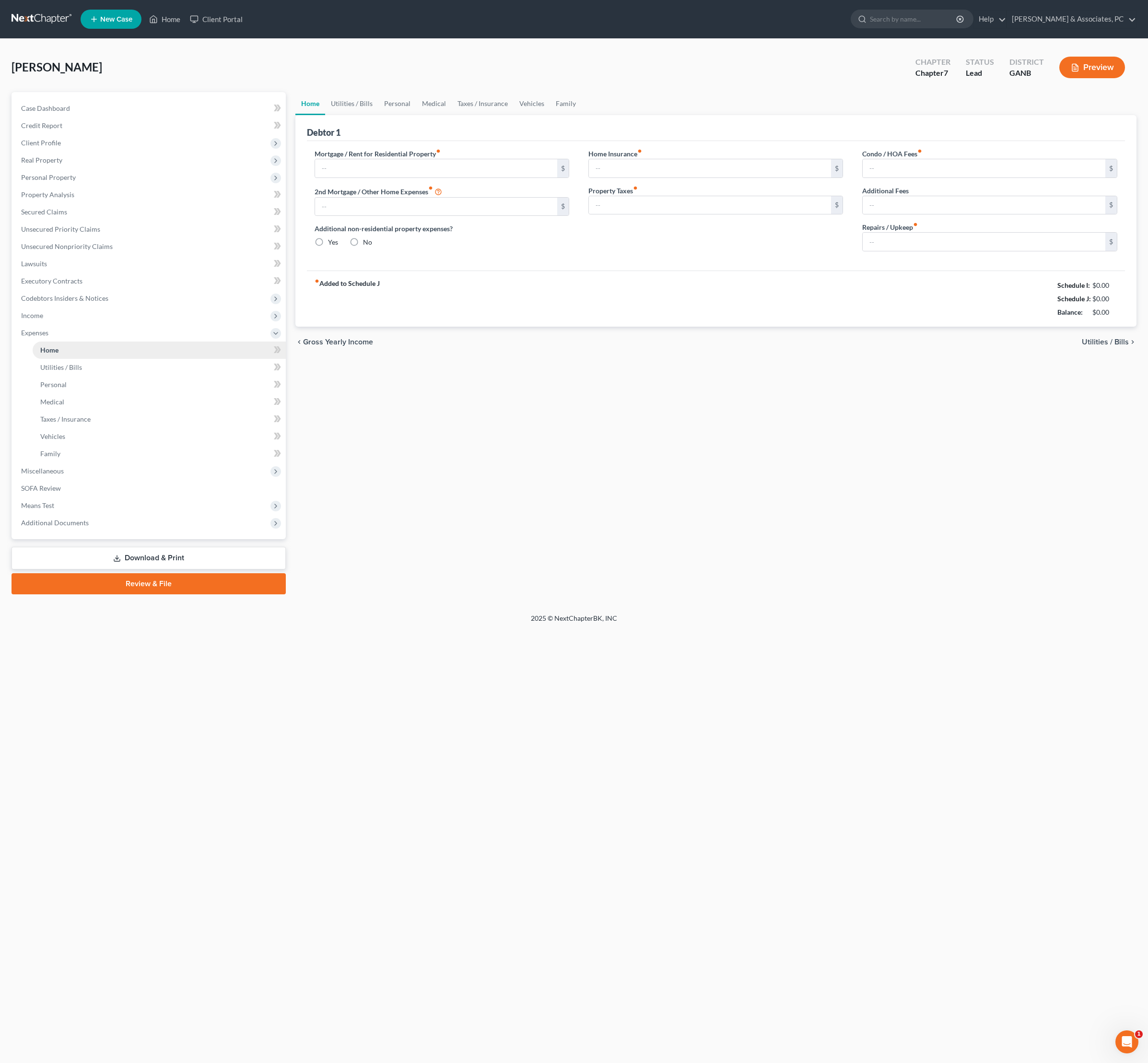
type input "0.00"
click at [373, 115] on link "Utilities / Bills" at bounding box center [352, 104] width 53 height 23
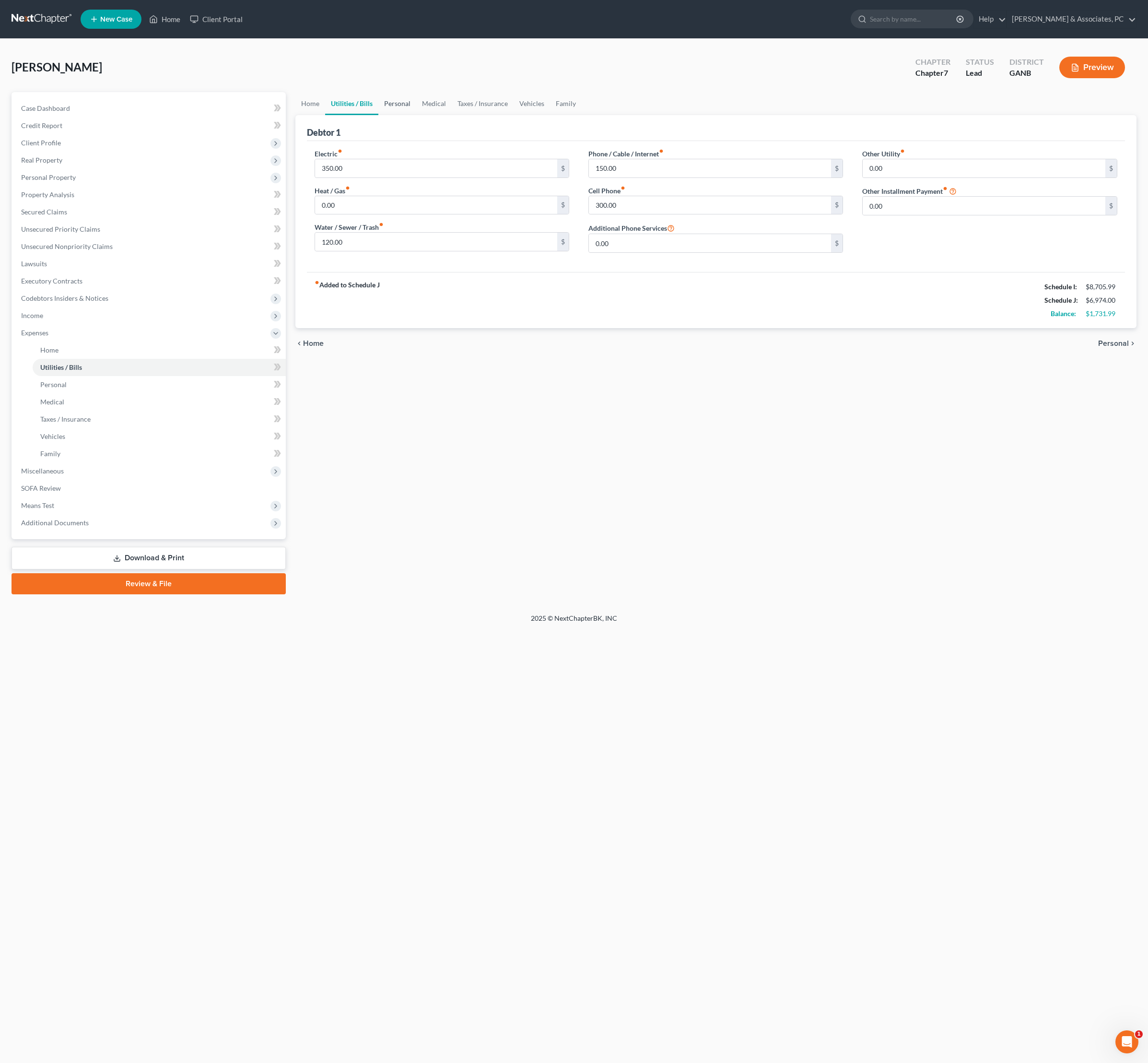
click at [416, 115] on link "Personal" at bounding box center [397, 104] width 38 height 23
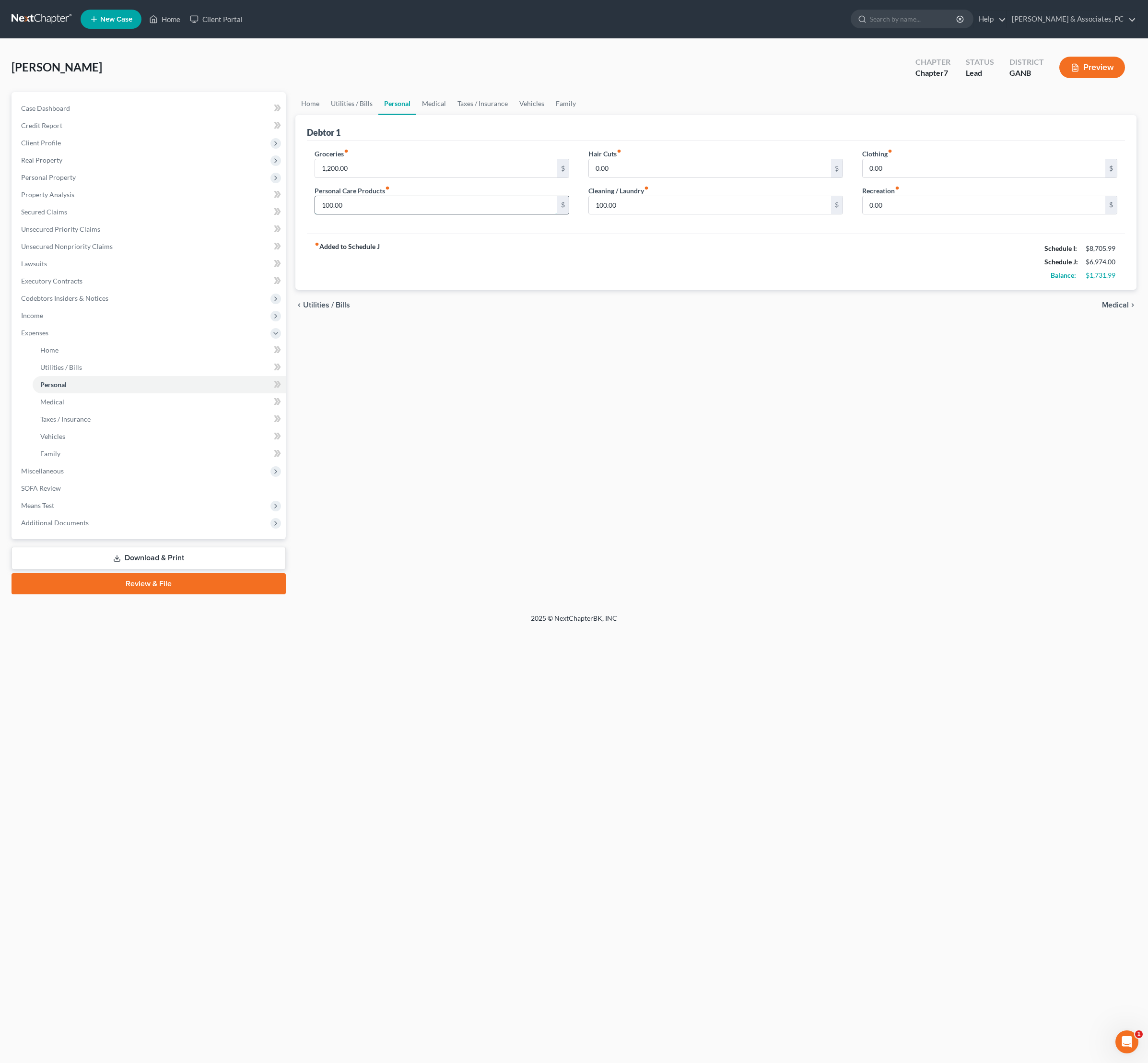
click at [393, 214] on input "100.00" at bounding box center [436, 205] width 243 height 18
click at [393, 214] on input "100.00" at bounding box center [436, 205] width 243 height 18
type input "150"
click at [446, 321] on div "chevron_left Utilities / Bills Medical chevron_right" at bounding box center [716, 305] width 842 height 31
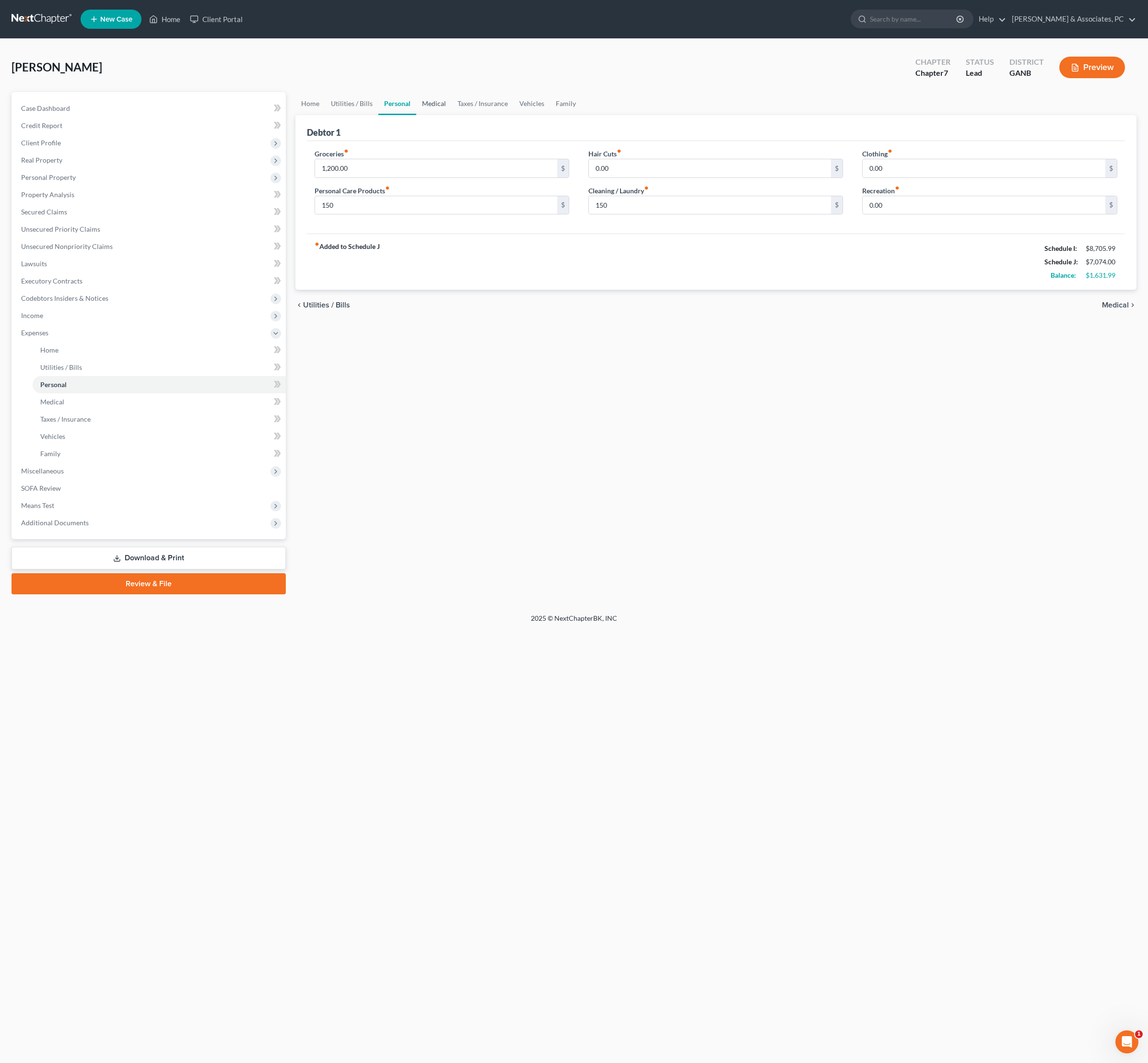
click at [452, 110] on link "Medical" at bounding box center [434, 104] width 35 height 23
click at [417, 177] on input "100.00" at bounding box center [436, 168] width 243 height 18
type input "200"
click at [548, 387] on div "Home Utilities / Bills Personal Medical Taxes / Insurance Vehicles Family Debto…" at bounding box center [716, 343] width 851 height 502
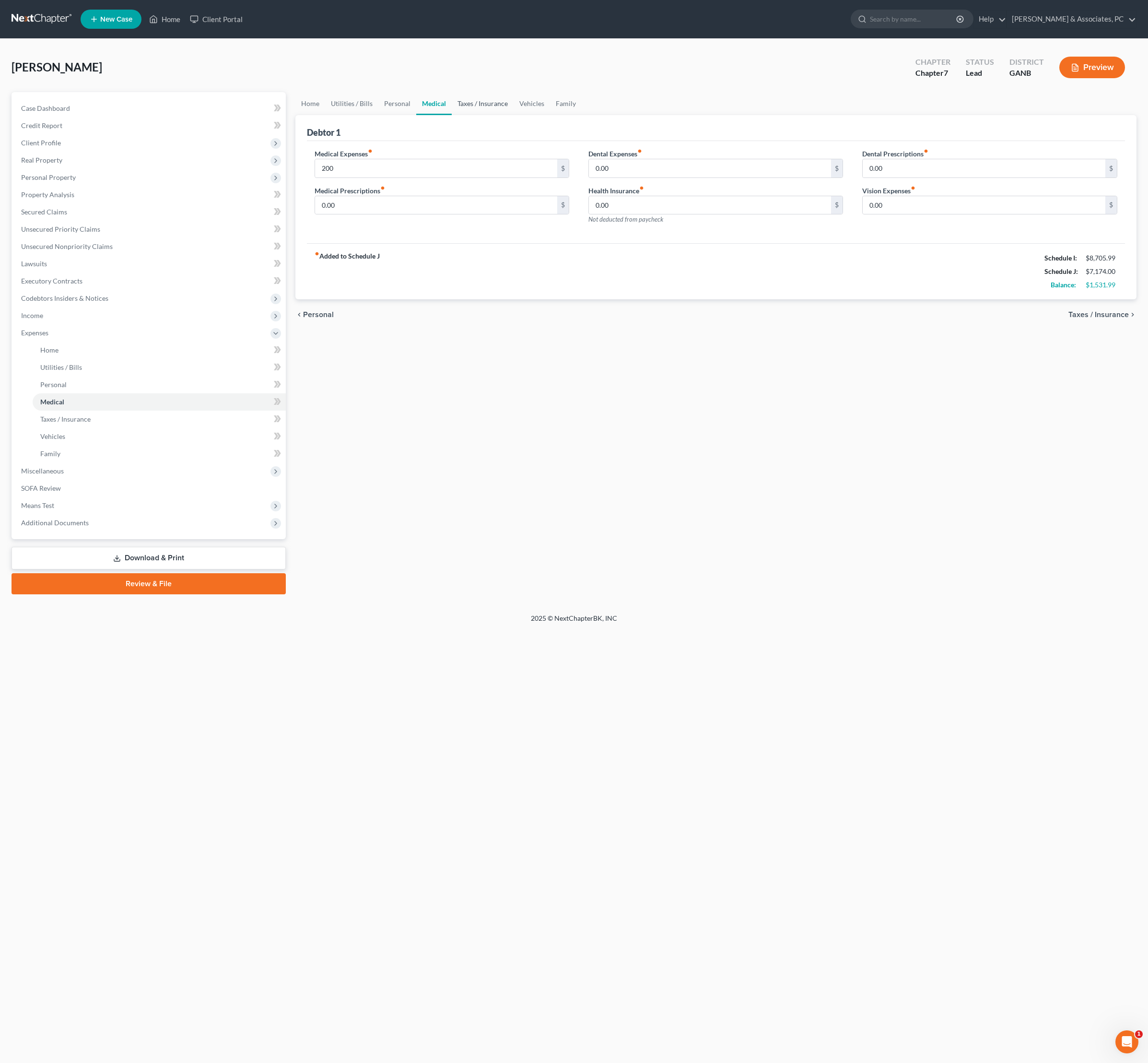
click at [514, 111] on link "Taxes / Insurance" at bounding box center [483, 104] width 62 height 23
click at [551, 113] on link "Vehicles" at bounding box center [532, 104] width 36 height 23
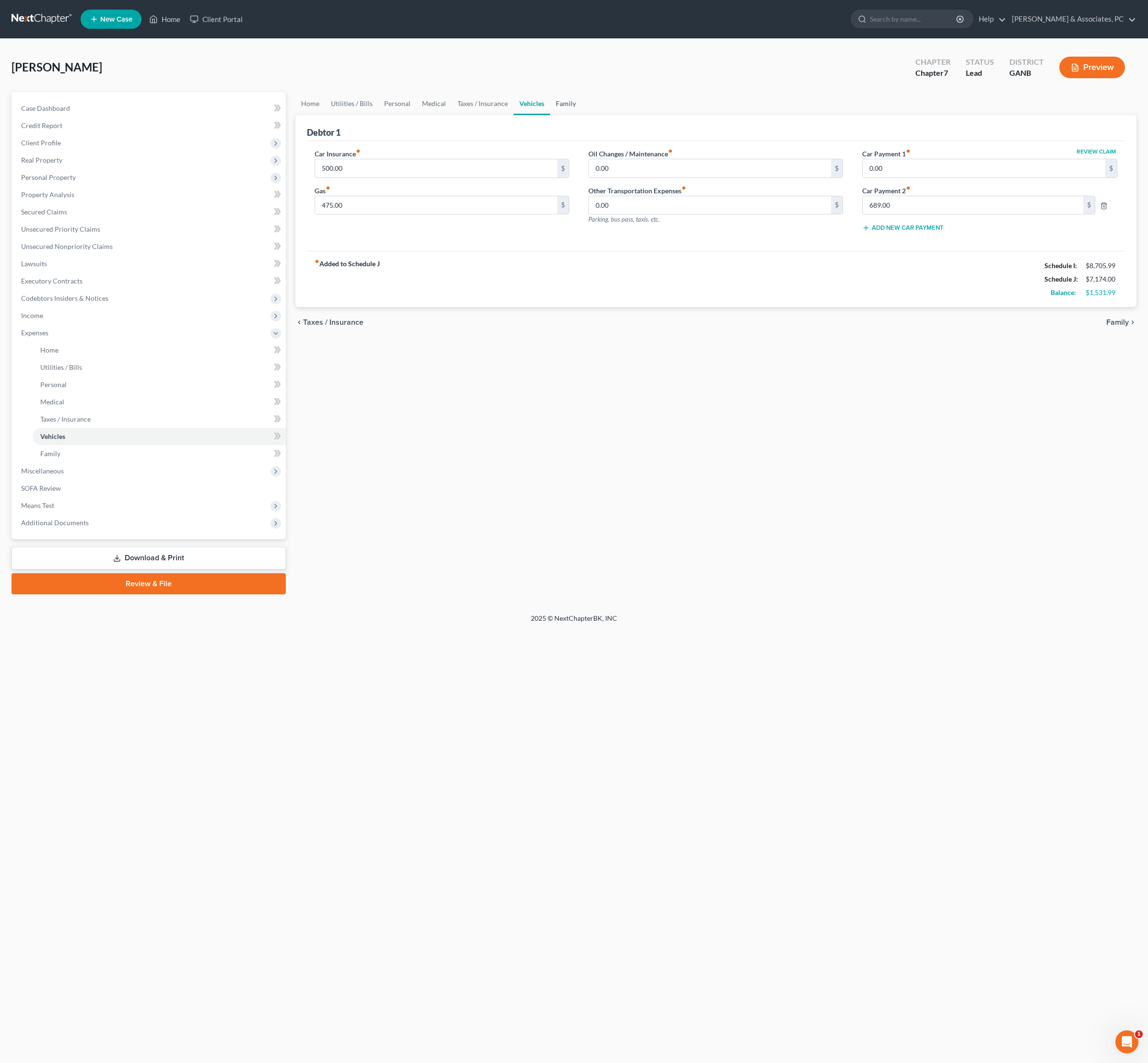
click at [582, 111] on link "Family" at bounding box center [565, 104] width 31 height 23
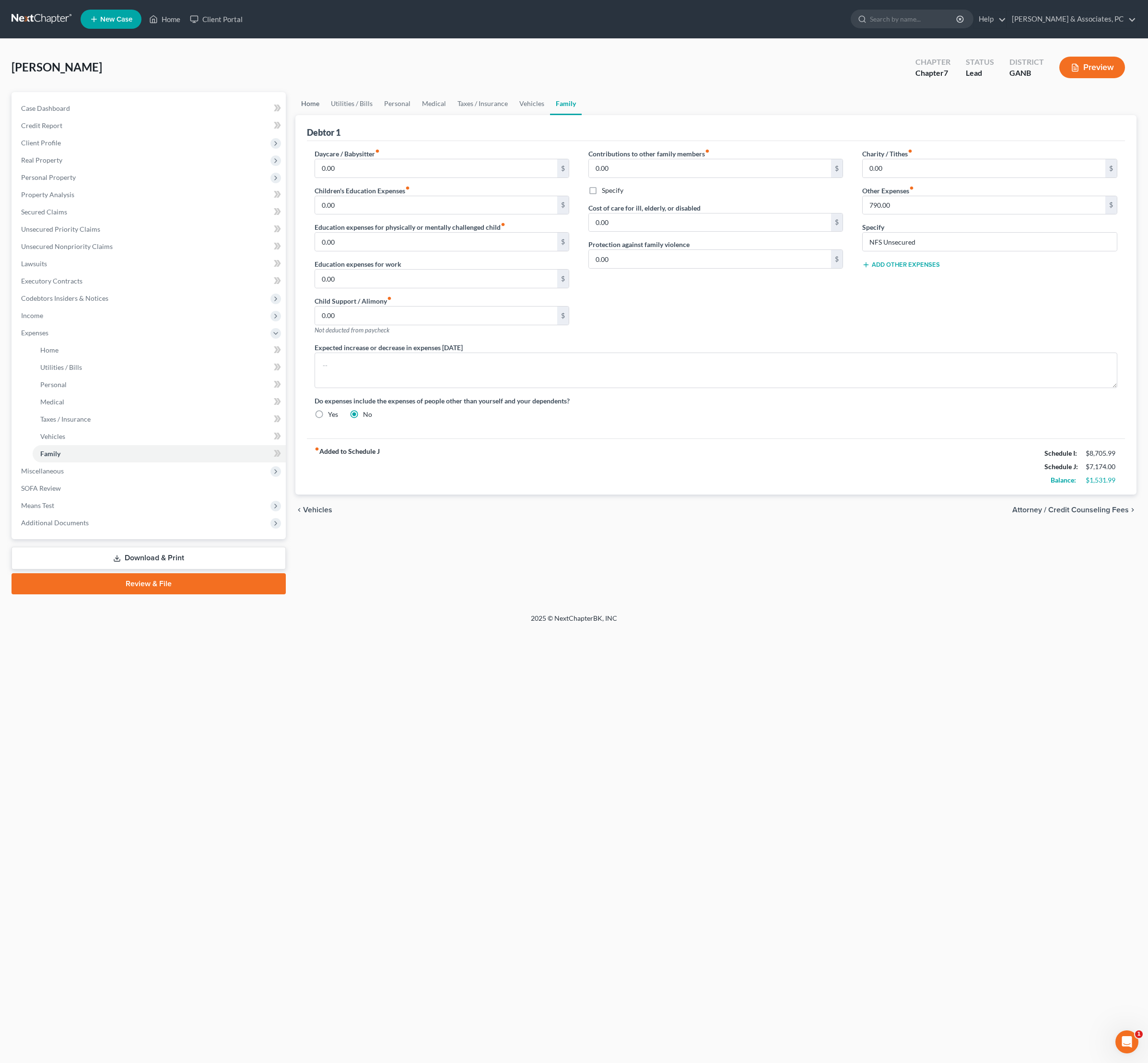
click at [314, 101] on link "Home" at bounding box center [311, 104] width 30 height 23
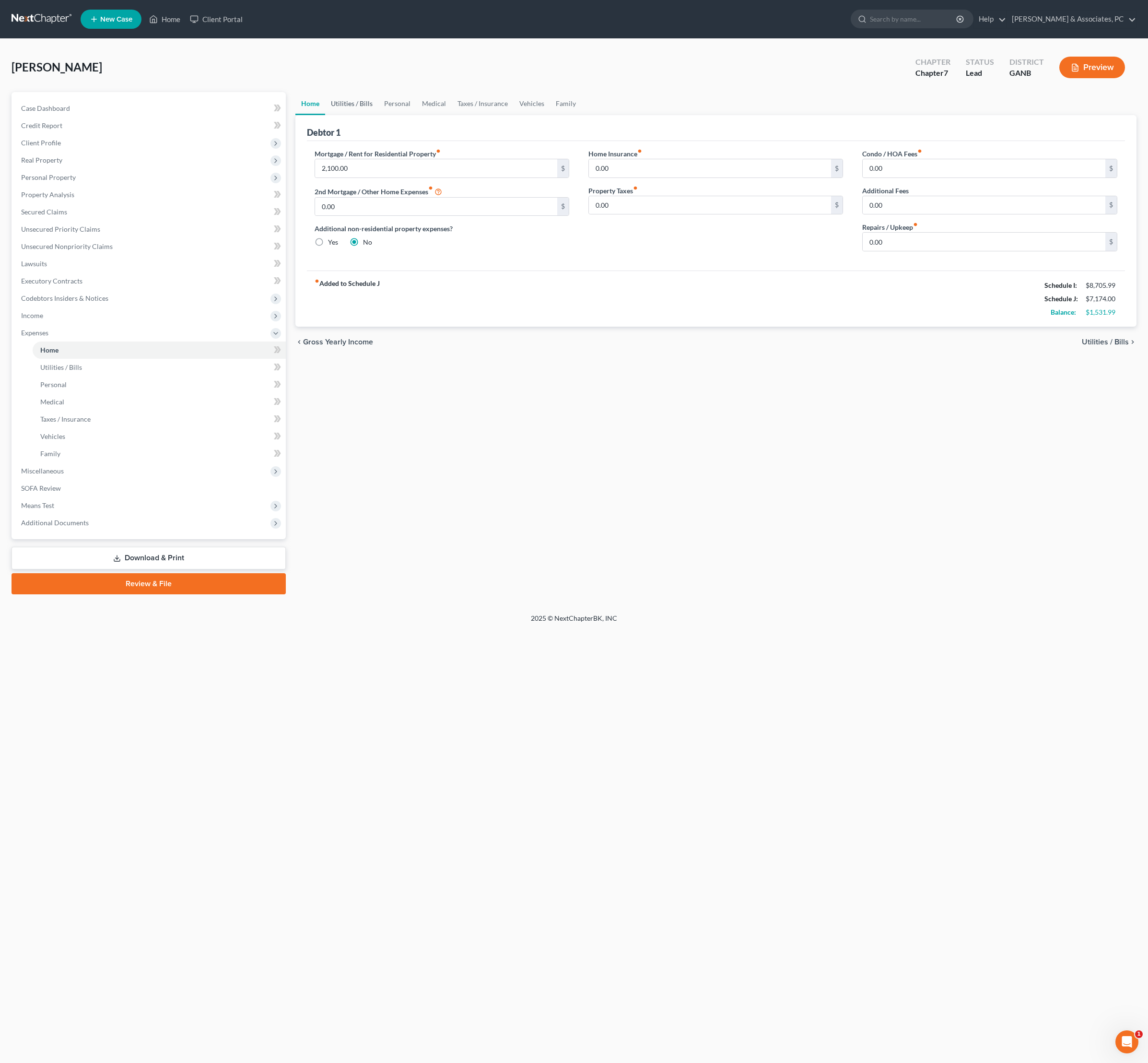
click at [358, 106] on link "Utilities / Bills" at bounding box center [352, 104] width 53 height 23
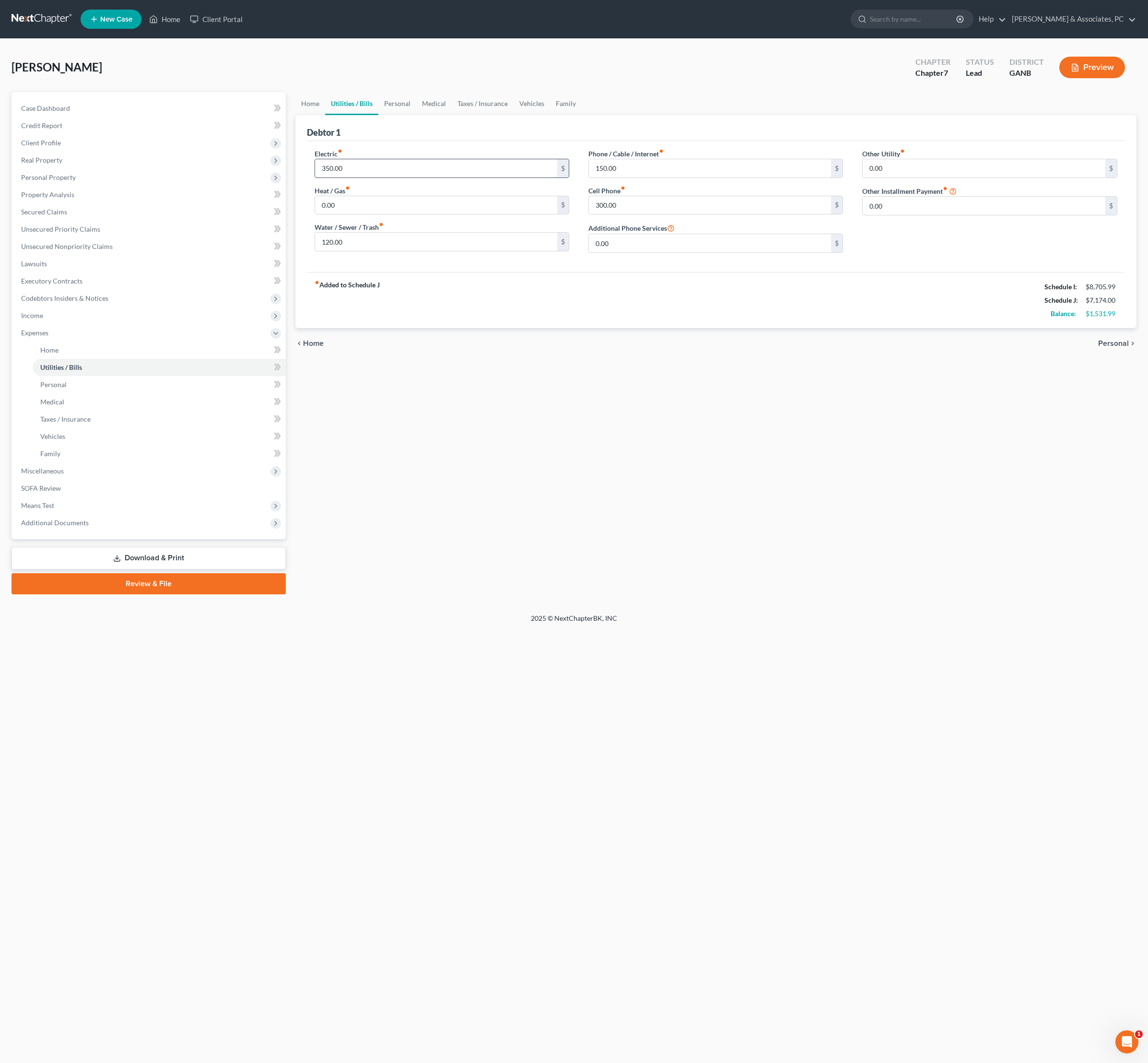
click at [336, 177] on input "350.00" at bounding box center [436, 168] width 243 height 18
type input "375.00"
click at [743, 463] on div "Home Utilities / Bills Personal Medical Taxes / Insurance Vehicles Family Debto…" at bounding box center [716, 343] width 851 height 502
click at [416, 115] on link "Personal" at bounding box center [397, 104] width 38 height 23
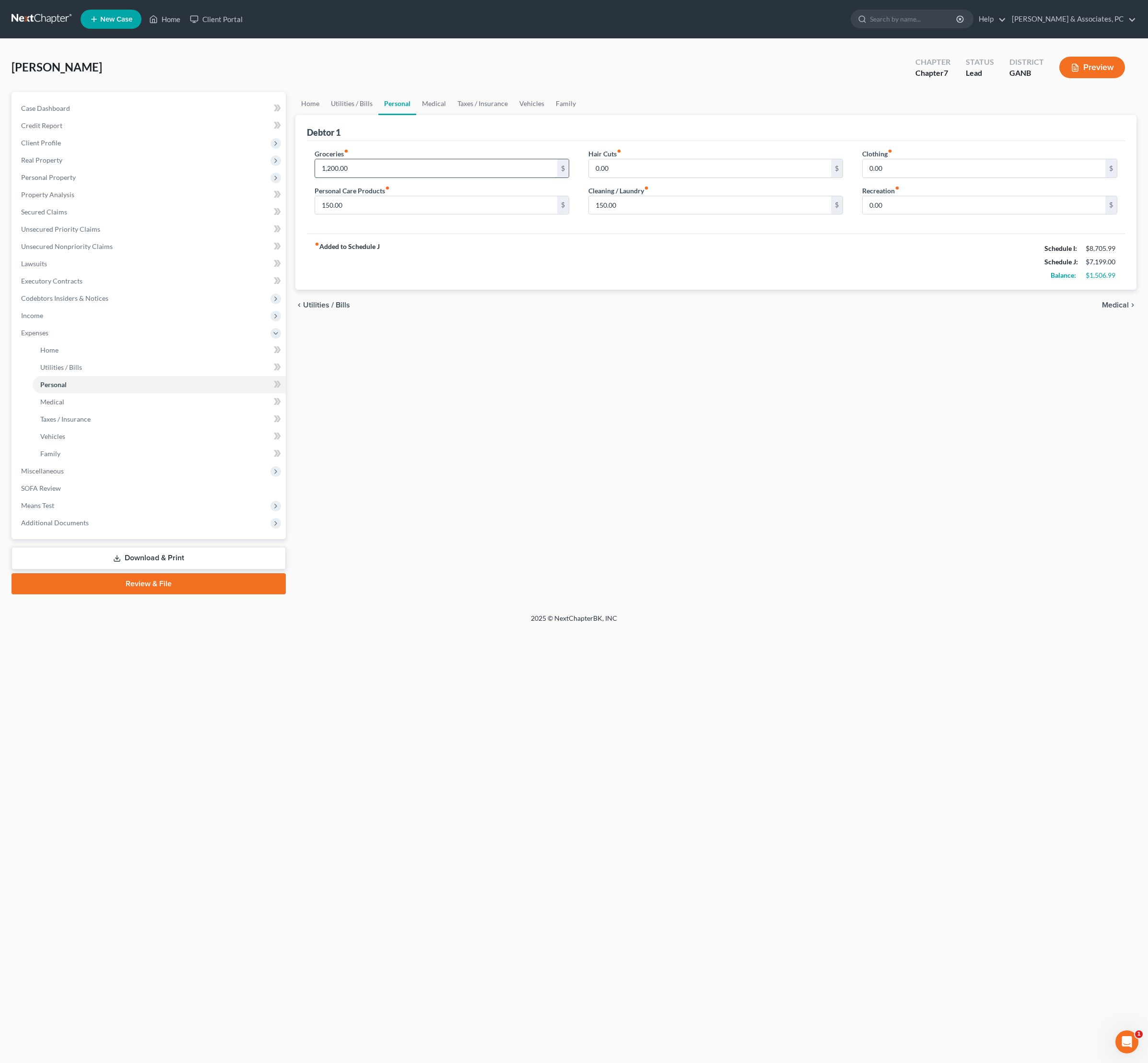
click at [396, 177] on input "1,200.00" at bounding box center [436, 168] width 243 height 18
type input "1,206.99"
click at [504, 394] on div "Home Utilities / Bills Personal Medical Taxes / Insurance Vehicles Family Debto…" at bounding box center [716, 343] width 851 height 502
click at [741, 321] on div "chevron_left Utilities / Bills Medical chevron_right" at bounding box center [716, 305] width 842 height 31
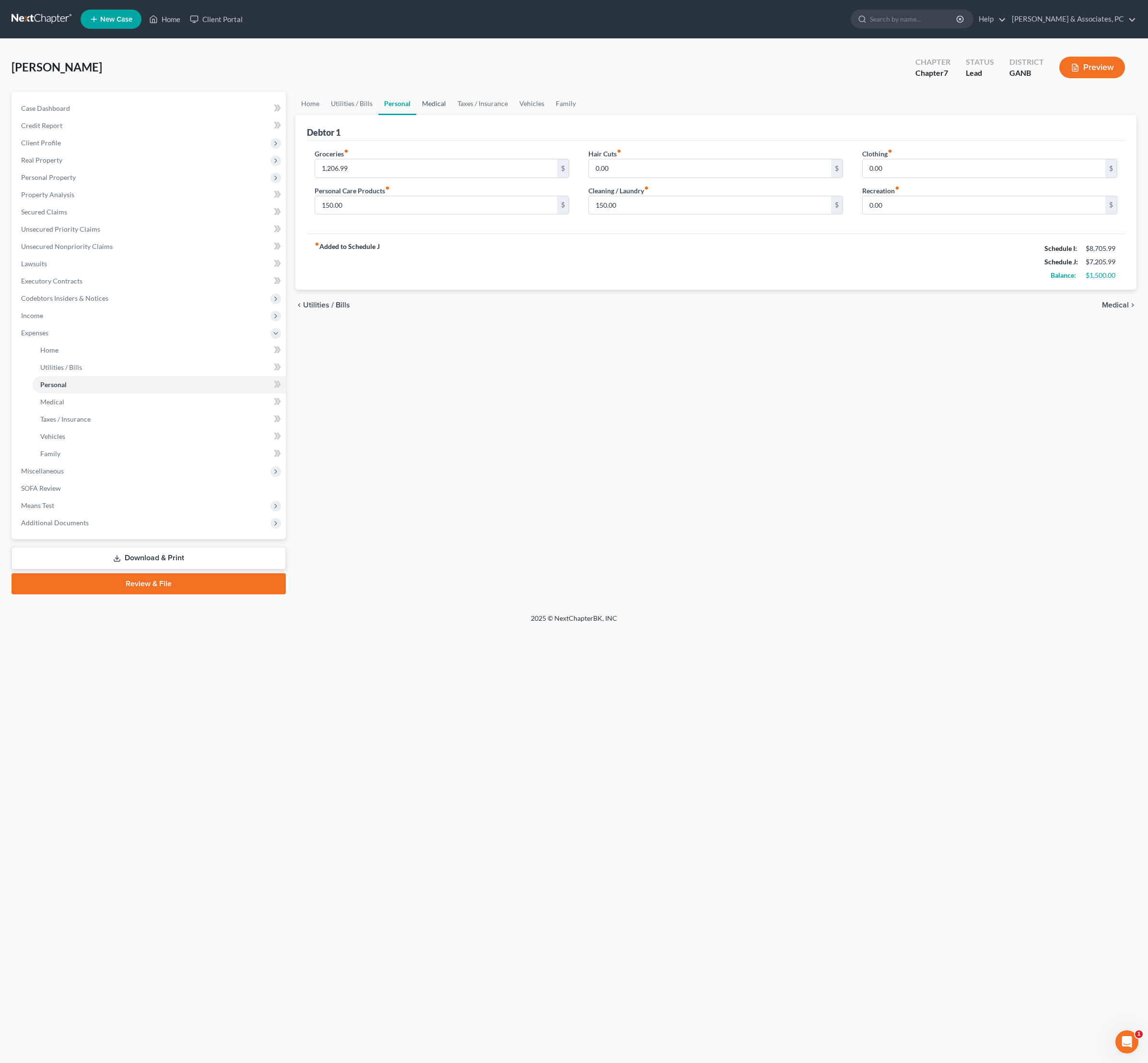
click at [452, 115] on link "Medical" at bounding box center [434, 104] width 35 height 23
click at [514, 114] on link "Taxes / Insurance" at bounding box center [483, 104] width 62 height 23
click at [551, 114] on link "Vehicles" at bounding box center [532, 104] width 36 height 23
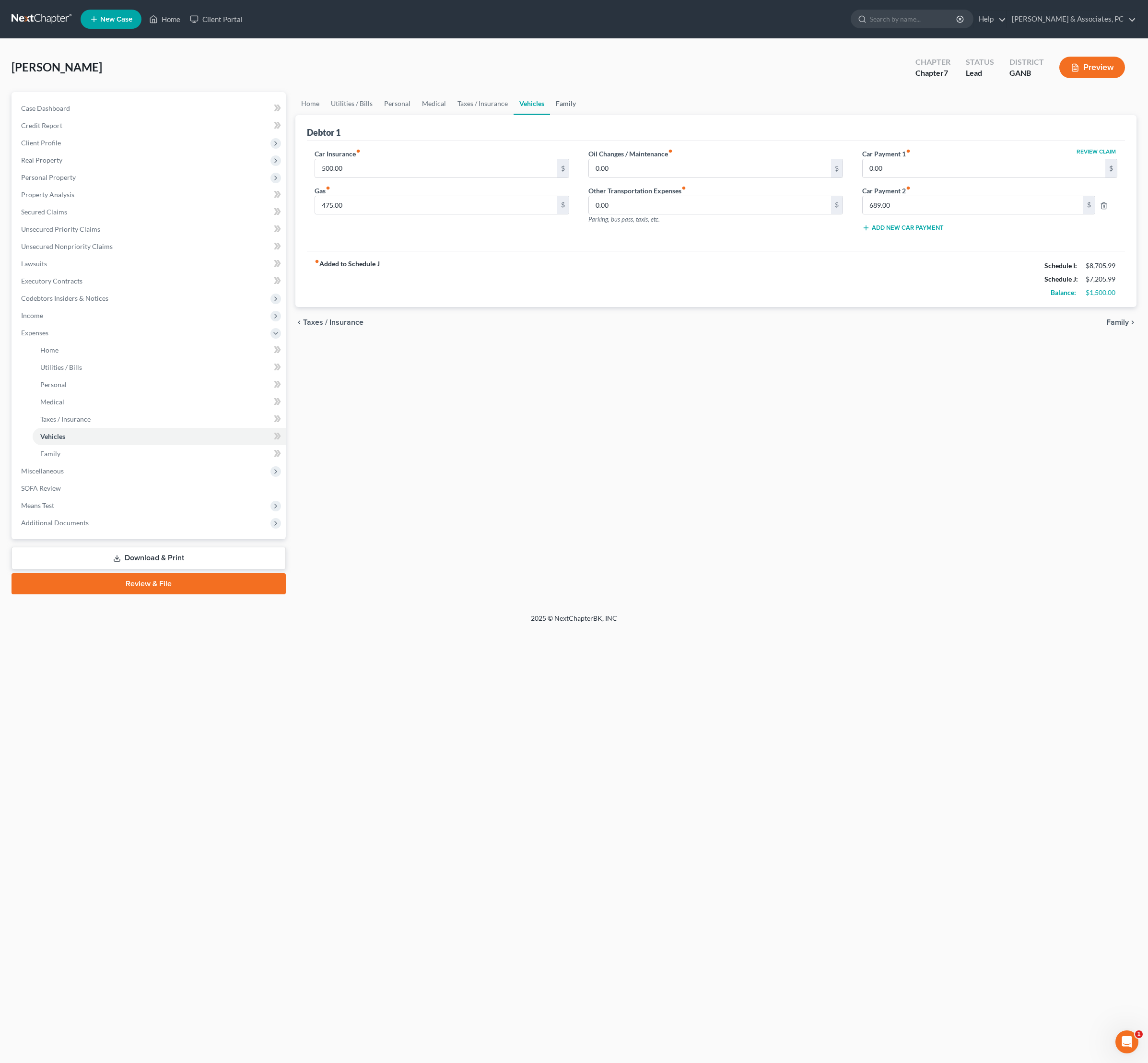
click at [582, 113] on link "Family" at bounding box center [565, 104] width 31 height 23
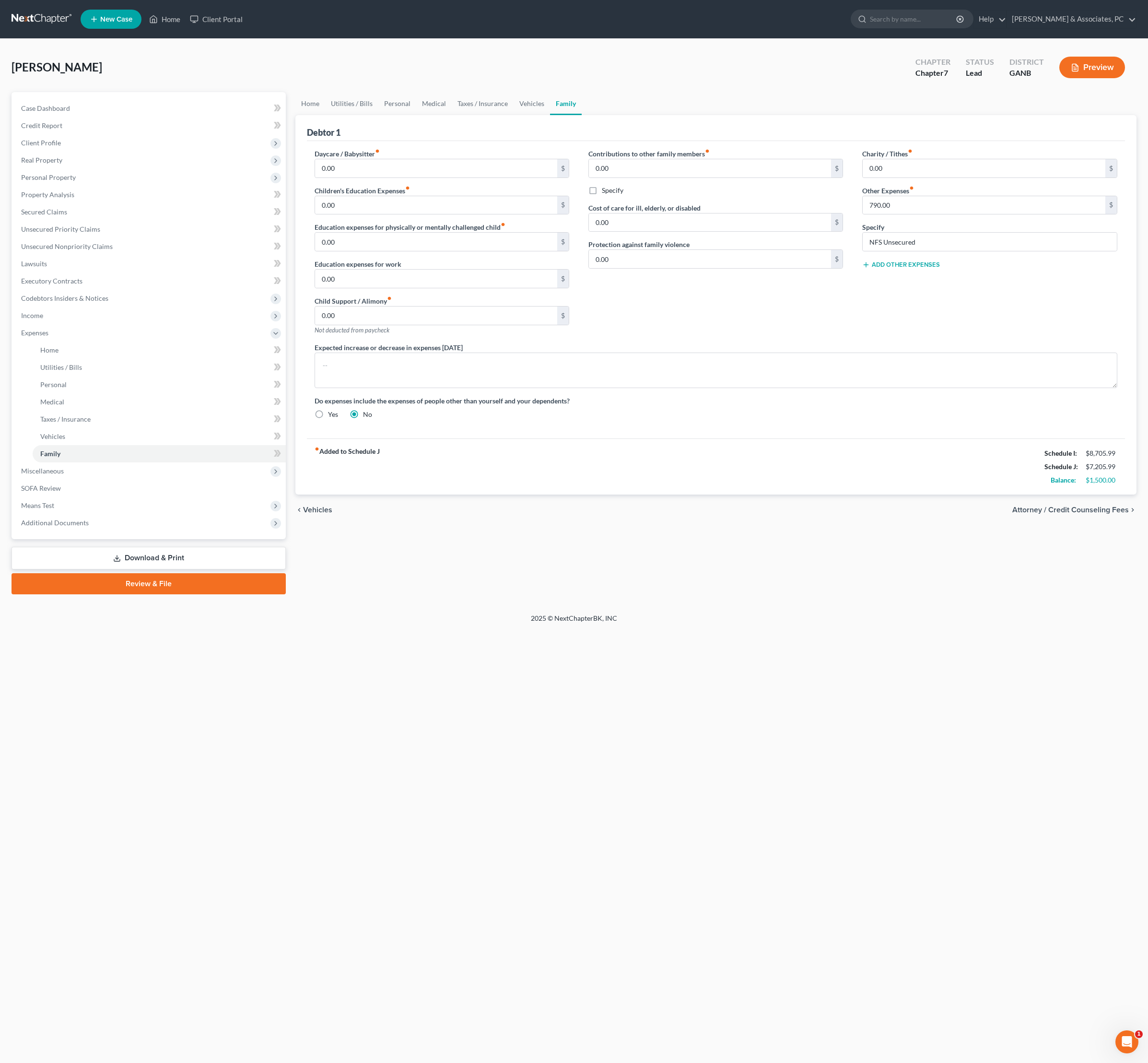
click at [1092, 514] on span "Attorney / Credit Counseling Fees" at bounding box center [1071, 510] width 117 height 8
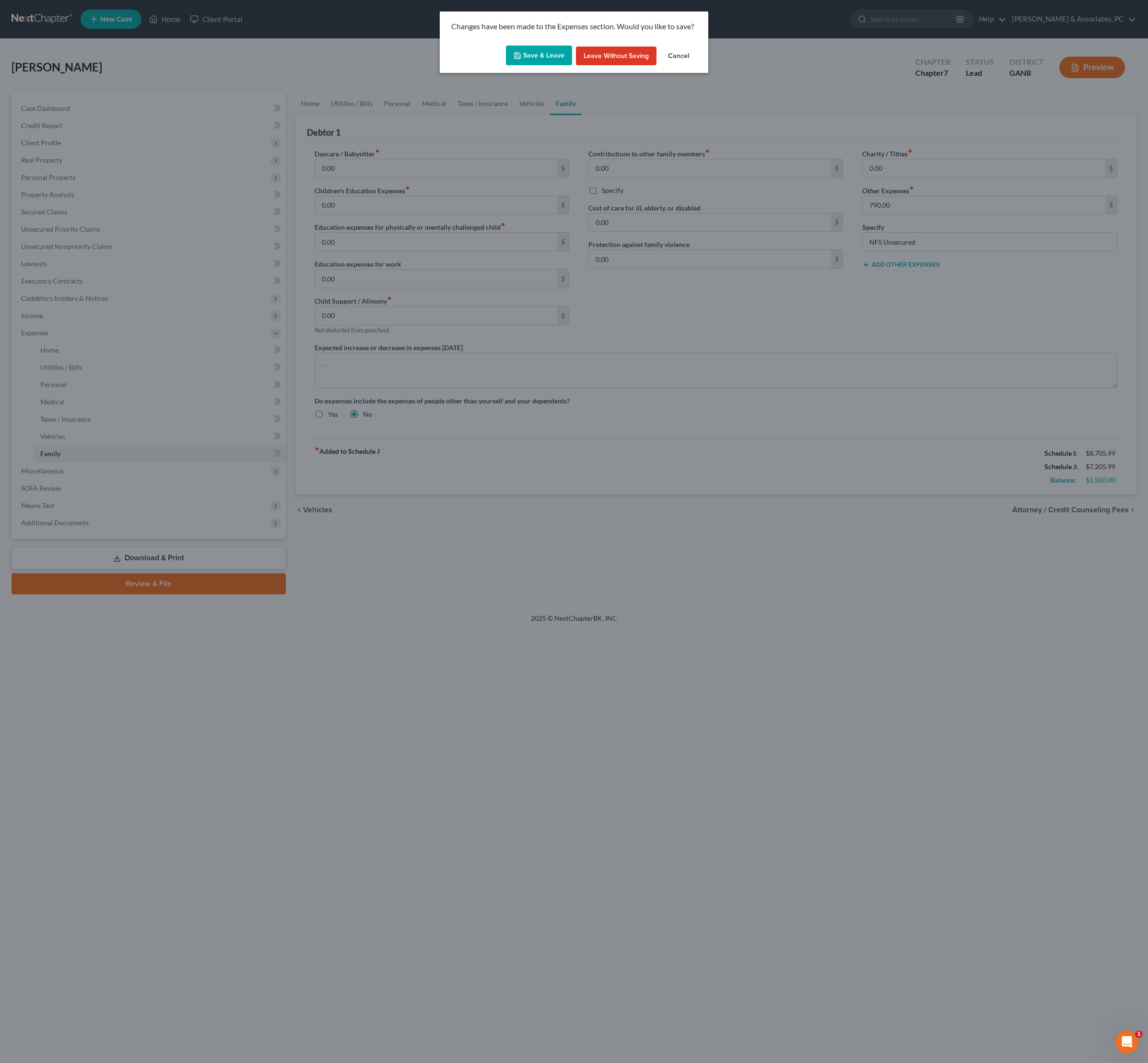
click at [538, 58] on button "Save & Leave" at bounding box center [539, 56] width 66 height 20
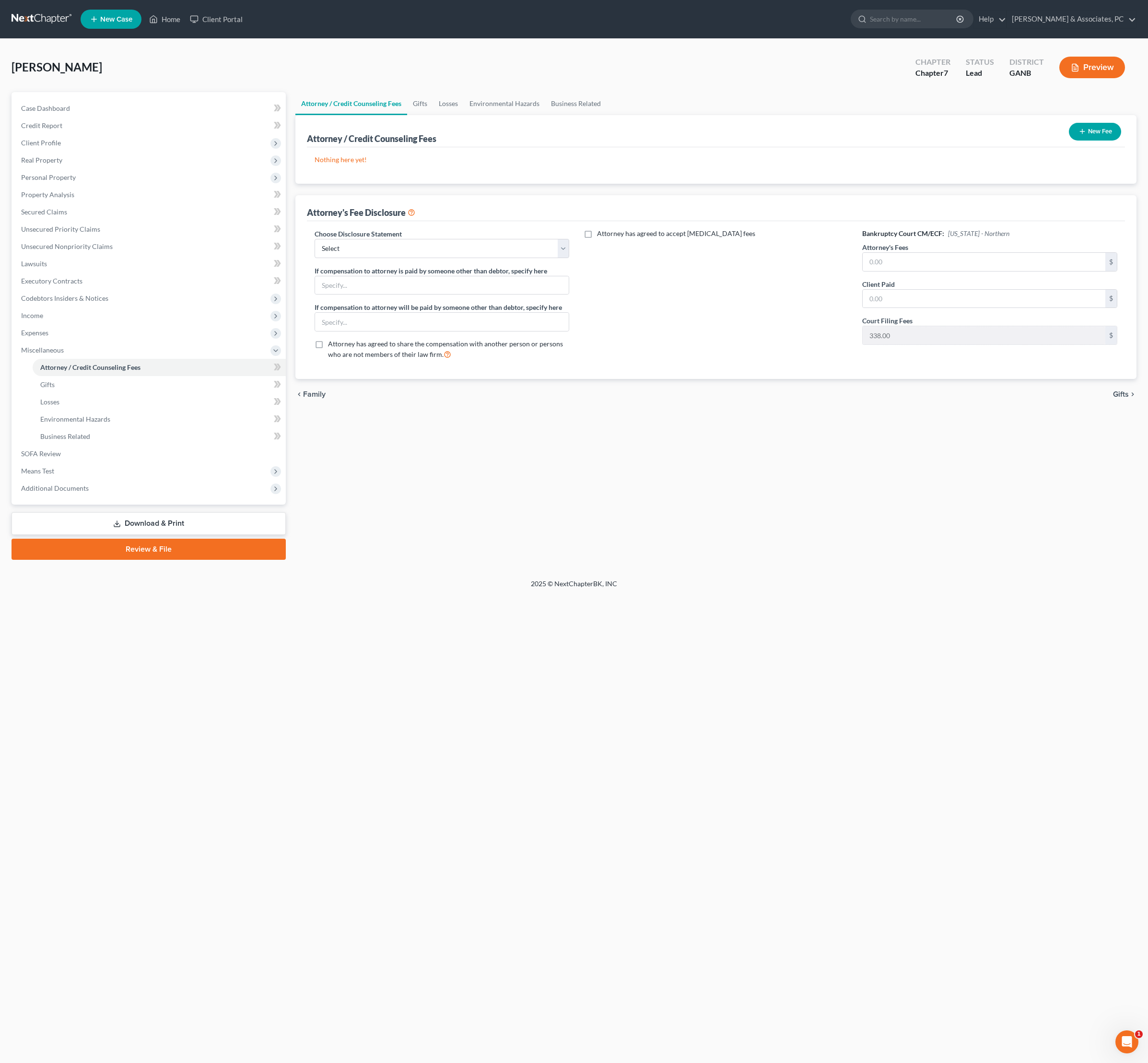
click at [1071, 140] on button "New Fee" at bounding box center [1095, 132] width 52 height 18
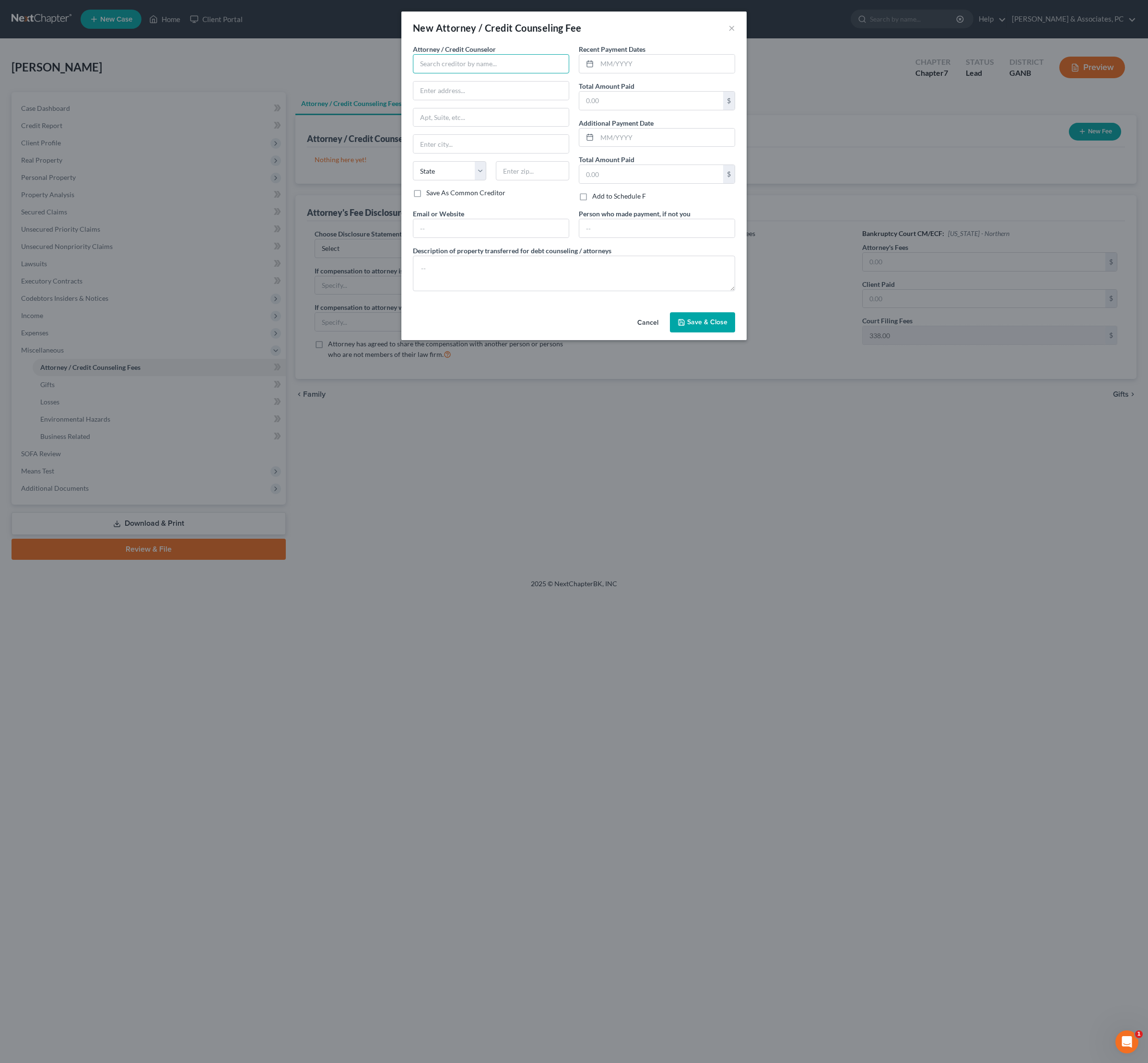
click at [507, 73] on input "text" at bounding box center [491, 63] width 156 height 19
click at [487, 85] on div "[PERSON_NAME] & Associates, PC" at bounding box center [473, 80] width 105 height 9
type input "[PERSON_NAME] & Associates, PC"
type input "[STREET_ADDRESS][PERSON_NAME]"
type input "Suite 108"
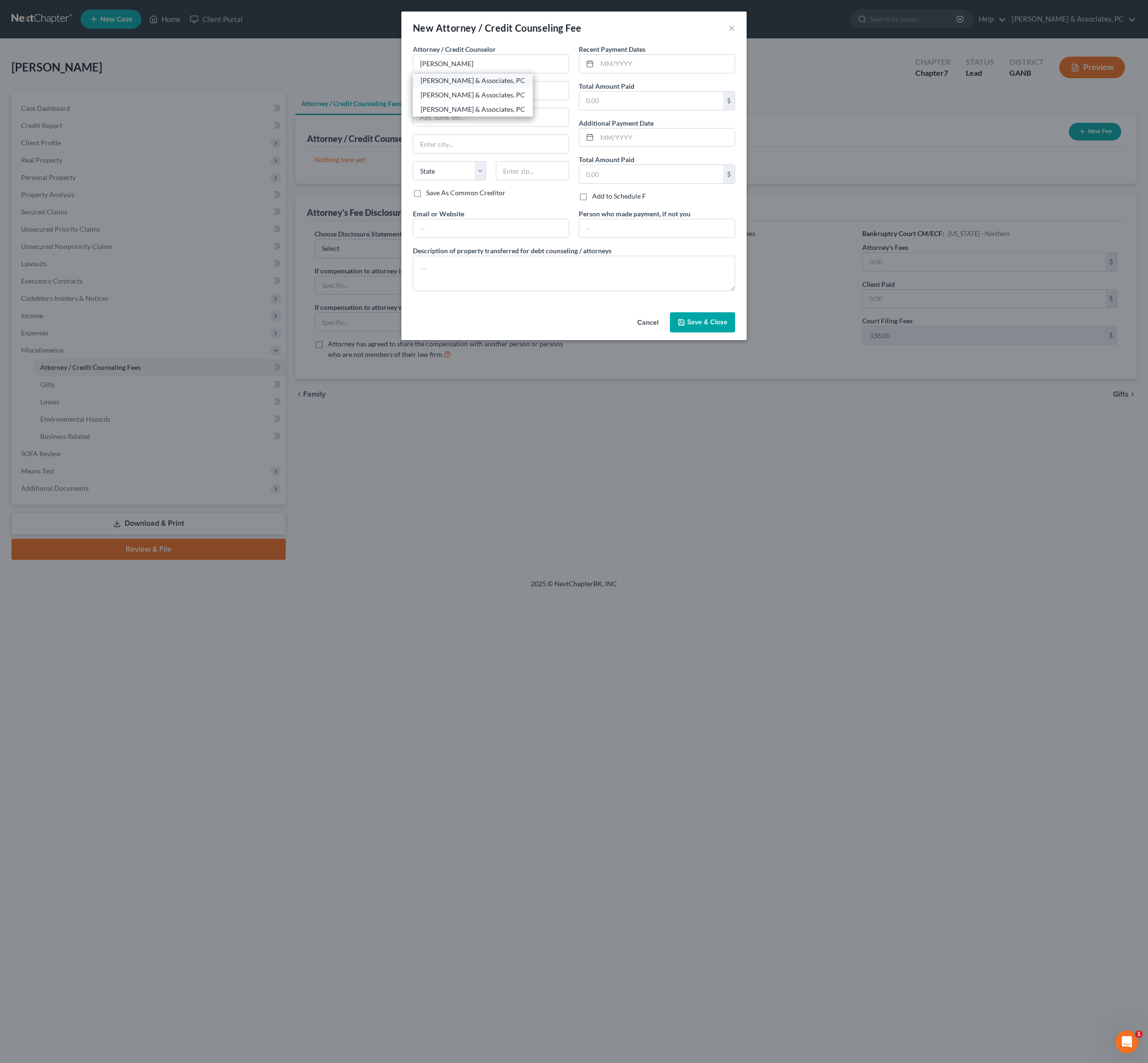
type input "[PERSON_NAME]"
select select "10"
type input "30518"
click at [656, 64] on input "text" at bounding box center [666, 63] width 138 height 18
type input "08/25"
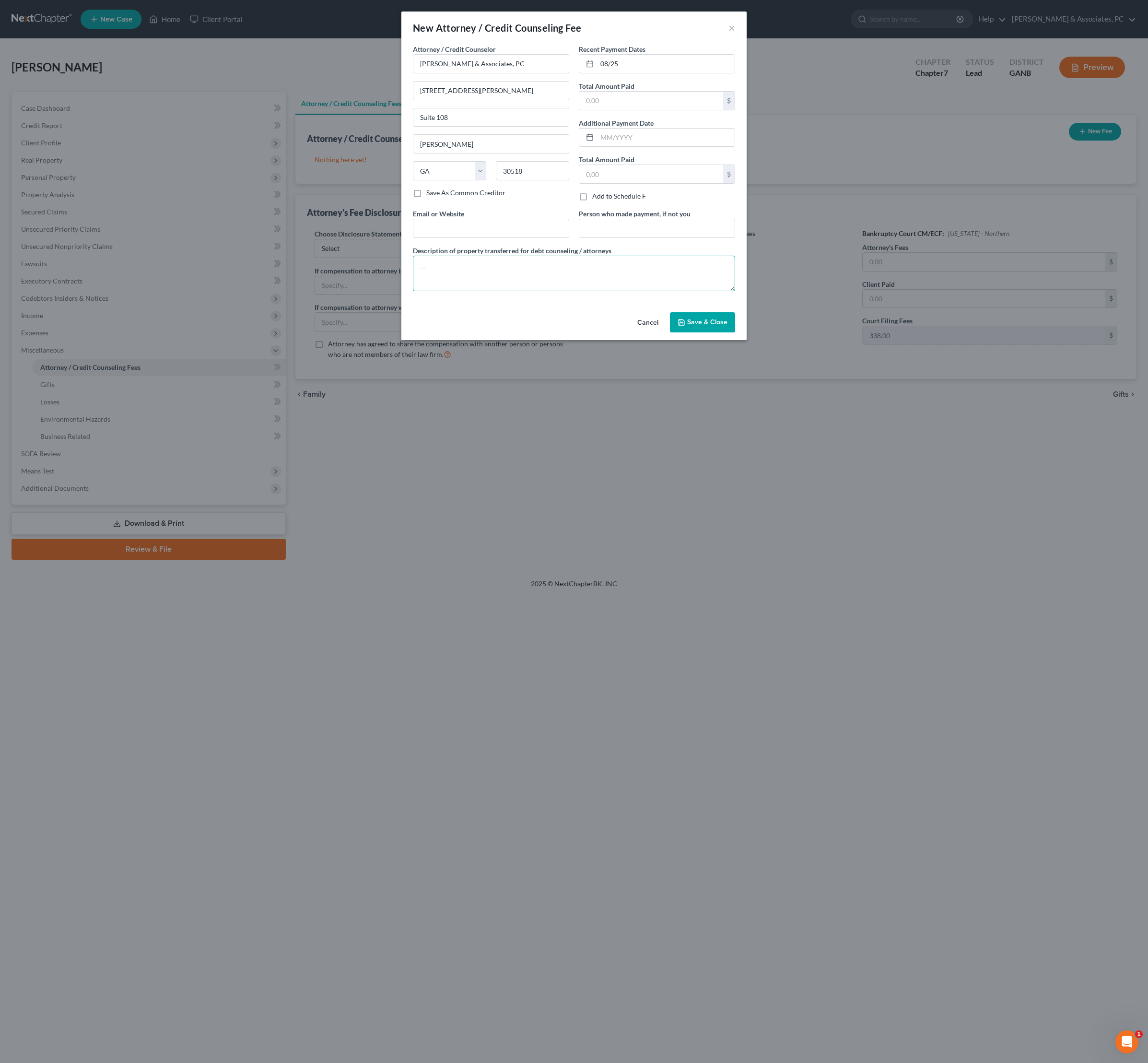
click at [630, 291] on textarea at bounding box center [574, 273] width 322 height 35
type textarea "Attorney Fees"
click at [610, 68] on input "08/25" at bounding box center [666, 63] width 138 height 18
type input "06/25"
click at [601, 291] on textarea "Attorney Fees" at bounding box center [574, 273] width 322 height 35
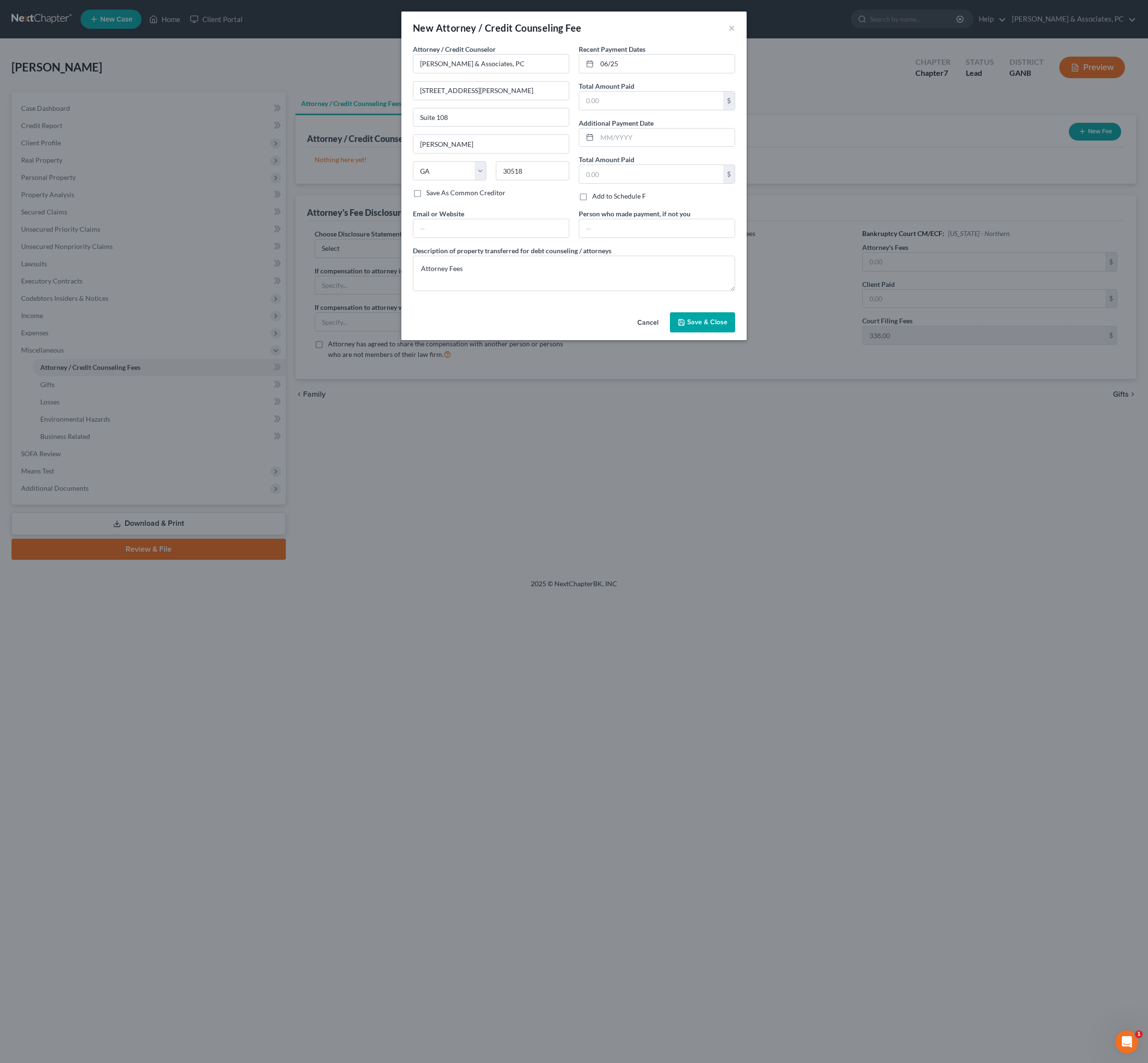
click at [719, 326] on span "Save & Close" at bounding box center [707, 322] width 40 height 8
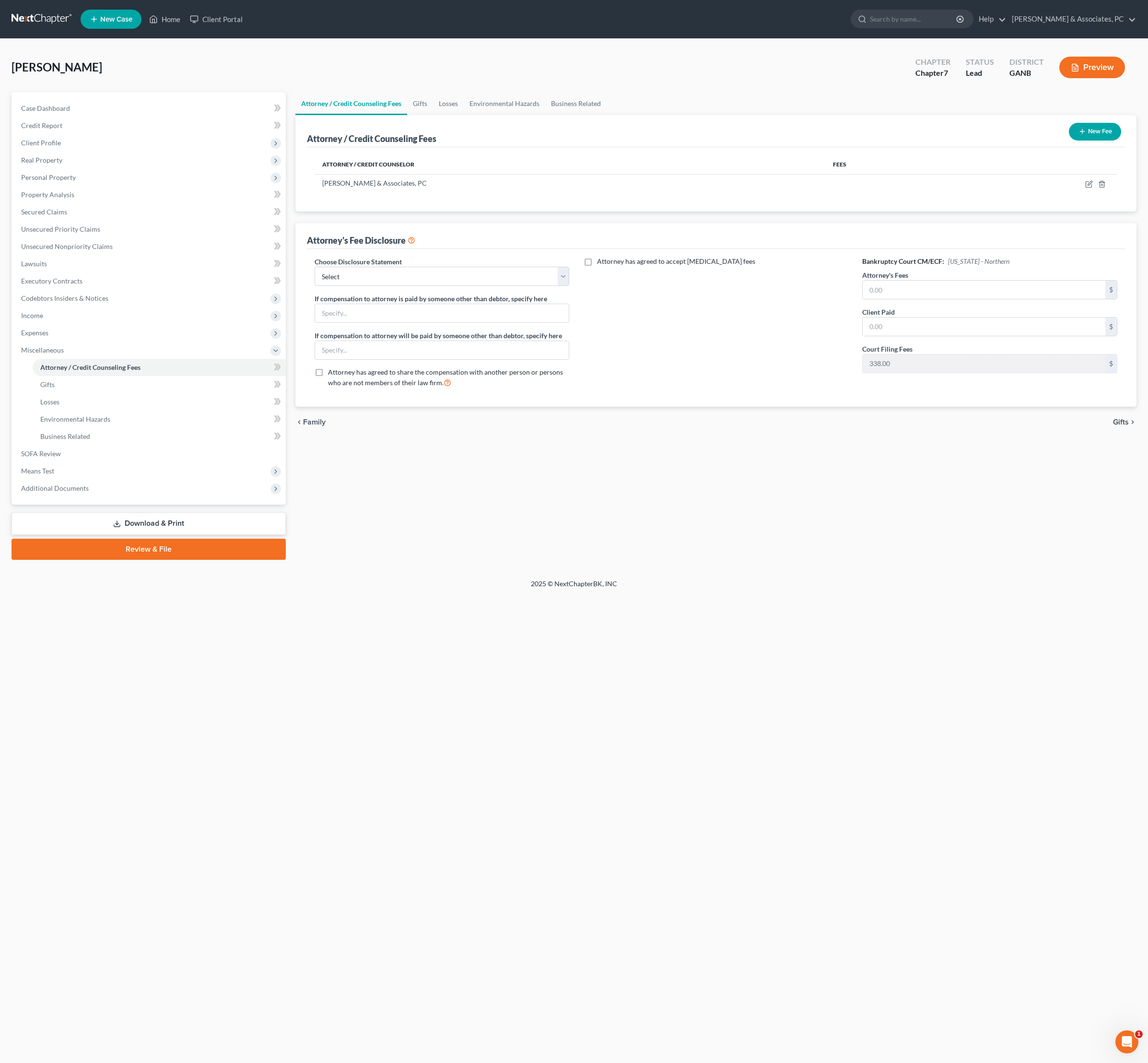
click at [1077, 139] on button "New Fee" at bounding box center [1095, 132] width 52 height 18
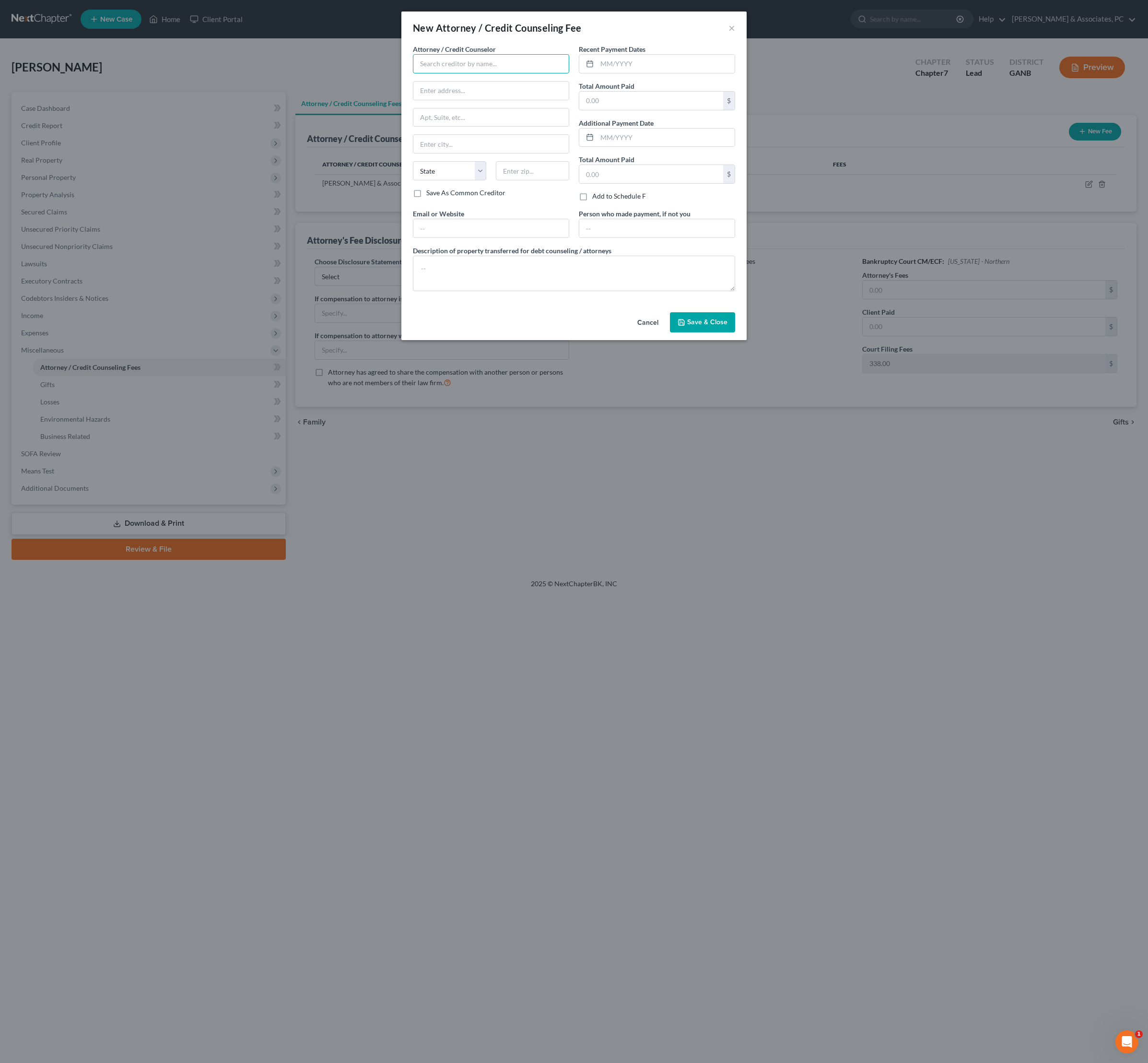
click at [504, 73] on input "text" at bounding box center [491, 63] width 156 height 19
click at [474, 85] on div "[DOMAIN_NAME]" at bounding box center [470, 80] width 100 height 9
type input "[DOMAIN_NAME]"
type input "[STREET_ADDRESS]"
type input "[GEOGRAPHIC_DATA]"
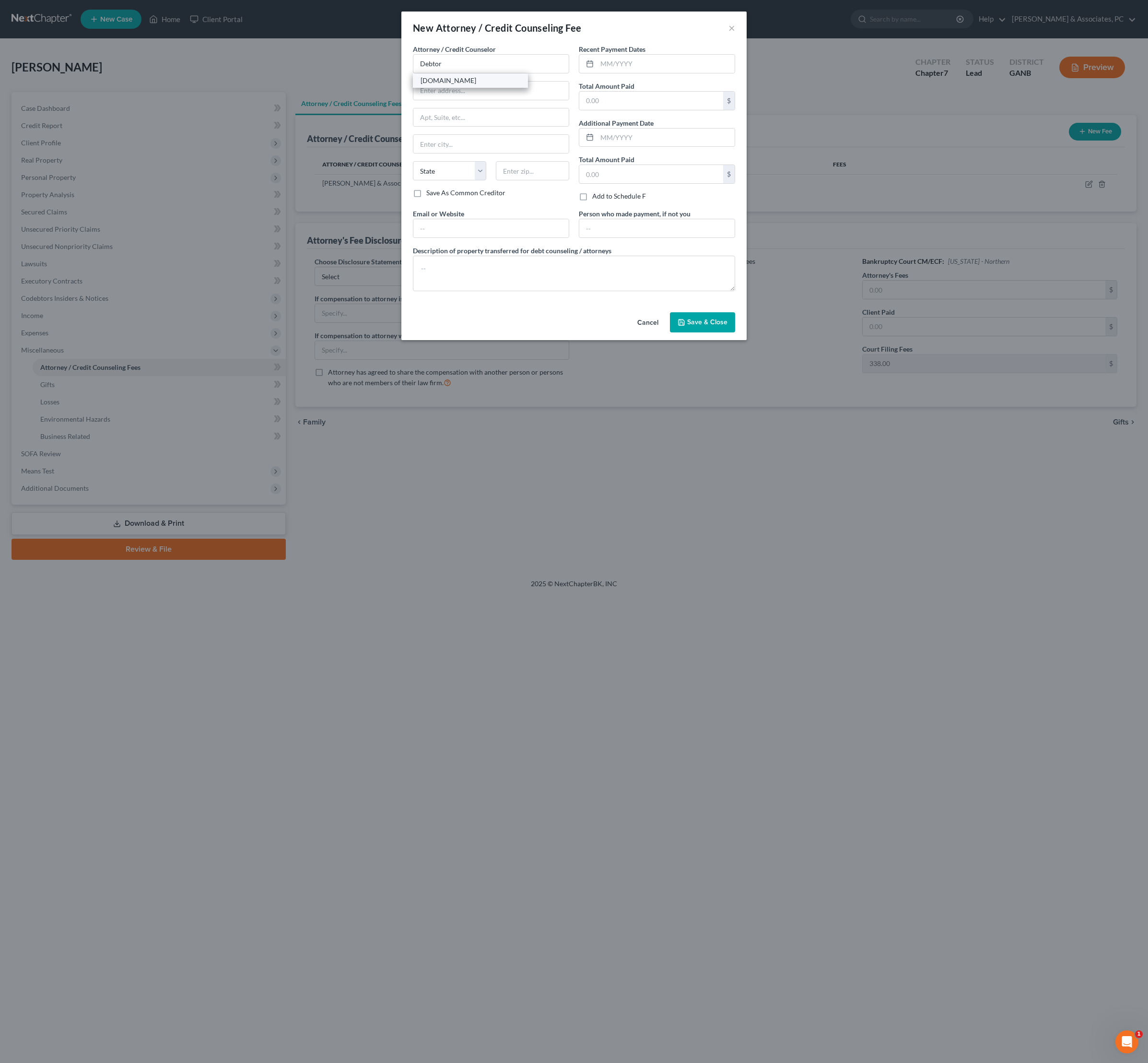
select select "33"
type input "07306"
click at [641, 70] on input "text" at bounding box center [666, 63] width 138 height 18
type input "06/25"
click at [556, 291] on textarea at bounding box center [574, 273] width 322 height 35
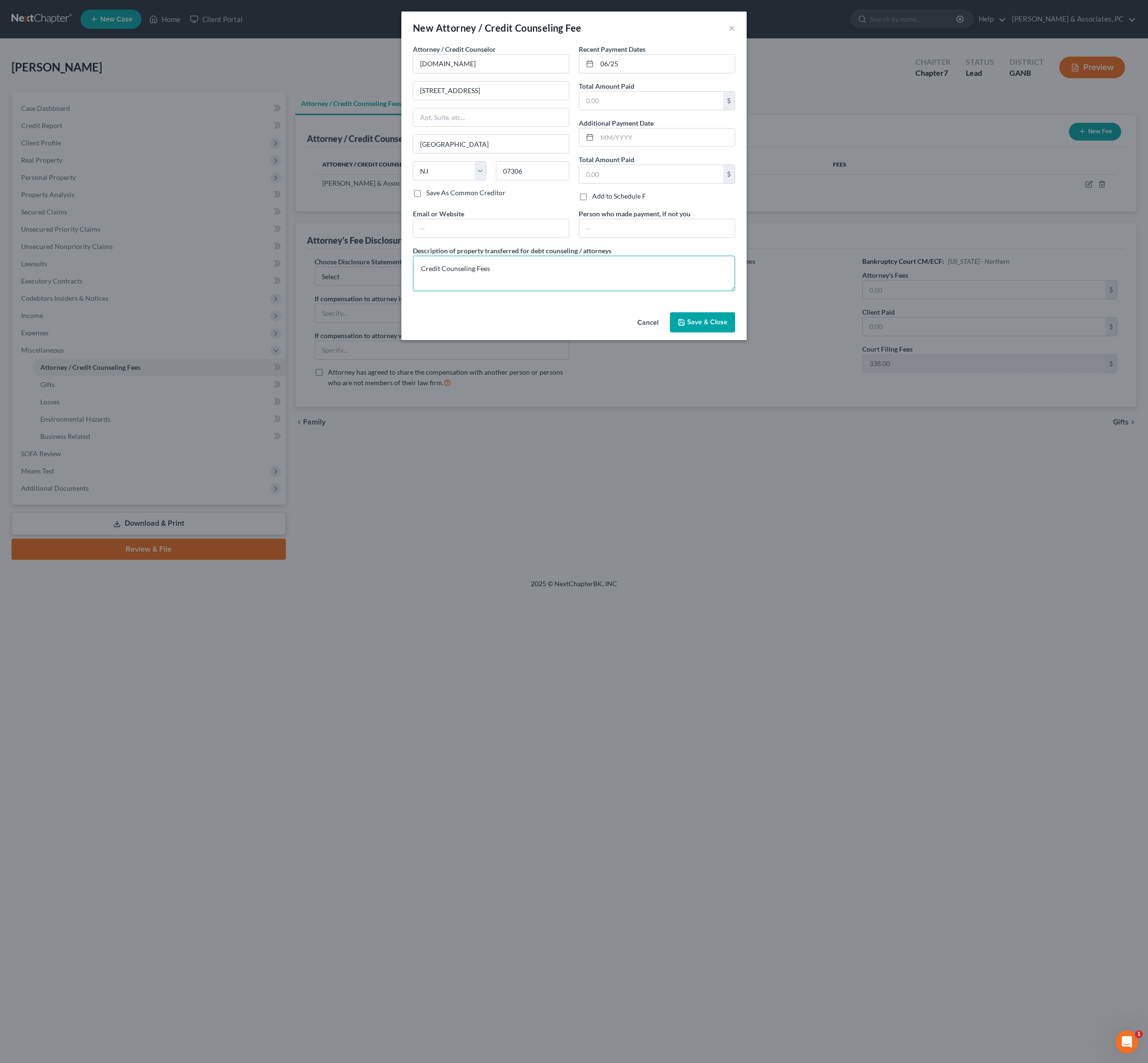
type textarea "Credit Counseling Fees"
click at [727, 326] on span "Save & Close" at bounding box center [707, 322] width 40 height 8
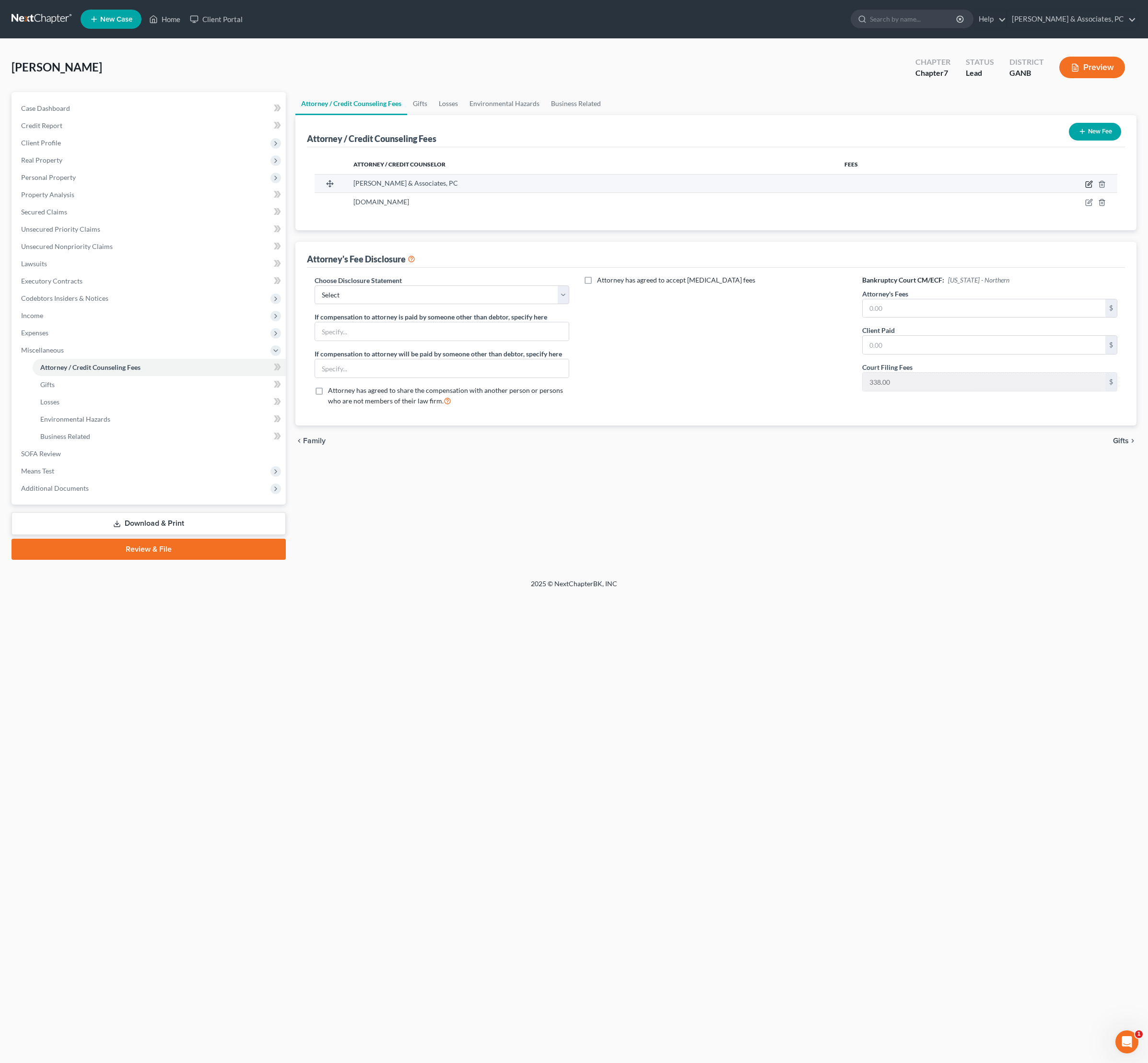
click at [1085, 188] on icon "button" at bounding box center [1089, 185] width 8 height 8
select select "10"
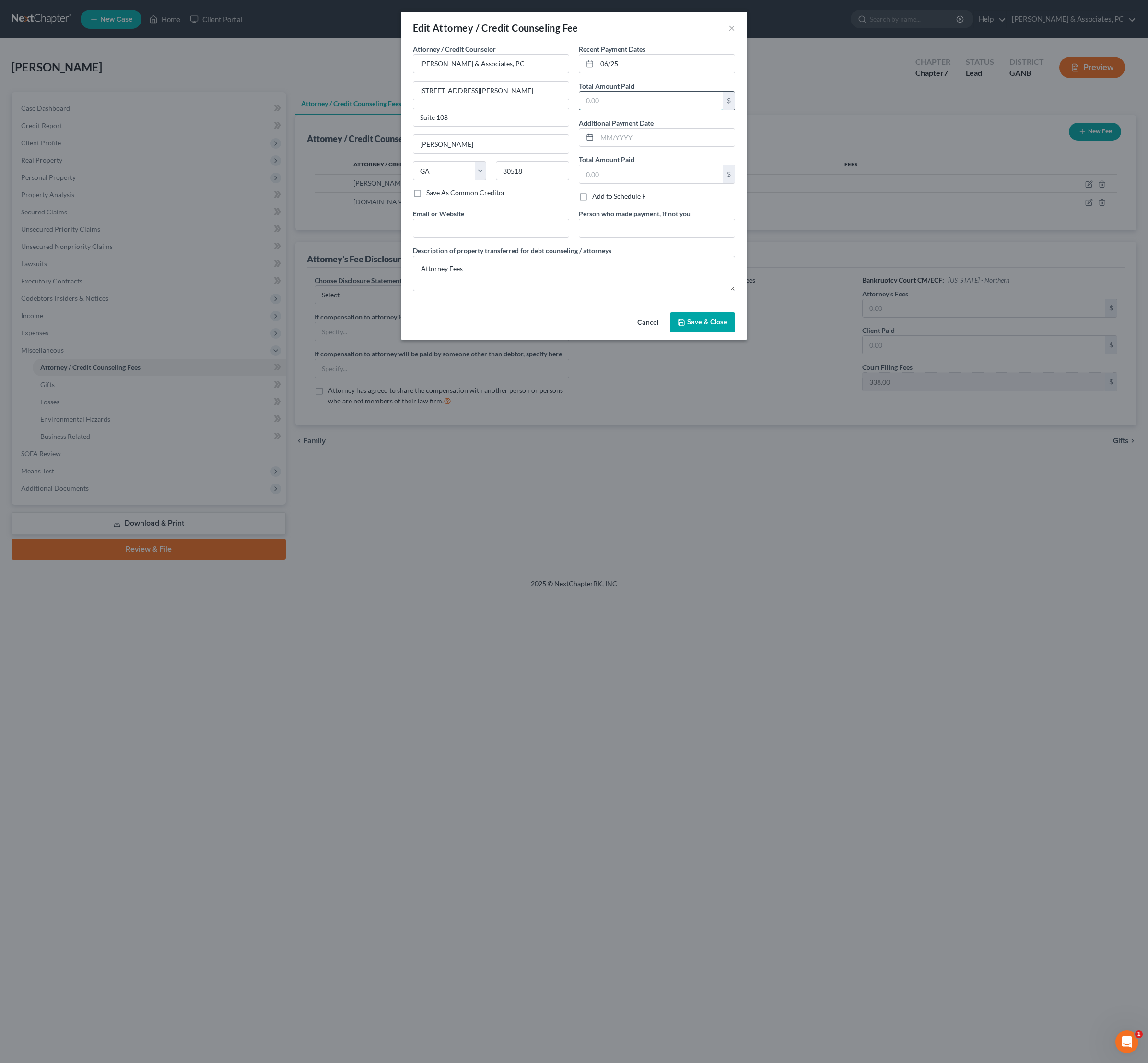
click at [656, 110] on input "text" at bounding box center [651, 100] width 144 height 18
type input "150"
click at [719, 326] on span "Save & Close" at bounding box center [707, 322] width 40 height 8
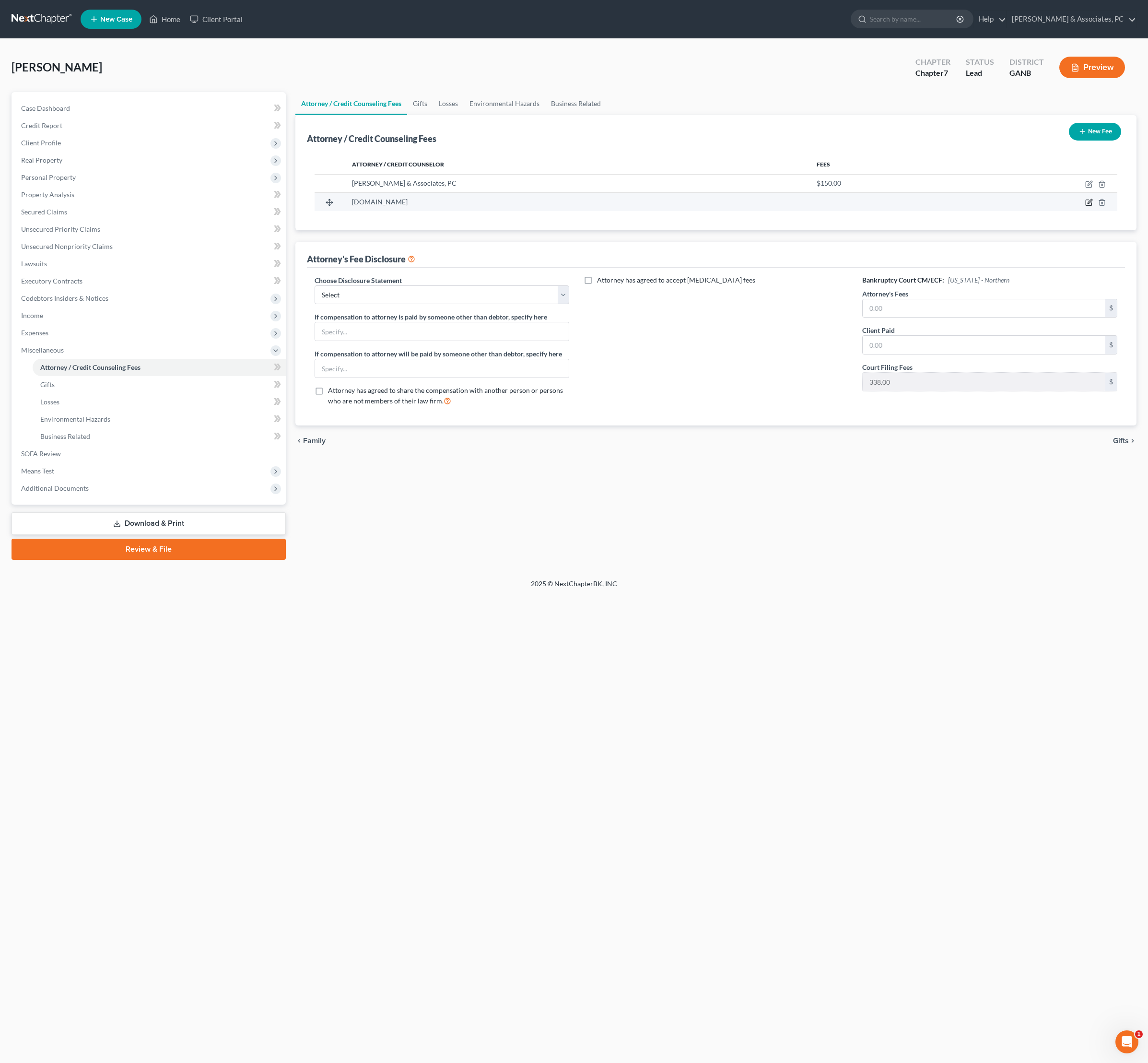
click at [1085, 207] on icon "button" at bounding box center [1089, 203] width 8 height 8
select select "33"
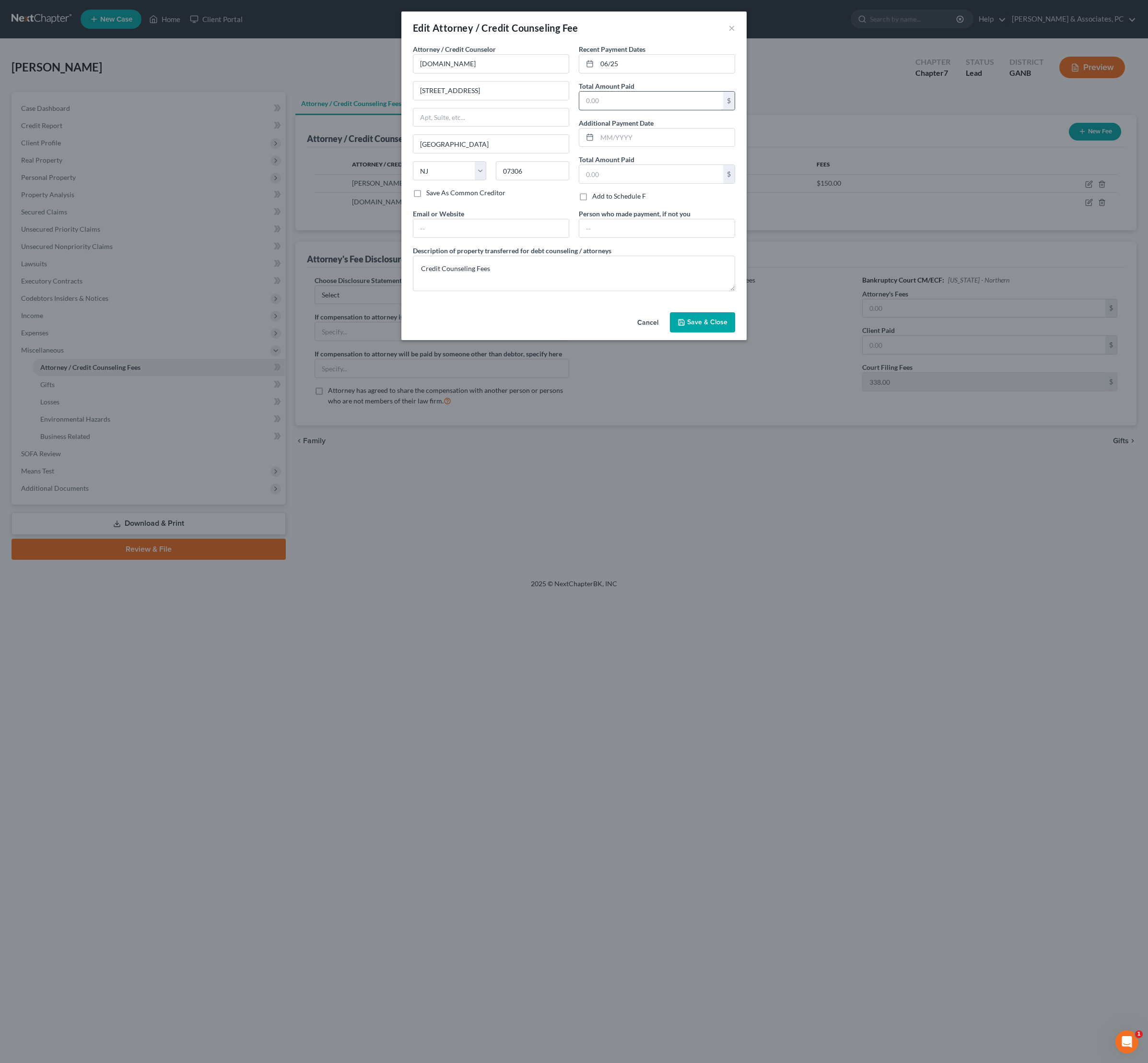
click at [617, 110] on input "text" at bounding box center [651, 100] width 144 height 18
type input "19.99"
click at [727, 326] on span "Save & Close" at bounding box center [707, 322] width 40 height 8
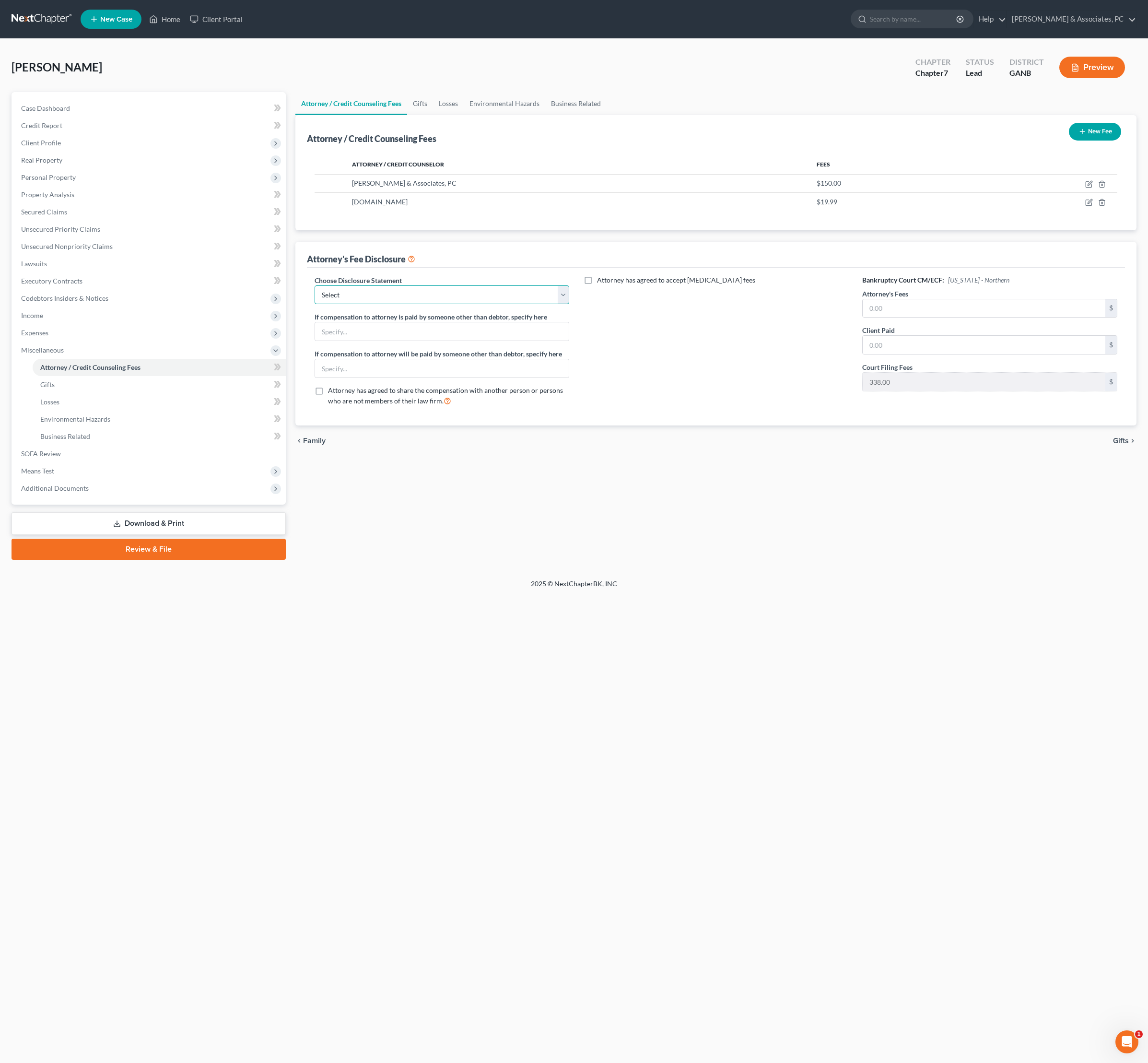
select select "8"
click at [970, 318] on input "text" at bounding box center [984, 308] width 243 height 18
type input "4,950"
click at [967, 354] on input "text" at bounding box center [984, 345] width 243 height 18
type input "150"
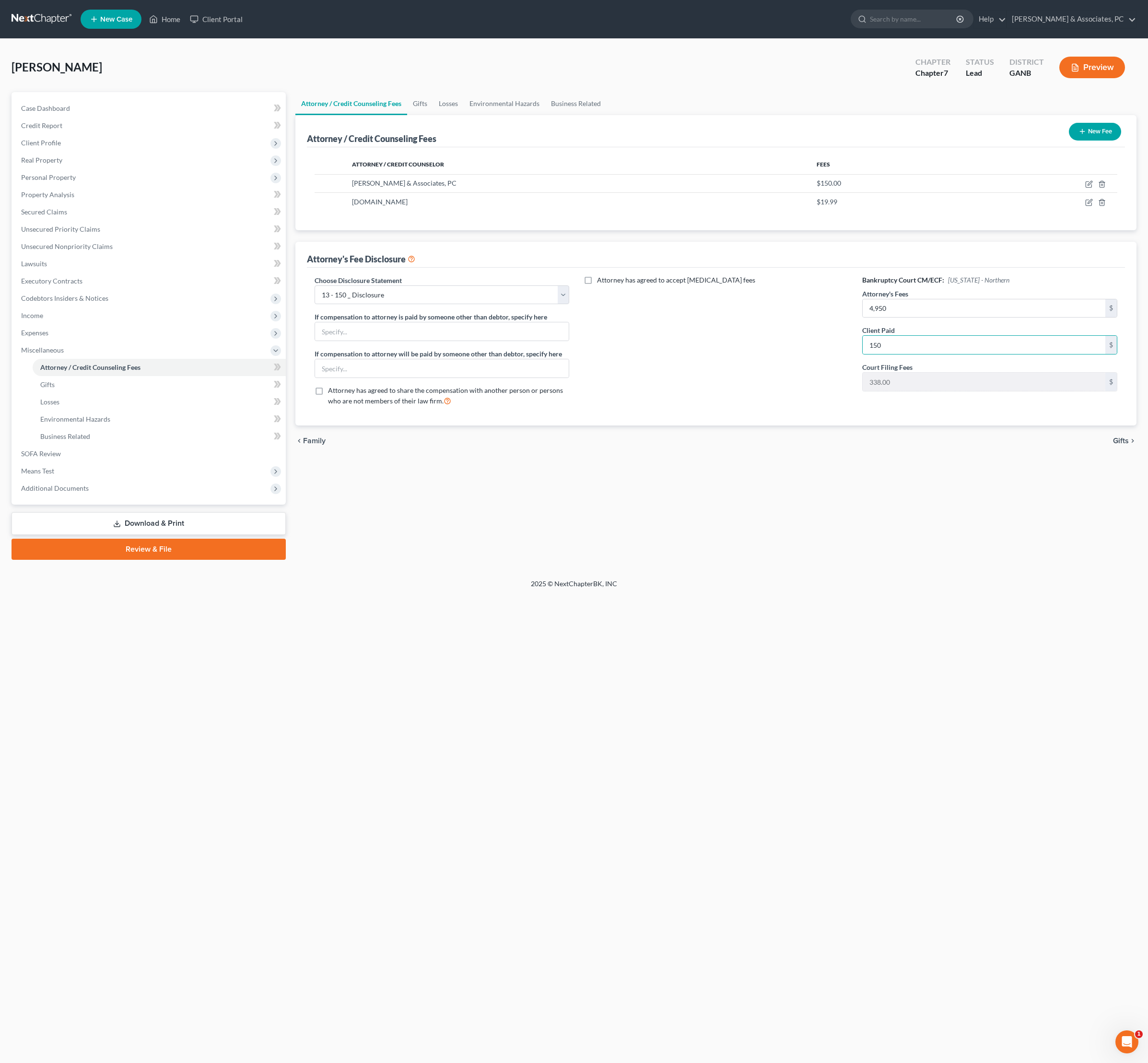
click at [1037, 560] on div "Attorney / Credit Counseling Fees Gifts Losses Environmental Hazards Business R…" at bounding box center [716, 326] width 851 height 468
click at [1120, 444] on span "Gifts" at bounding box center [1121, 441] width 16 height 8
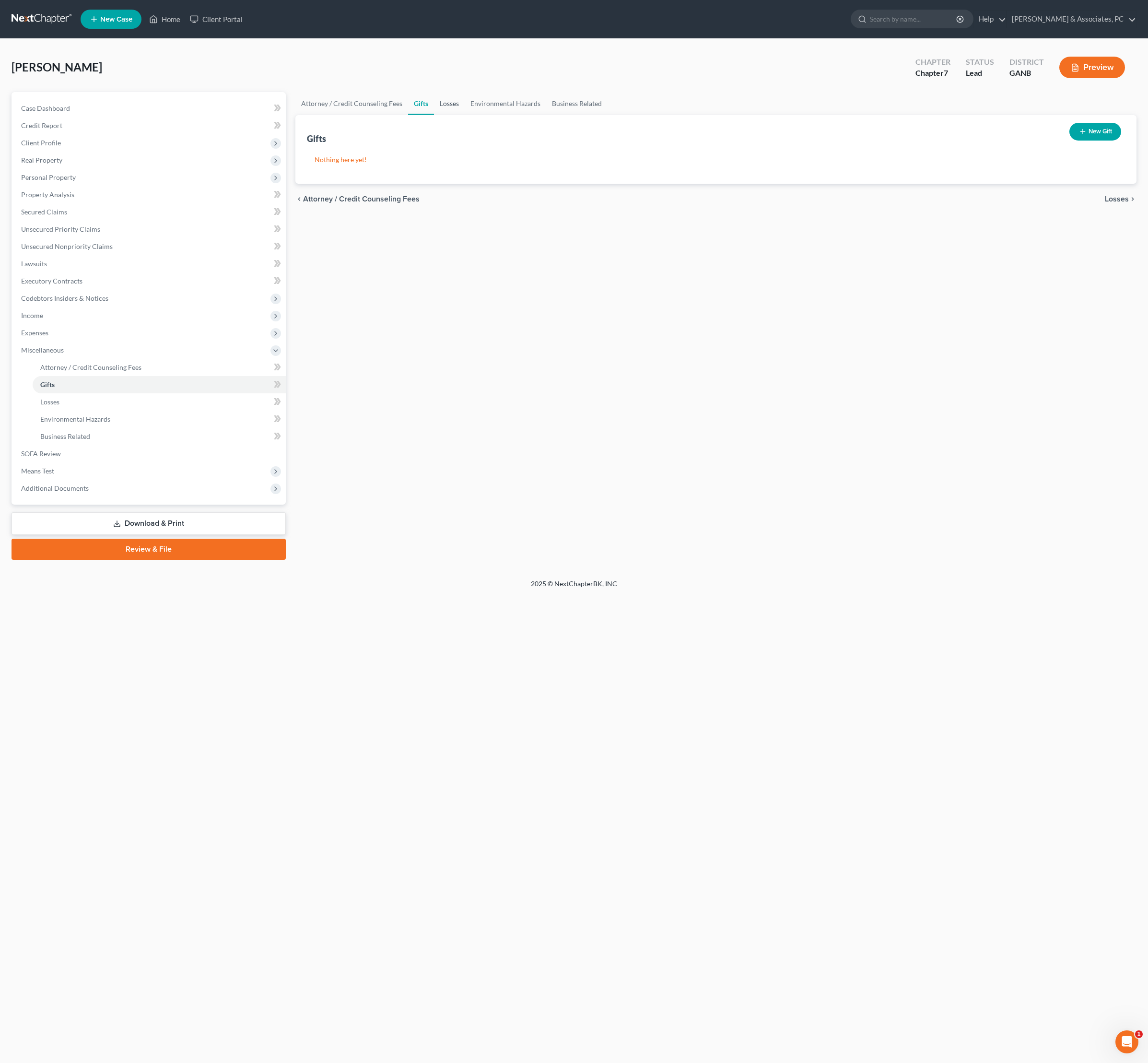
click at [465, 113] on link "Losses" at bounding box center [449, 104] width 31 height 23
click at [530, 110] on link "Environmental Hazards" at bounding box center [505, 104] width 81 height 23
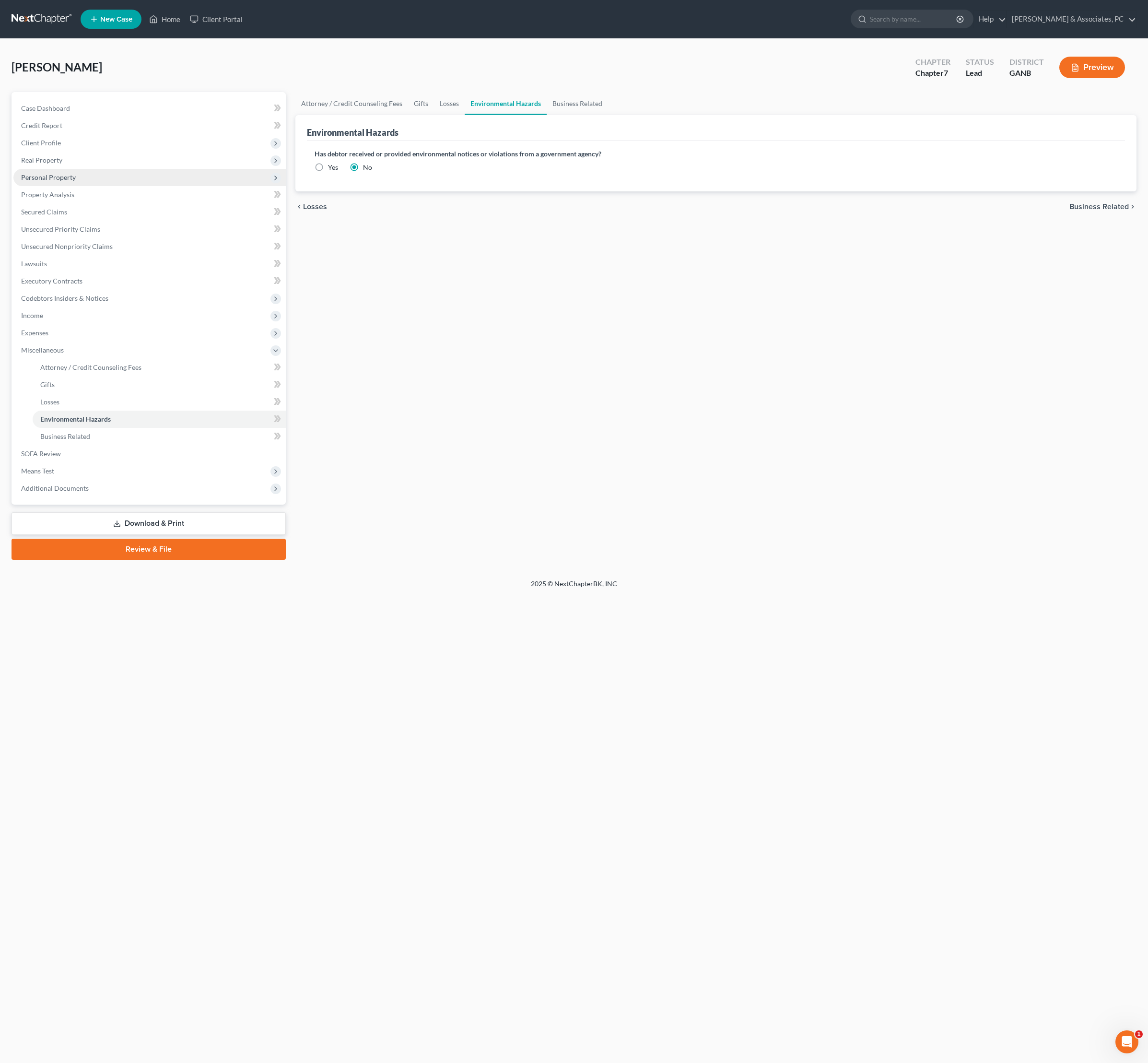
click at [61, 181] on span "Personal Property" at bounding box center [48, 177] width 55 height 8
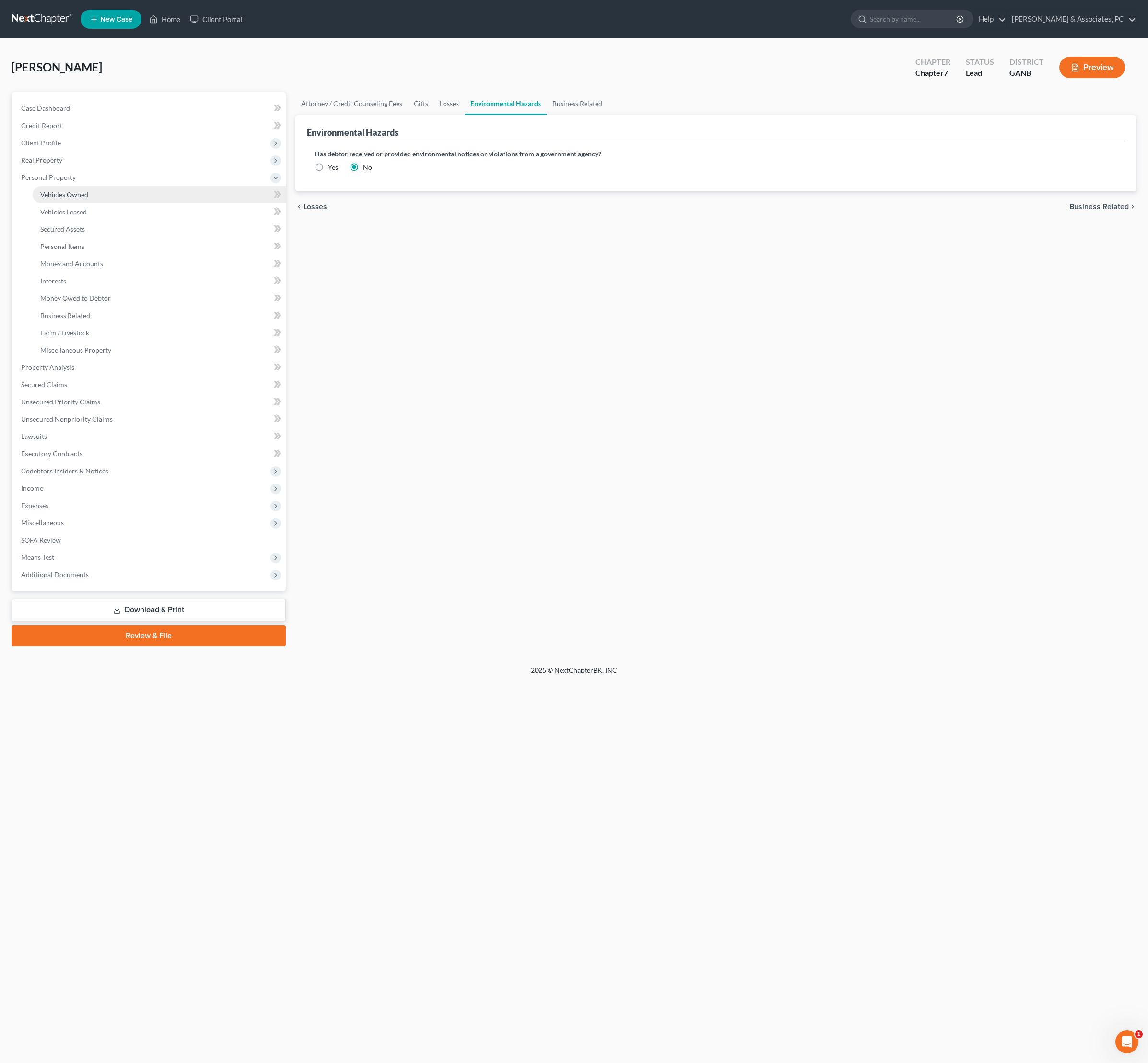
click at [84, 199] on span "Vehicles Owned" at bounding box center [64, 194] width 48 height 8
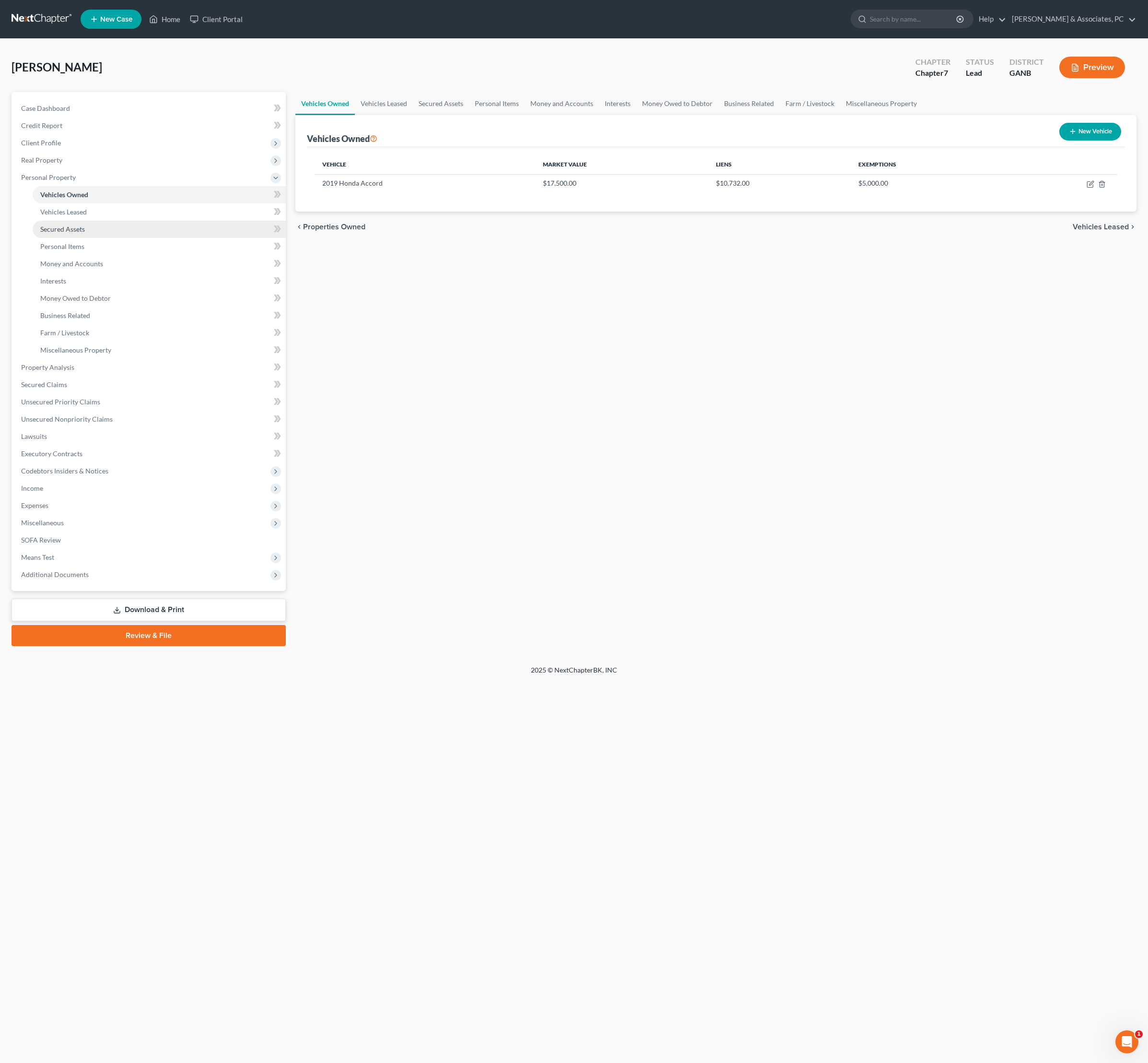
click at [79, 233] on span "Secured Assets" at bounding box center [62, 229] width 45 height 8
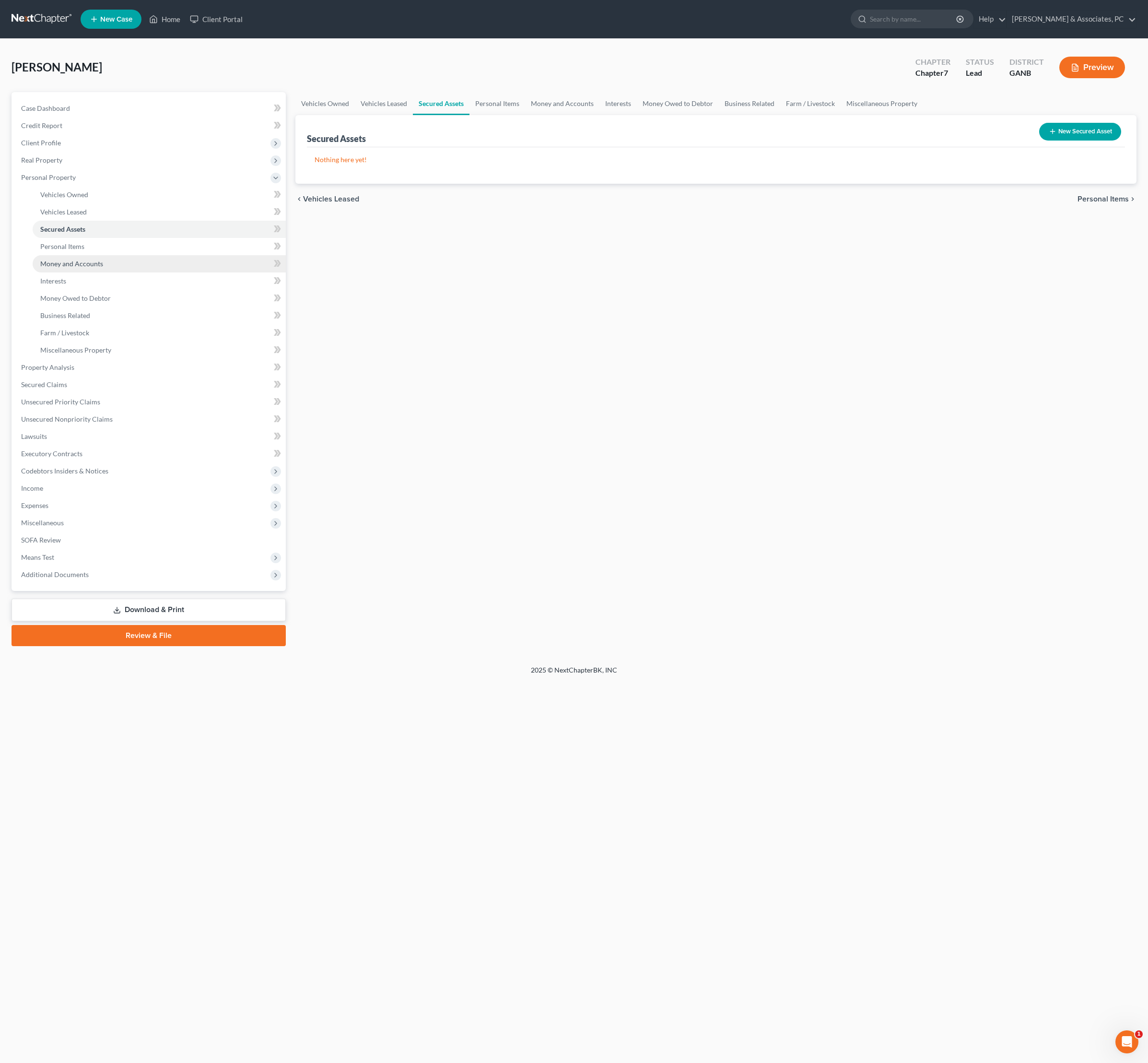
click at [90, 268] on span "Money and Accounts" at bounding box center [72, 263] width 63 height 8
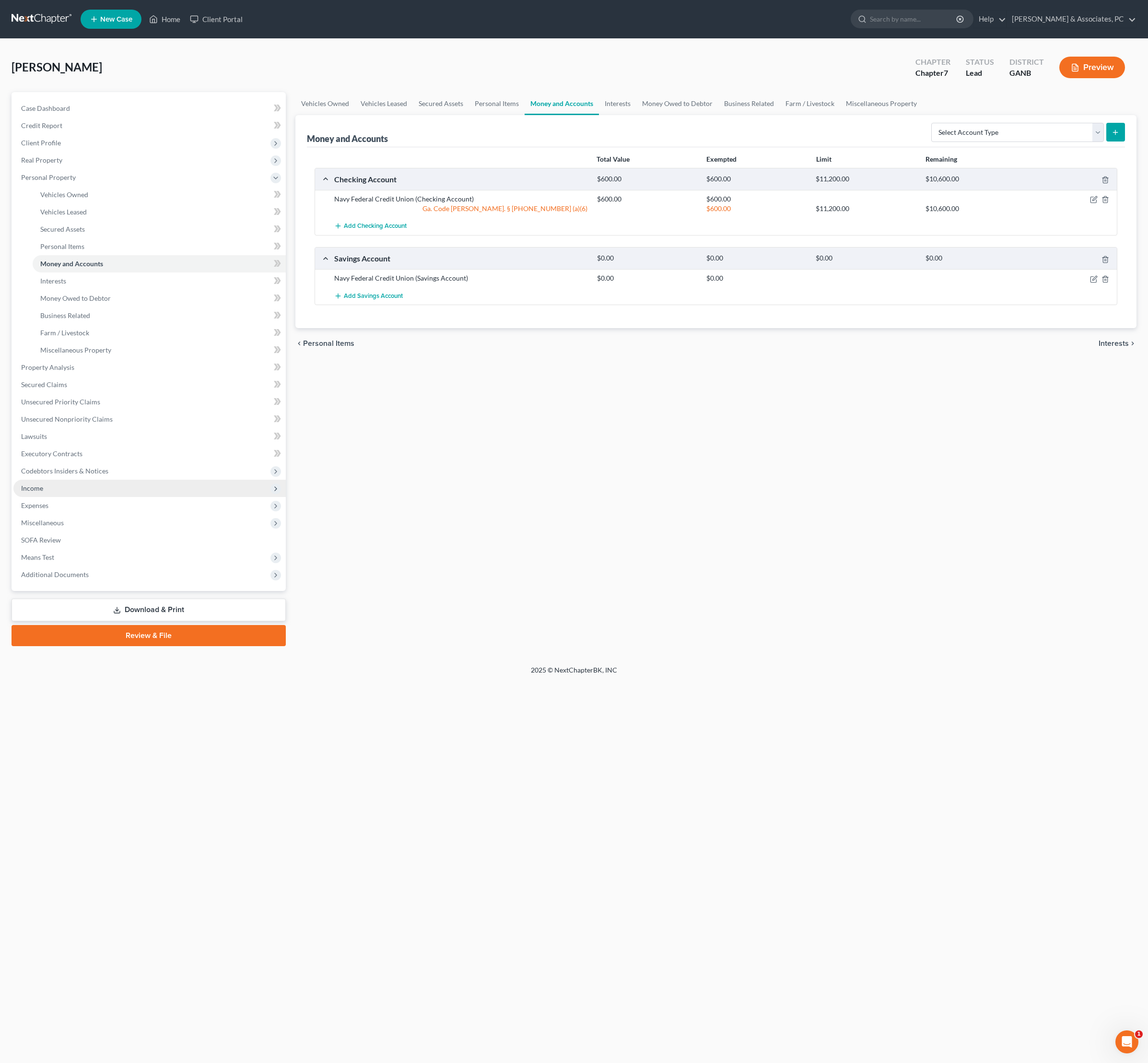
click at [57, 497] on span "Income" at bounding box center [149, 488] width 273 height 17
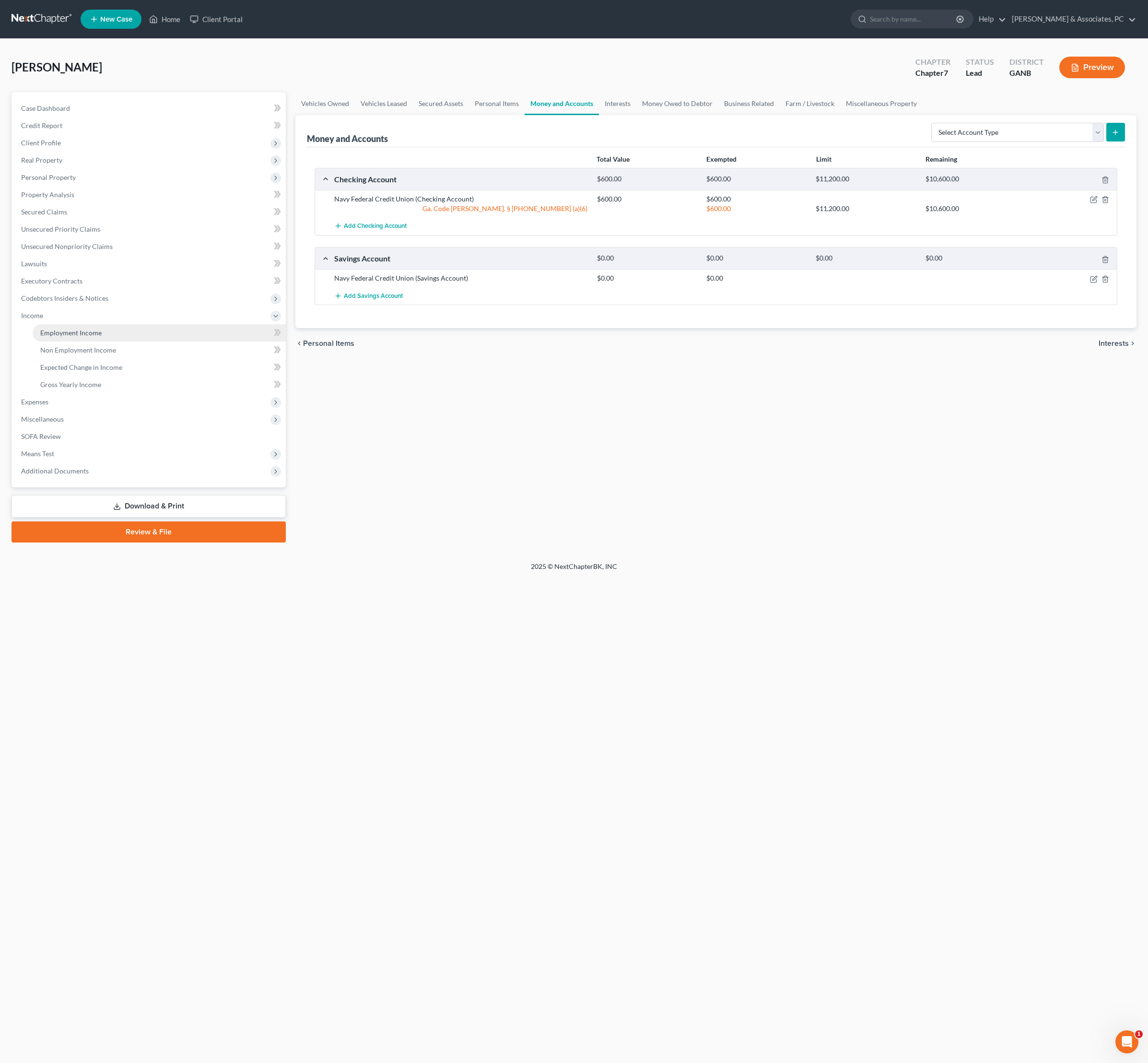
click at [91, 337] on span "Employment Income" at bounding box center [70, 333] width 61 height 8
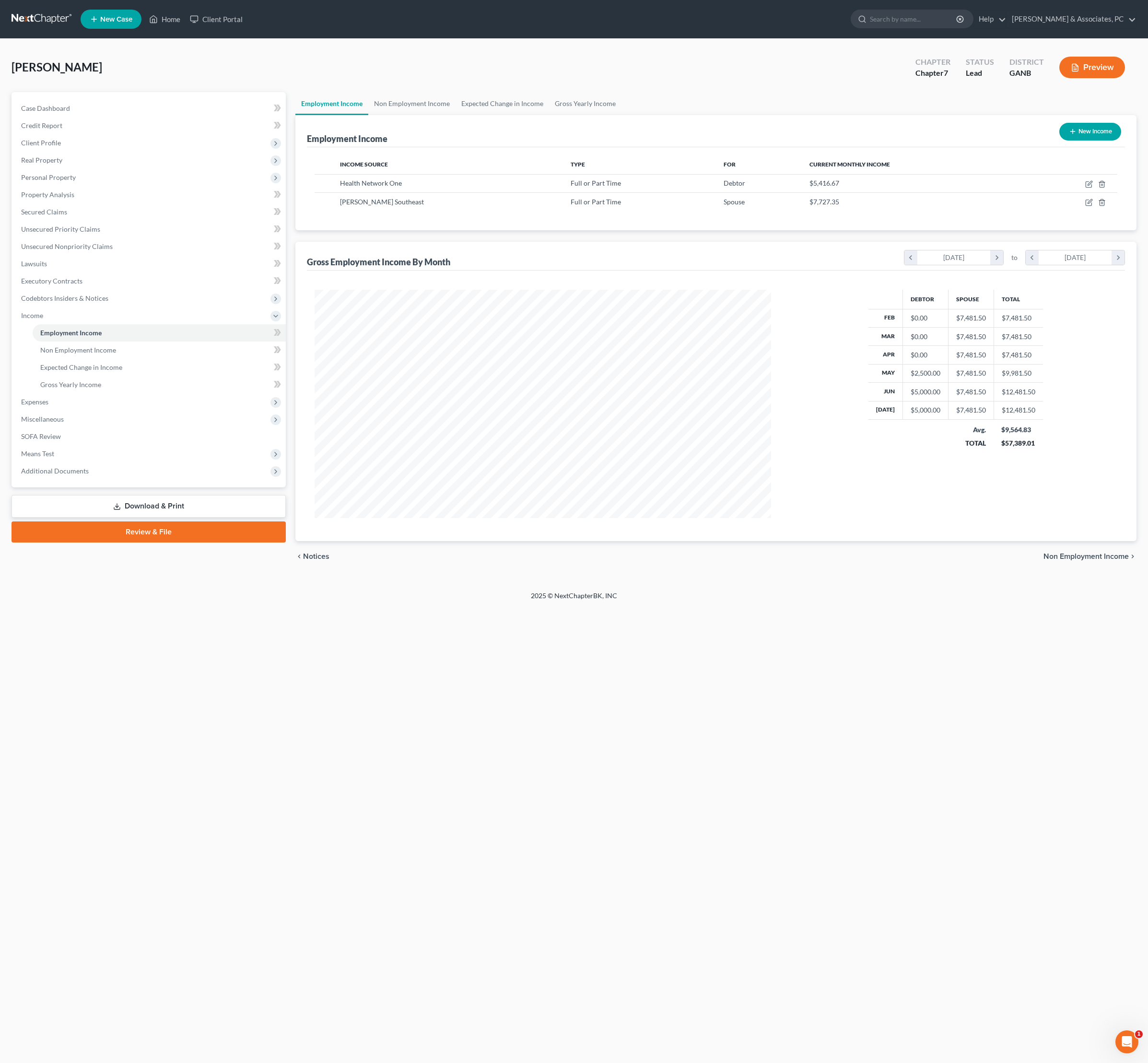
scroll to position [229, 476]
click at [456, 113] on link "Non Employment Income" at bounding box center [412, 104] width 88 height 23
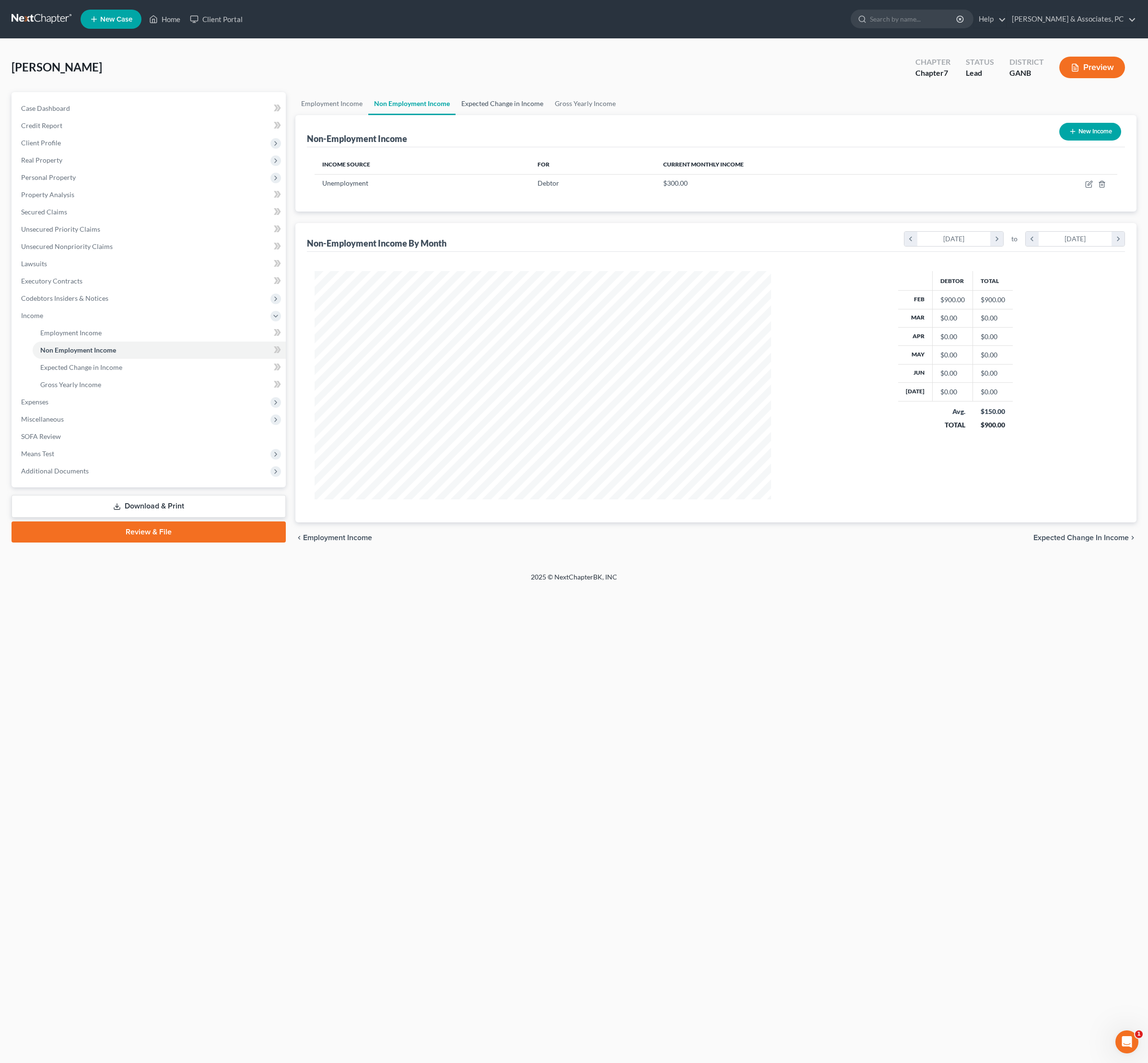
scroll to position [229, 476]
click at [543, 107] on link "Expected Change in Income" at bounding box center [503, 104] width 94 height 23
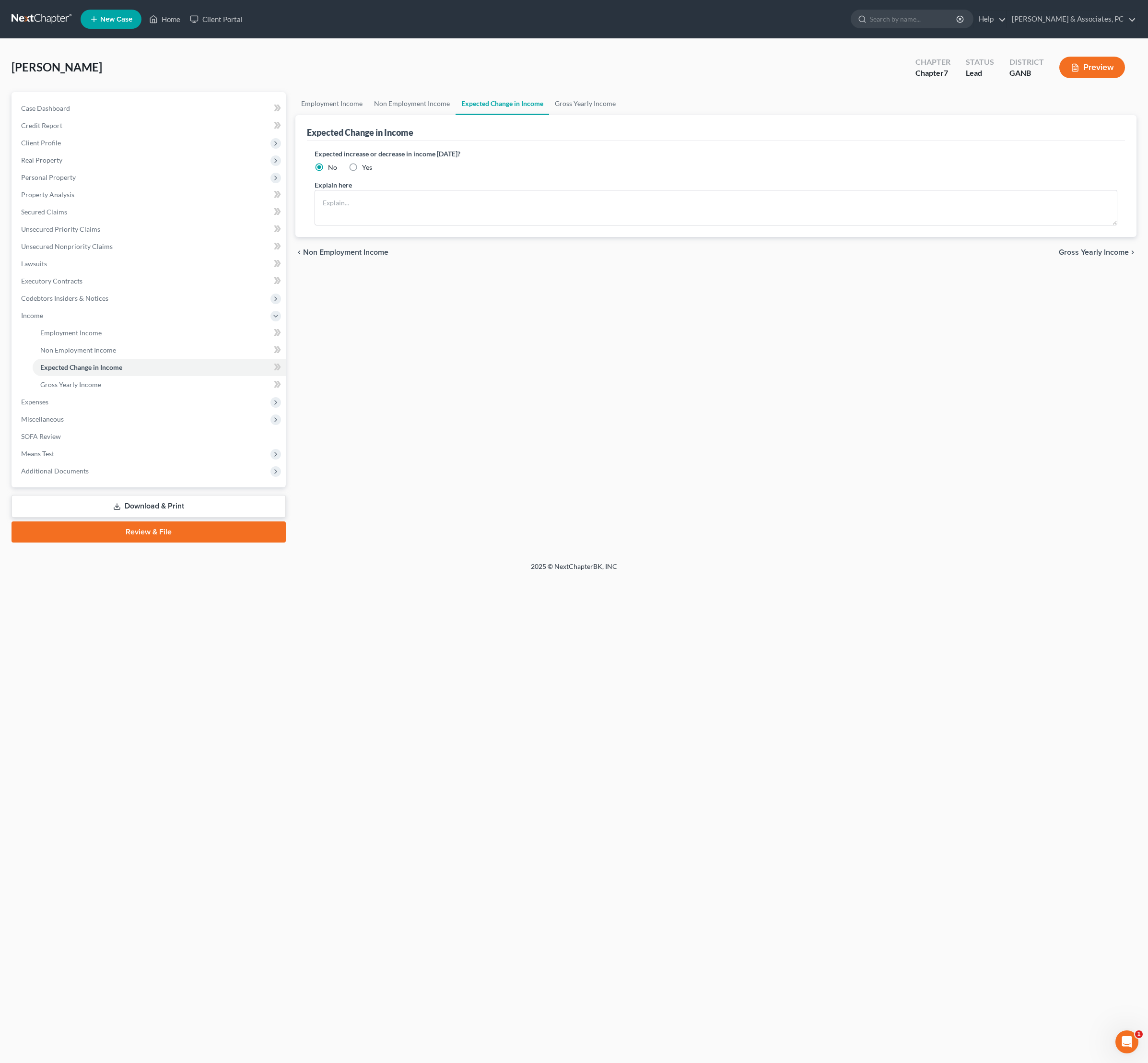
click at [704, 111] on ul "Employment Income Non Employment Income Expected Change in Income Gross Yearly …" at bounding box center [716, 104] width 842 height 23
click at [622, 113] on link "Gross Yearly Income" at bounding box center [585, 104] width 73 height 23
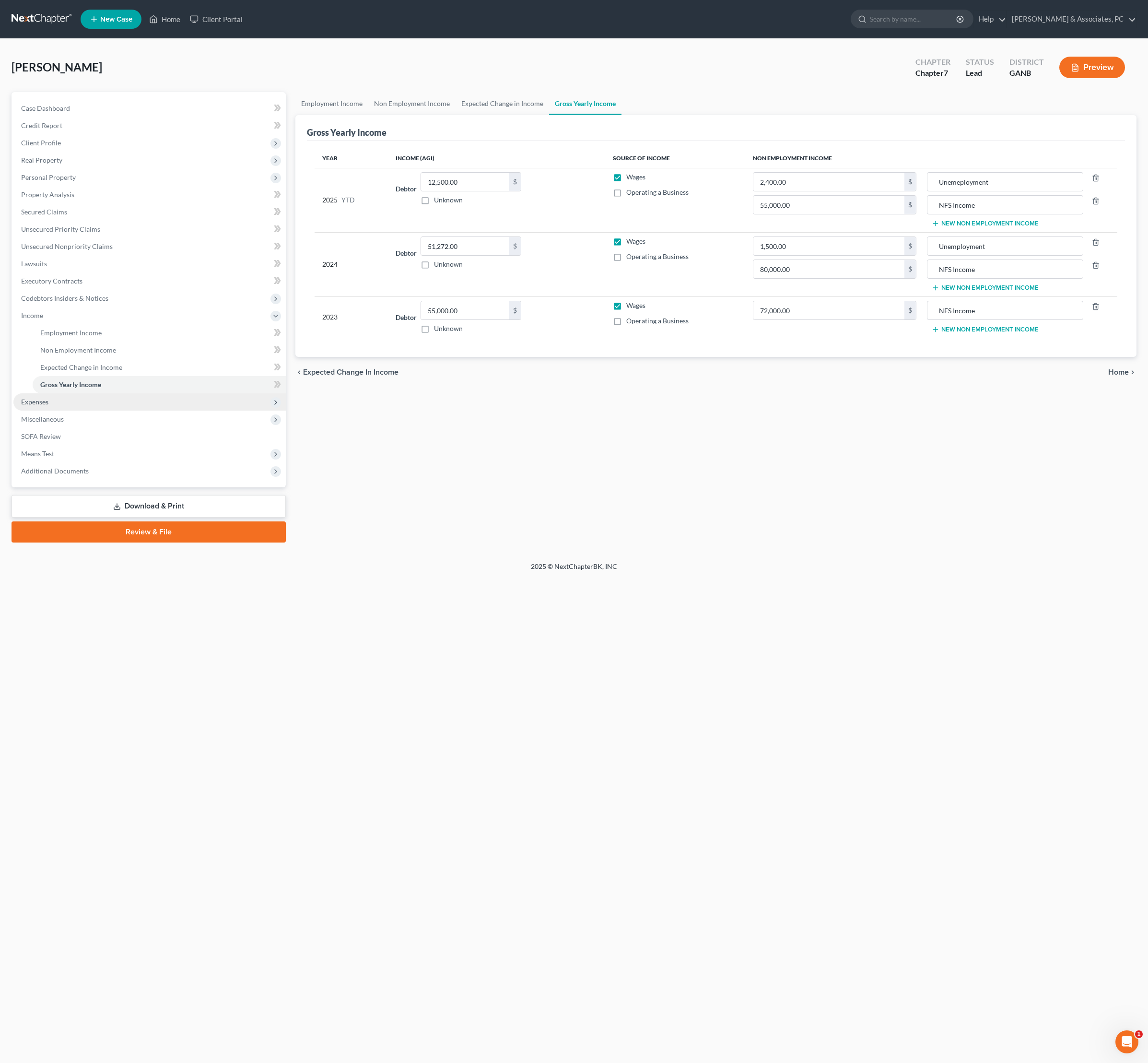
click at [61, 411] on span "Expenses" at bounding box center [149, 402] width 273 height 17
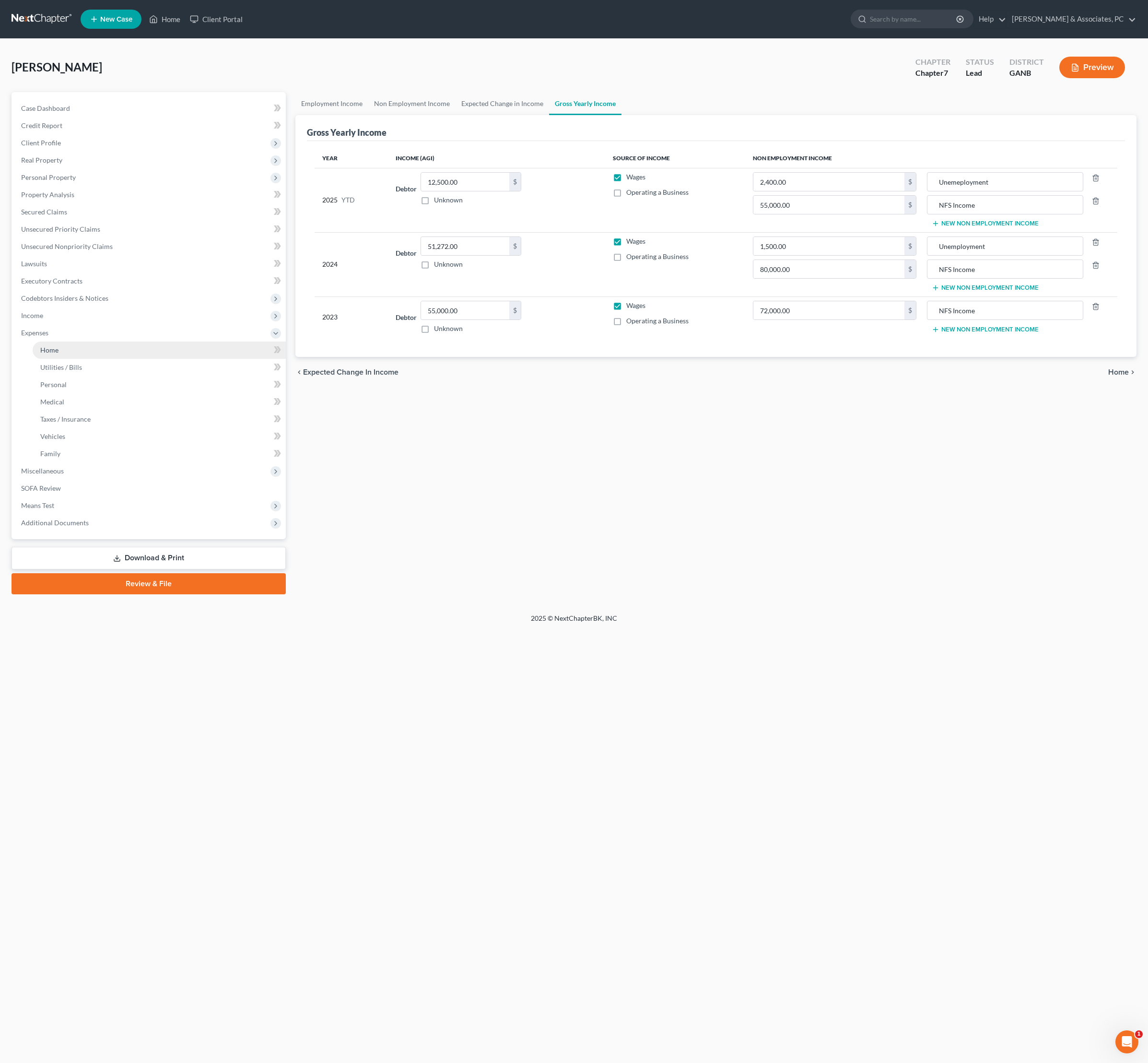
click at [71, 359] on link "Home" at bounding box center [159, 350] width 253 height 17
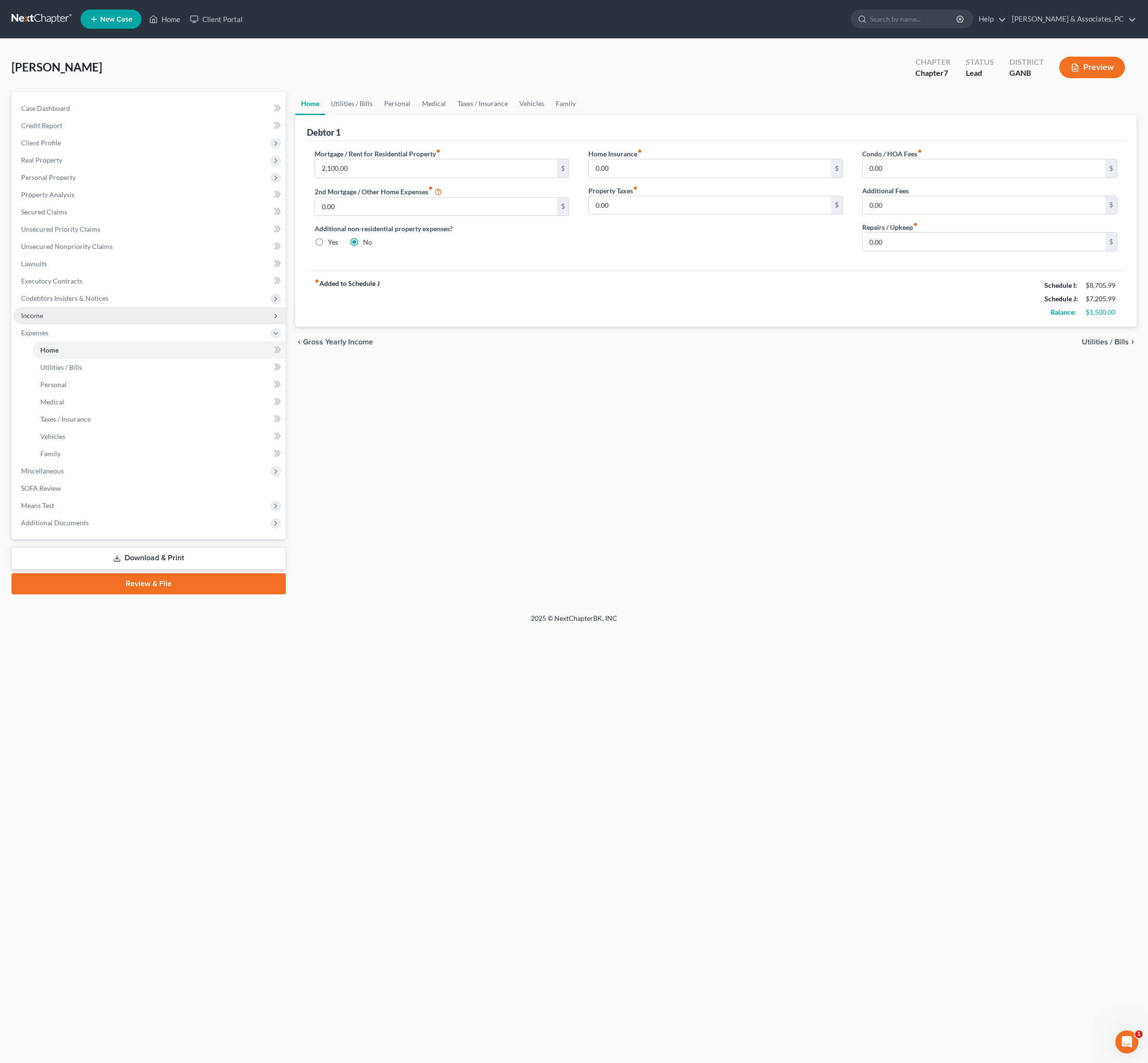
click at [41, 319] on span "Income" at bounding box center [32, 315] width 22 height 8
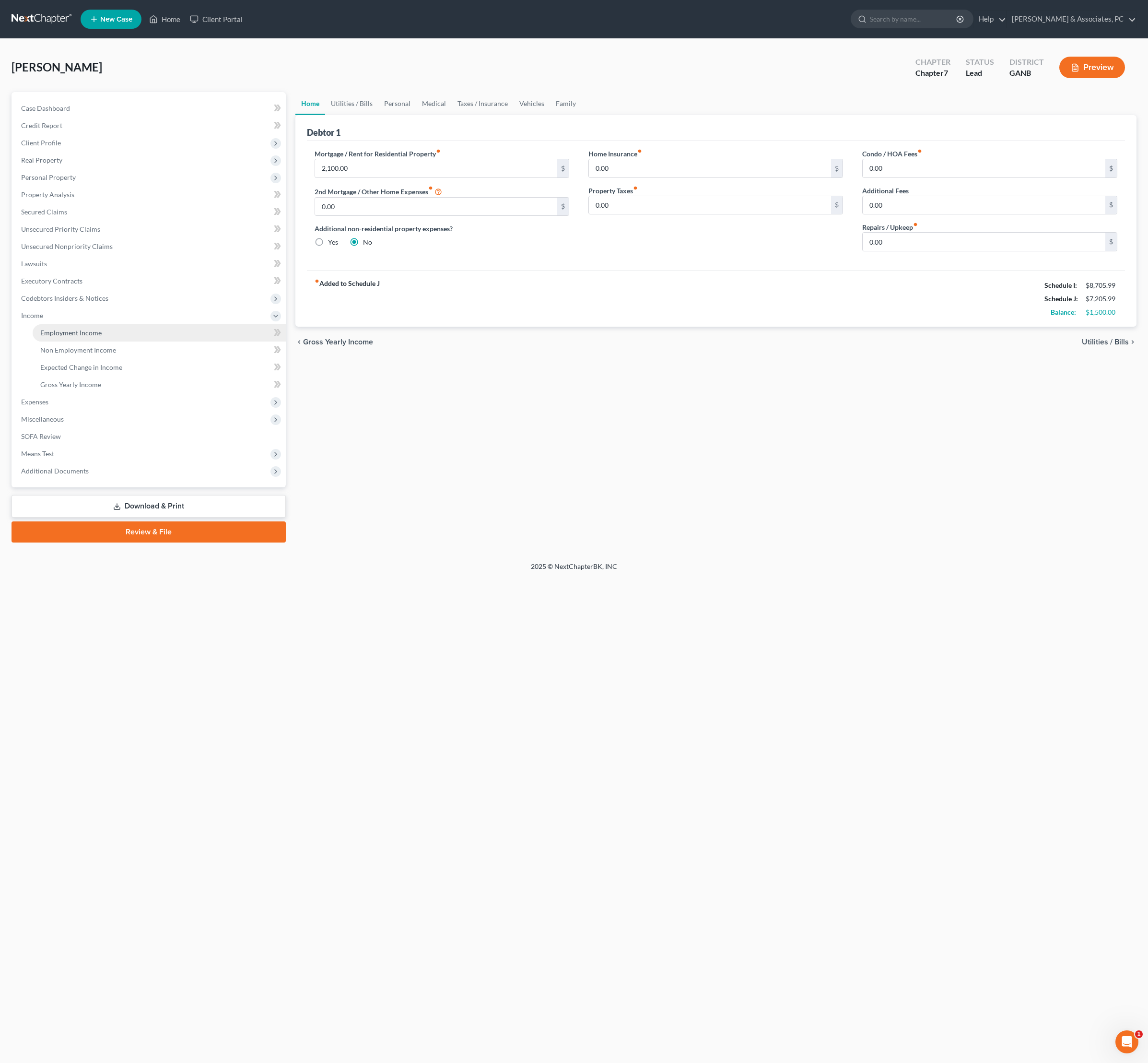
click at [76, 337] on span "Employment Income" at bounding box center [70, 333] width 61 height 8
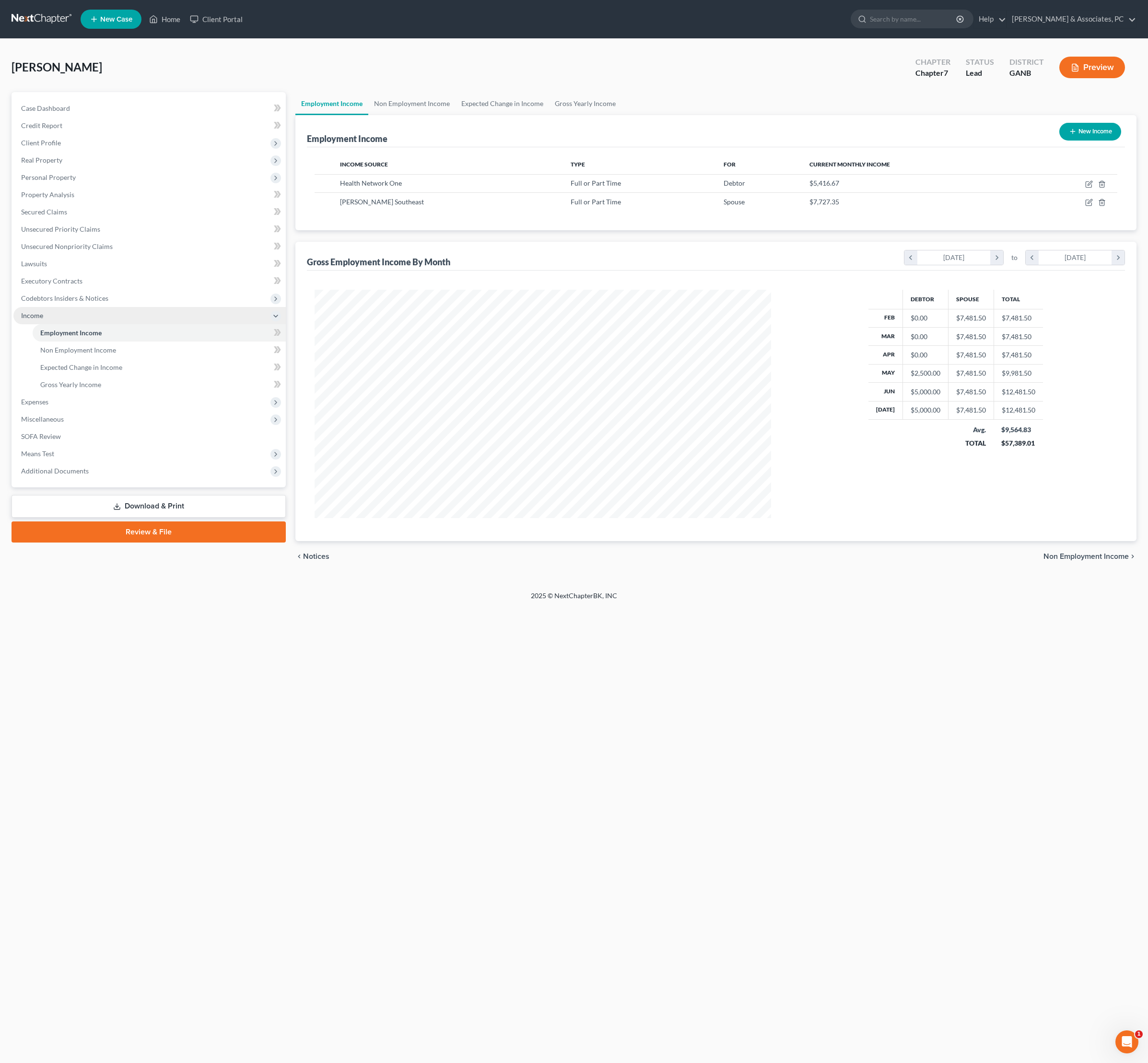
scroll to position [229, 476]
click at [1085, 207] on icon "button" at bounding box center [1089, 203] width 8 height 8
select select "0"
select select "10"
select select "2"
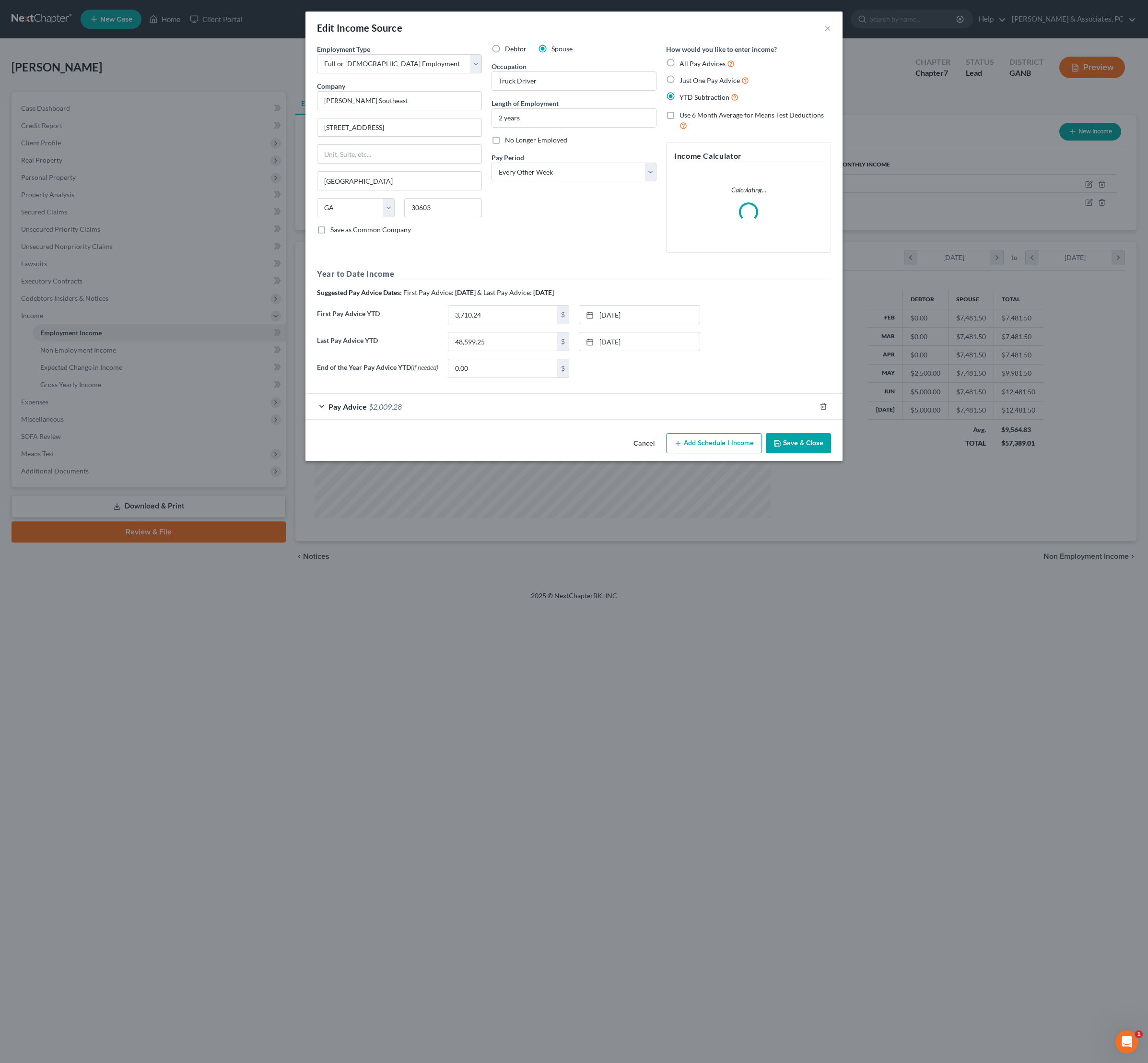
click at [660, 419] on div "Pay Advice $2,009.28" at bounding box center [561, 406] width 510 height 25
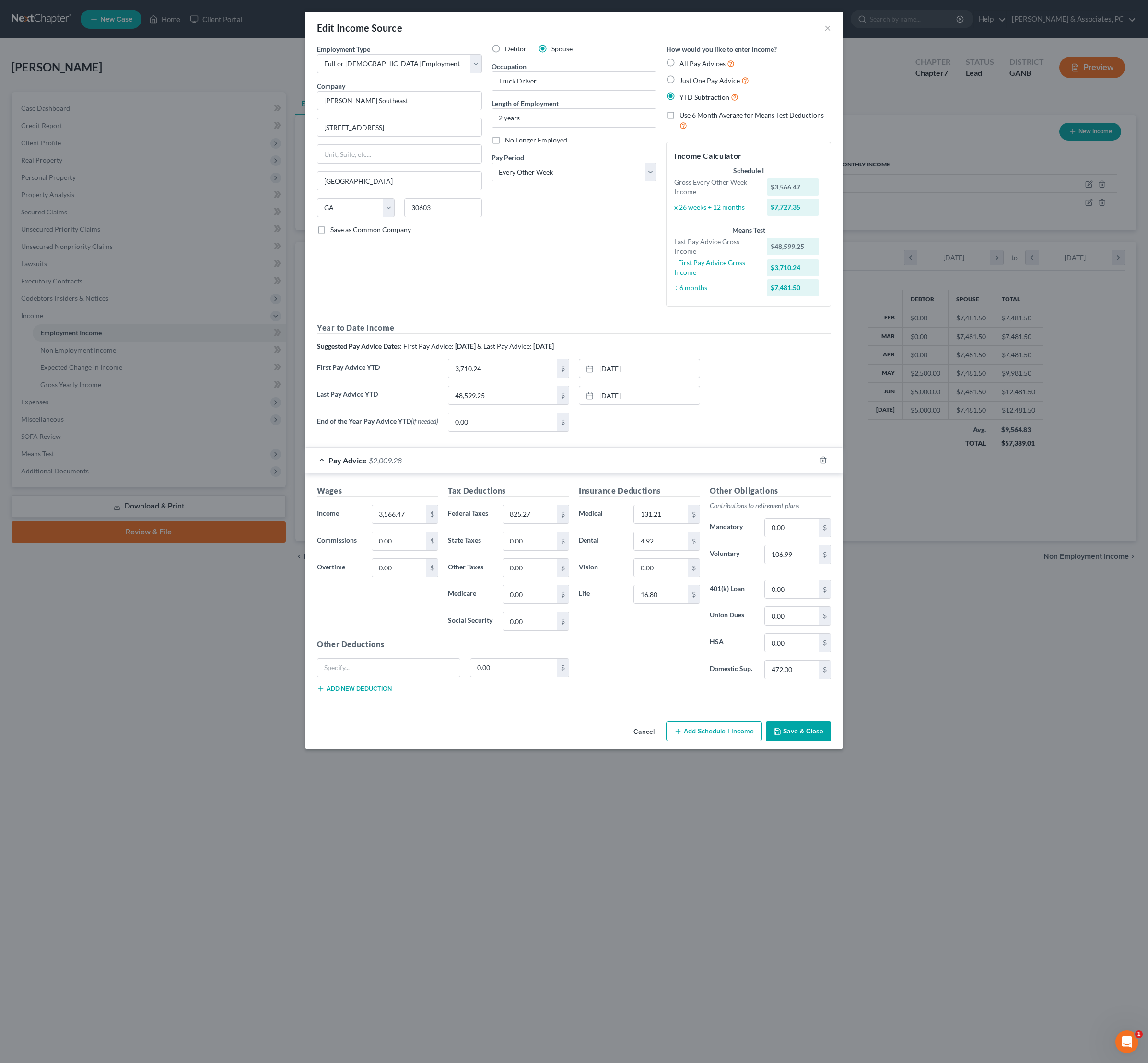
click at [649, 473] on div "Pay Advice $2,009.28" at bounding box center [561, 460] width 510 height 25
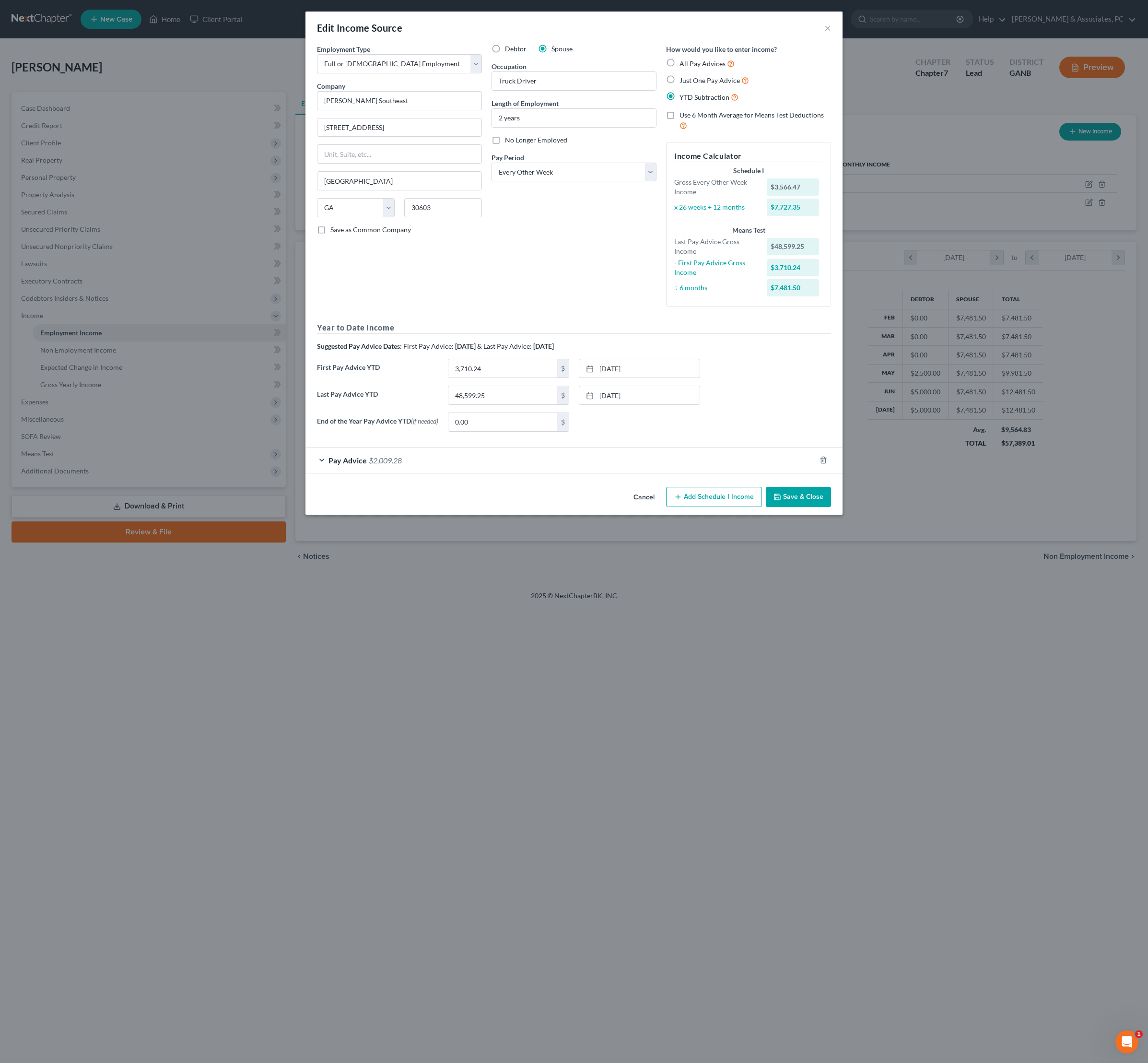
click at [831, 507] on button "Save & Close" at bounding box center [798, 497] width 65 height 20
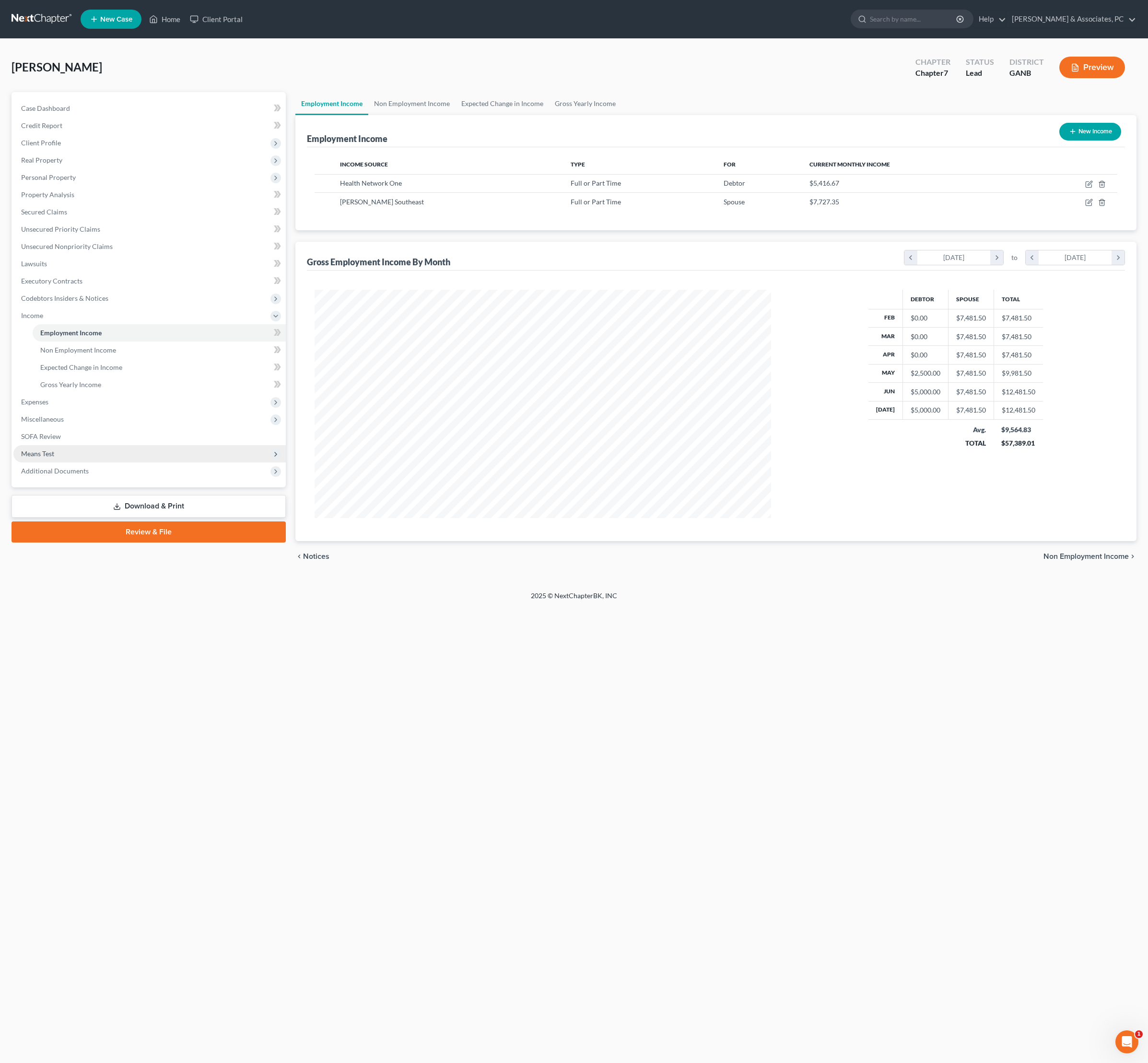
click at [118, 463] on span "Means Test" at bounding box center [149, 453] width 273 height 17
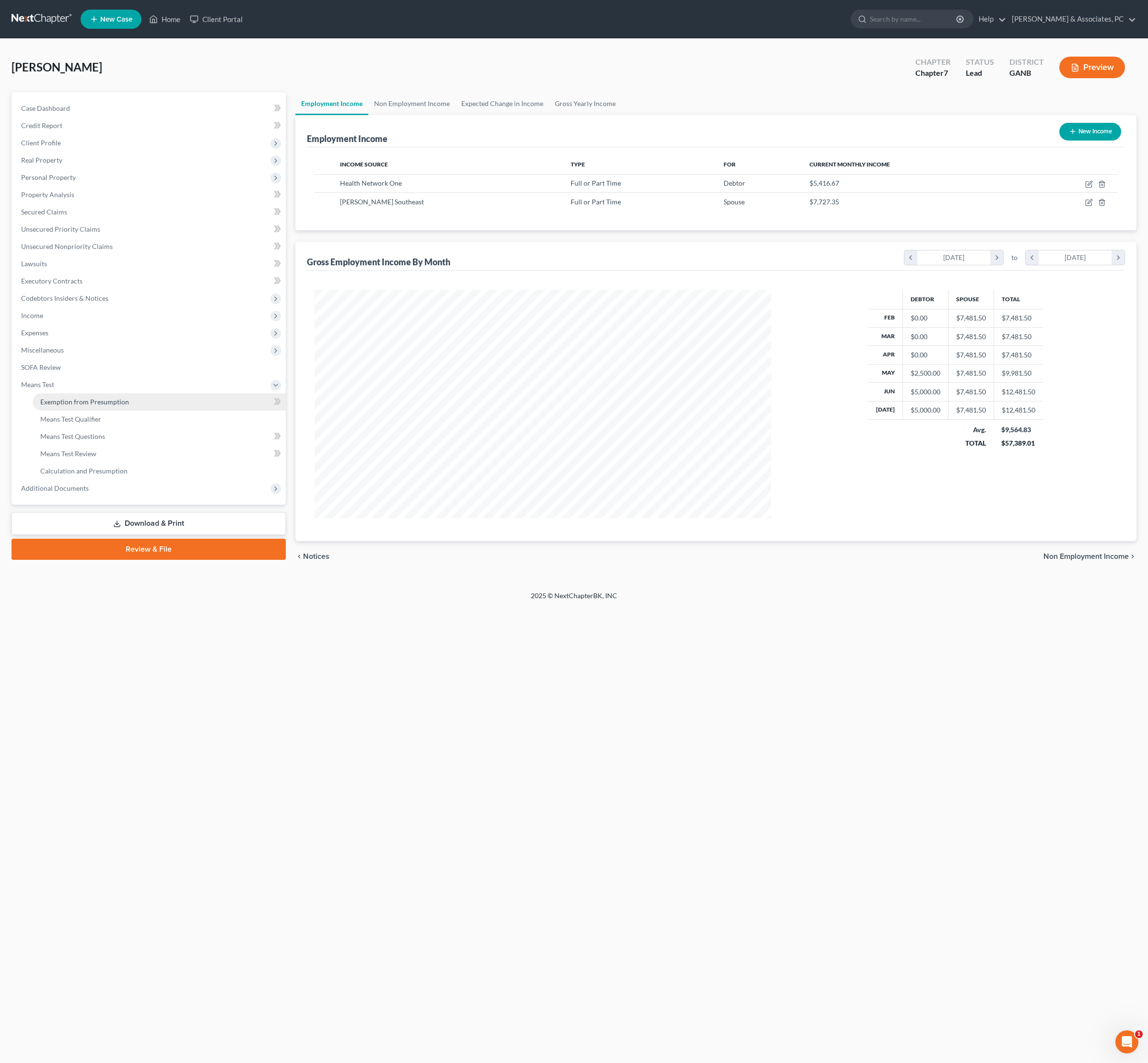
click at [95, 411] on link "Exemption from Presumption" at bounding box center [159, 402] width 253 height 17
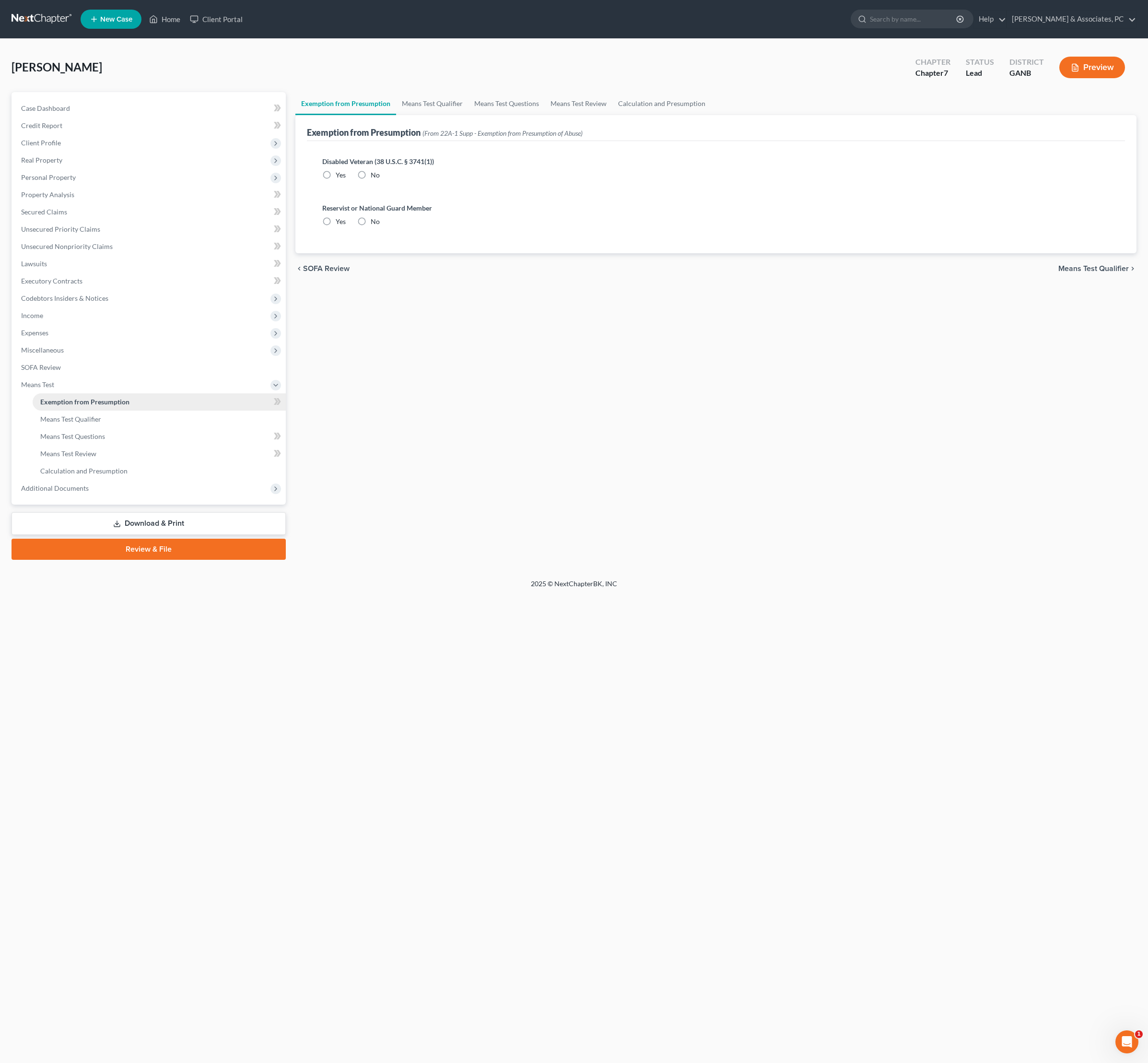
radio input "true"
click at [469, 112] on link "Means Test Qualifier" at bounding box center [432, 104] width 73 height 23
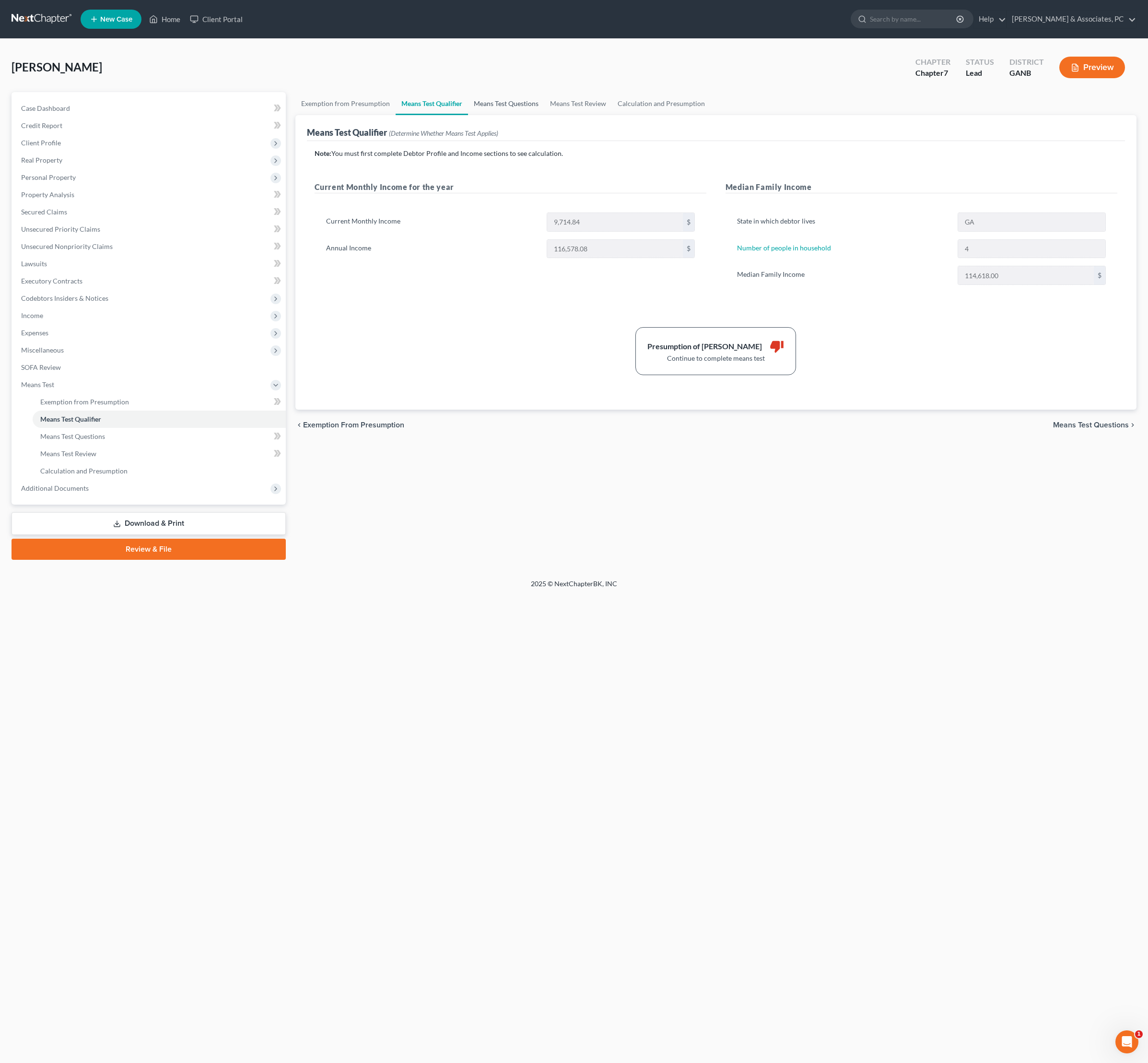
click at [545, 111] on link "Means Test Questions" at bounding box center [506, 104] width 76 height 23
select select "4"
select select "0"
select select "2"
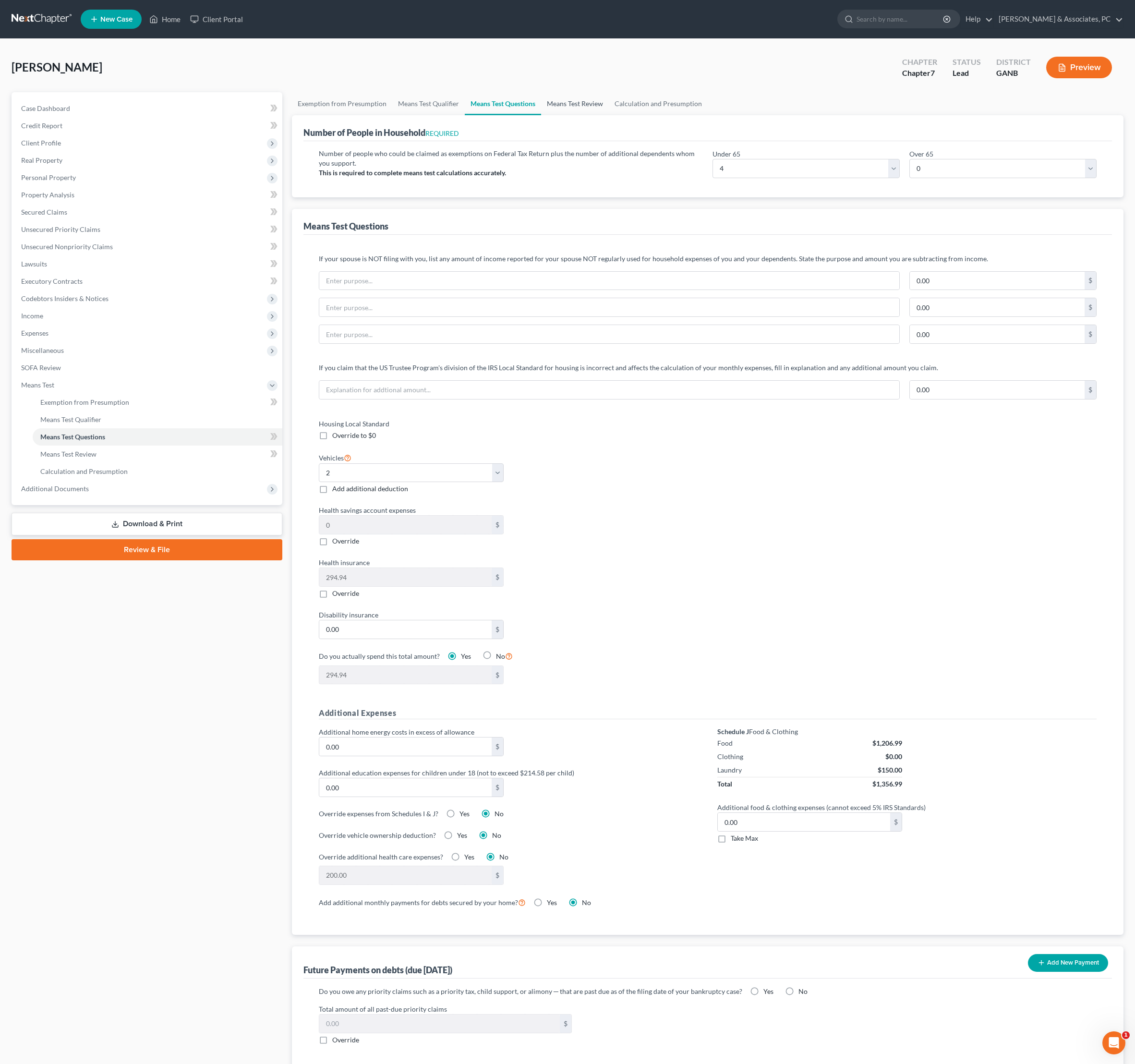
click at [609, 115] on link "Means Test Review" at bounding box center [575, 104] width 68 height 23
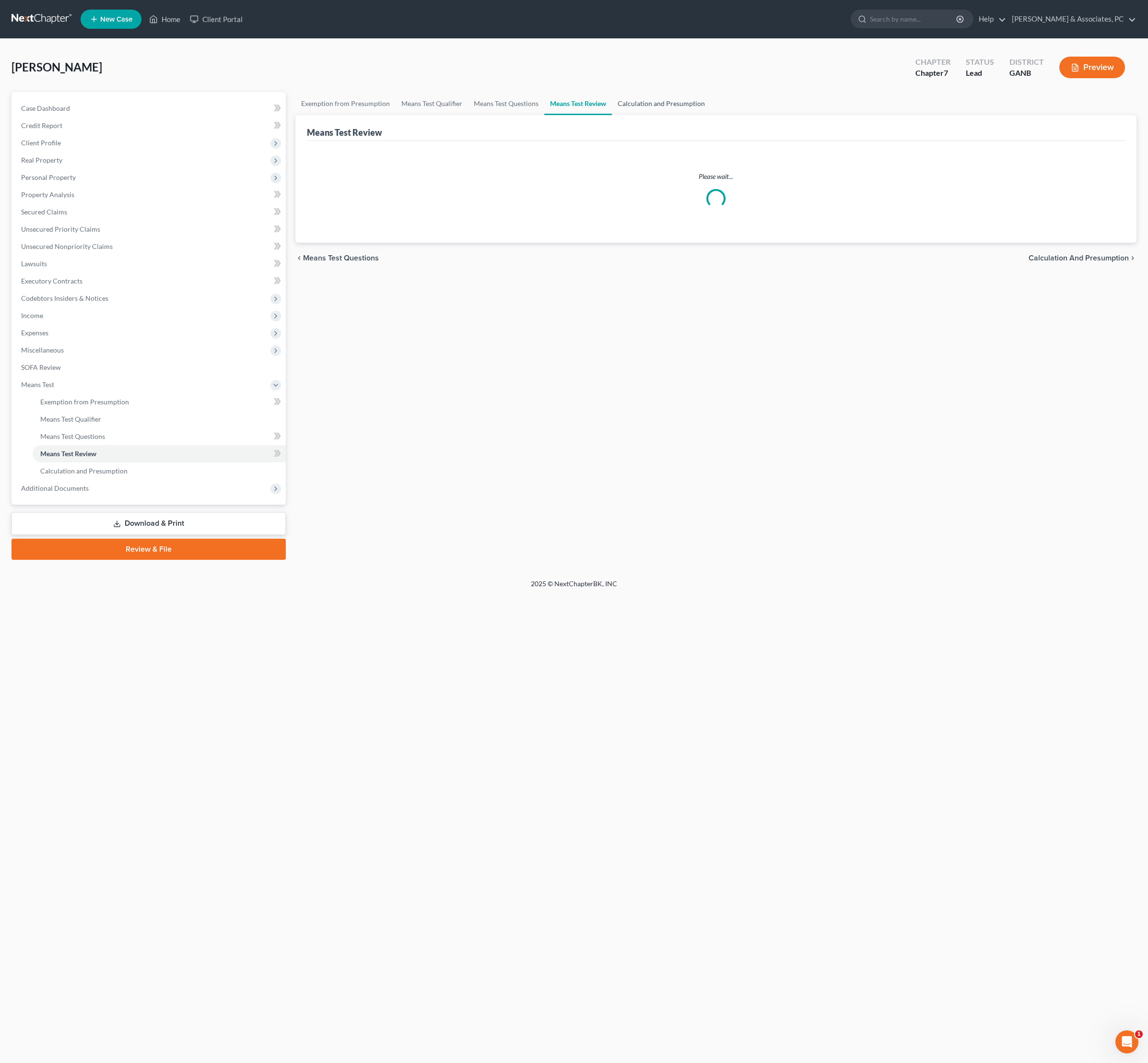
click at [711, 111] on link "Calculation and Presumption" at bounding box center [661, 104] width 99 height 23
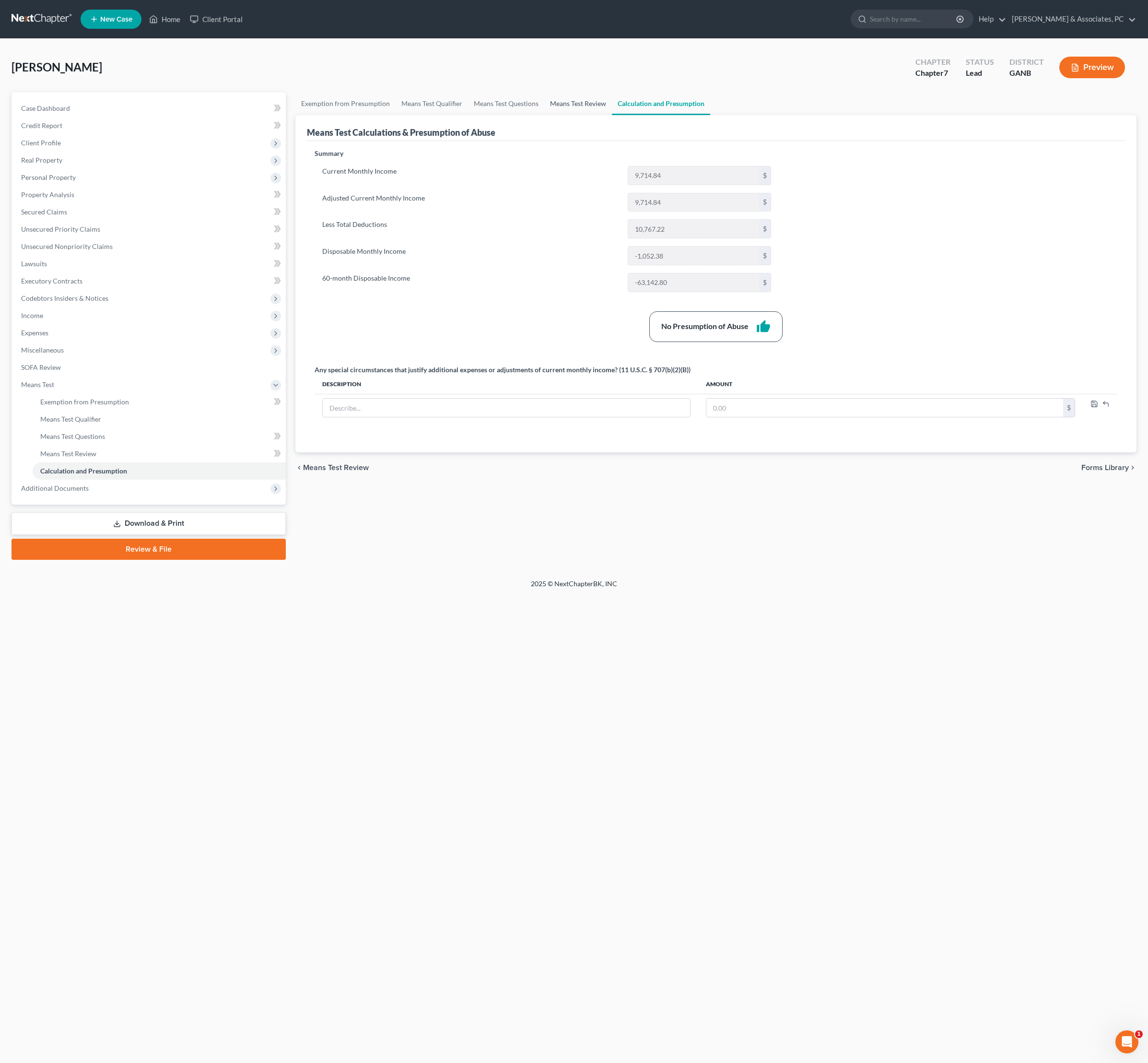
click at [612, 114] on link "Means Test Review" at bounding box center [578, 104] width 68 height 23
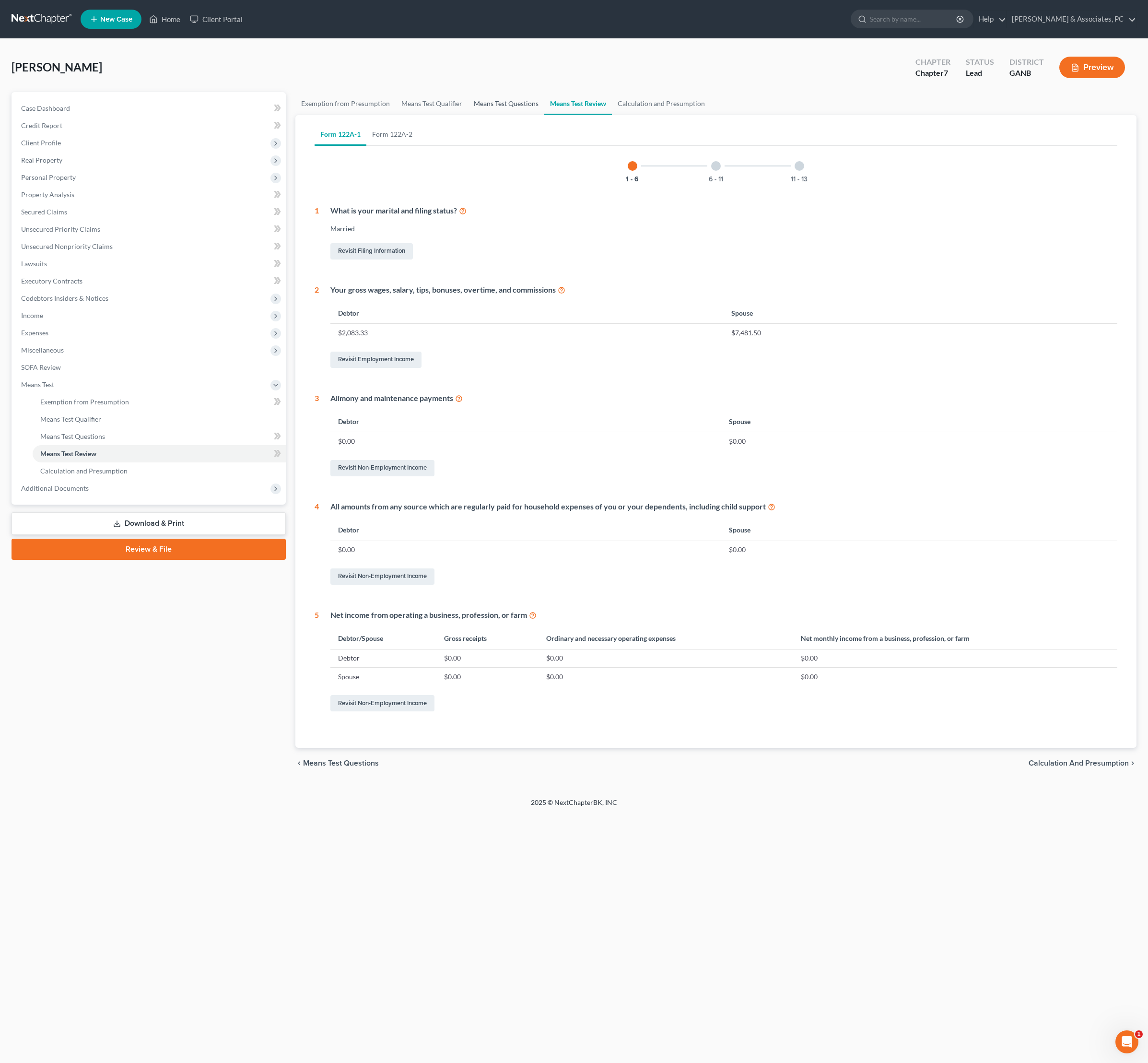
click at [545, 112] on link "Means Test Questions" at bounding box center [506, 104] width 76 height 23
select select "4"
select select "0"
select select "2"
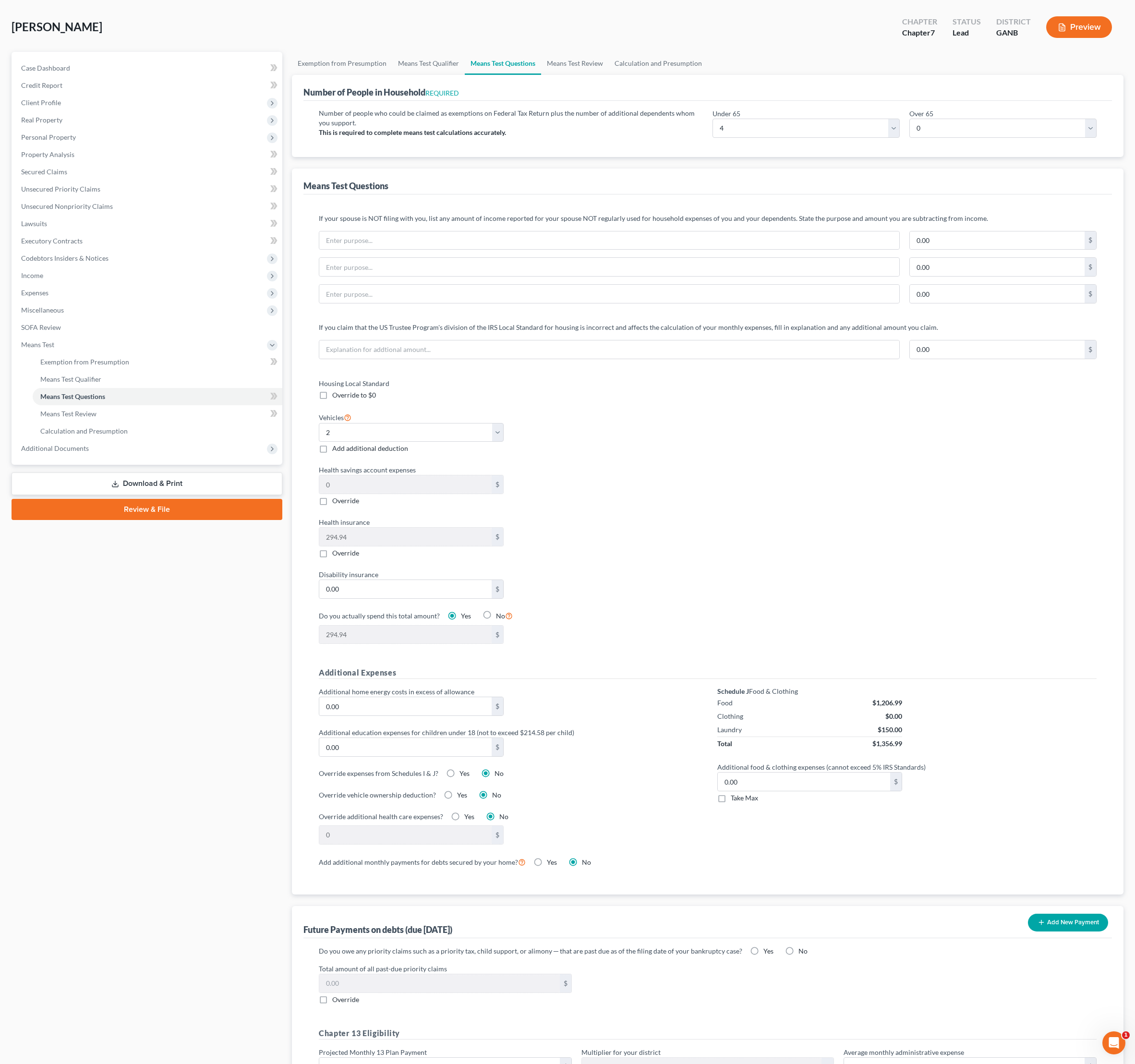
scroll to position [27, 0]
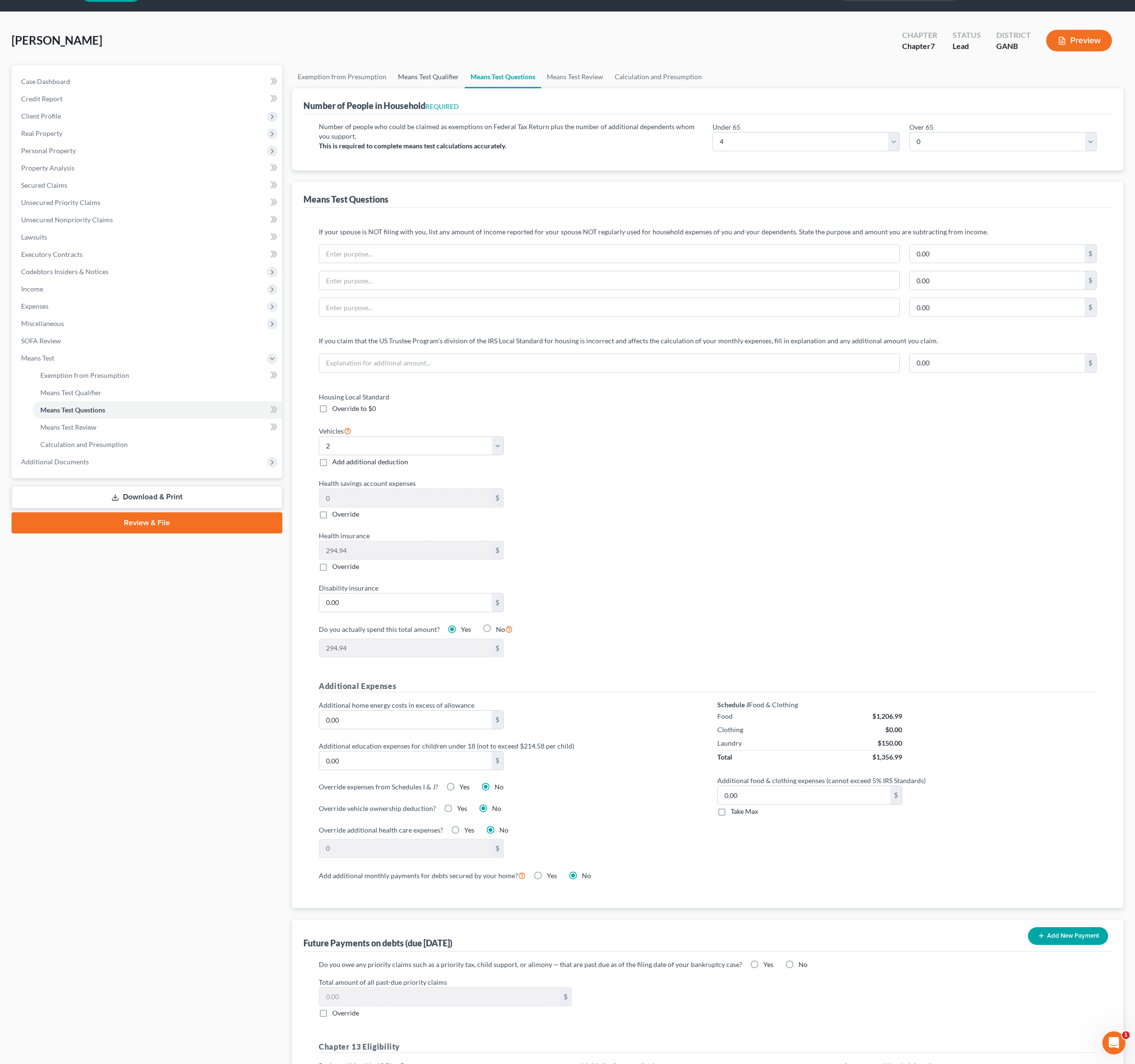
click at [465, 88] on link "Means Test Qualifier" at bounding box center [429, 77] width 73 height 23
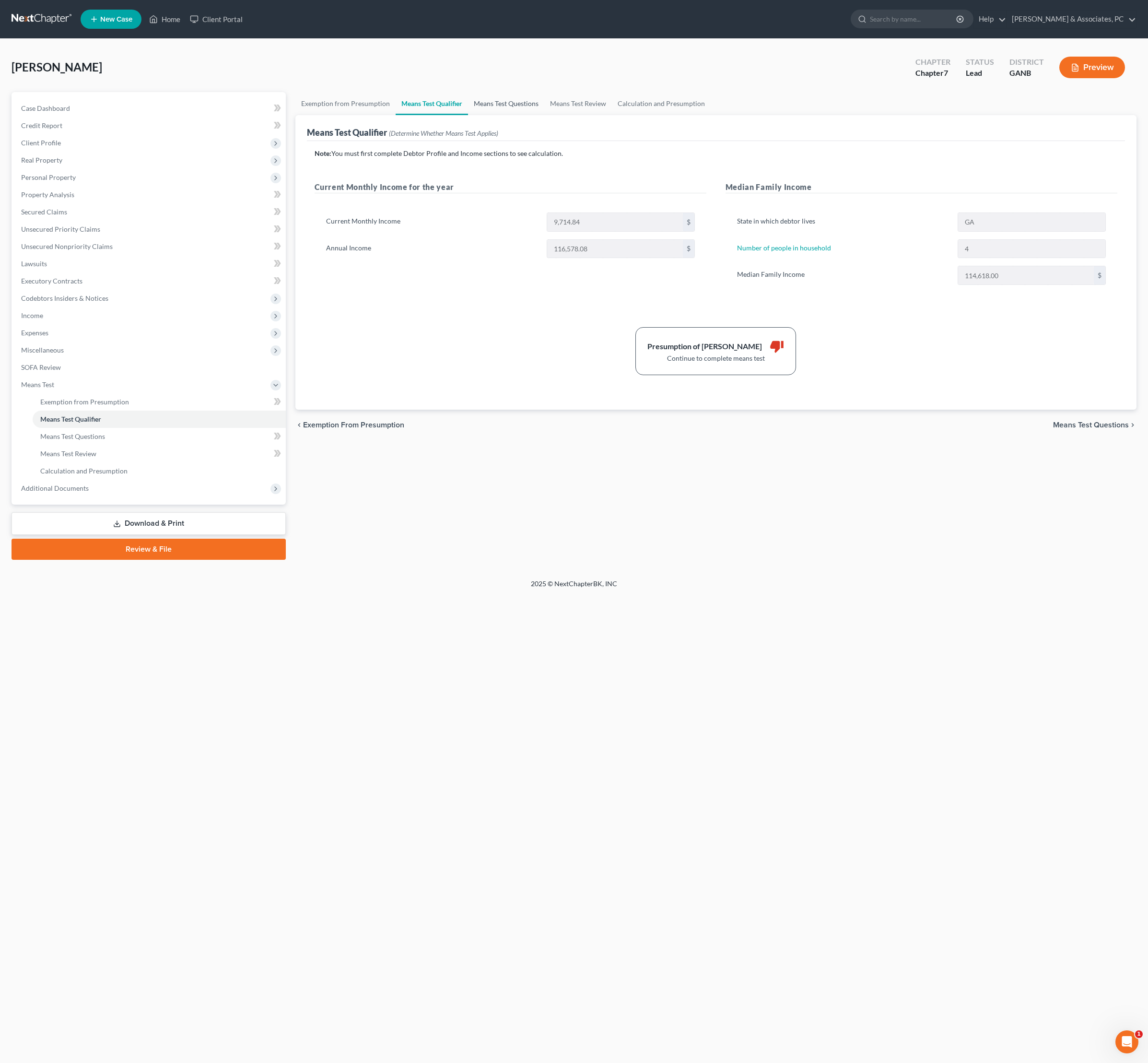
click at [545, 113] on link "Means Test Questions" at bounding box center [506, 104] width 76 height 23
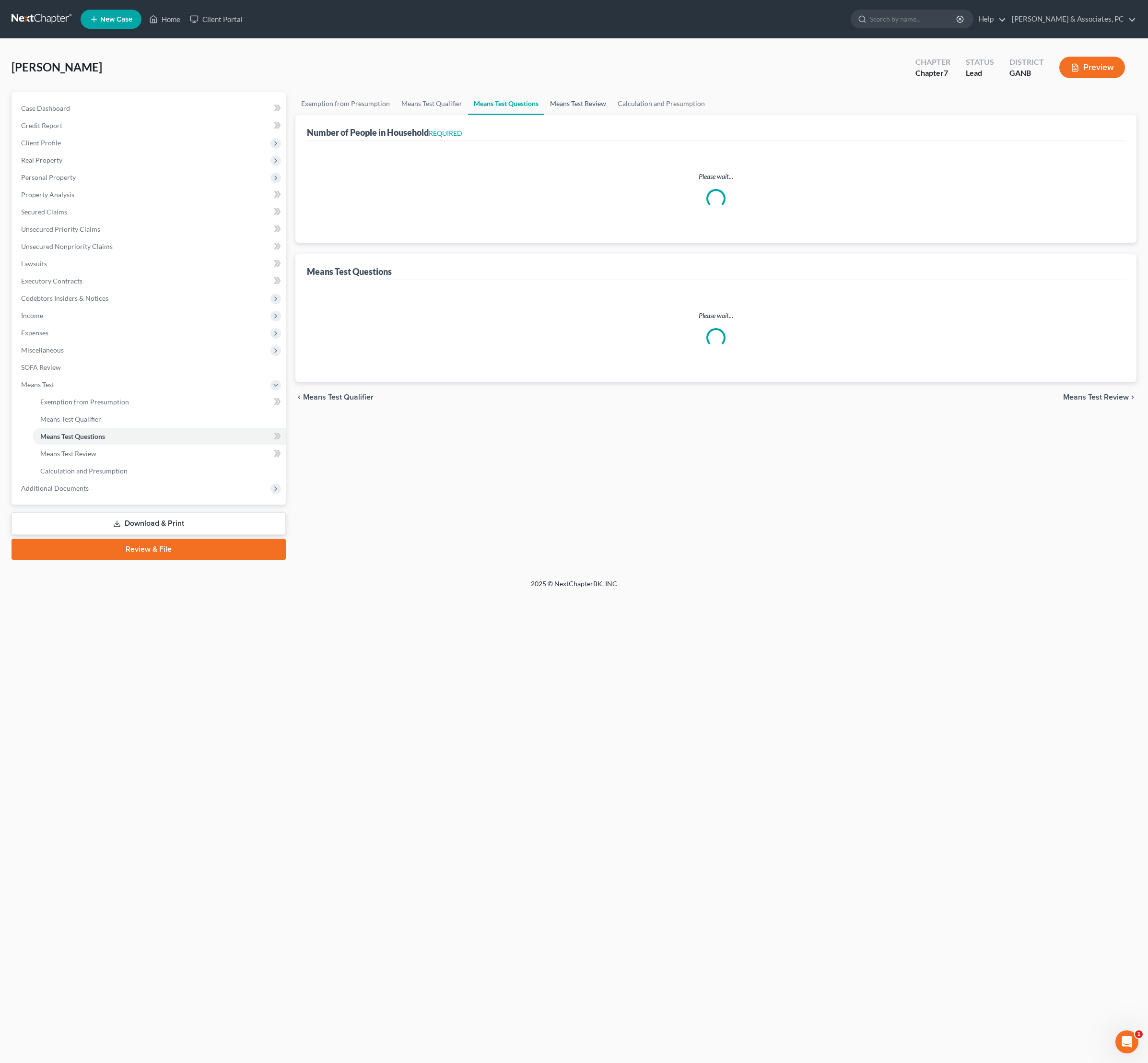
select select "4"
select select "0"
select select "2"
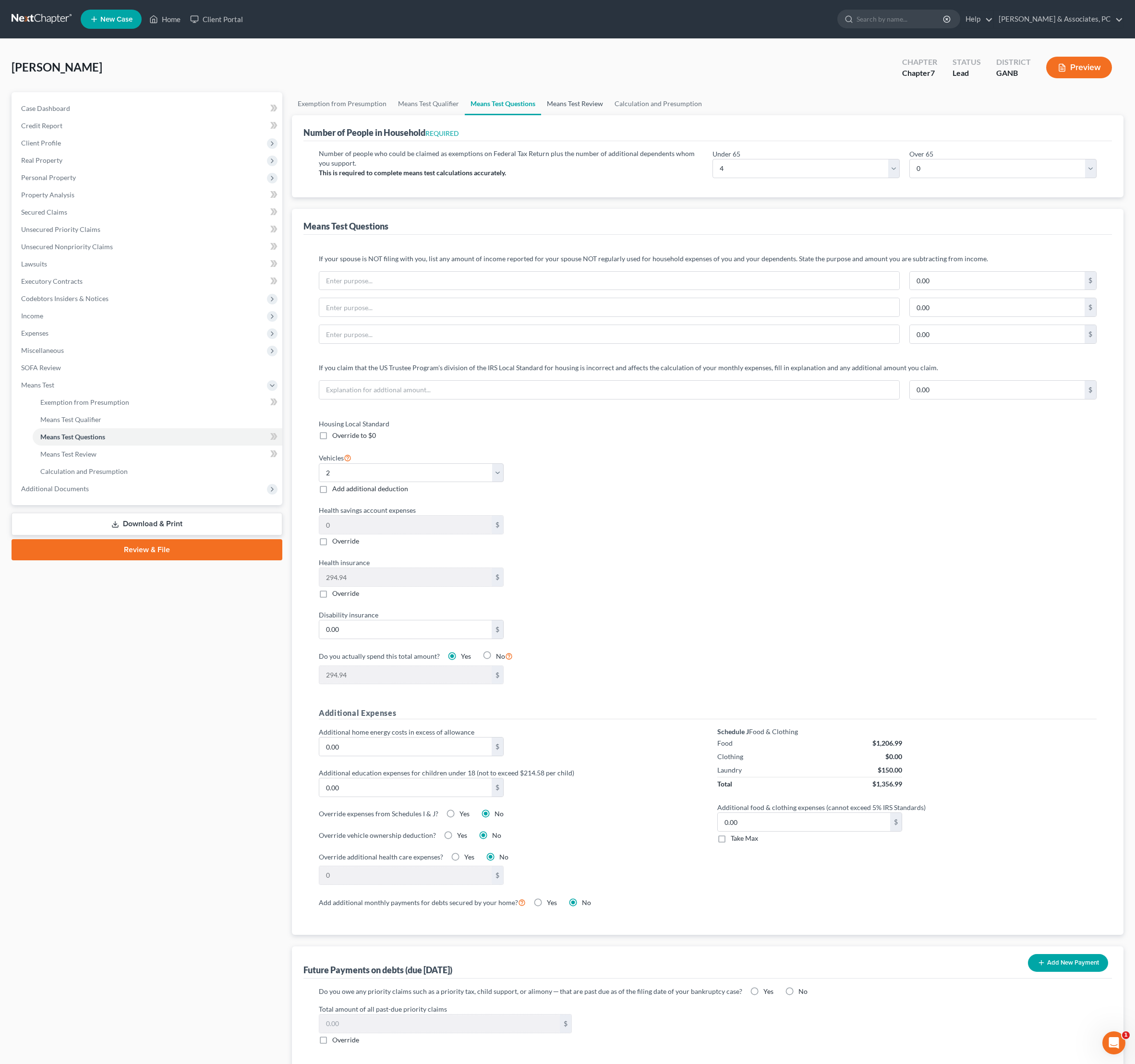
click at [609, 115] on link "Means Test Review" at bounding box center [575, 104] width 68 height 23
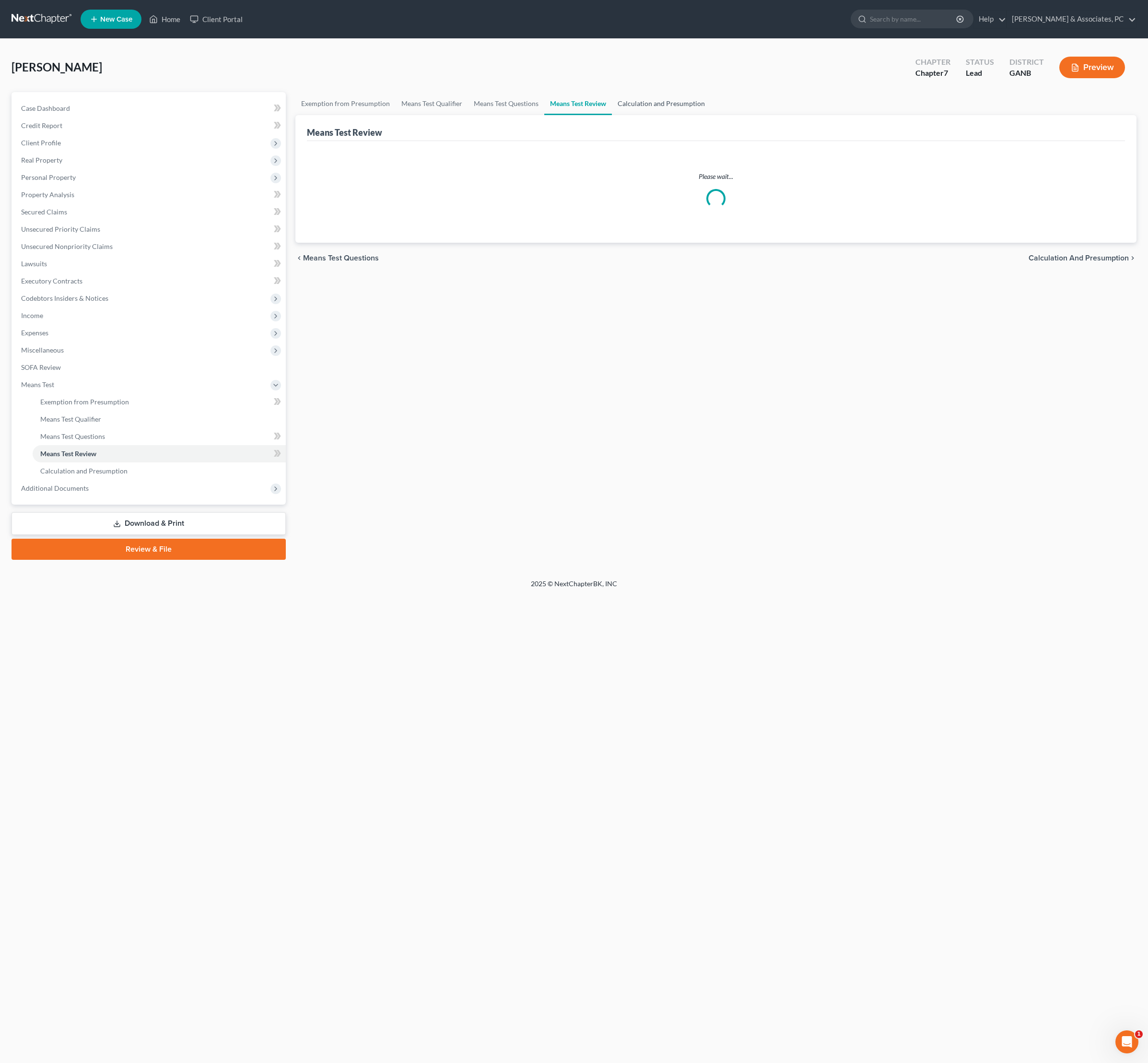
click at [711, 112] on link "Calculation and Presumption" at bounding box center [661, 104] width 99 height 23
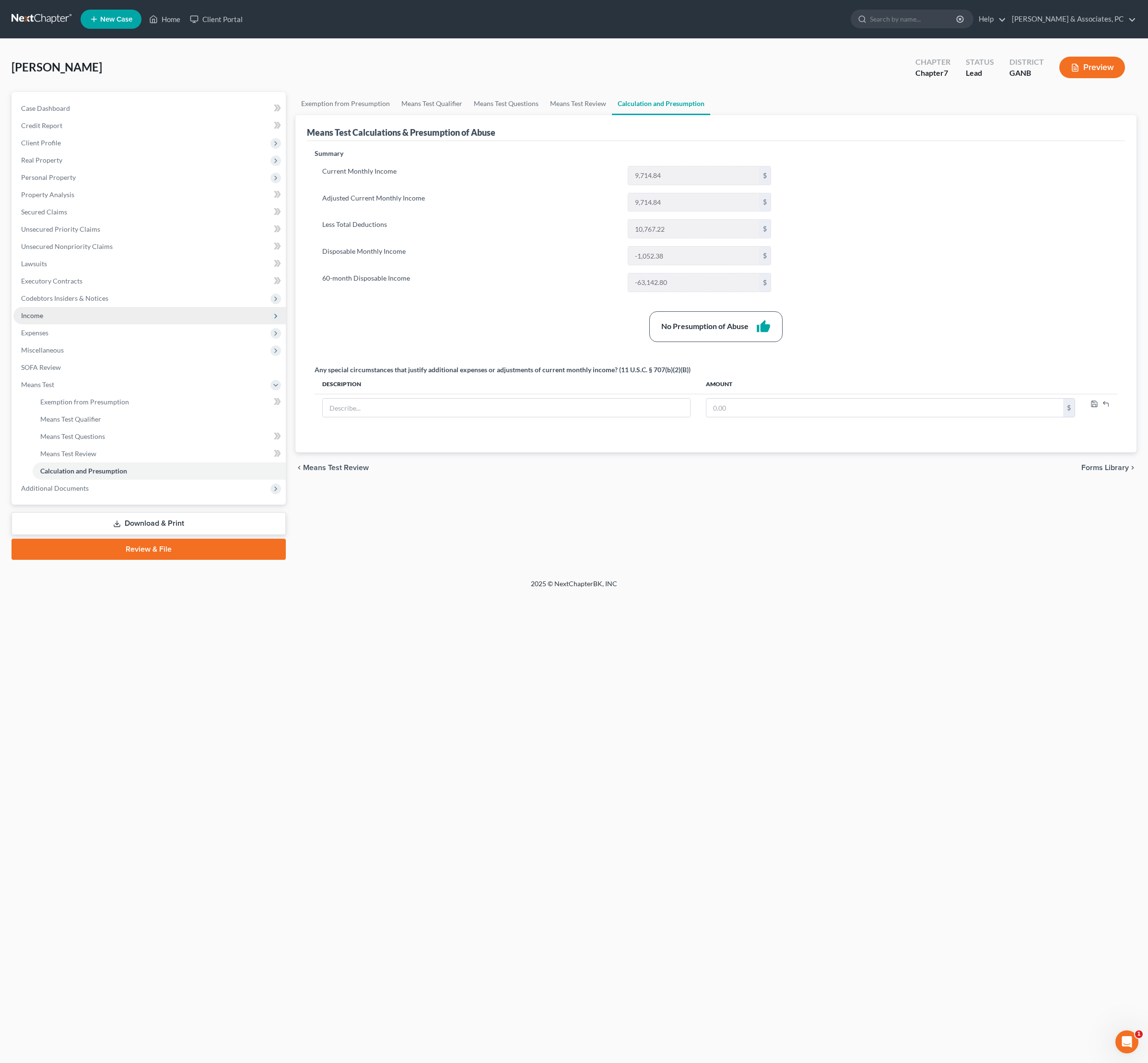
click at [61, 324] on span "Income" at bounding box center [149, 315] width 273 height 17
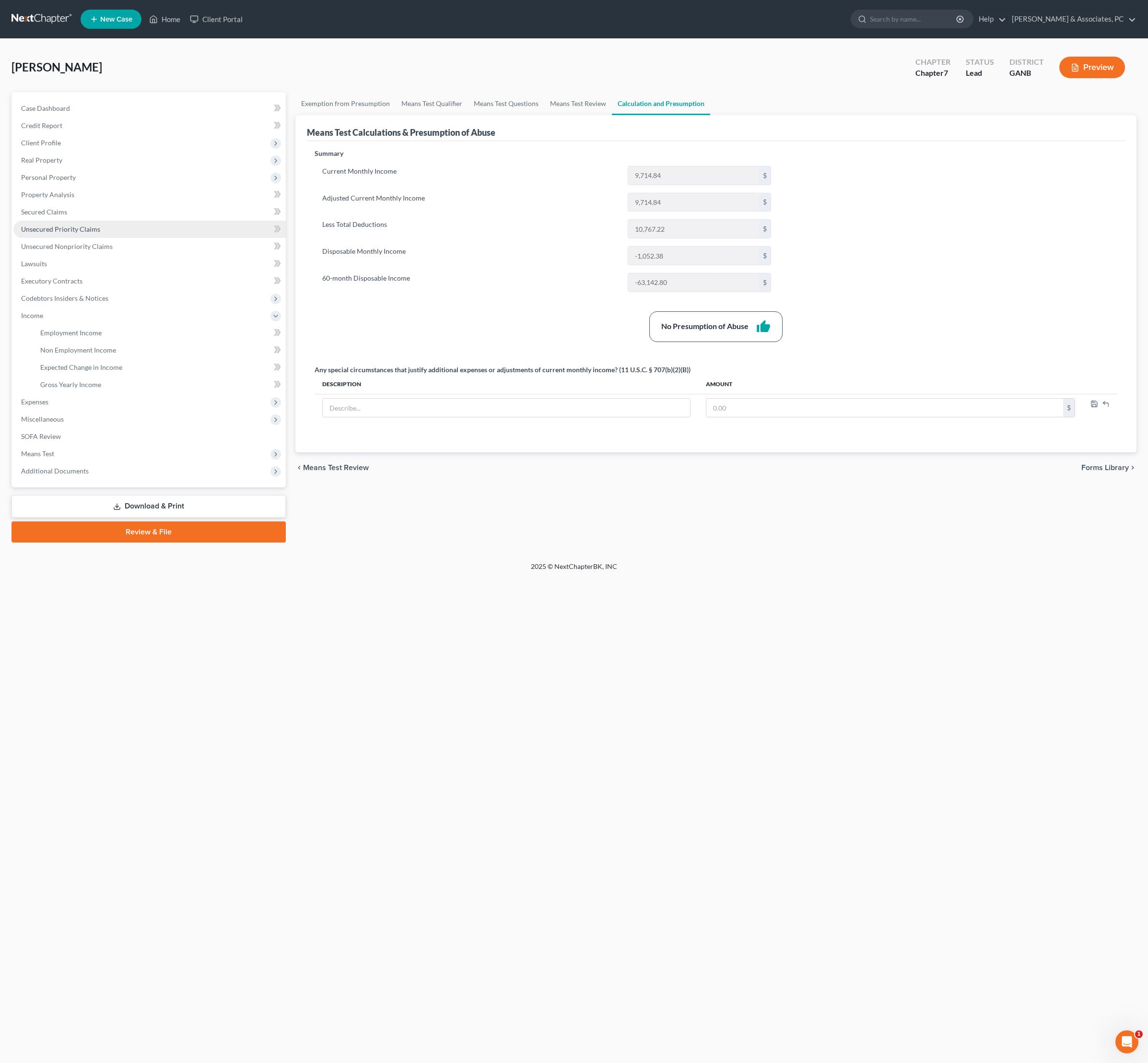
click at [86, 238] on link "Unsecured Priority Claims" at bounding box center [149, 229] width 273 height 17
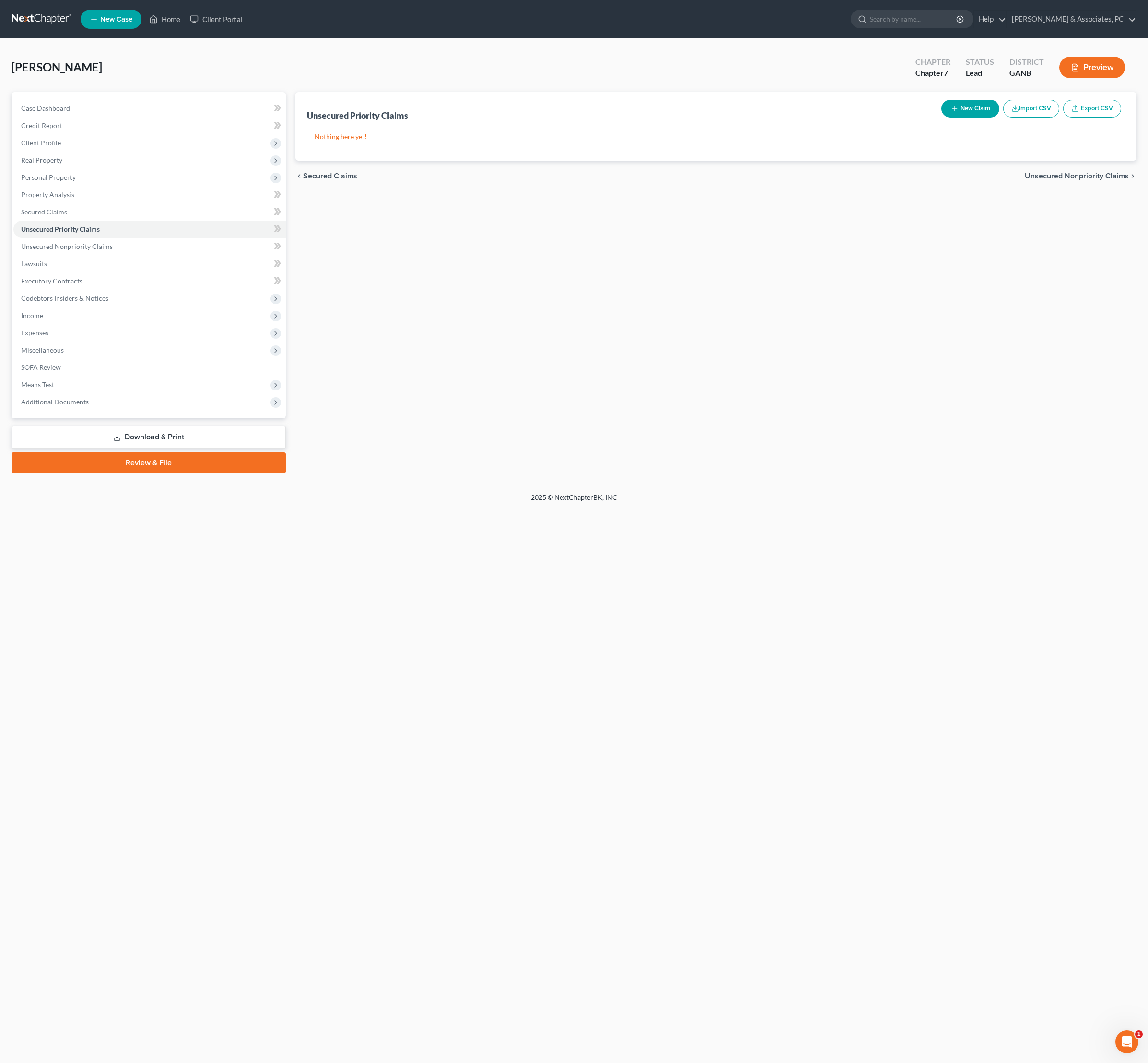
click at [951, 112] on icon "button" at bounding box center [955, 109] width 8 height 8
select select "0"
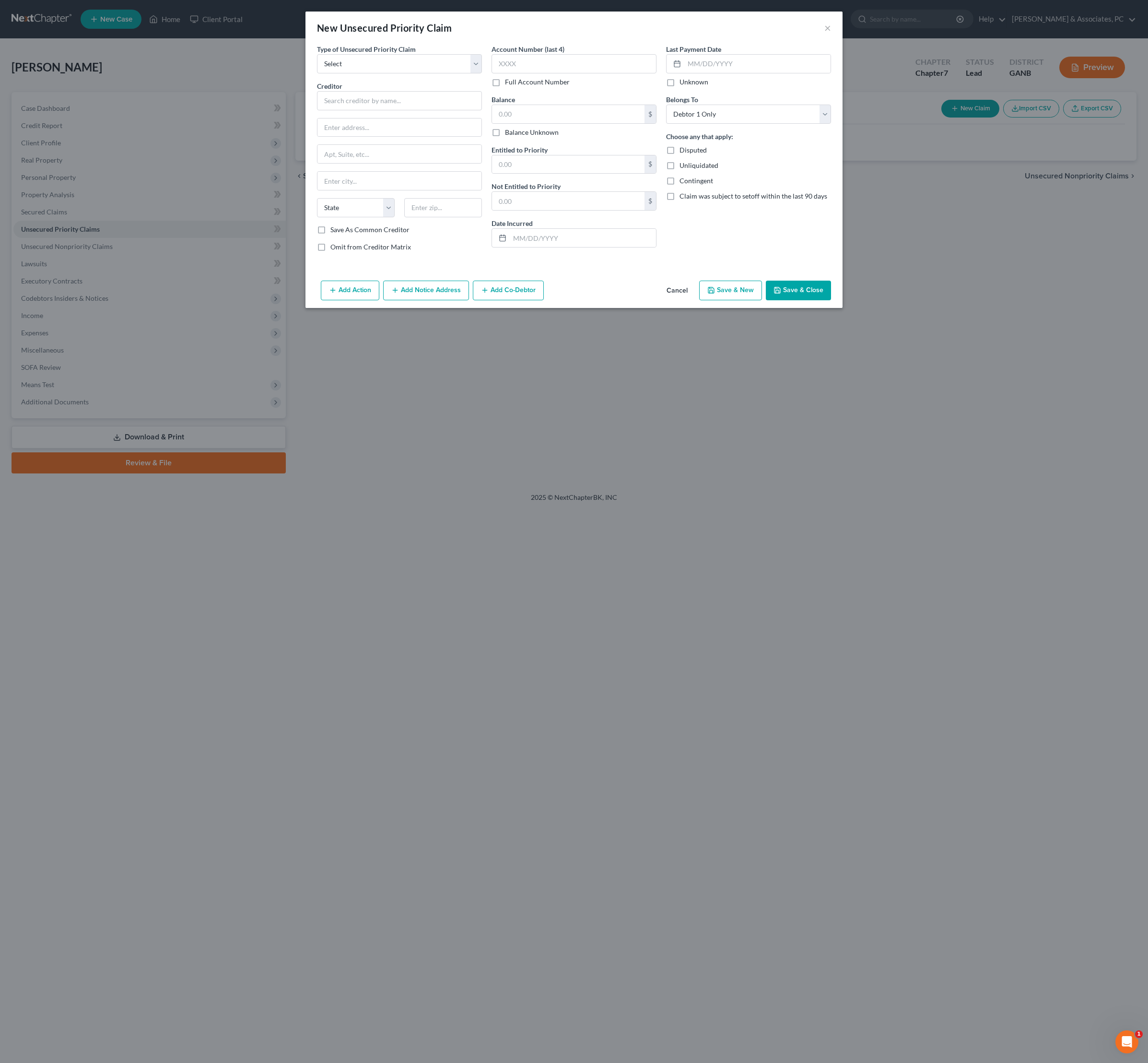
click at [401, 88] on div "Type of Unsecured Priority Claim * Select Taxes & Other Government Units Domest…" at bounding box center [399, 151] width 175 height 215
select select "0"
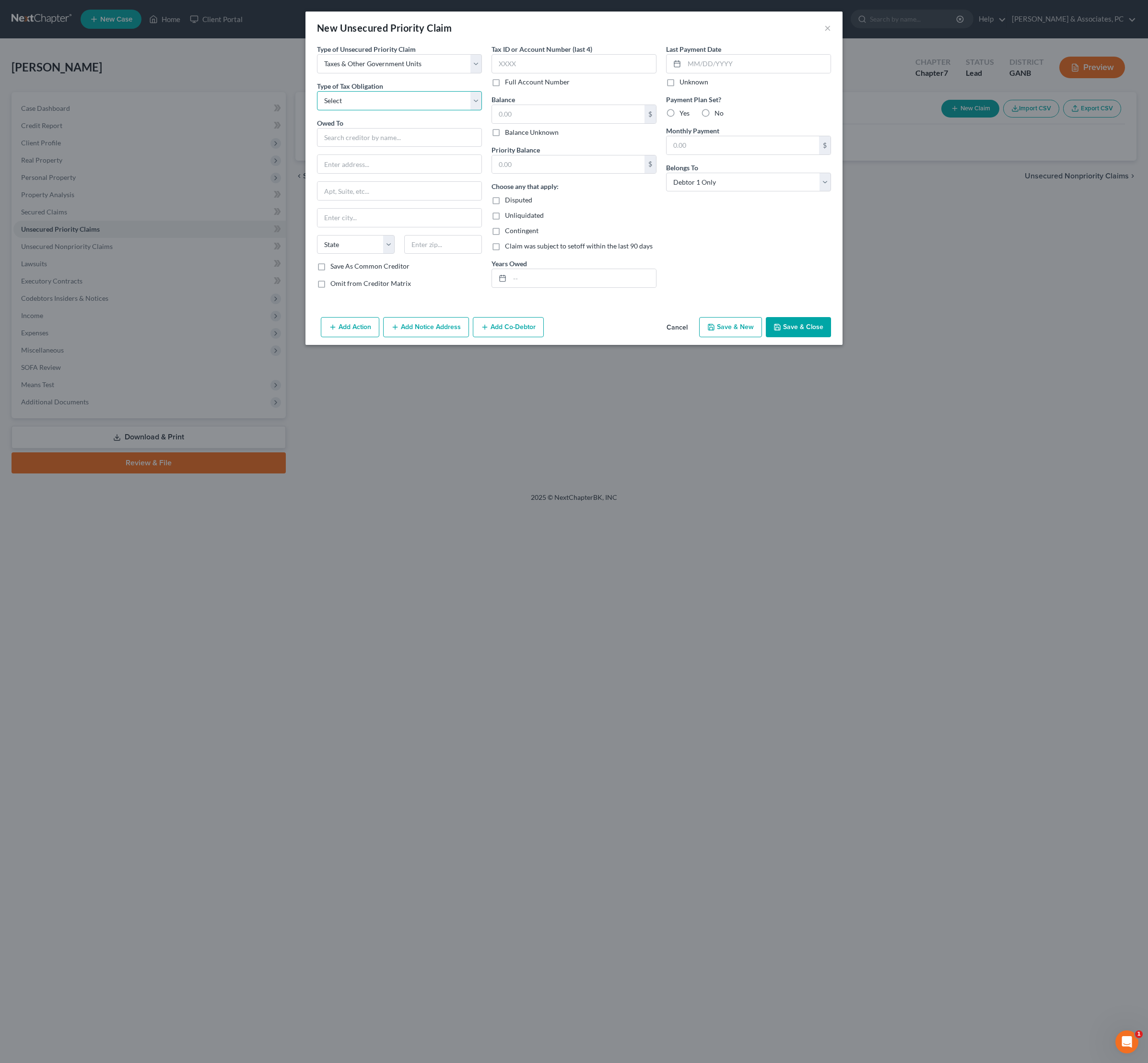
select select "0"
click at [385, 147] on input "text" at bounding box center [400, 138] width 165 height 19
click at [382, 159] on div "Internal Revenue Service" at bounding box center [402, 154] width 154 height 9
type input "Internal Revenue Service"
type input "PO Box 7346"
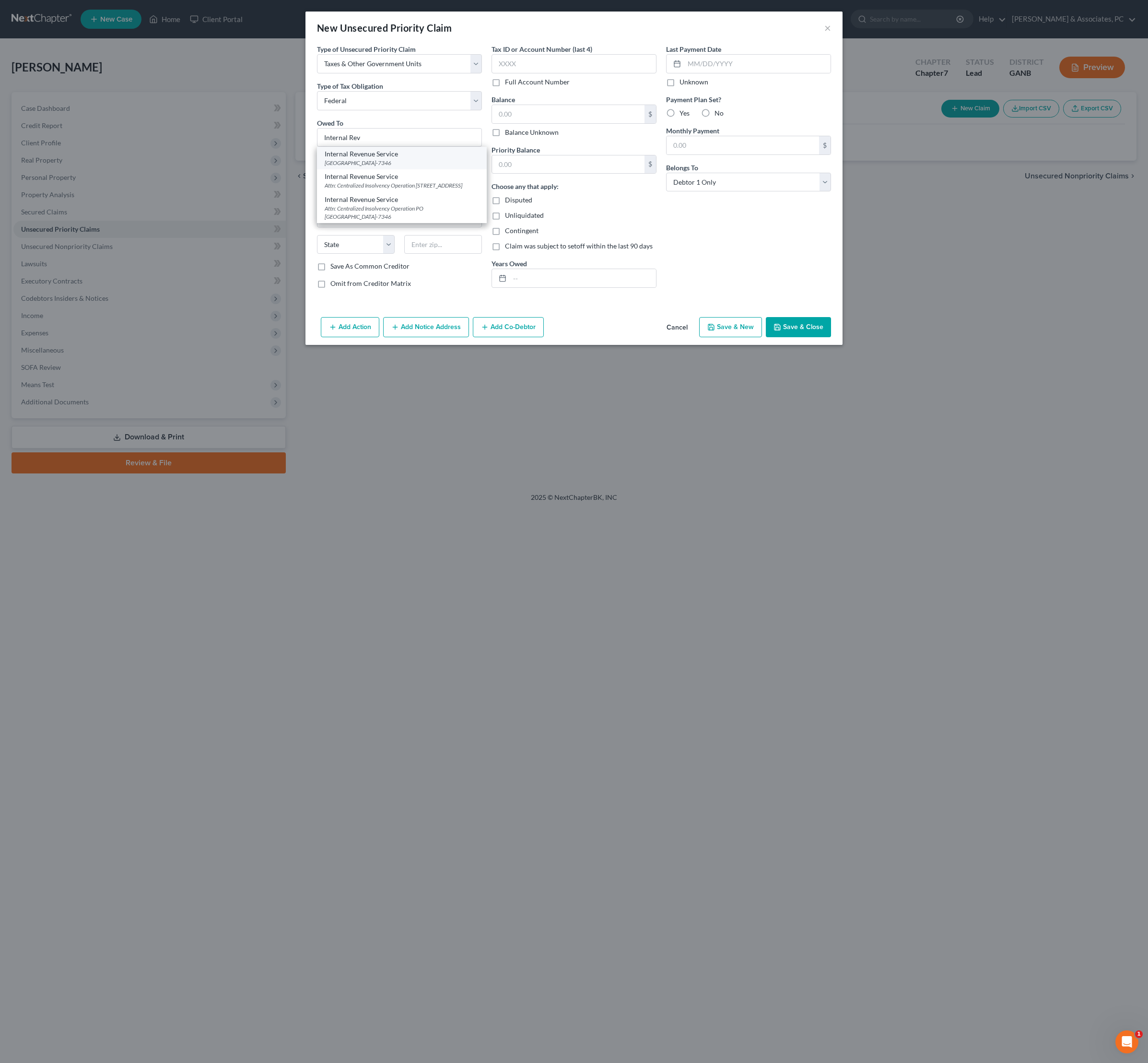
type input "[GEOGRAPHIC_DATA]"
select select "39"
type input "19101-7346"
click at [534, 123] on input "text" at bounding box center [568, 114] width 153 height 18
type input "0"
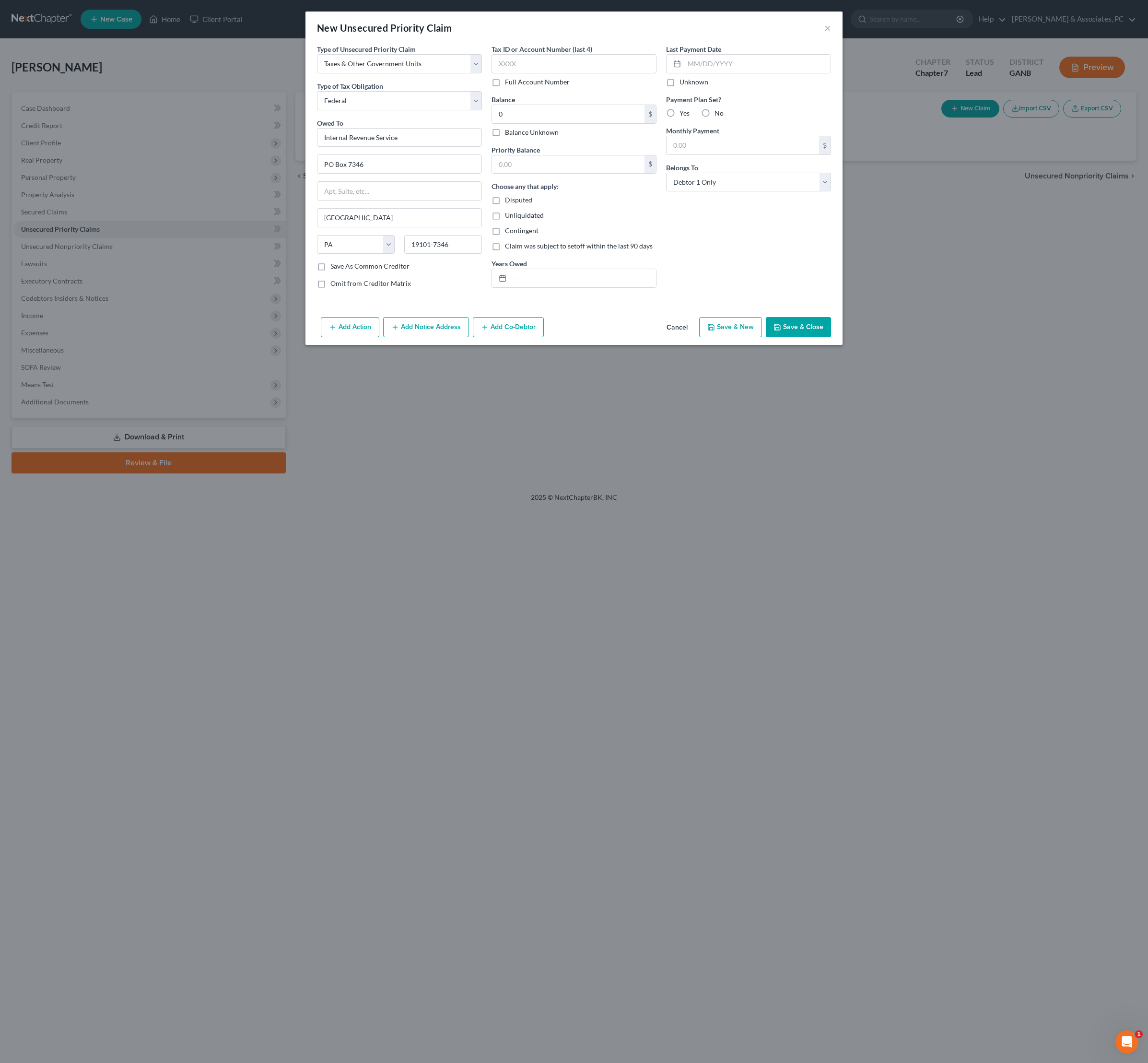
click at [830, 337] on button "Save & Close" at bounding box center [798, 327] width 65 height 20
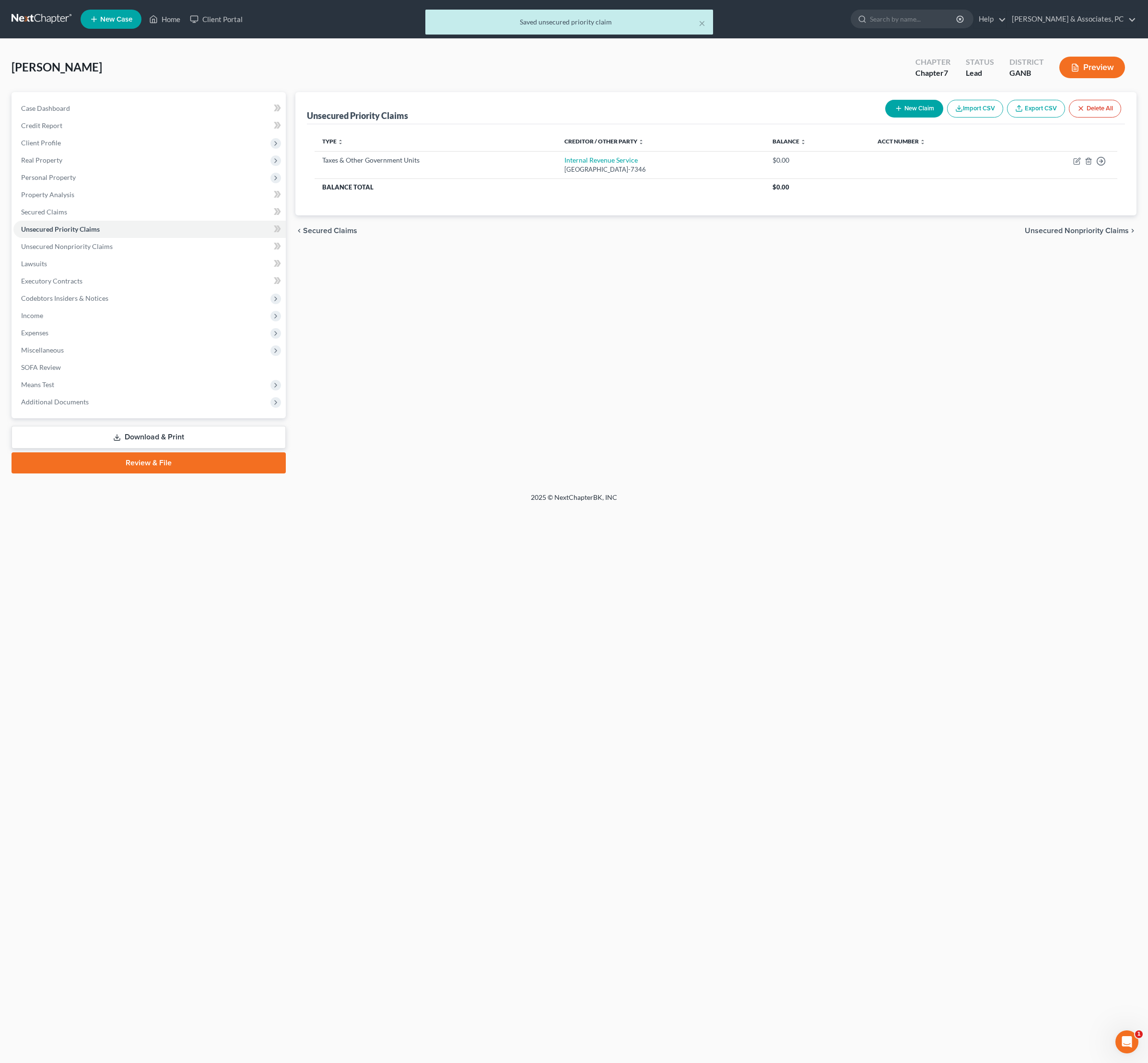
click at [885, 117] on button "New Claim" at bounding box center [914, 109] width 58 height 18
select select "0"
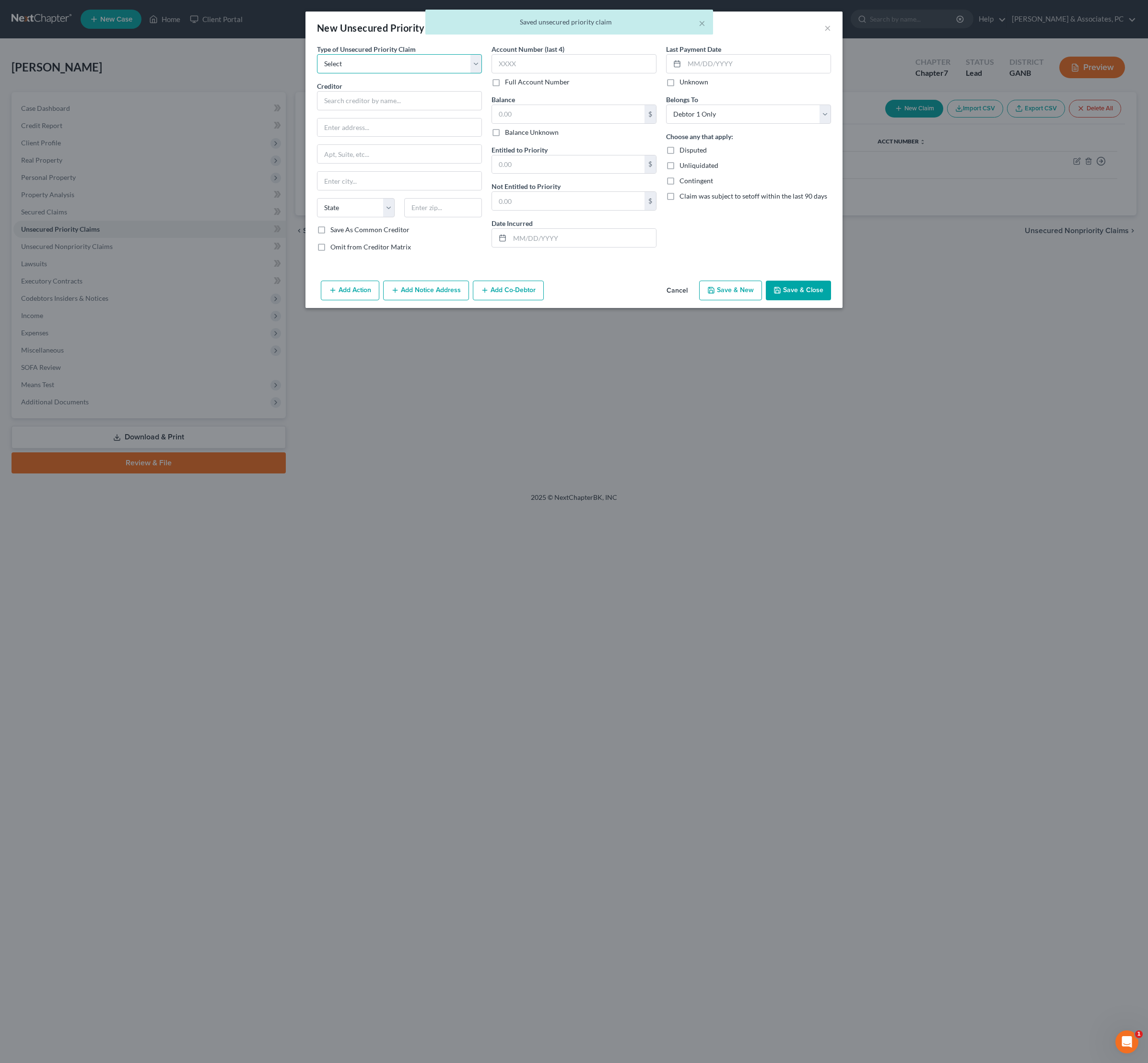
select select "0"
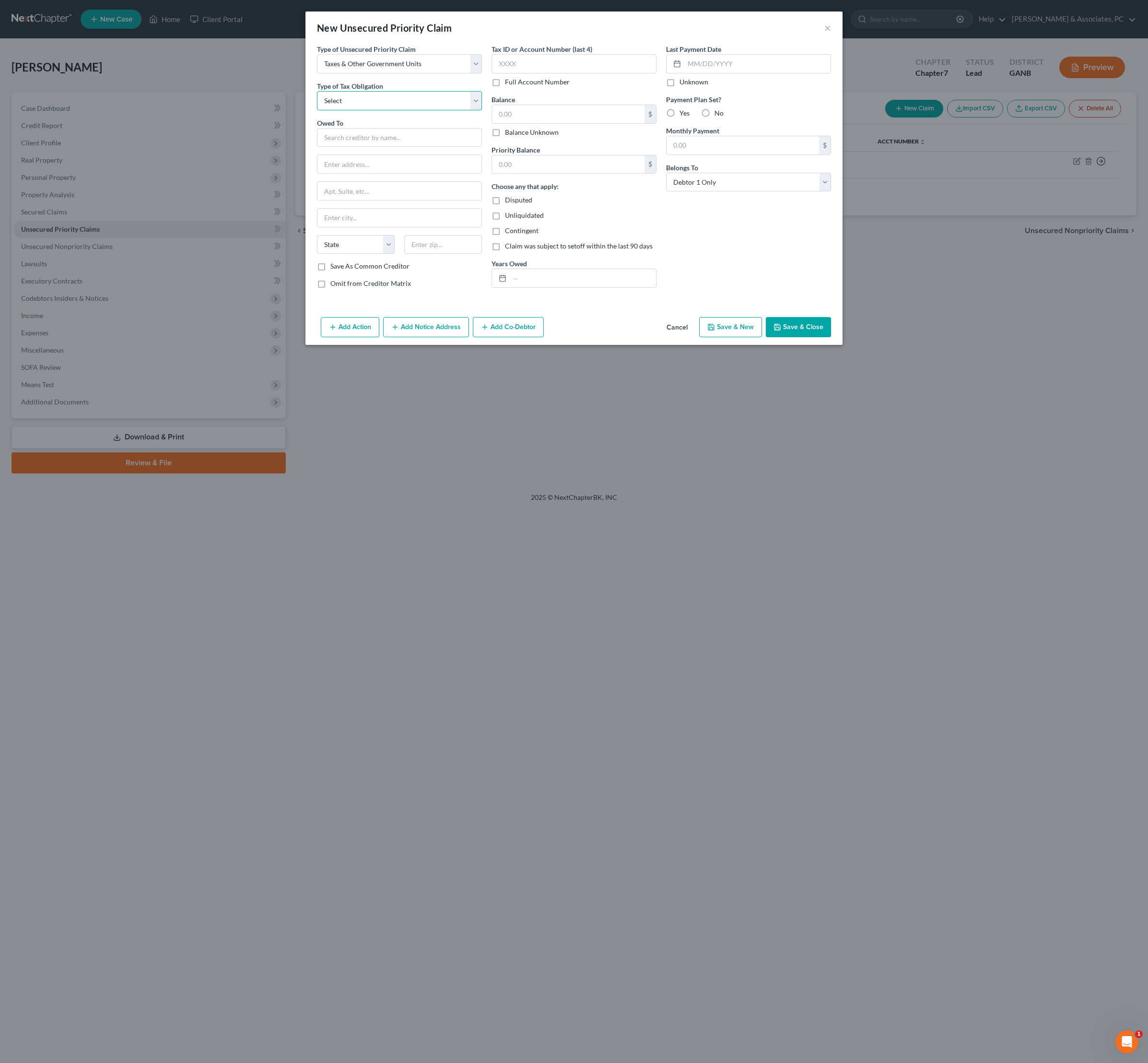
select select "2"
click at [372, 147] on input "text" at bounding box center [400, 138] width 165 height 19
click at [387, 213] on div "[US_STATE] Department of Revenue" at bounding box center [402, 207] width 154 height 9
type input "[US_STATE] Department of Revenue"
type input "[STREET_ADDRESS]"
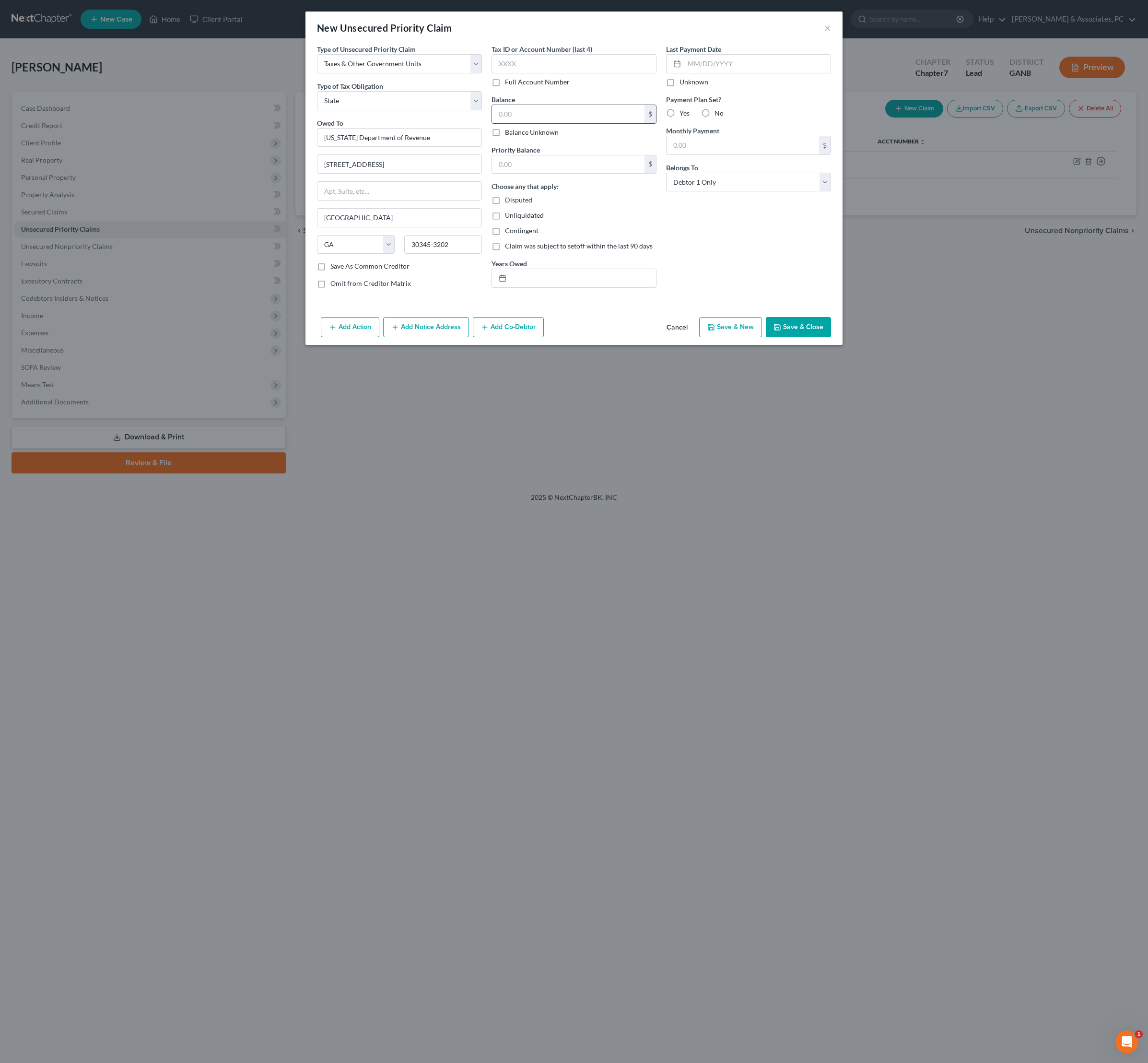
click at [532, 123] on input "text" at bounding box center [568, 114] width 153 height 18
click at [738, 296] on div "Last Payment Date Unknown Payment Plan Set? Yes No Monthly Payment $ Belongs To…" at bounding box center [748, 170] width 175 height 252
click at [831, 337] on button "Save & Close" at bounding box center [798, 327] width 65 height 20
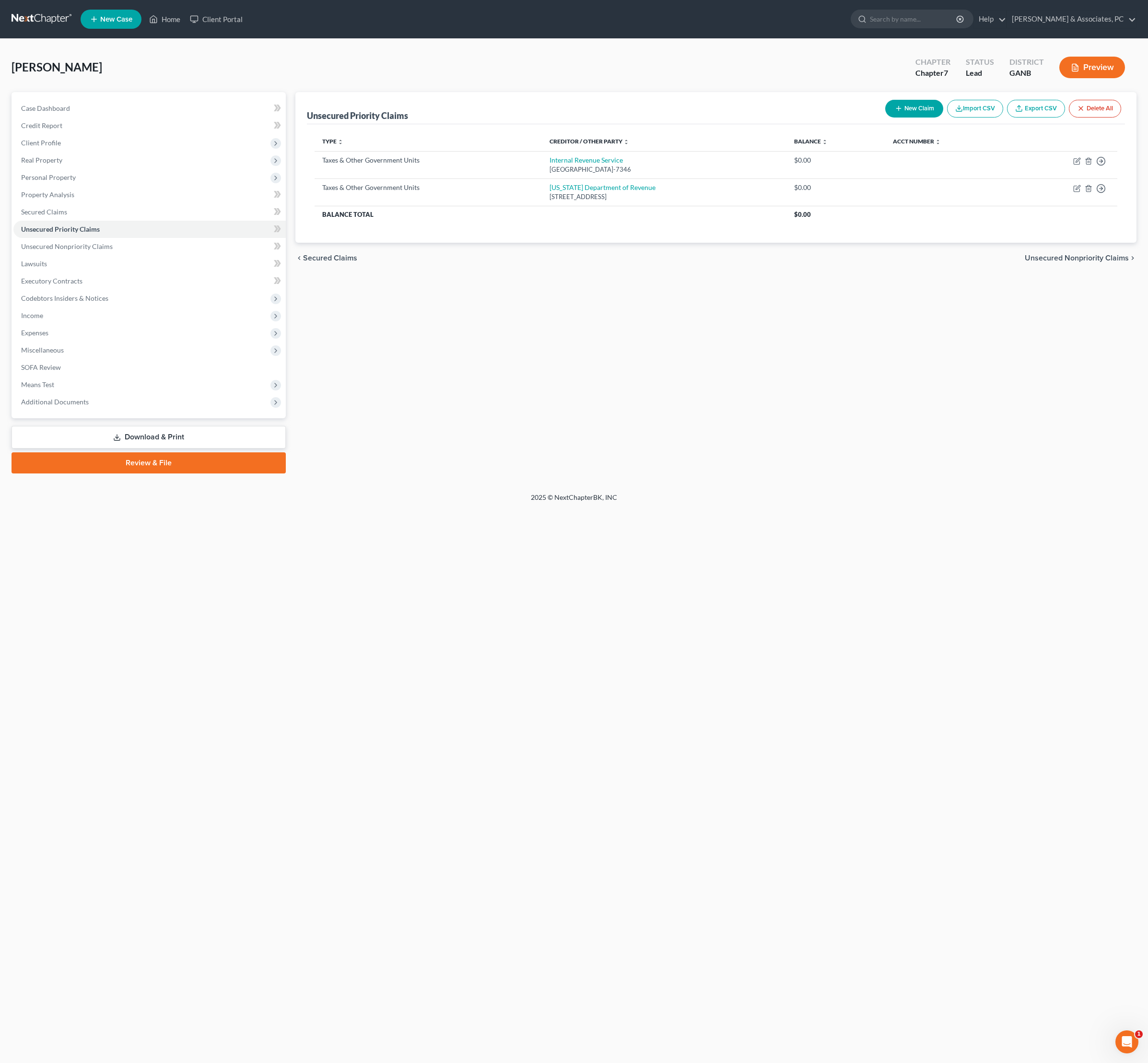
click at [543, 379] on div "Unsecured Priority Claims New Claim Import CSV Export CSV Delete All Type expan…" at bounding box center [716, 283] width 851 height 381
click at [510, 444] on div "Unsecured Priority Claims New Claim Import CSV Export CSV Delete All Type expan…" at bounding box center [716, 283] width 851 height 381
click at [61, 147] on span "Client Profile" at bounding box center [41, 143] width 40 height 8
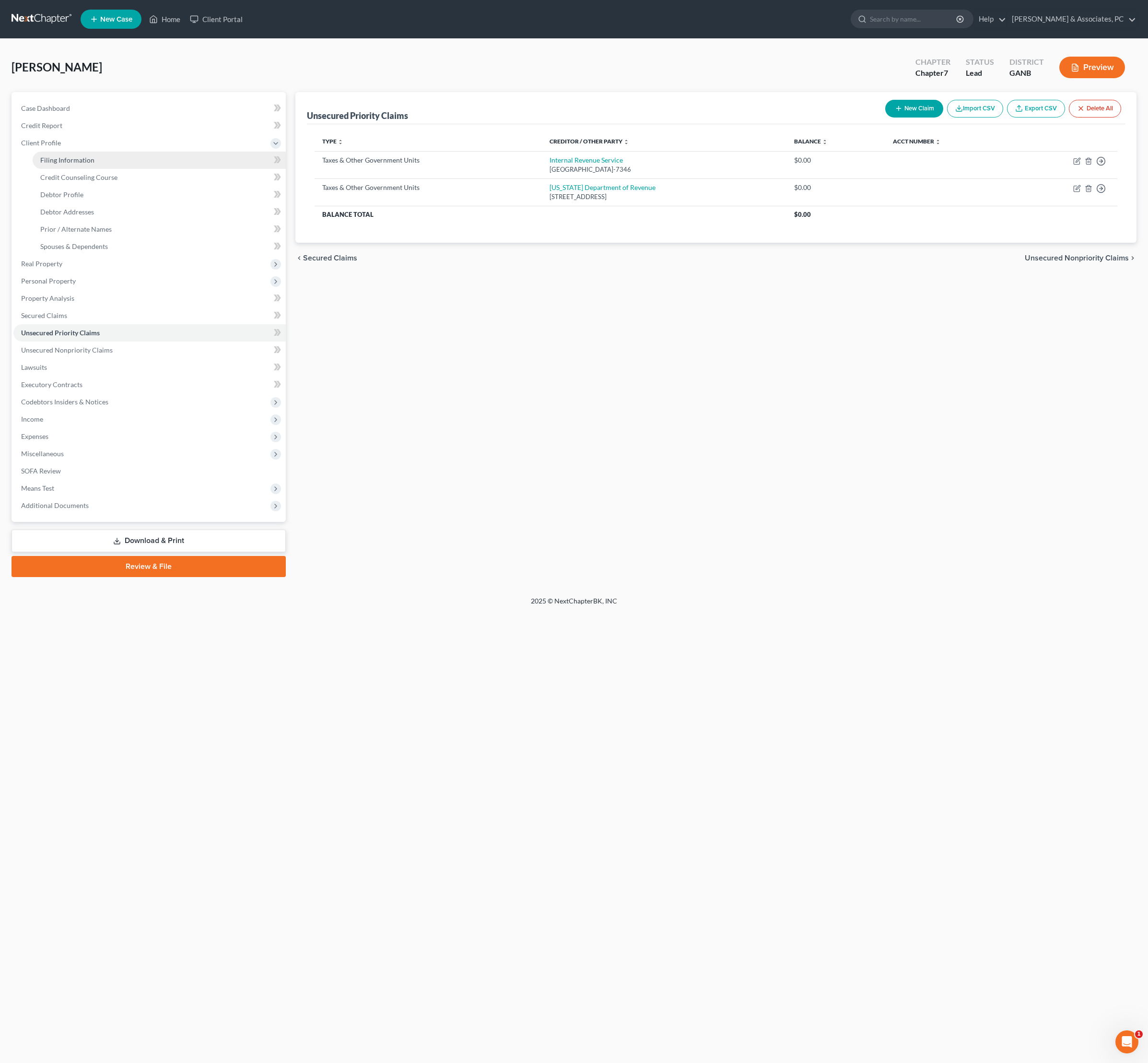
click at [67, 164] on span "Filing Information" at bounding box center [67, 160] width 54 height 8
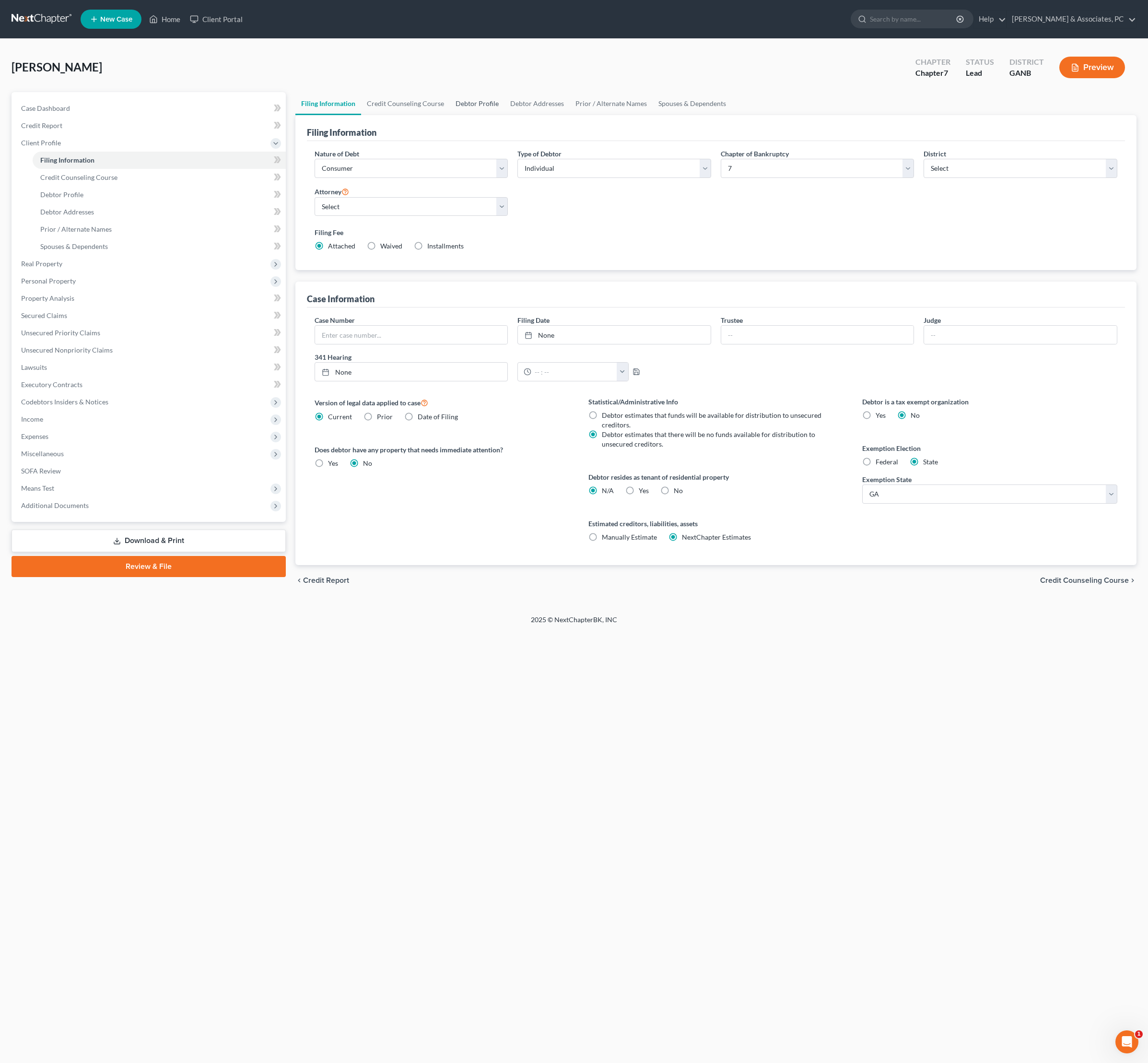
click at [504, 114] on link "Debtor Profile" at bounding box center [477, 104] width 55 height 23
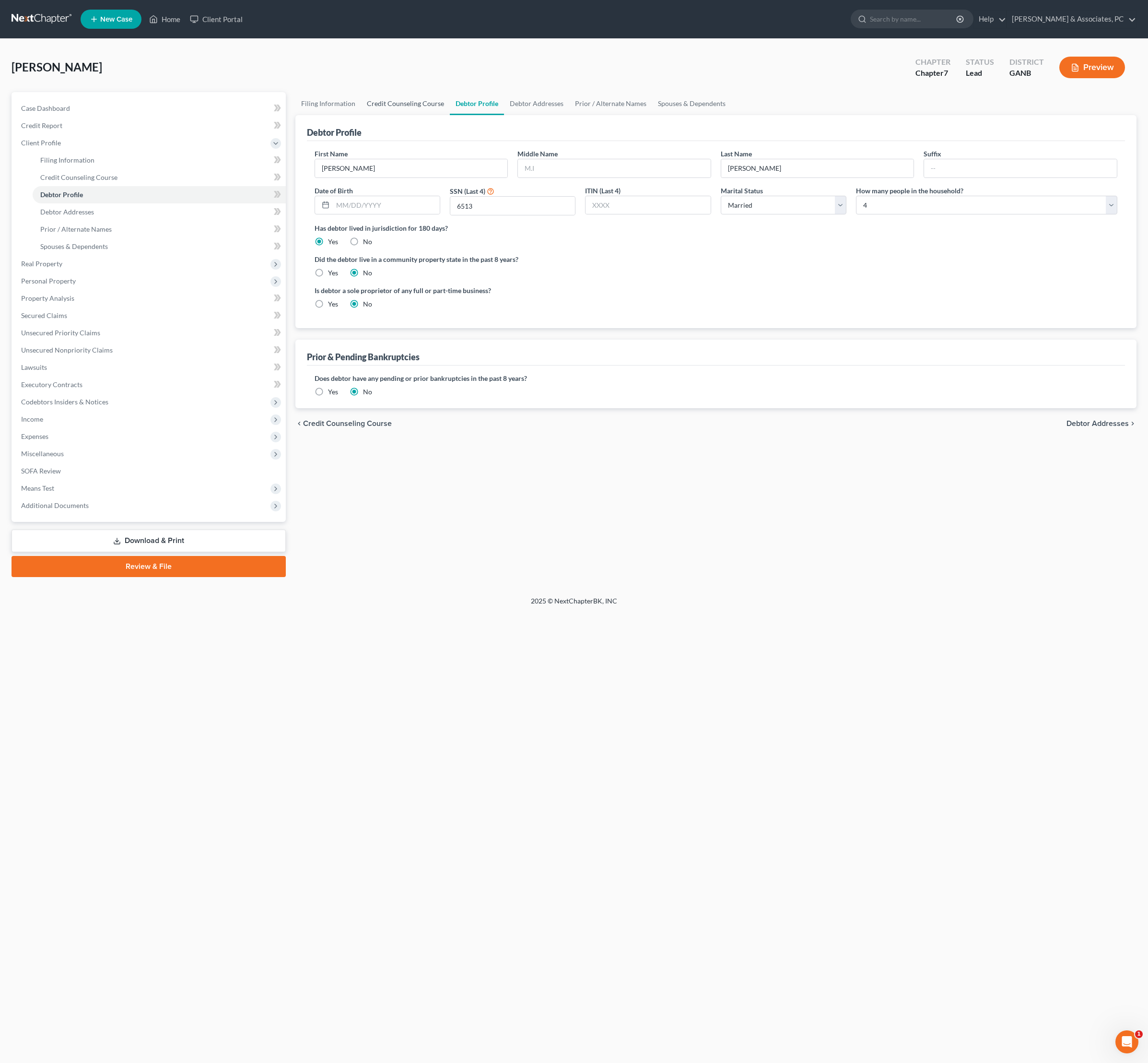
click at [450, 106] on link "Credit Counseling Course" at bounding box center [405, 104] width 89 height 23
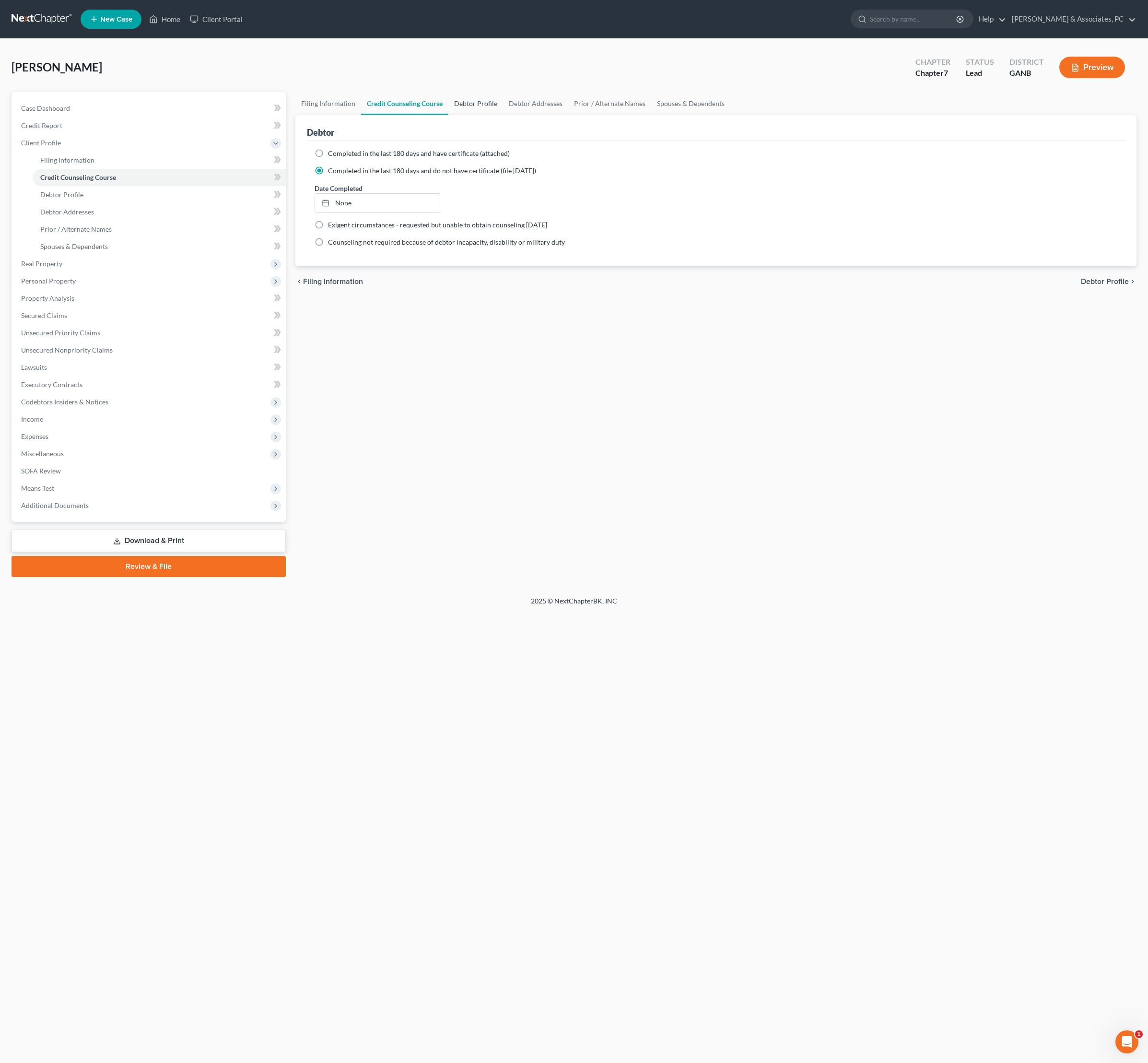
click at [503, 107] on link "Debtor Profile" at bounding box center [475, 104] width 55 height 23
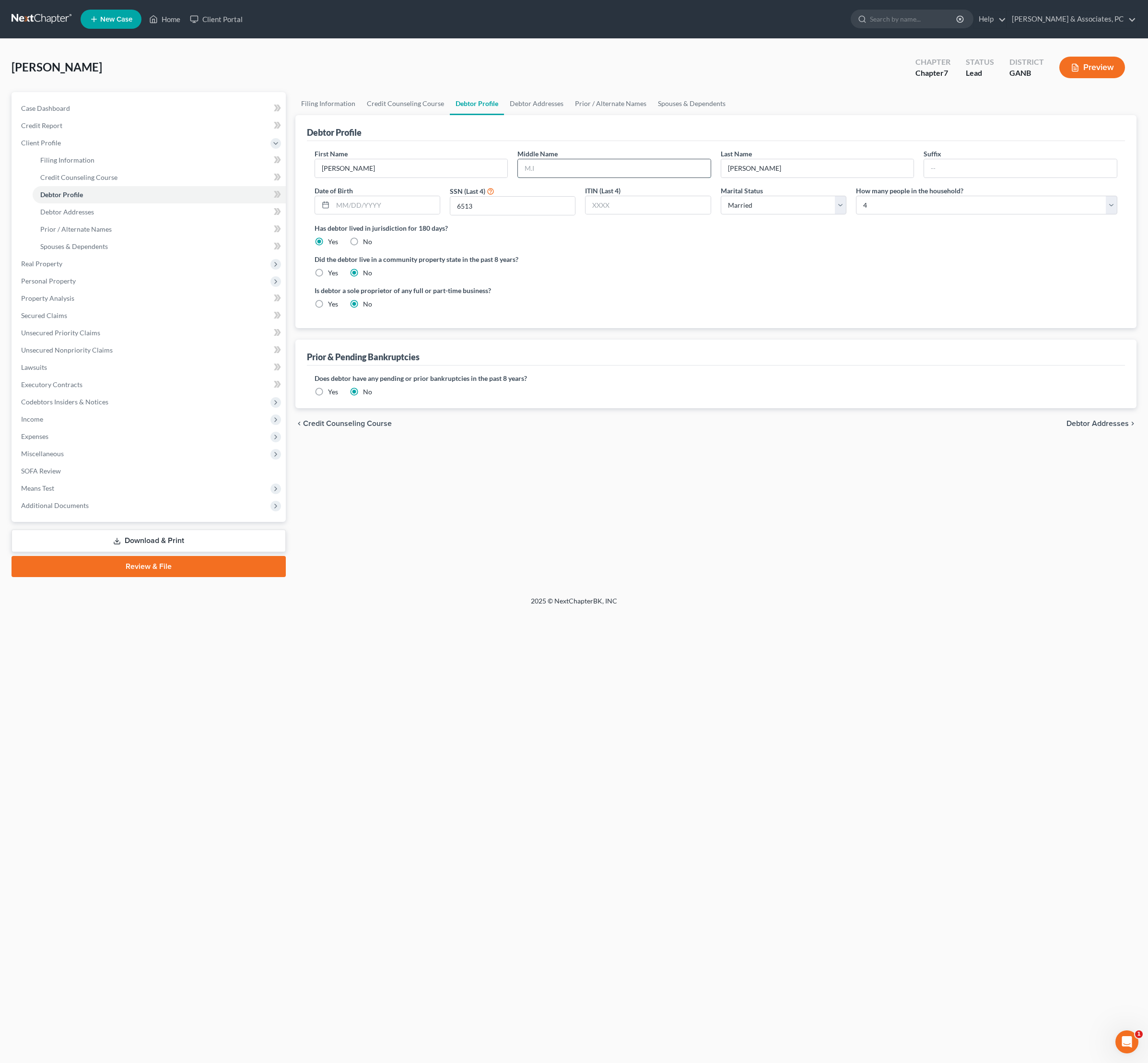
click at [599, 177] on input "text" at bounding box center [614, 168] width 193 height 18
click at [700, 296] on label "Is debtor a sole proprietor of any full or part-time business?" at bounding box center [513, 290] width 396 height 10
click at [1098, 439] on div "chevron_left Credit Counseling Course Debtor Addresses chevron_right" at bounding box center [716, 424] width 842 height 31
click at [1092, 427] on span "Debtor Addresses" at bounding box center [1097, 424] width 62 height 8
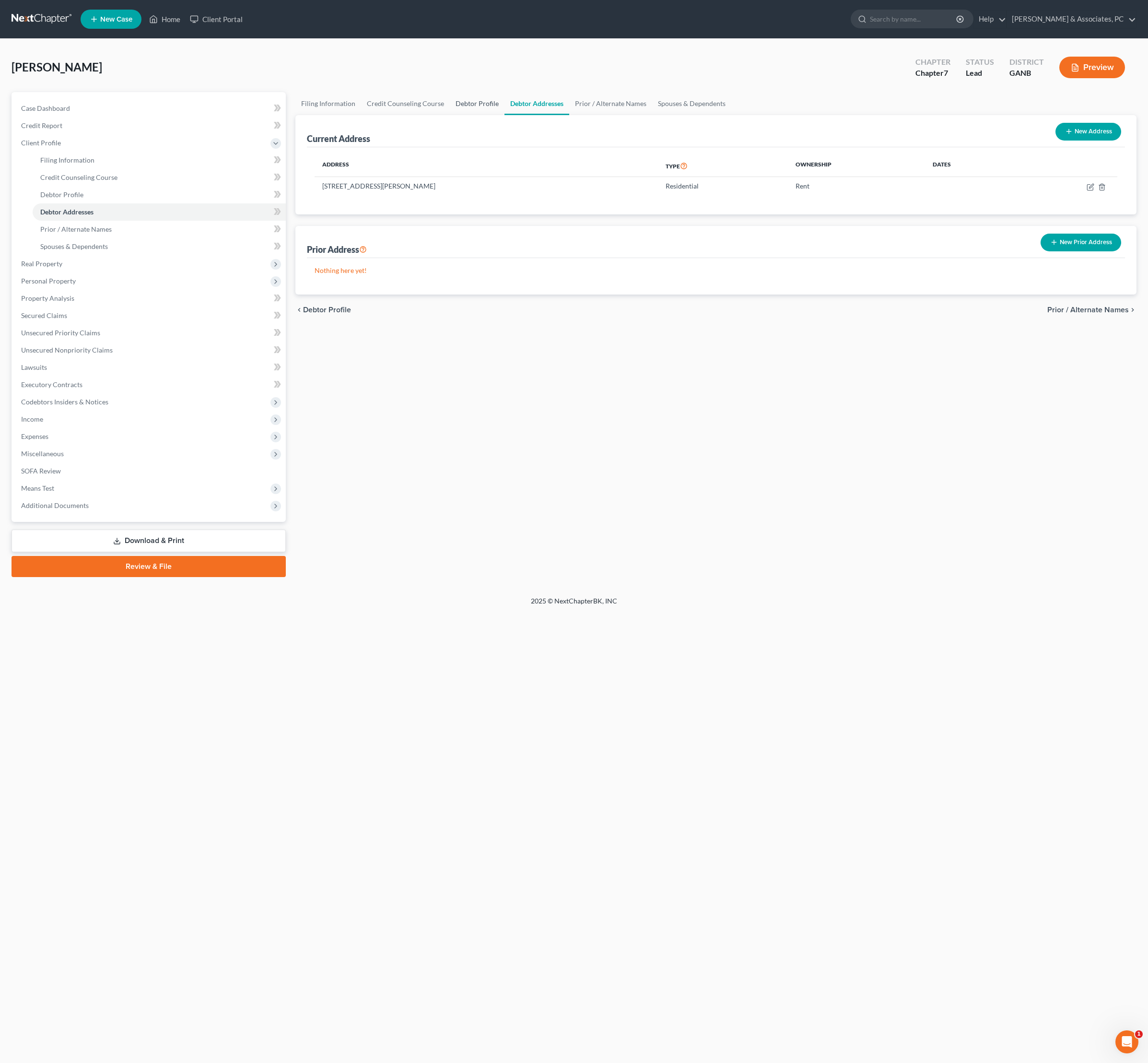
click at [504, 109] on link "Debtor Profile" at bounding box center [477, 104] width 55 height 23
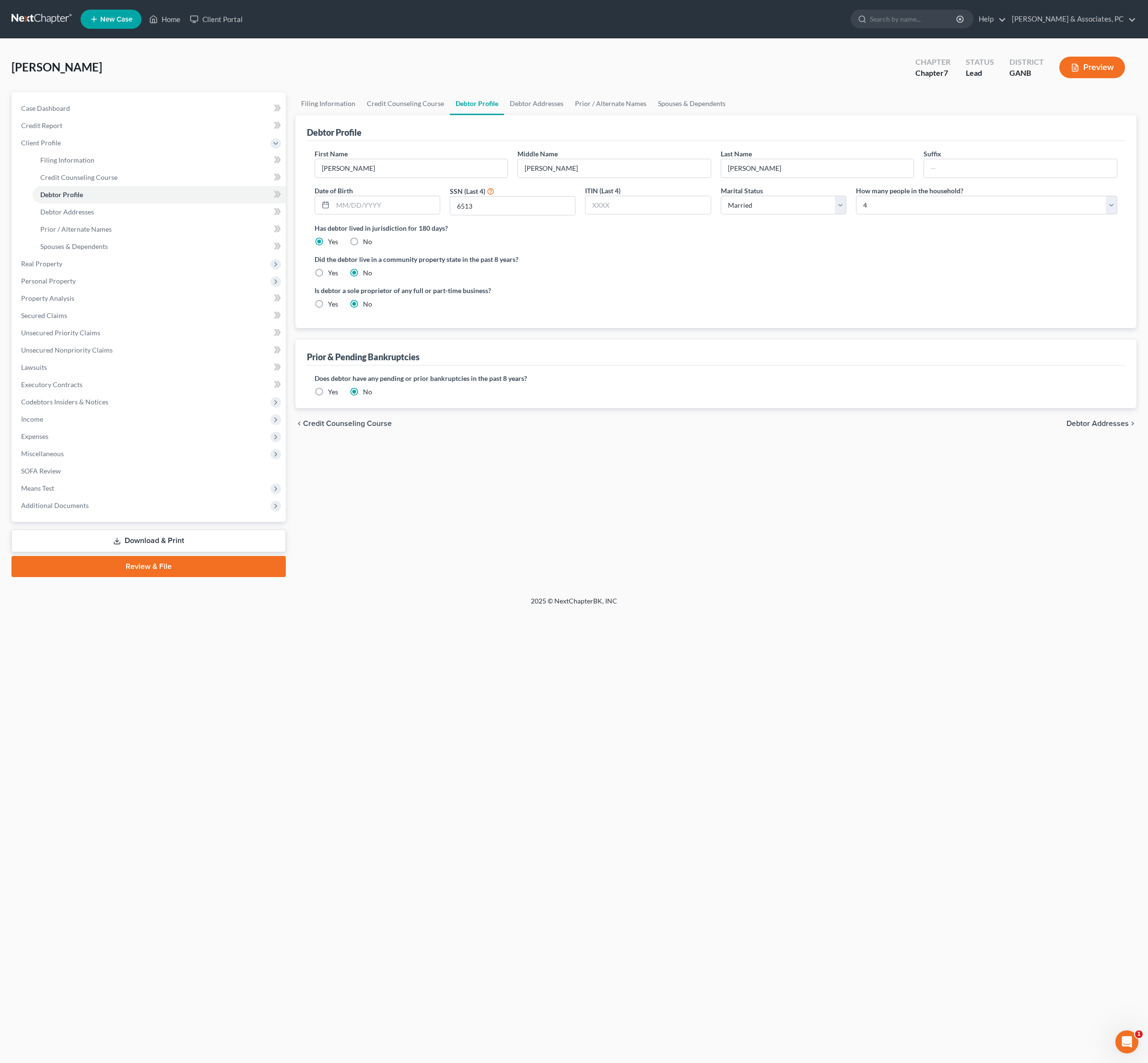
click at [744, 317] on ng-include "First Name [PERSON_NAME] Middle Name [PERSON_NAME] Last Name [PERSON_NAME] Suff…" at bounding box center [716, 232] width 803 height 168
click at [54, 319] on span "Secured Claims" at bounding box center [44, 315] width 46 height 8
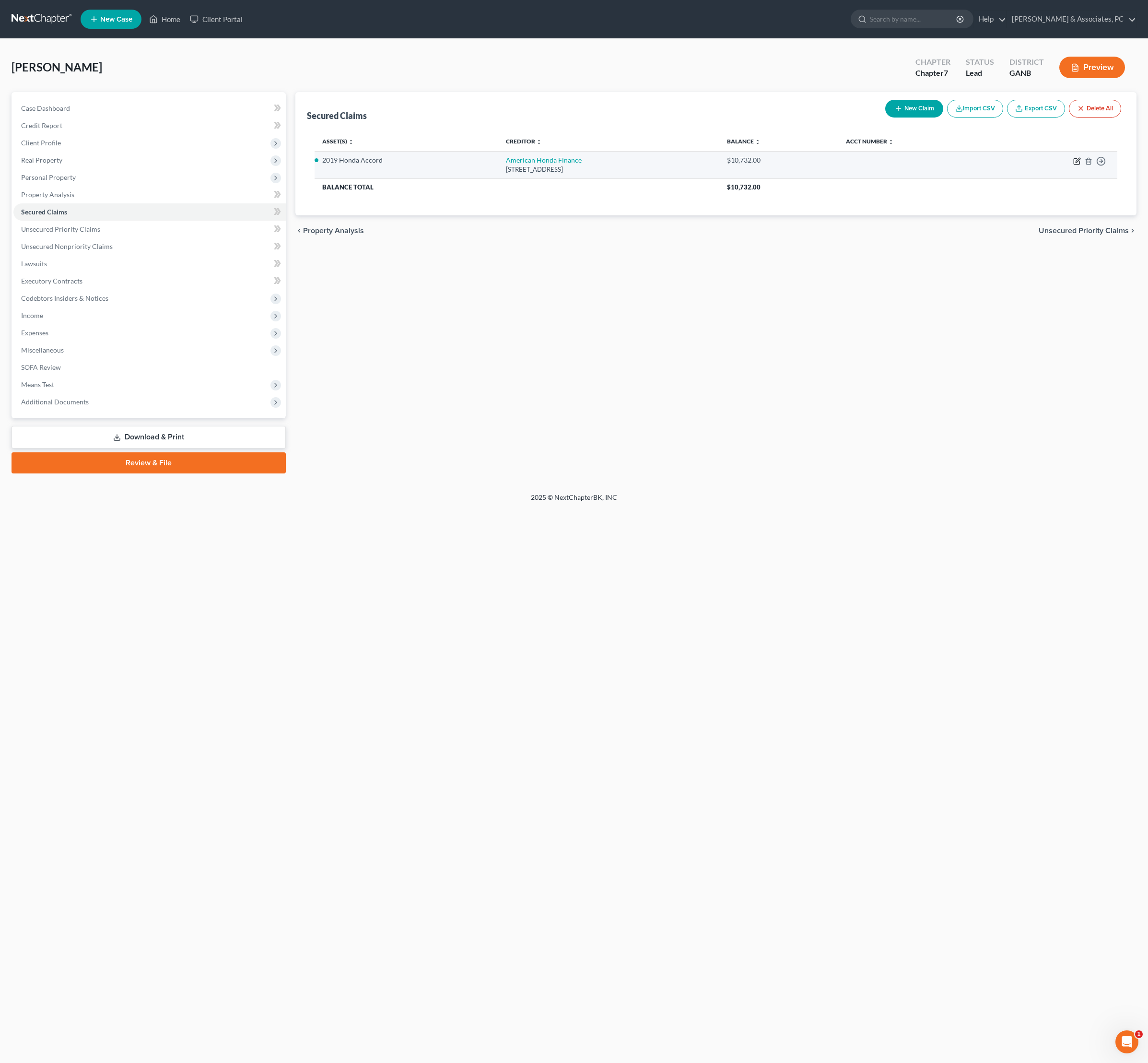
click at [1073, 165] on icon "button" at bounding box center [1077, 161] width 8 height 8
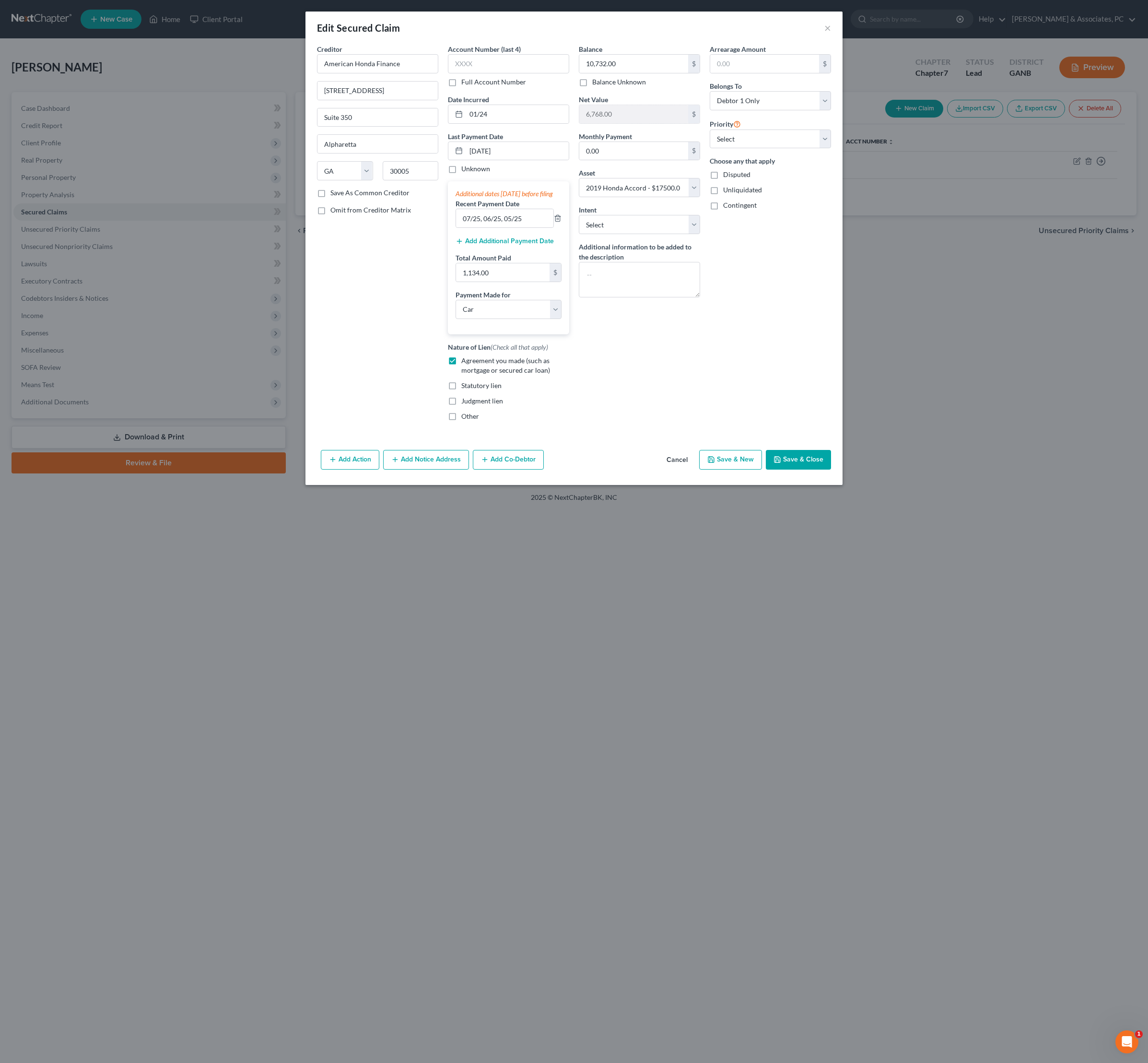
click at [831, 470] on button "Save & Close" at bounding box center [798, 460] width 65 height 20
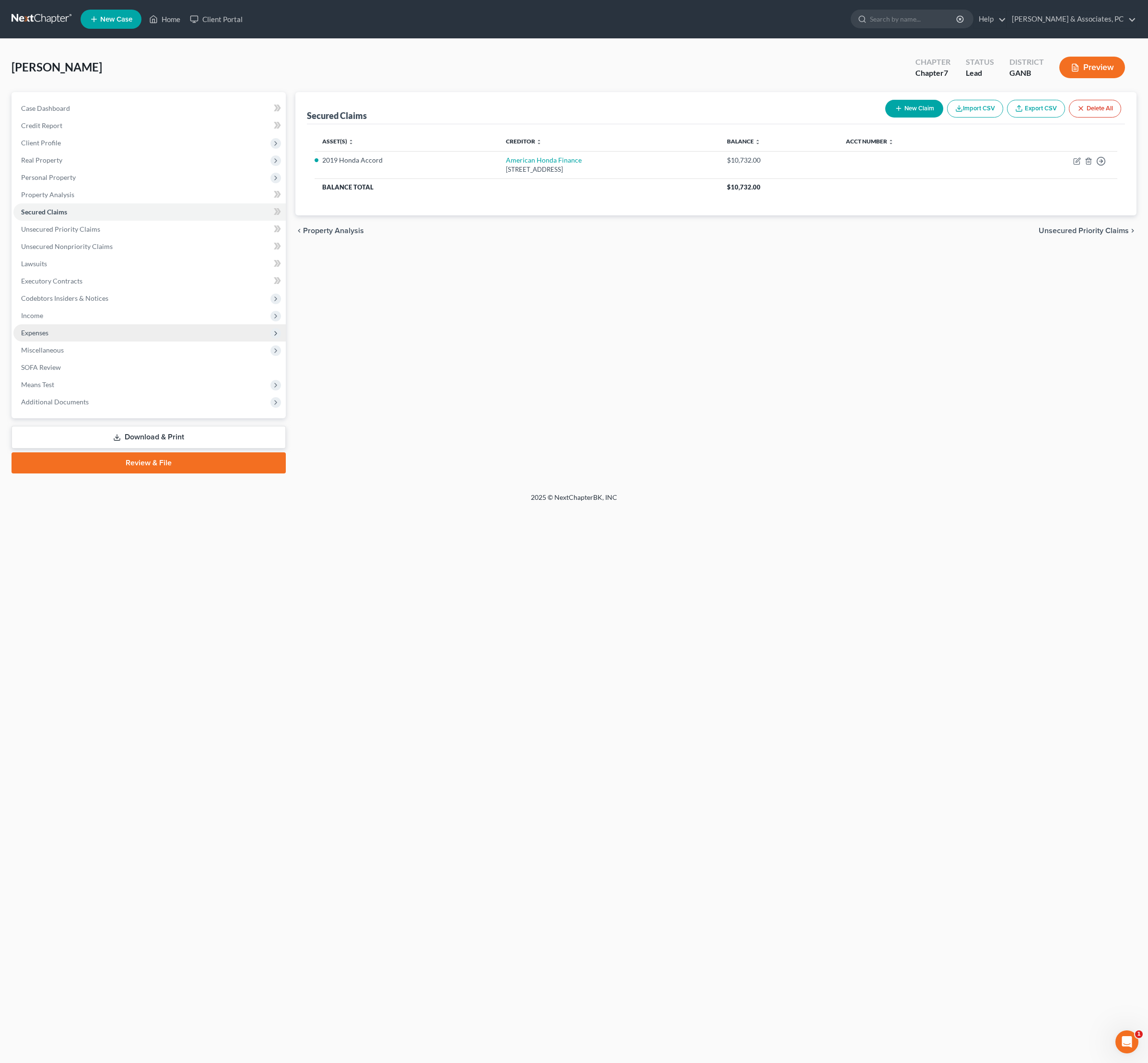
click at [48, 337] on span "Expenses" at bounding box center [35, 333] width 28 height 8
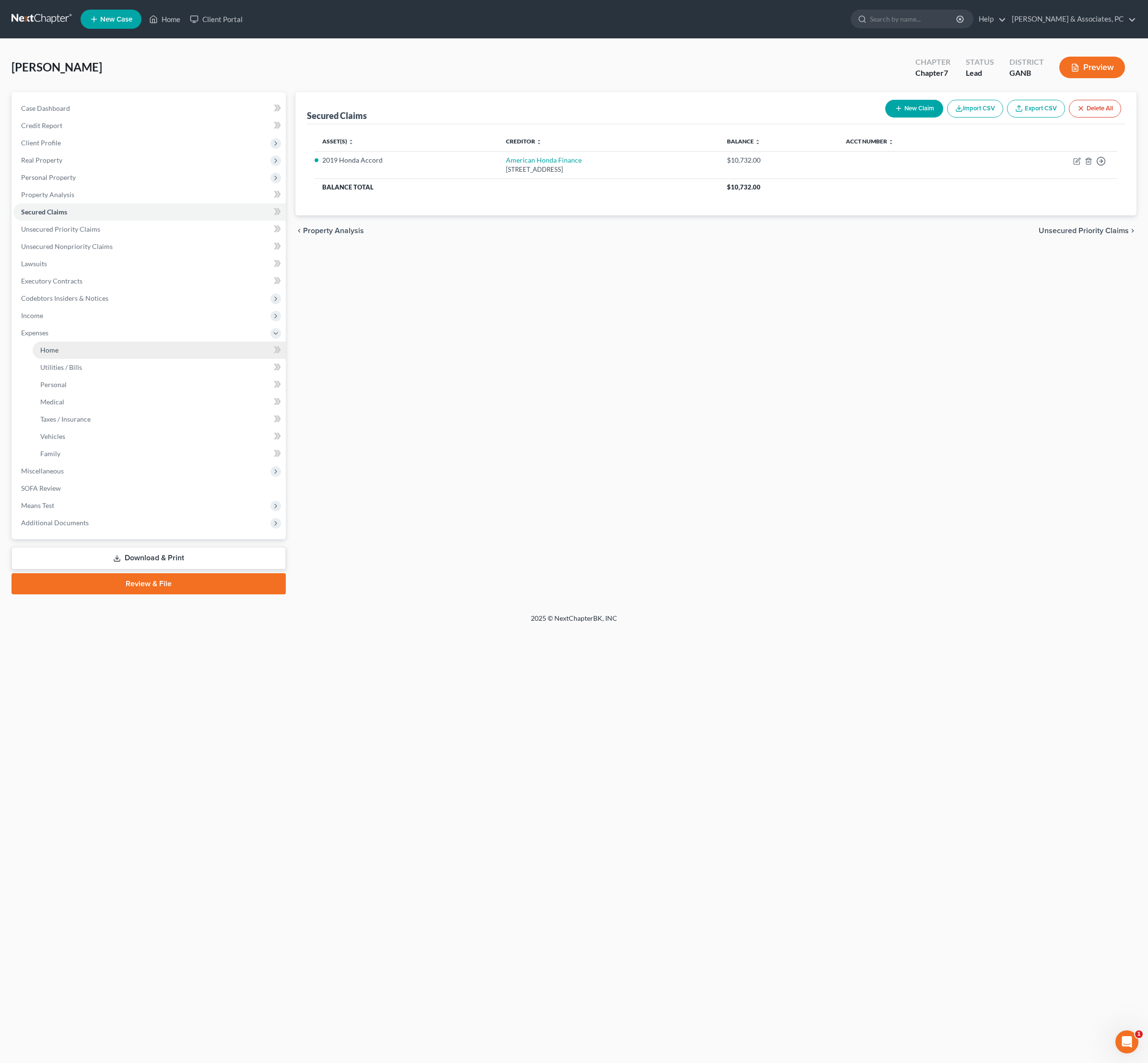
click at [66, 359] on link "Home" at bounding box center [159, 350] width 253 height 17
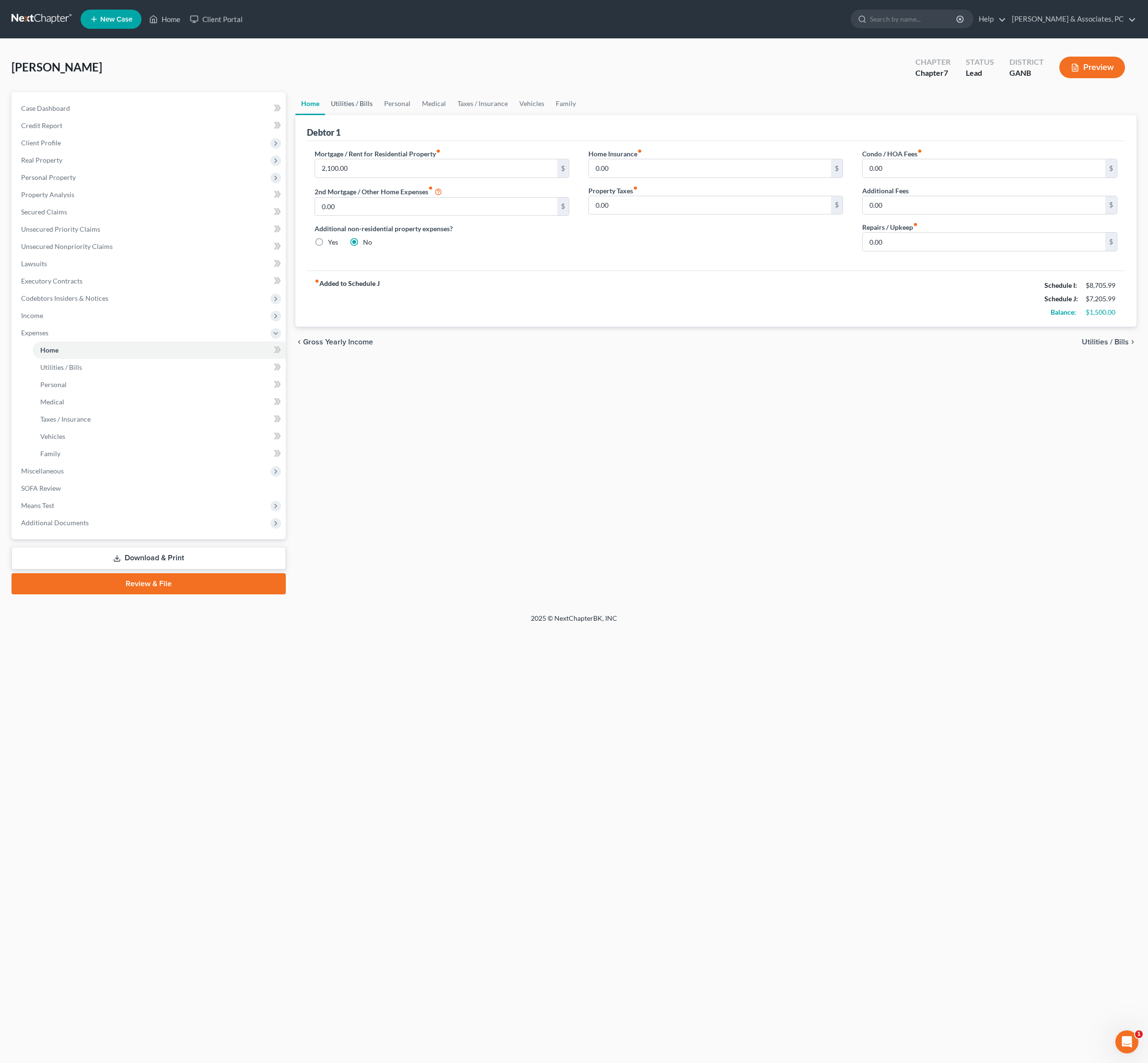
click at [377, 115] on link "Utilities / Bills" at bounding box center [352, 104] width 53 height 23
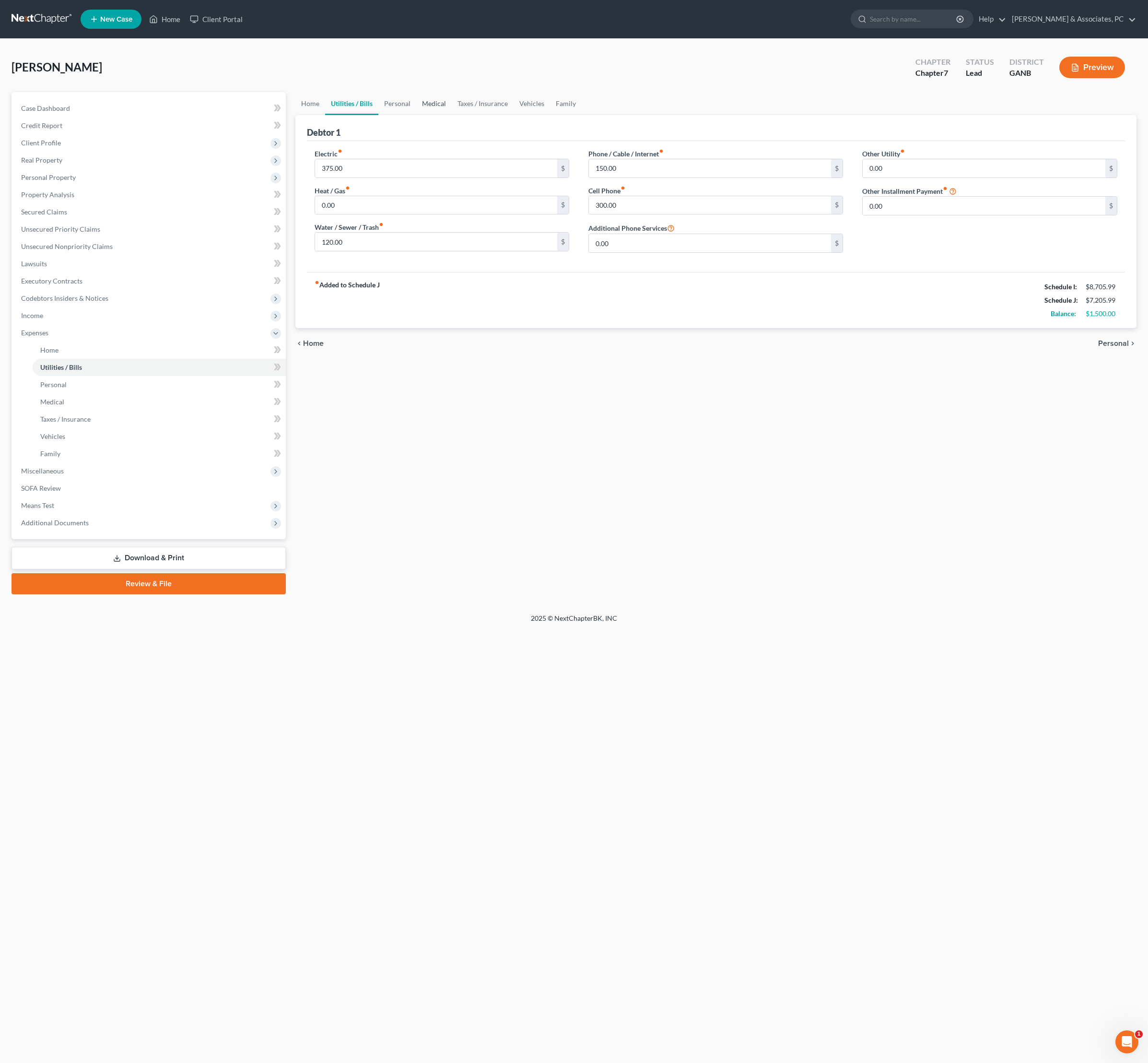
click at [451, 110] on link "Medical" at bounding box center [434, 104] width 35 height 23
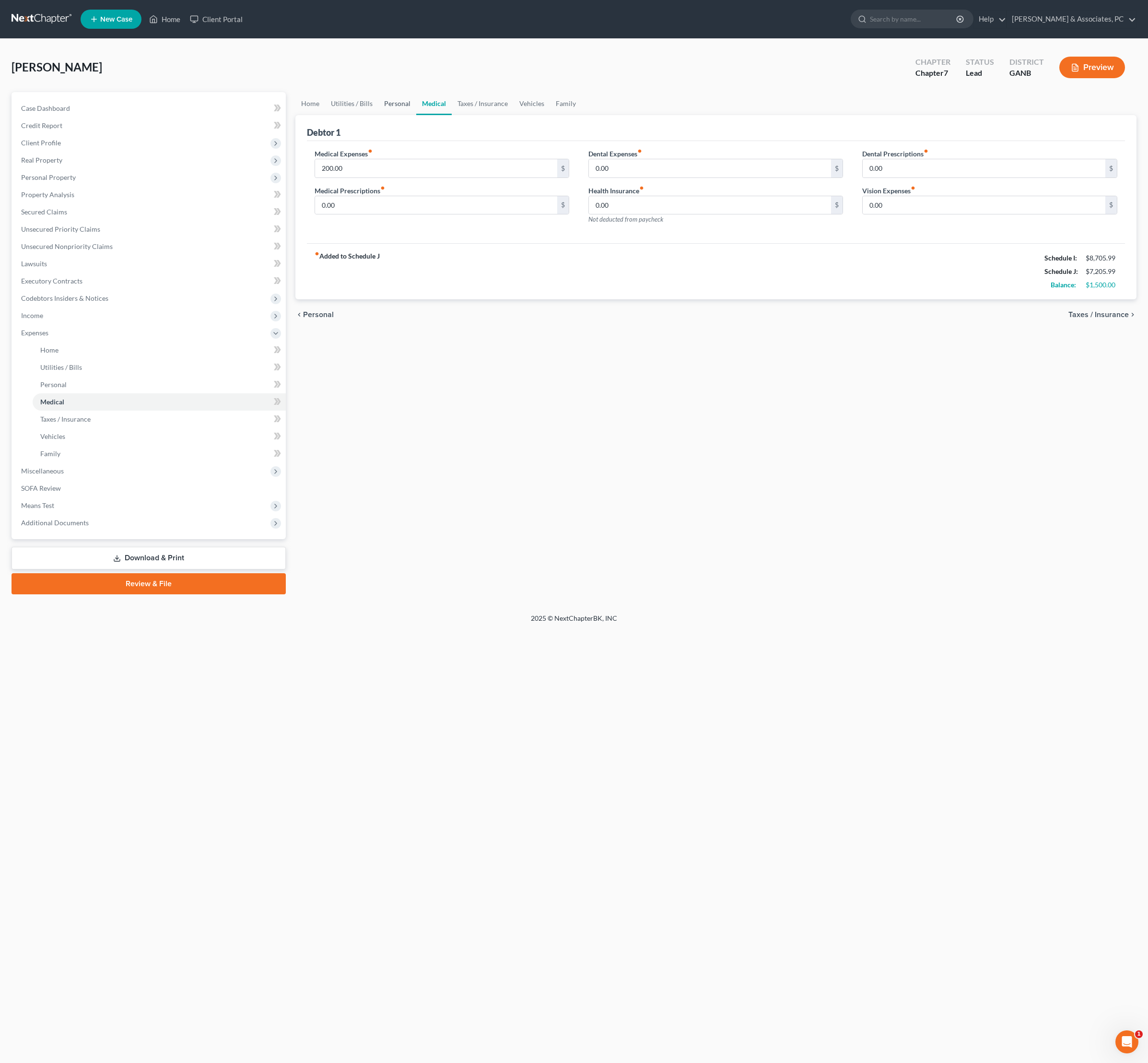
click at [416, 110] on link "Personal" at bounding box center [397, 104] width 38 height 23
click at [452, 112] on link "Medical" at bounding box center [434, 104] width 35 height 23
click at [416, 112] on link "Personal" at bounding box center [397, 104] width 38 height 23
click at [385, 214] on input "150.00" at bounding box center [436, 205] width 243 height 18
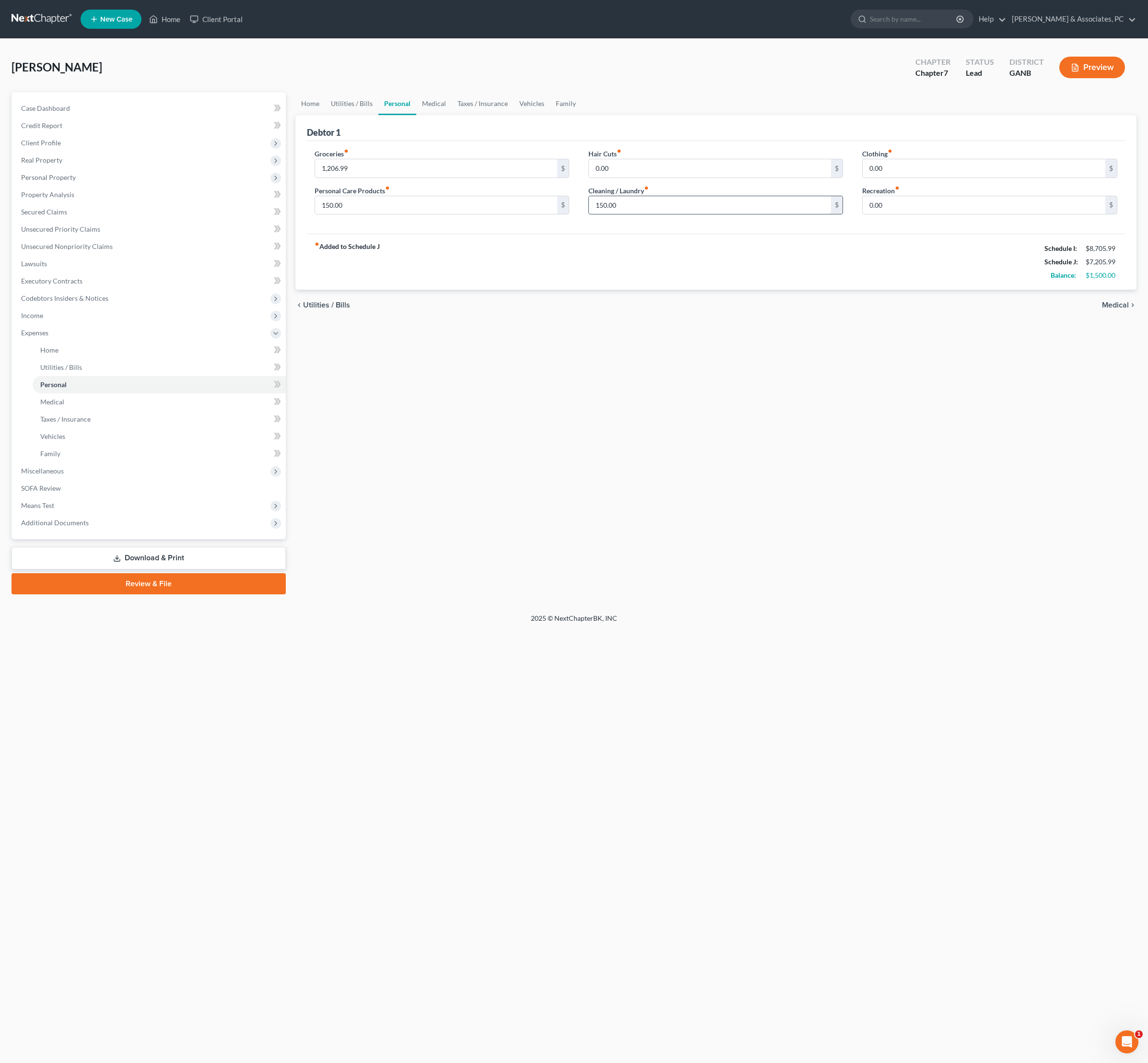
click at [644, 214] on input "150.00" at bounding box center [710, 205] width 243 height 18
click at [482, 214] on input "150.00" at bounding box center [436, 205] width 243 height 18
click at [724, 419] on div "Home Utilities / Bills Personal Medical Taxes / Insurance Vehicles Family Debto…" at bounding box center [716, 343] width 851 height 502
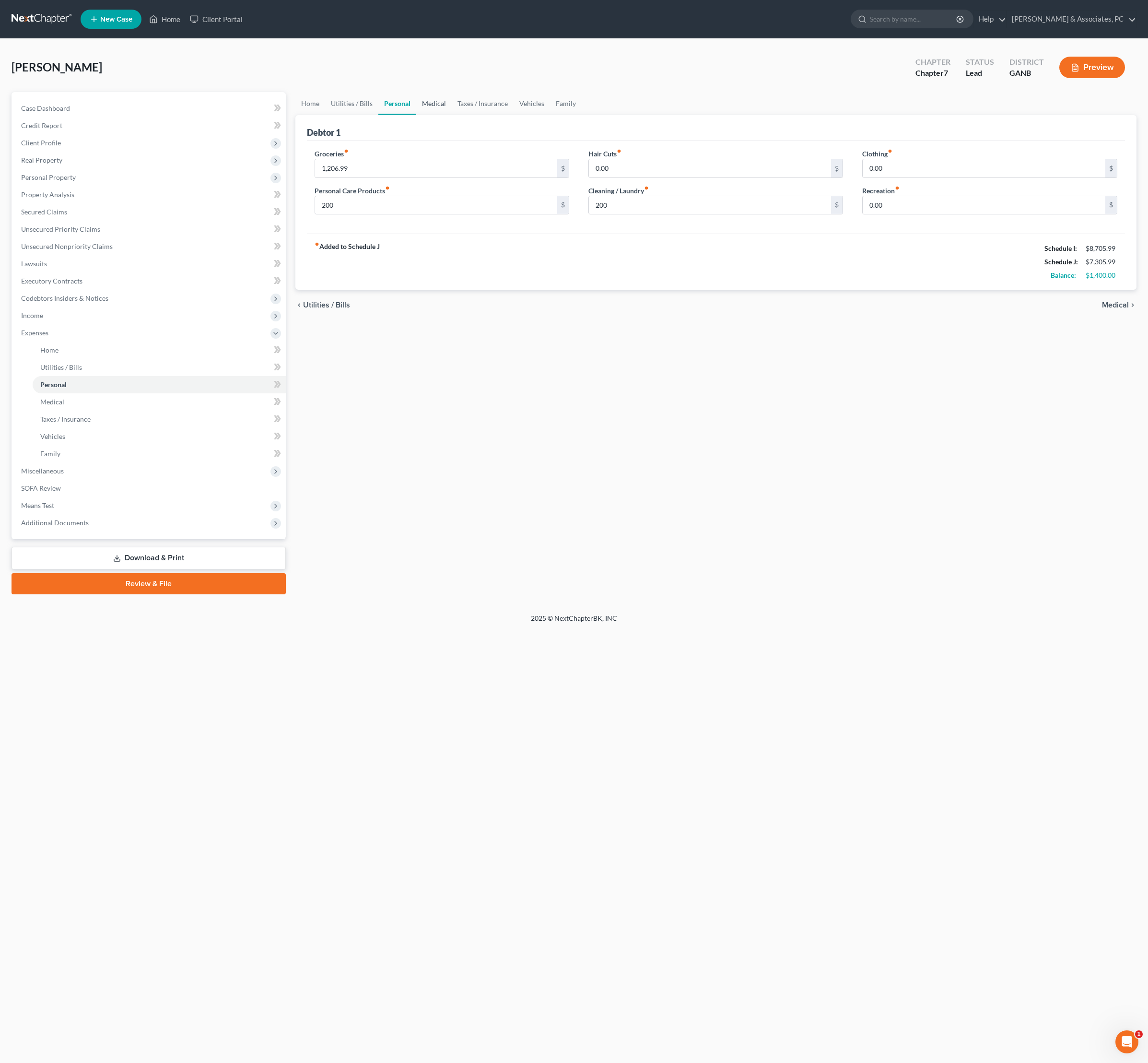
click at [452, 113] on link "Medical" at bounding box center [434, 104] width 35 height 23
click at [514, 110] on link "Taxes / Insurance" at bounding box center [483, 104] width 62 height 23
click at [514, 112] on link "Taxes / Insurance" at bounding box center [483, 104] width 62 height 23
click at [551, 111] on link "Vehicles" at bounding box center [532, 104] width 36 height 23
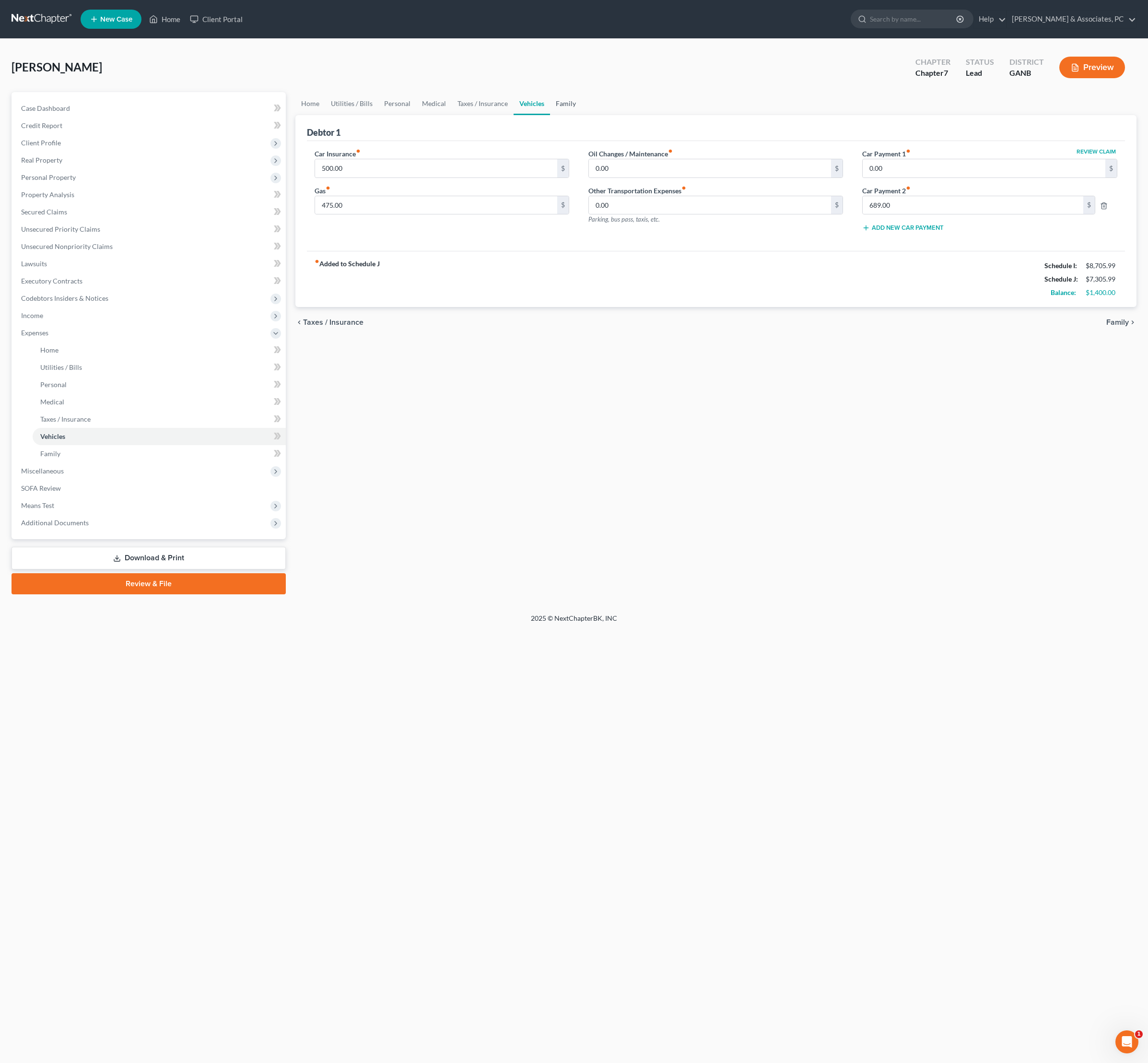
click at [582, 114] on link "Family" at bounding box center [565, 104] width 31 height 23
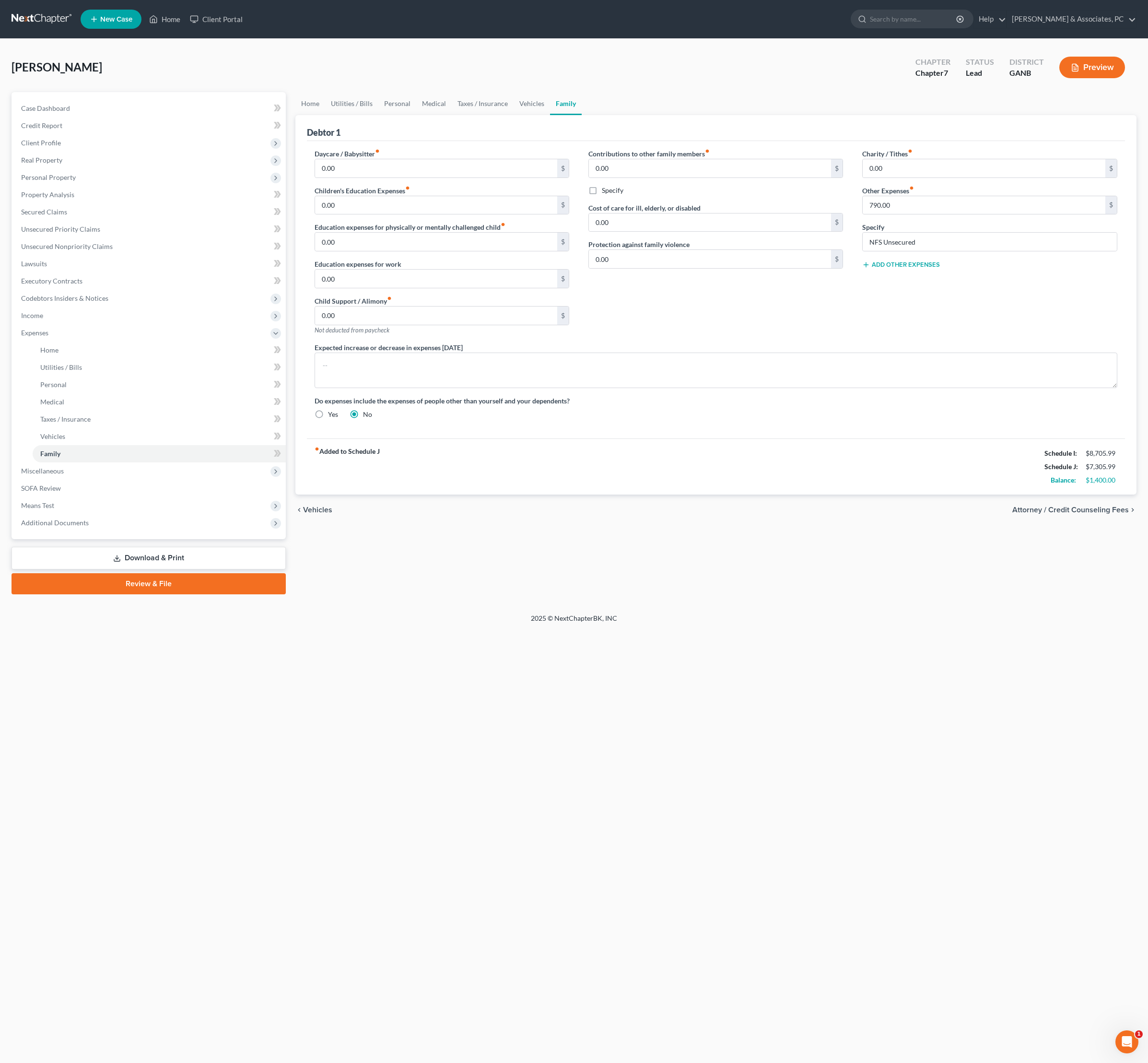
click at [775, 343] on div "Contributions to other family members fiber_manual_record 0.00 $ Specify Cost o…" at bounding box center [715, 246] width 274 height 194
click at [1075, 514] on span "Attorney / Credit Counseling Fees" at bounding box center [1071, 510] width 117 height 8
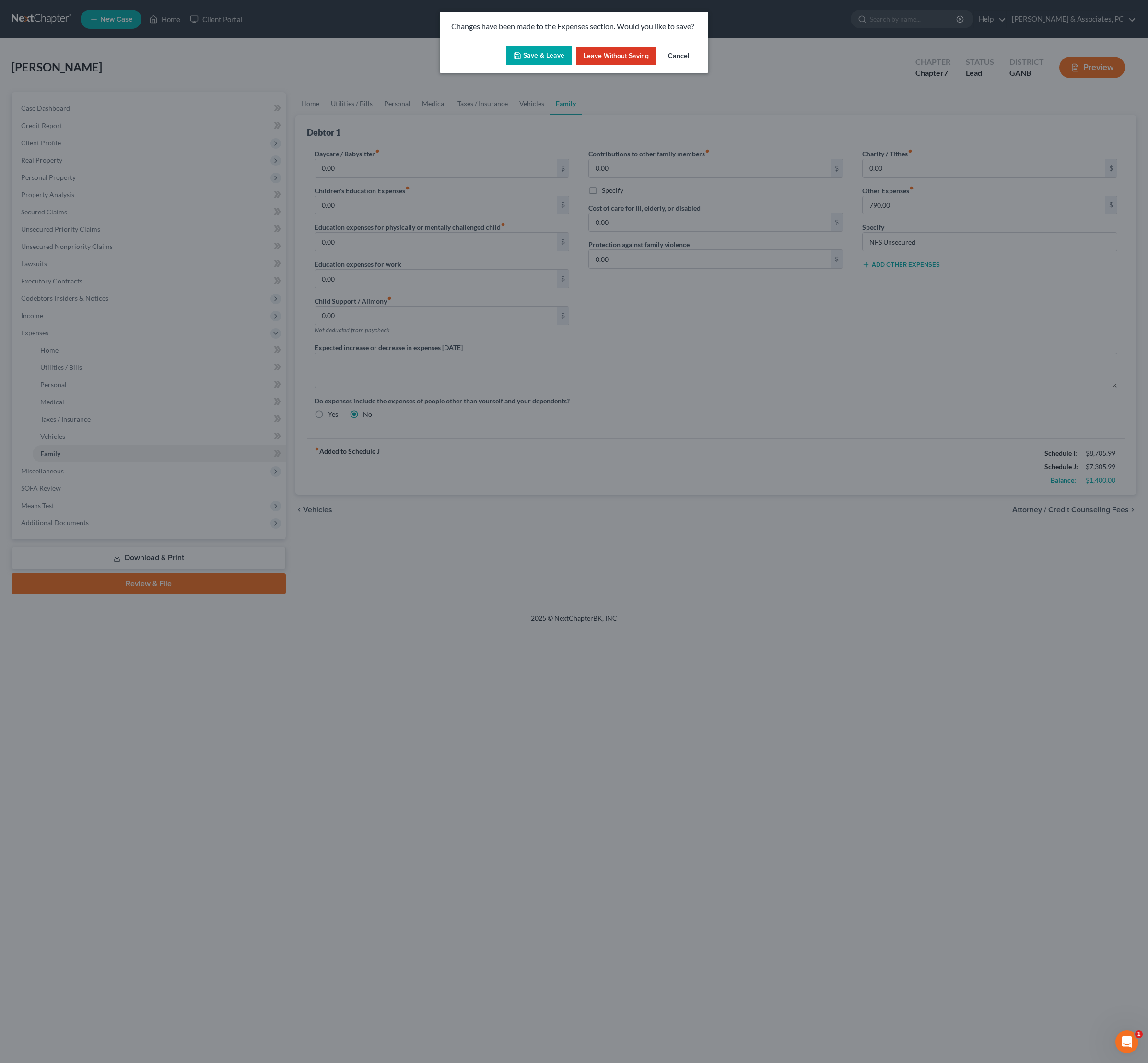
click at [513, 59] on button "Save & Leave" at bounding box center [539, 56] width 66 height 20
